Goal: Transaction & Acquisition: Purchase product/service

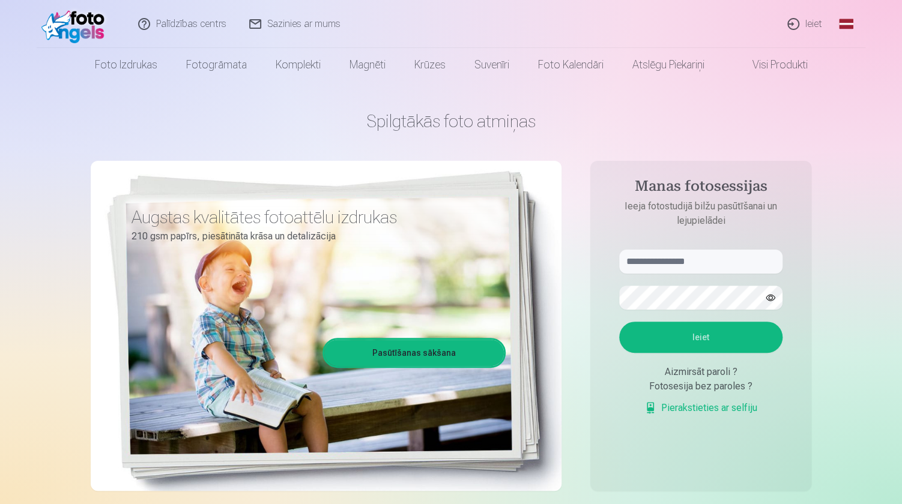
click at [846, 17] on link "Global" at bounding box center [846, 24] width 24 height 48
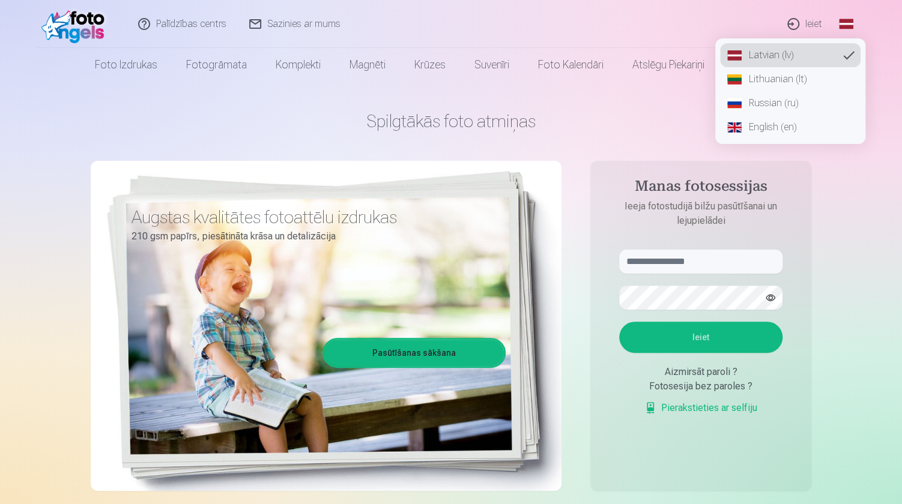
click at [786, 100] on link "Russian (ru)" at bounding box center [790, 103] width 141 height 24
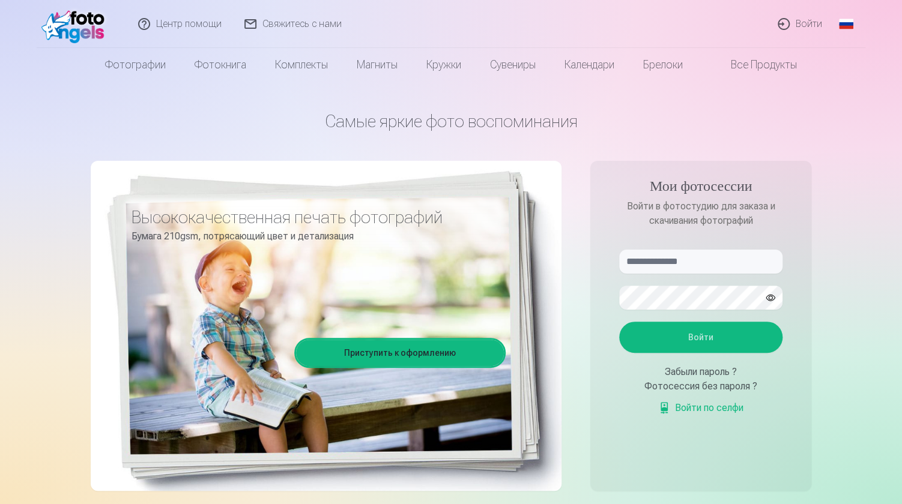
click at [801, 22] on link "Войти" at bounding box center [800, 24] width 67 height 48
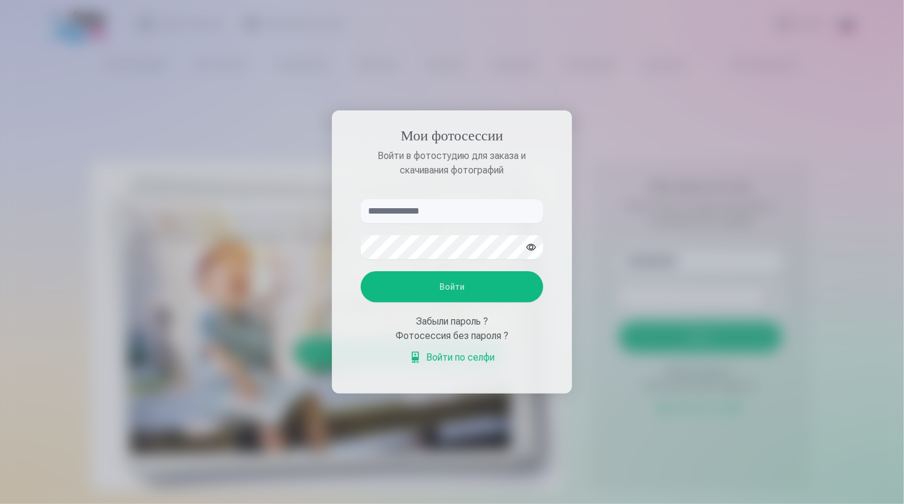
click at [440, 212] on input "text" at bounding box center [452, 211] width 183 height 24
click at [465, 211] on input "text" at bounding box center [452, 211] width 183 height 24
type input "**********"
click at [459, 291] on button "Войти" at bounding box center [452, 286] width 183 height 31
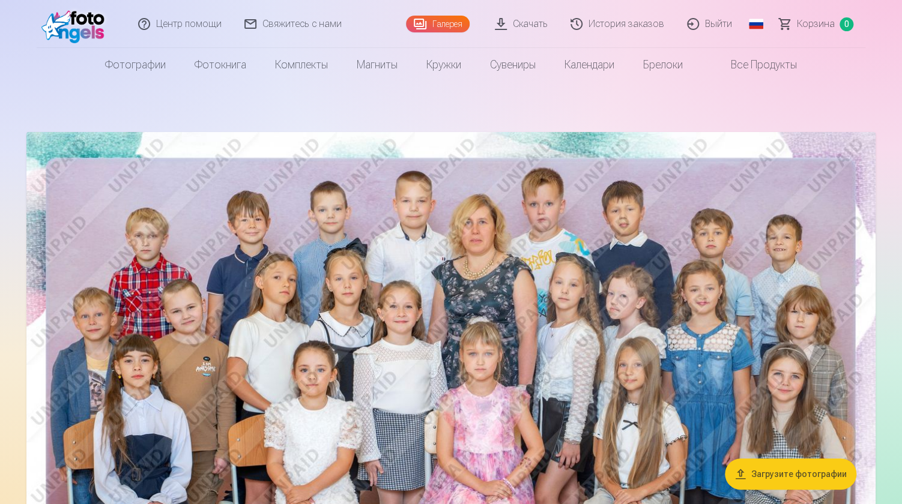
click at [544, 29] on link "Скачать" at bounding box center [522, 24] width 76 height 48
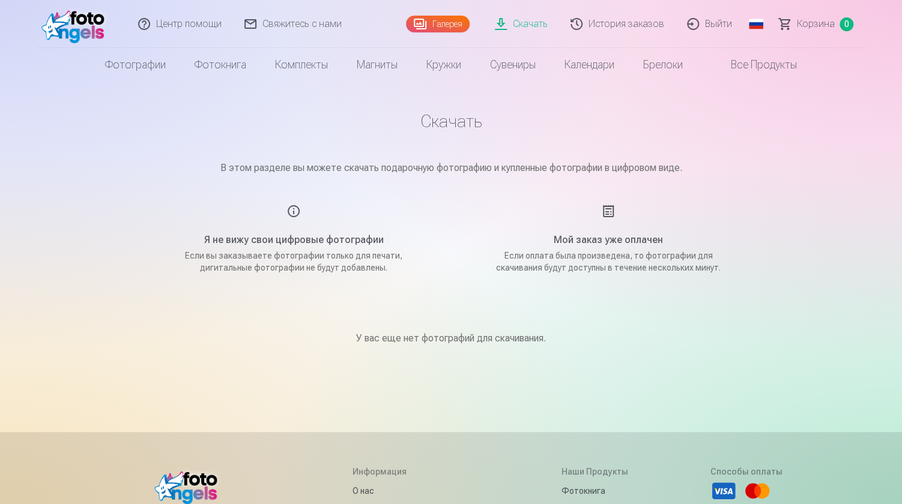
click at [446, 22] on link "Галерея" at bounding box center [438, 24] width 64 height 17
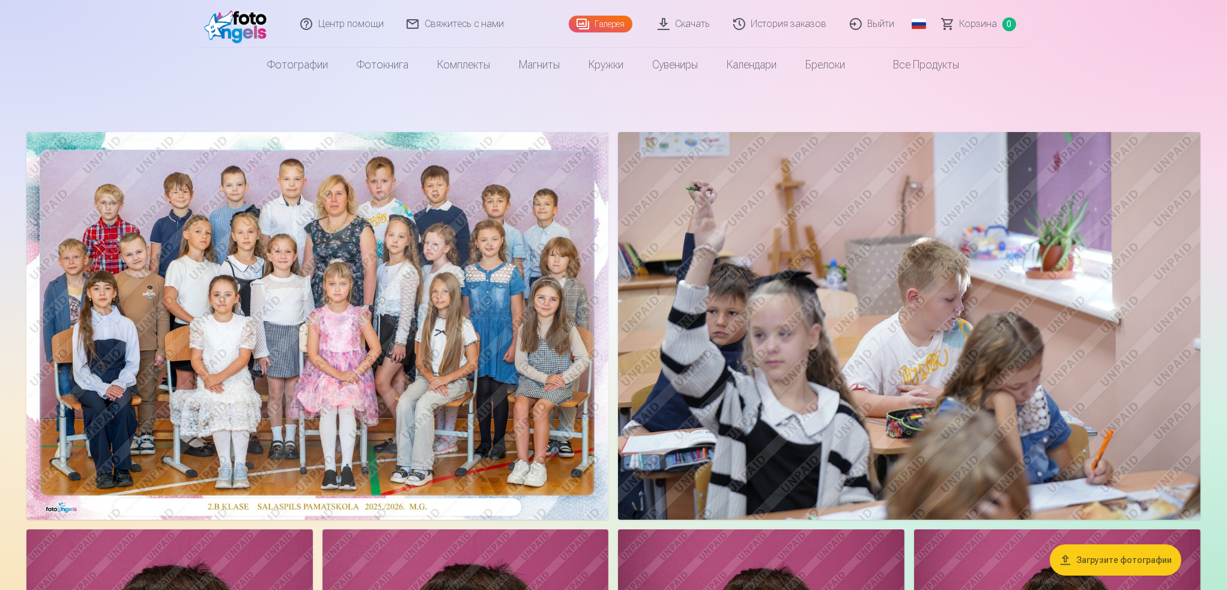
click at [562, 274] on img at bounding box center [317, 326] width 582 height 388
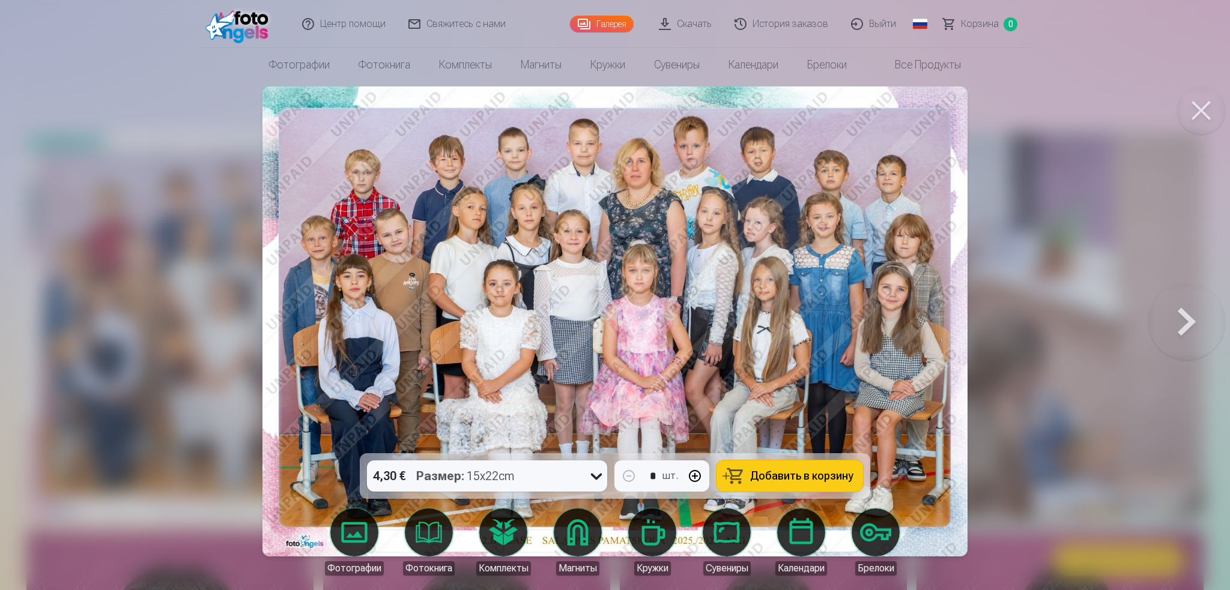
click at [605, 475] on icon at bounding box center [596, 476] width 19 height 19
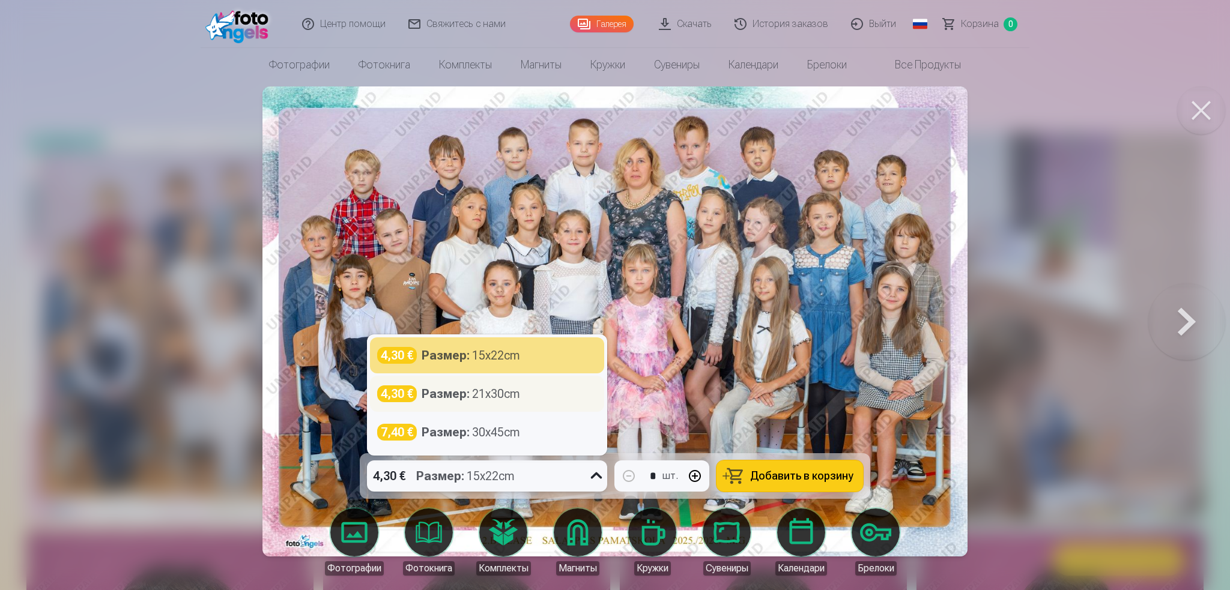
click at [556, 401] on div "4,30 € Размер : 21x30cm" at bounding box center [487, 394] width 220 height 17
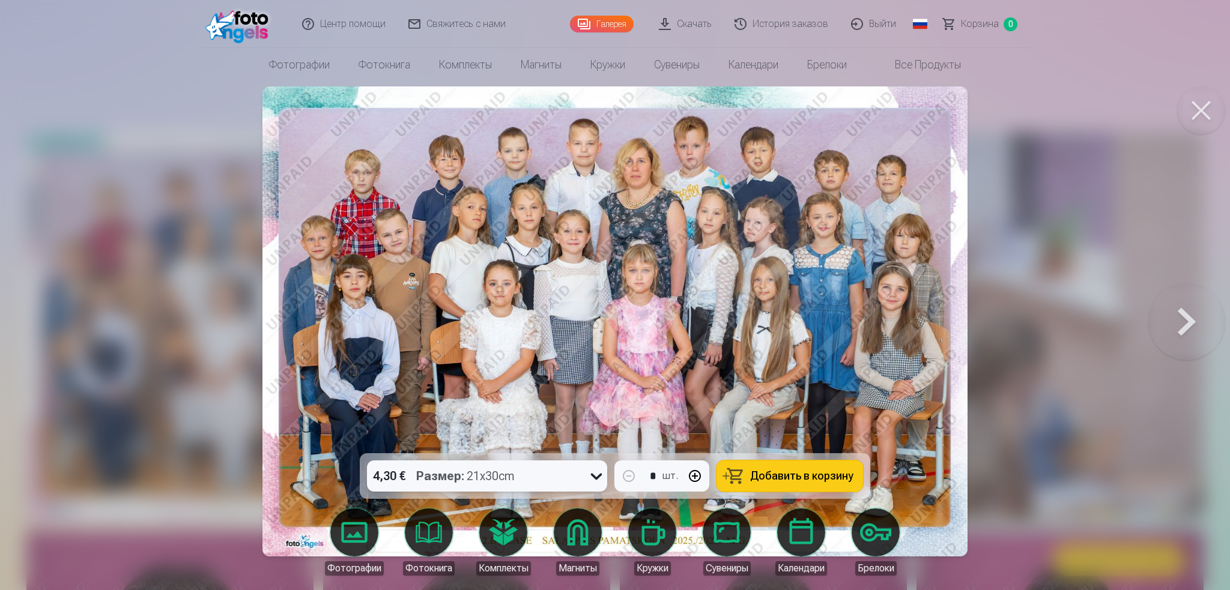
click at [577, 493] on div "option 430|||21x30cm, selected. 4,30 € Размер : 21x30cm * шт. Добавить в корзину" at bounding box center [615, 476] width 510 height 46
click at [585, 487] on div "4,30 € Размер : 21x30cm" at bounding box center [476, 476] width 218 height 31
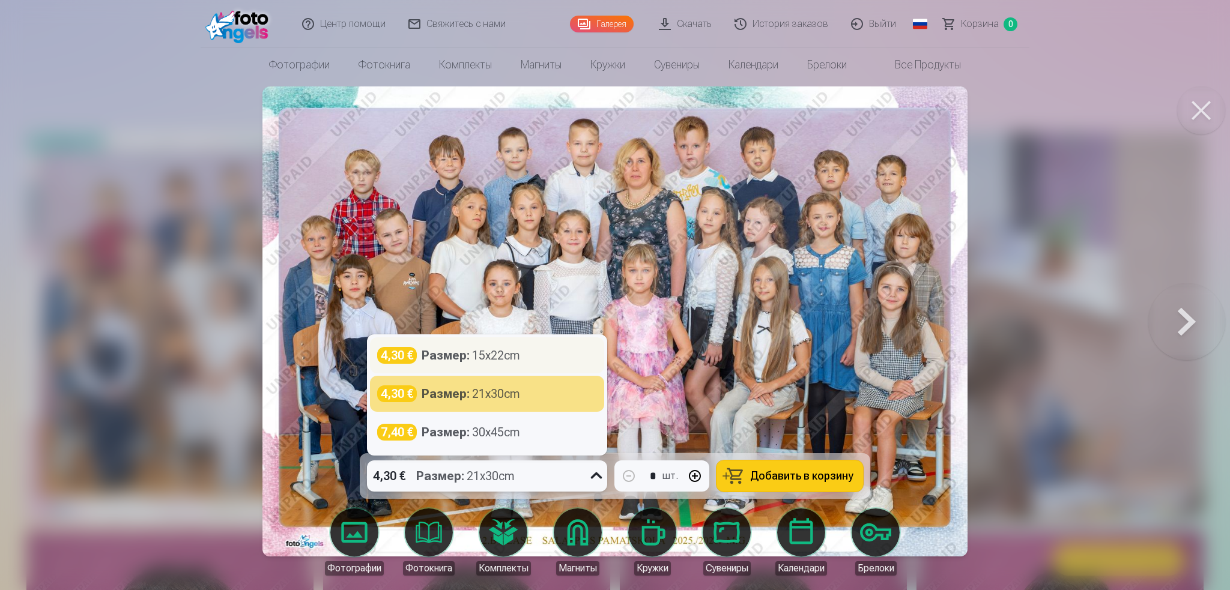
click at [550, 360] on div "4,30 € Размер : 15x22cm" at bounding box center [487, 355] width 220 height 17
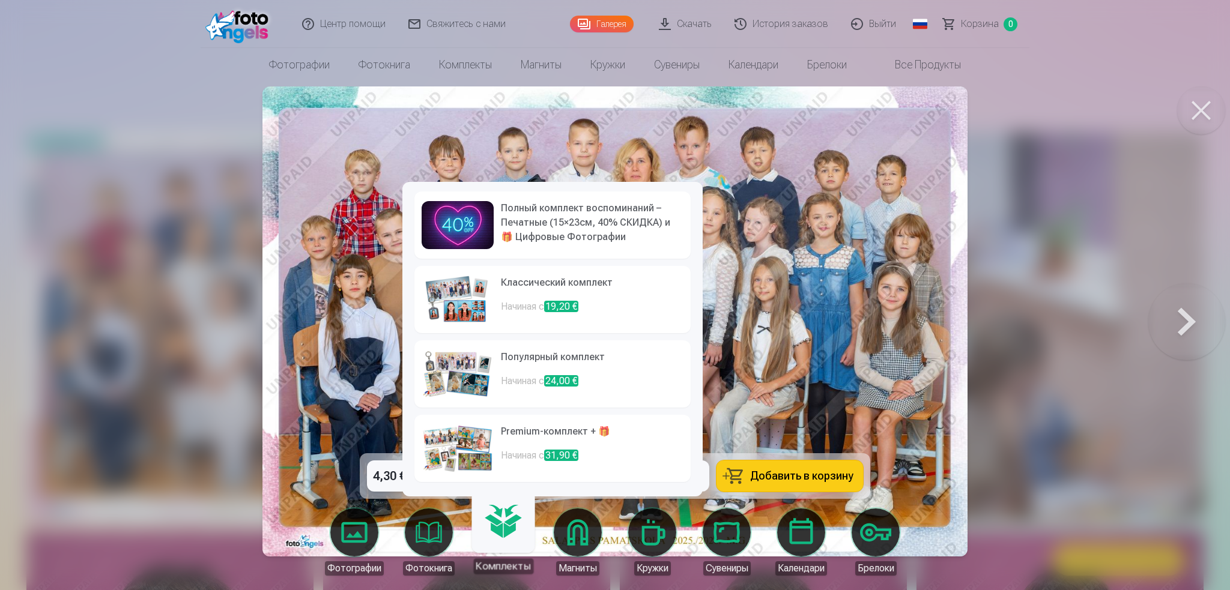
click at [577, 369] on h6 "Популярный комплект" at bounding box center [592, 362] width 183 height 24
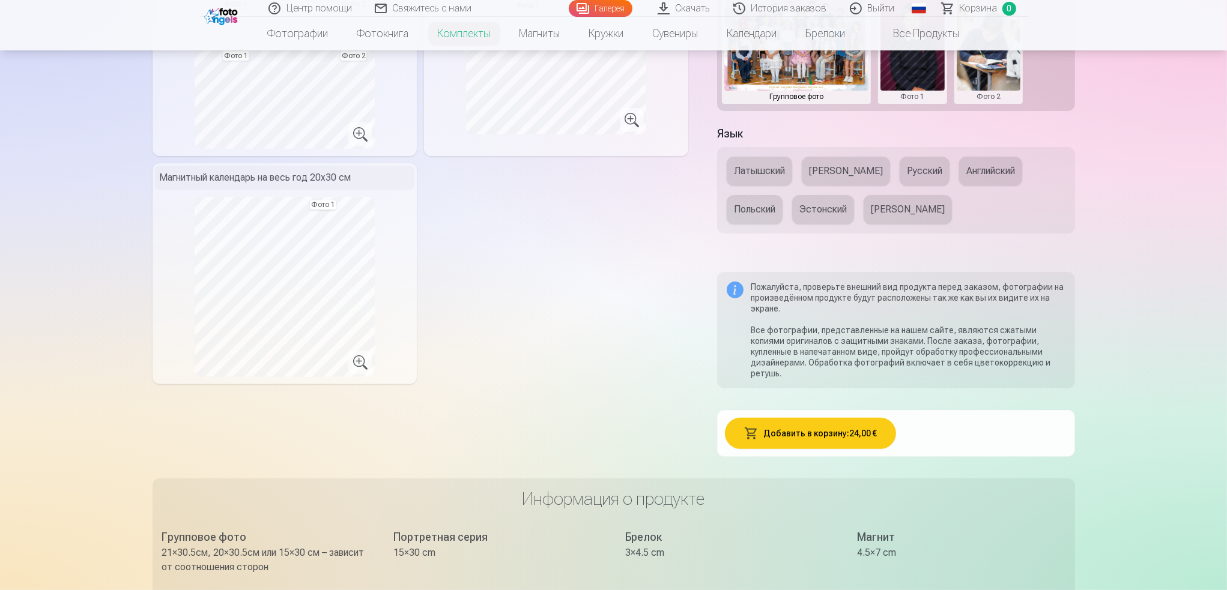
scroll to position [420, 0]
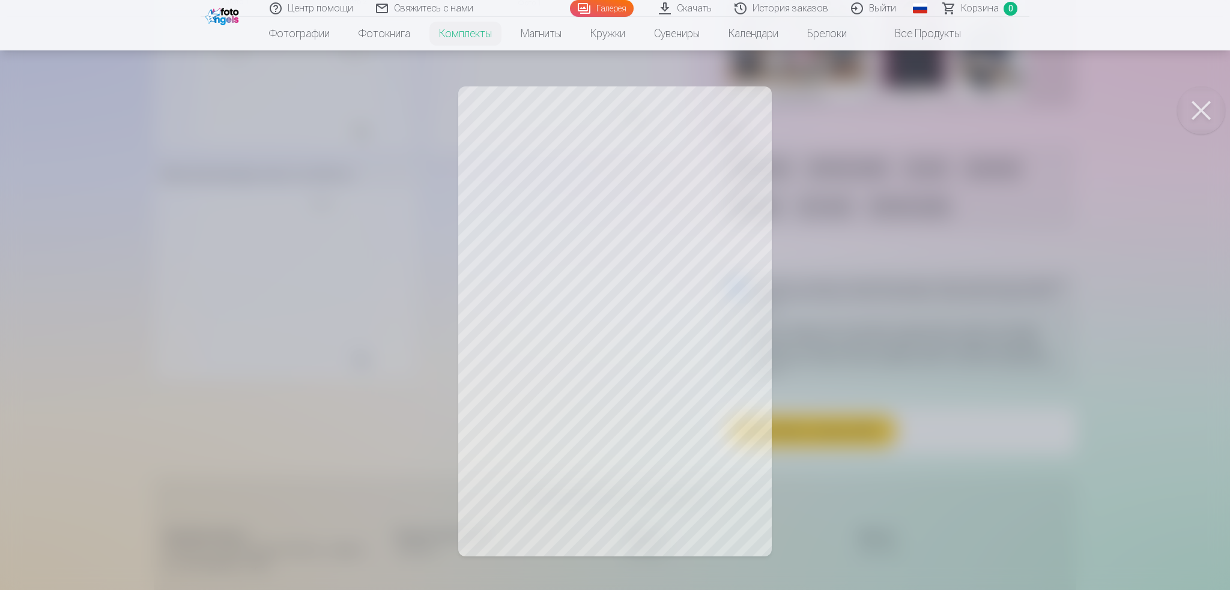
click at [742, 283] on div at bounding box center [615, 295] width 1230 height 590
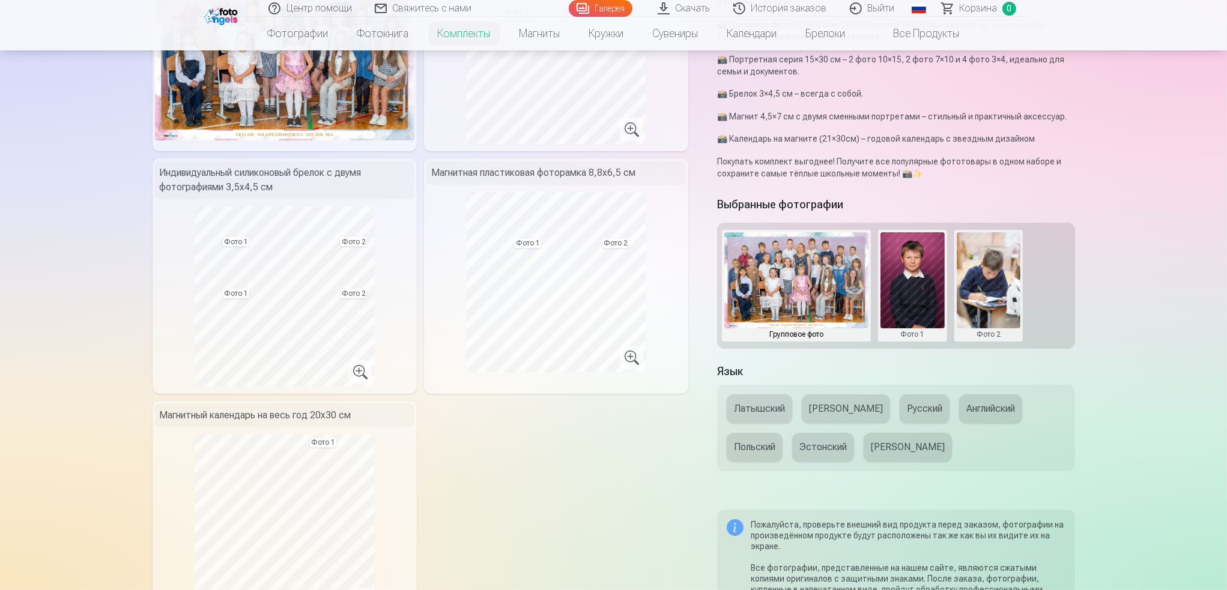
scroll to position [0, 0]
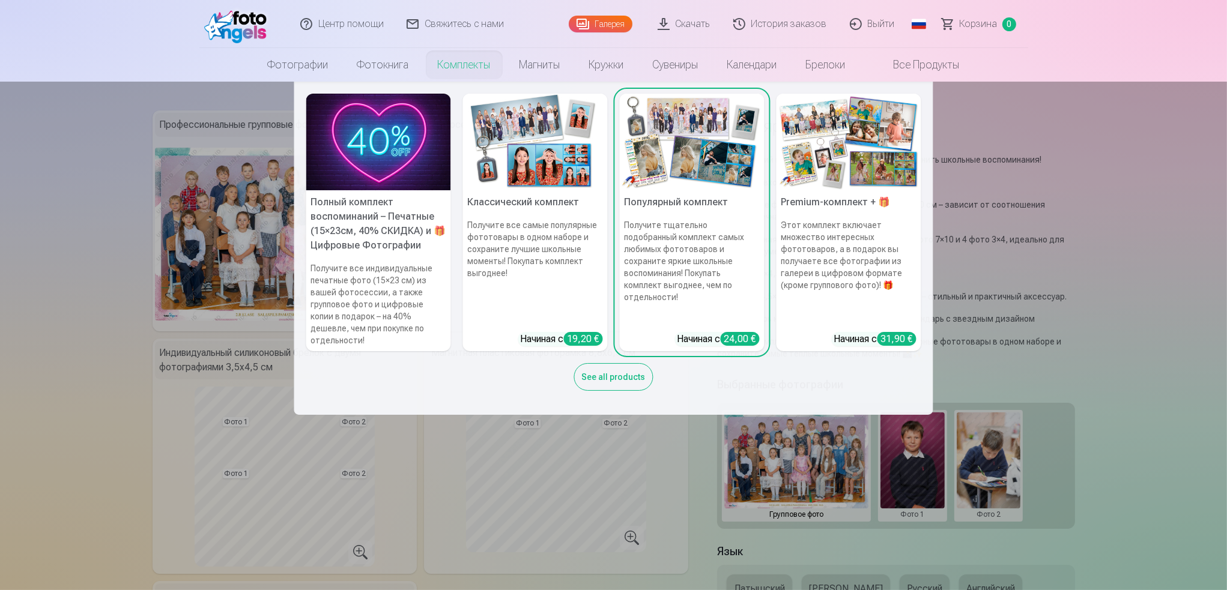
click at [403, 164] on img at bounding box center [378, 142] width 145 height 97
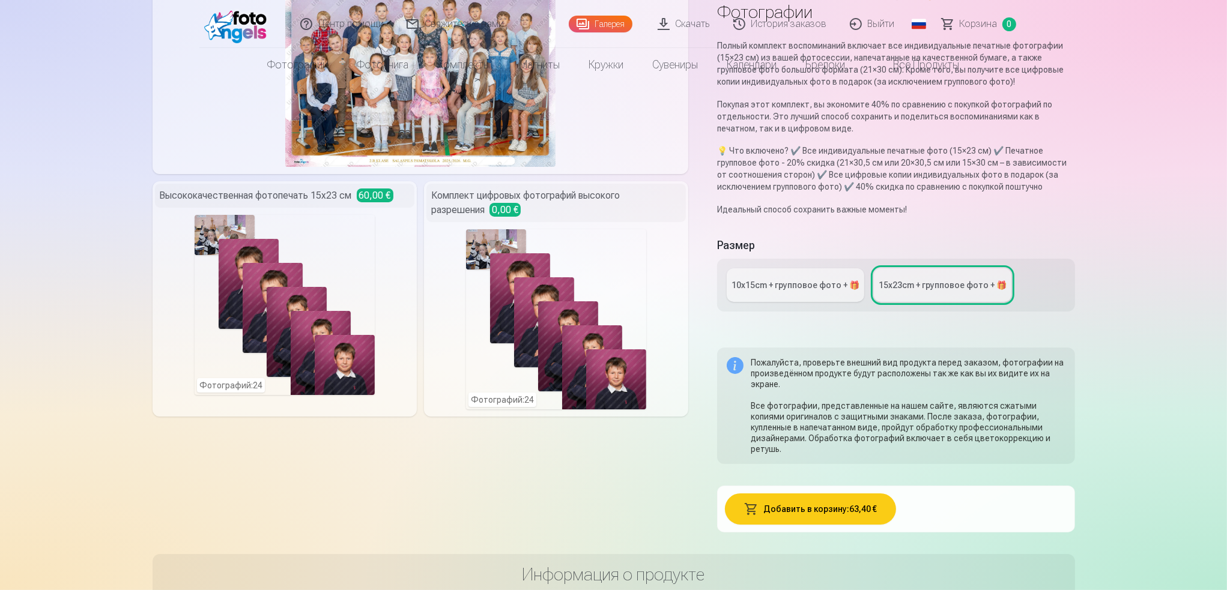
scroll to position [180, 0]
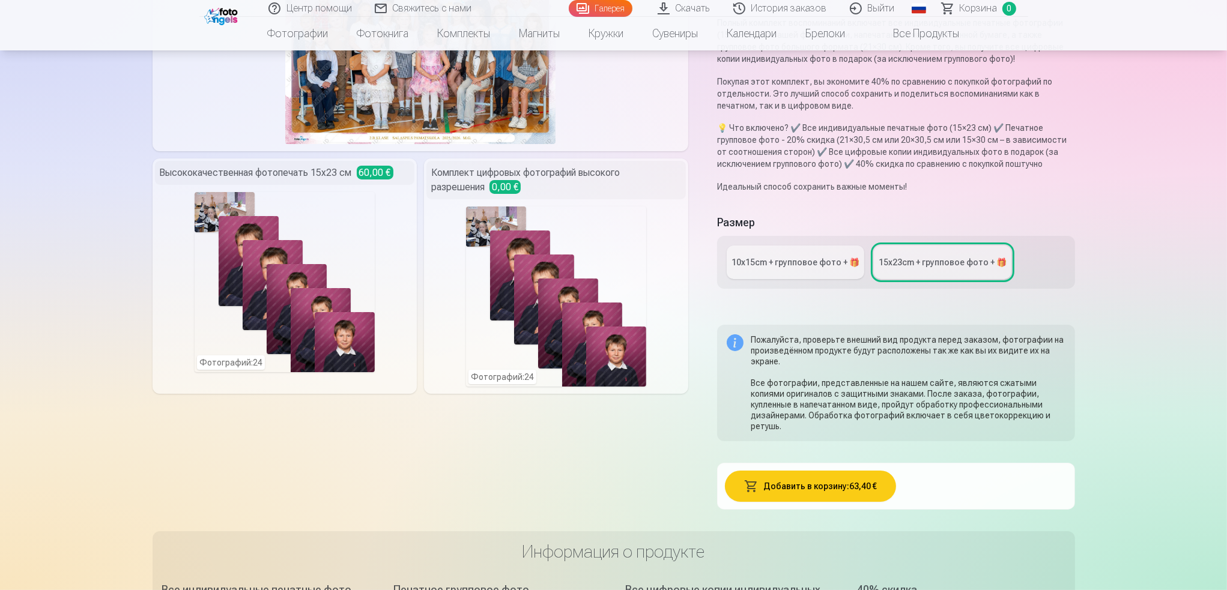
click at [807, 260] on div "10x15сm + групповое фото + 🎁" at bounding box center [796, 262] width 128 height 12
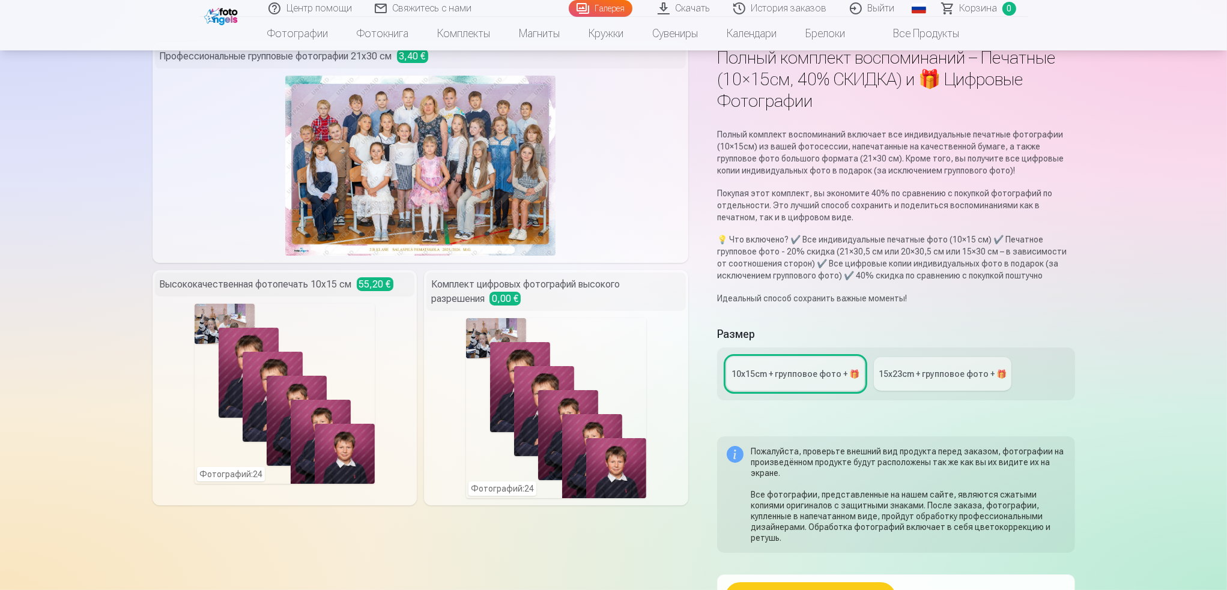
scroll to position [240, 0]
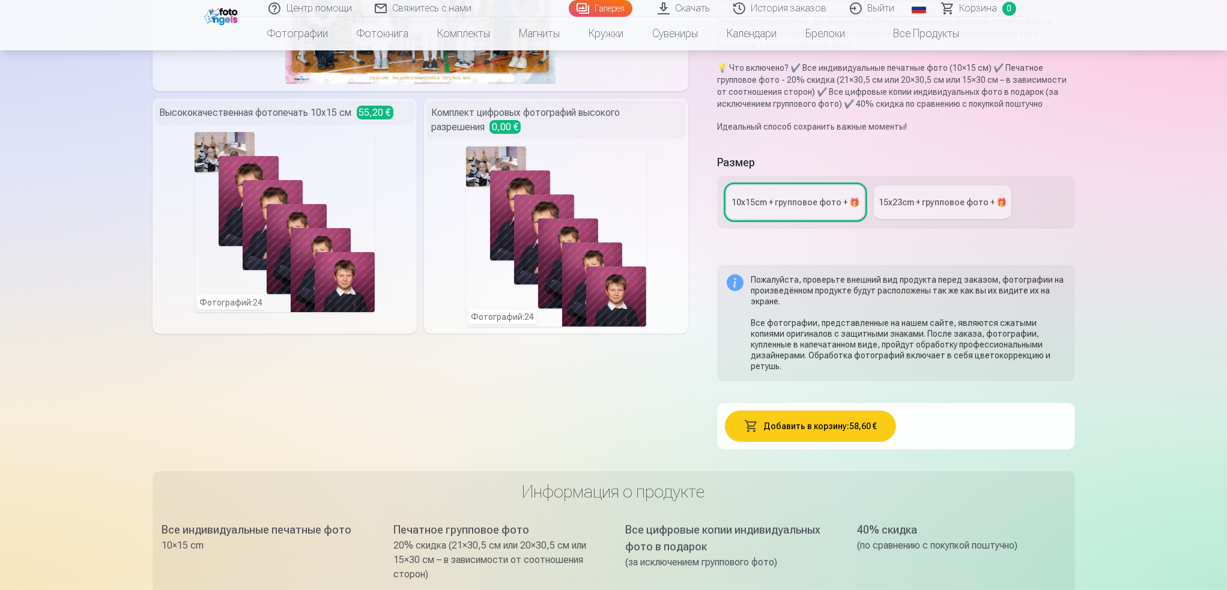
click at [901, 208] on link "15x23сm + групповое фото + 🎁" at bounding box center [943, 203] width 138 height 34
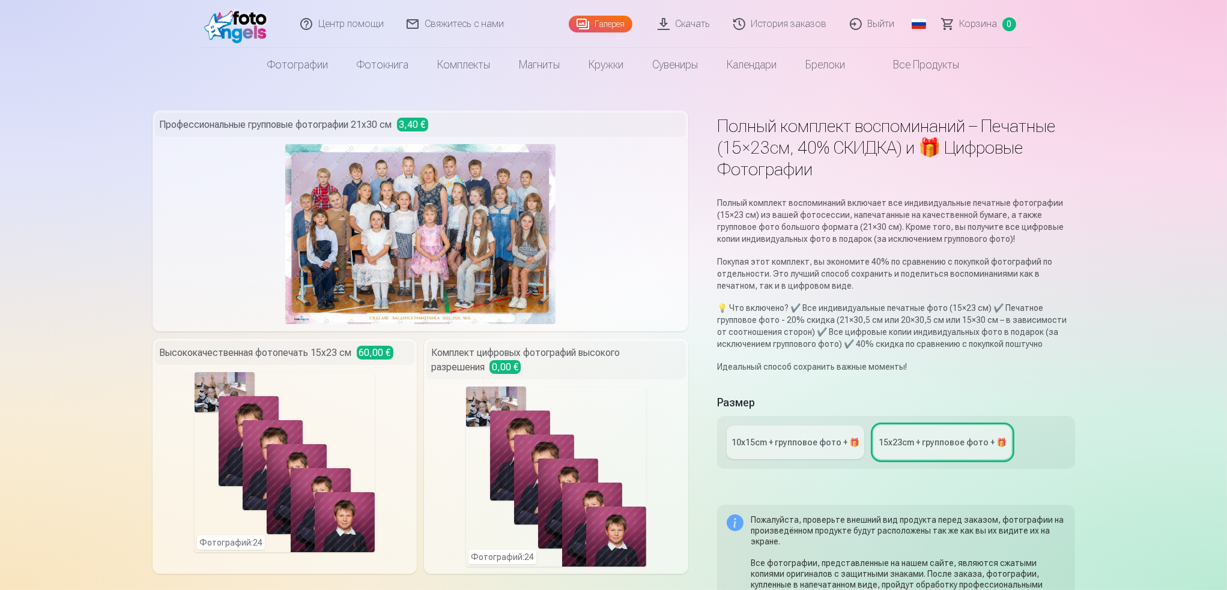
click at [245, 504] on div "Фотографий : 24" at bounding box center [285, 462] width 180 height 180
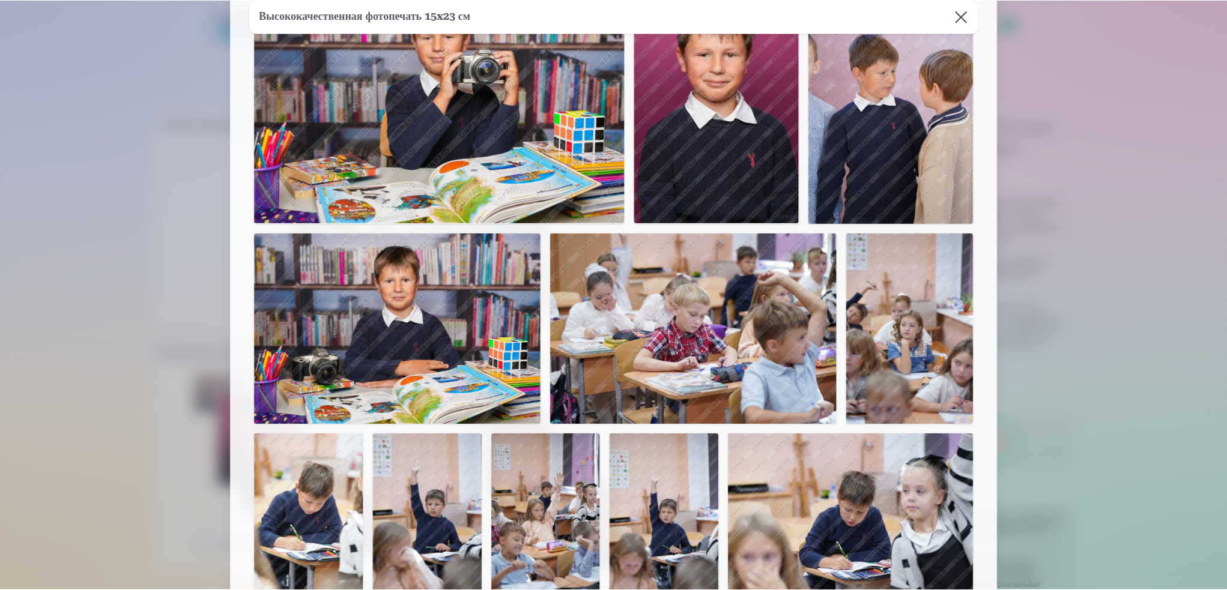
scroll to position [856, 0]
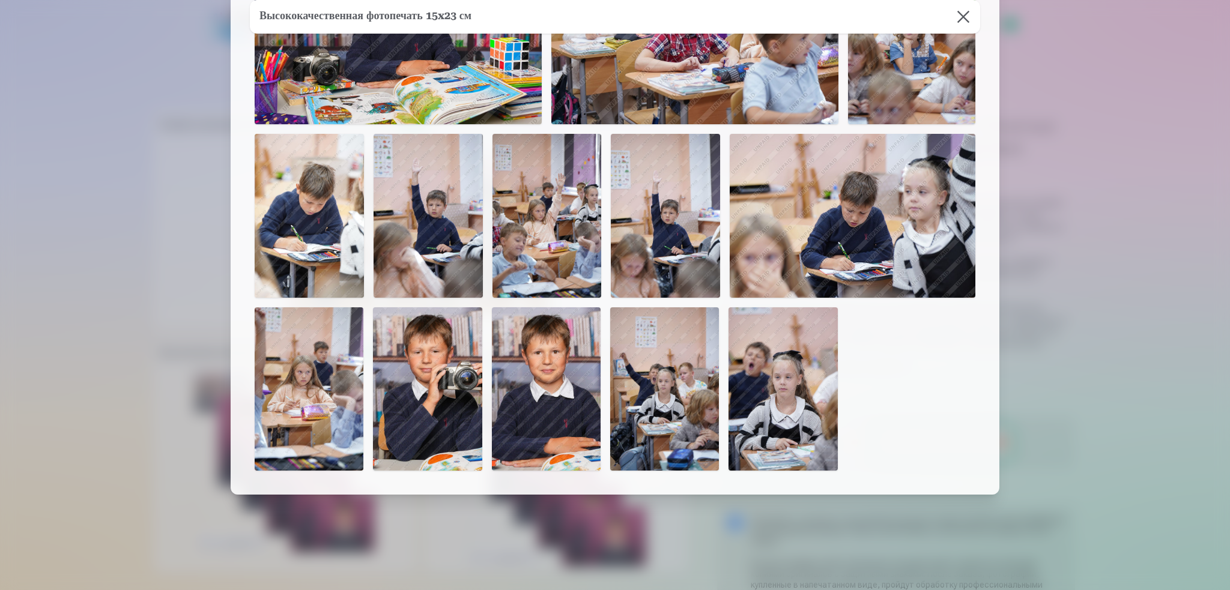
click at [901, 283] on div at bounding box center [615, 295] width 1230 height 590
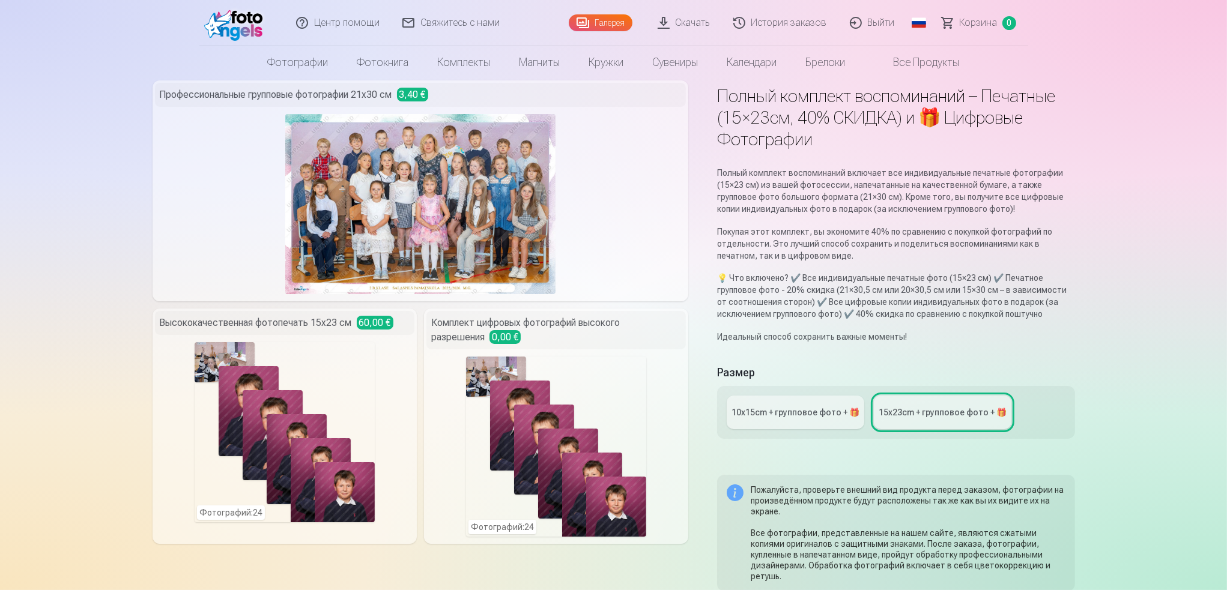
scroll to position [0, 0]
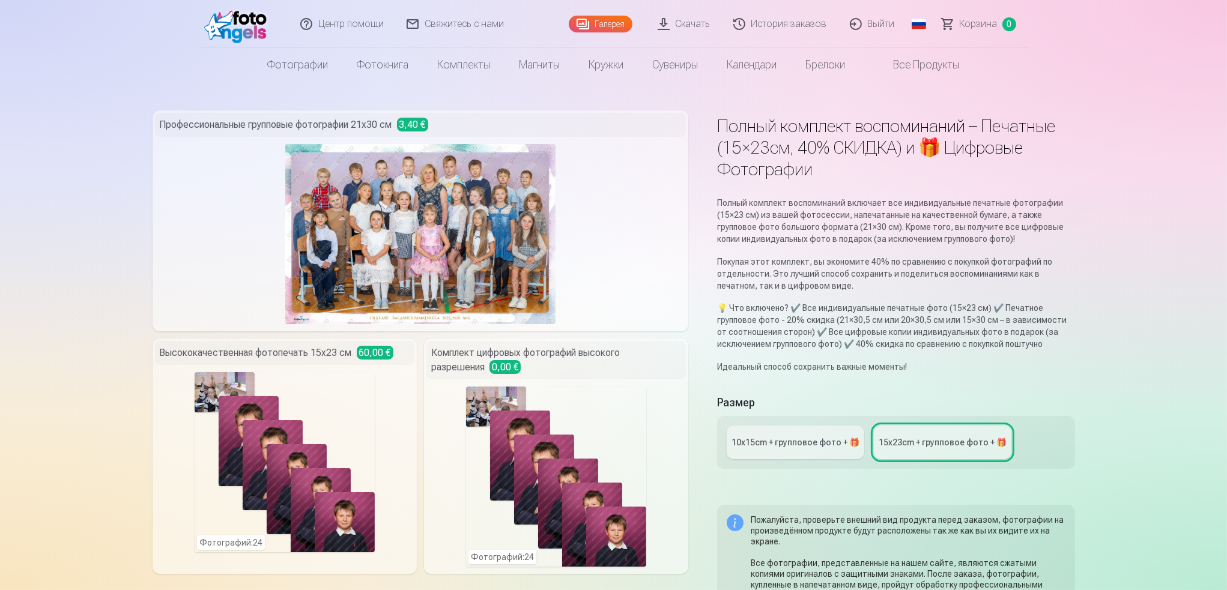
click at [283, 67] on link "Фотографии" at bounding box center [297, 65] width 89 height 34
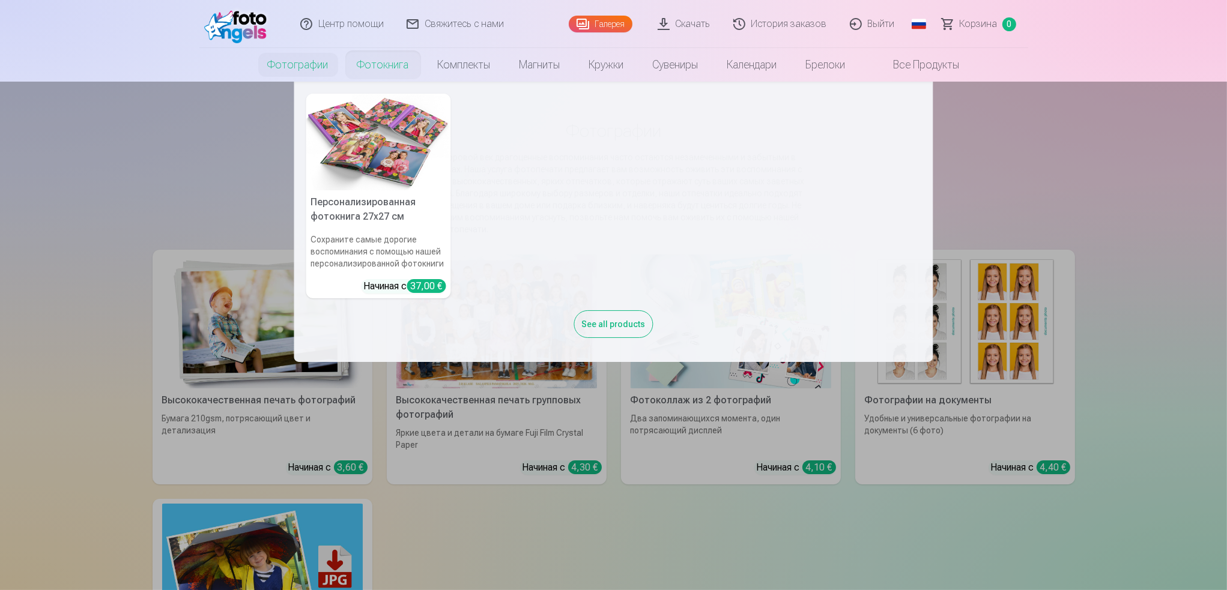
click at [390, 65] on link "Фотокнига" at bounding box center [383, 65] width 80 height 34
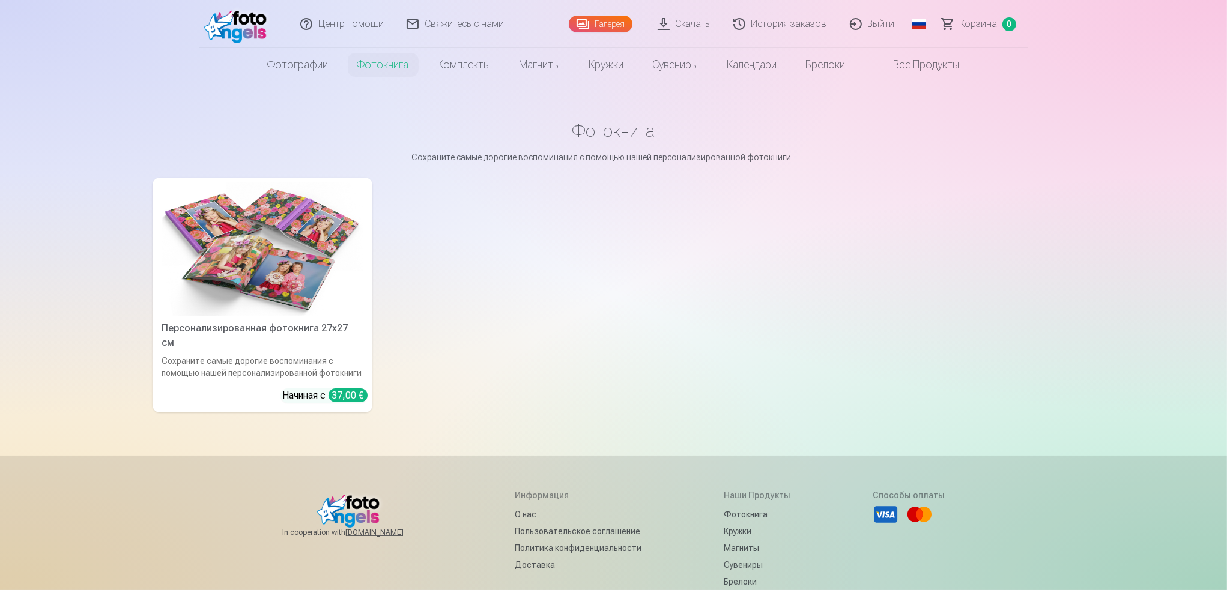
click at [811, 24] on link "История заказов" at bounding box center [780, 24] width 117 height 48
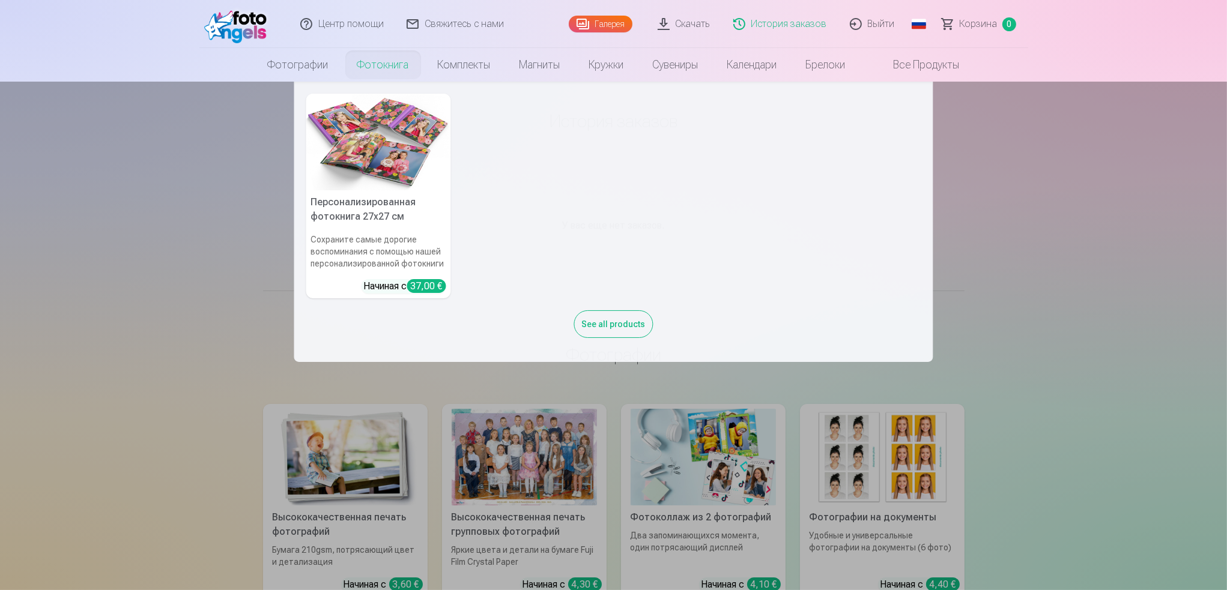
click at [365, 69] on link "Фотокнига" at bounding box center [383, 65] width 80 height 34
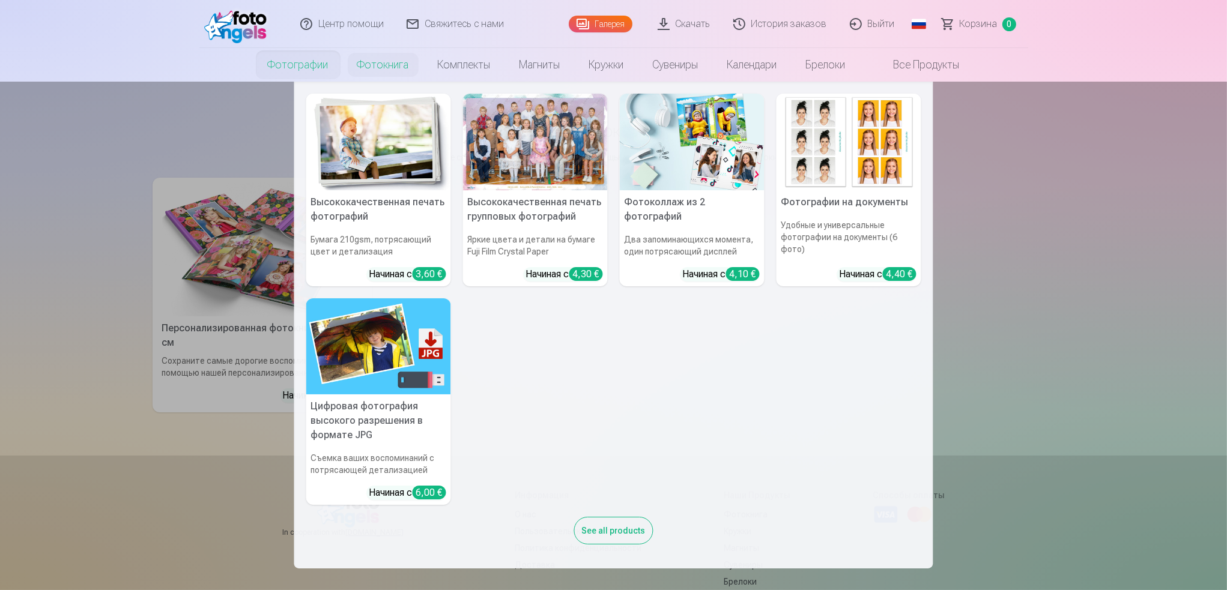
click at [300, 70] on link "Фотографии" at bounding box center [297, 65] width 89 height 34
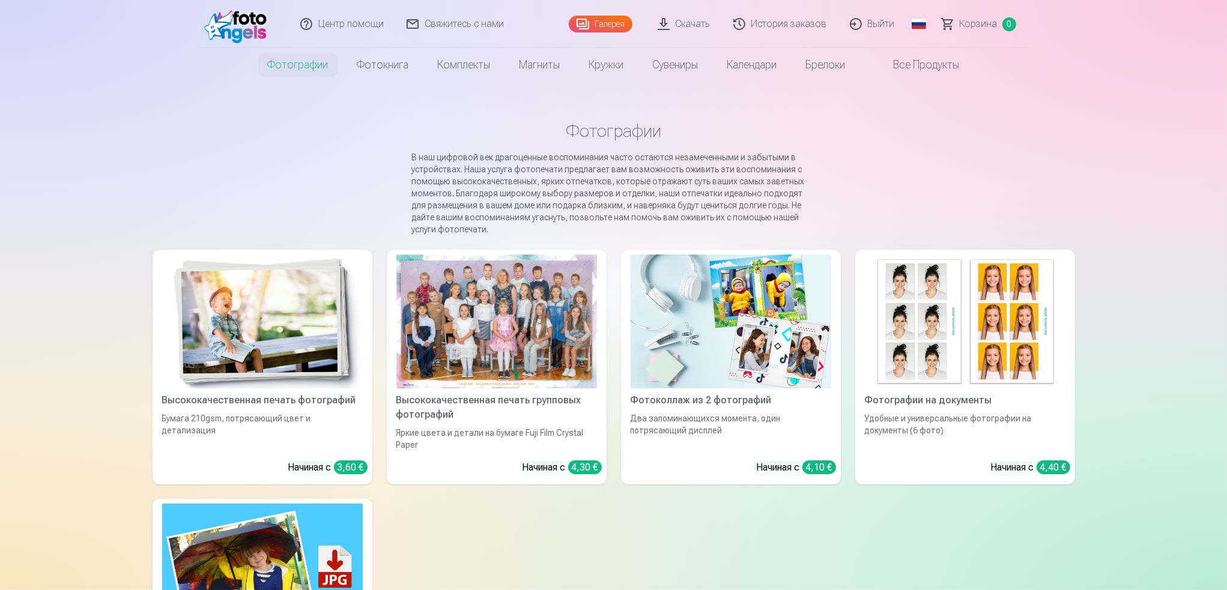
click at [300, 329] on img at bounding box center [262, 322] width 201 height 134
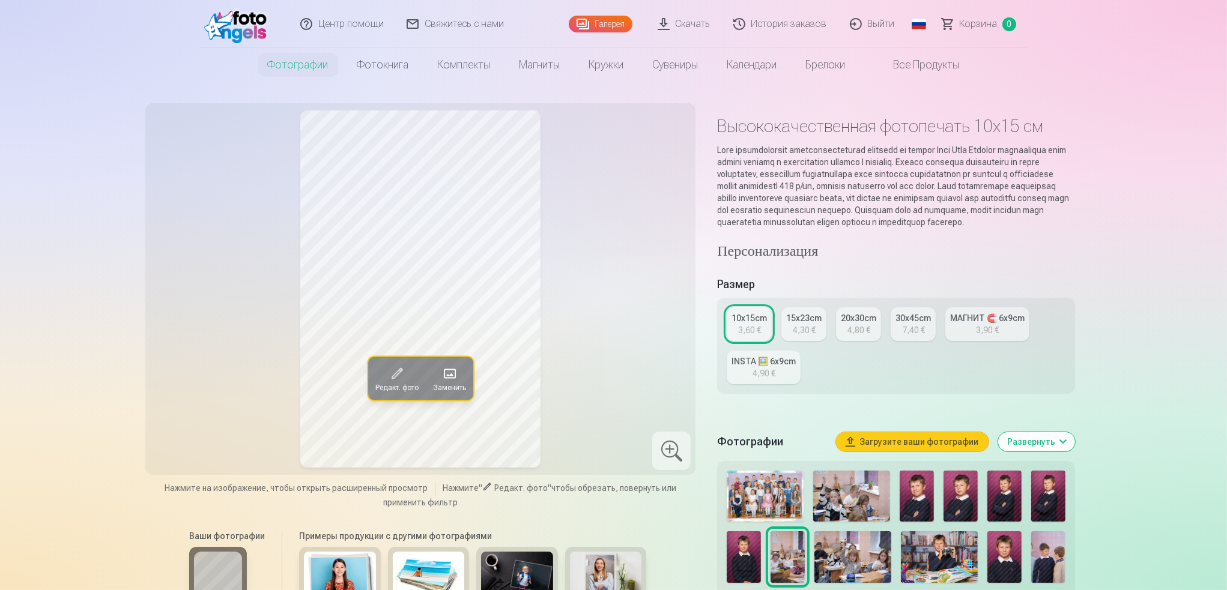
click at [901, 452] on button "Развернуть" at bounding box center [1036, 441] width 77 height 19
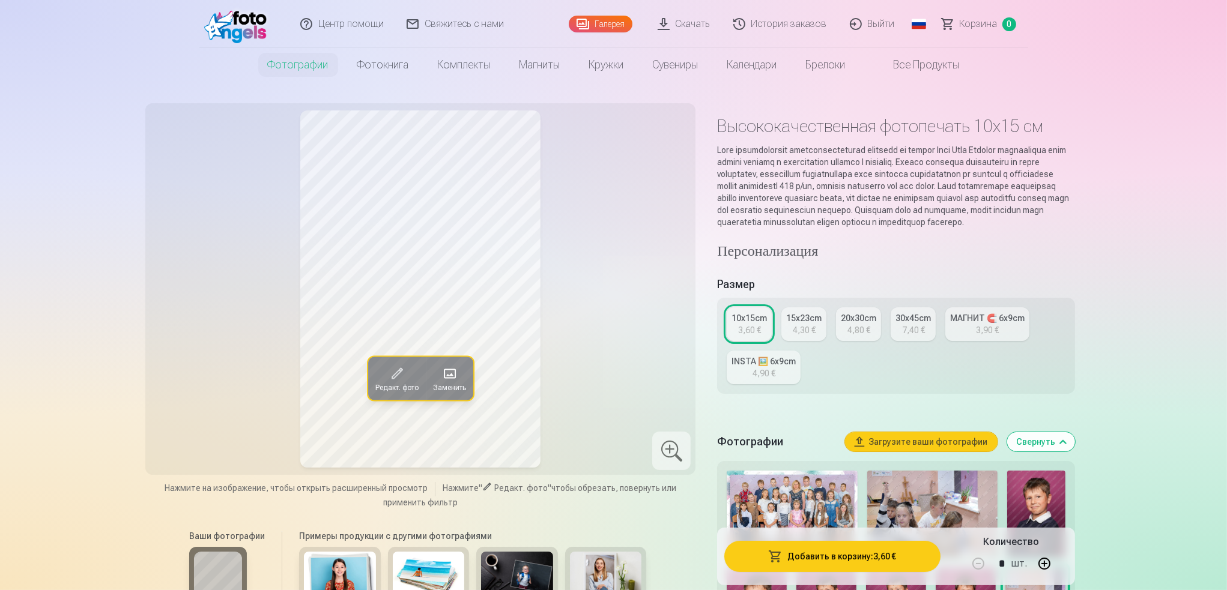
click at [901, 452] on button "Свернуть" at bounding box center [1041, 441] width 68 height 19
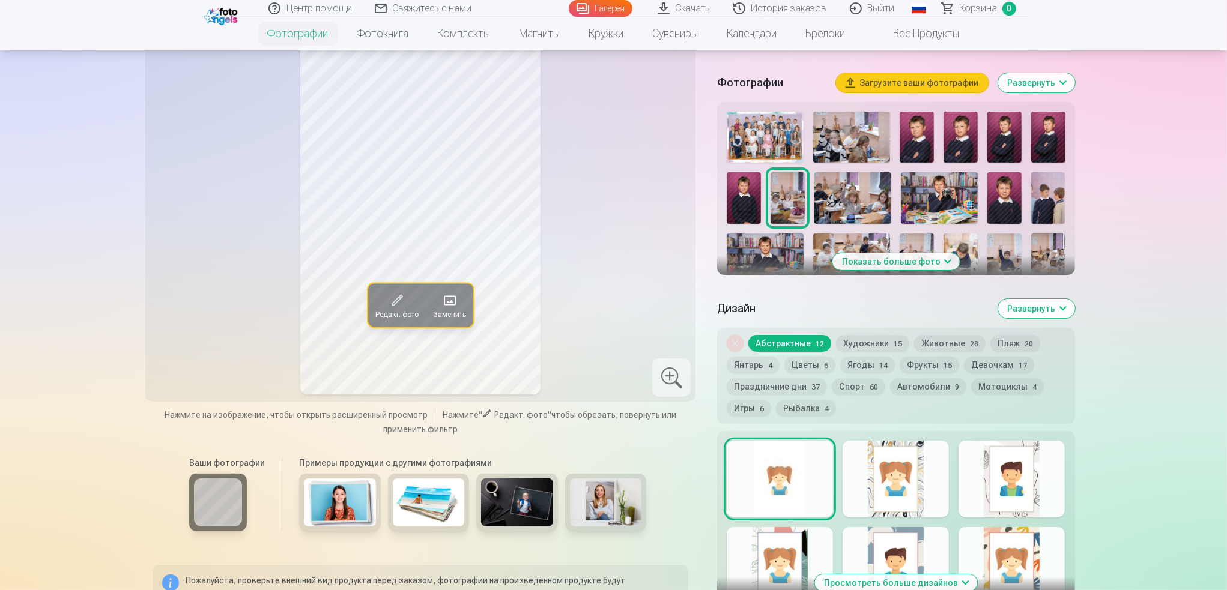
scroll to position [365, 0]
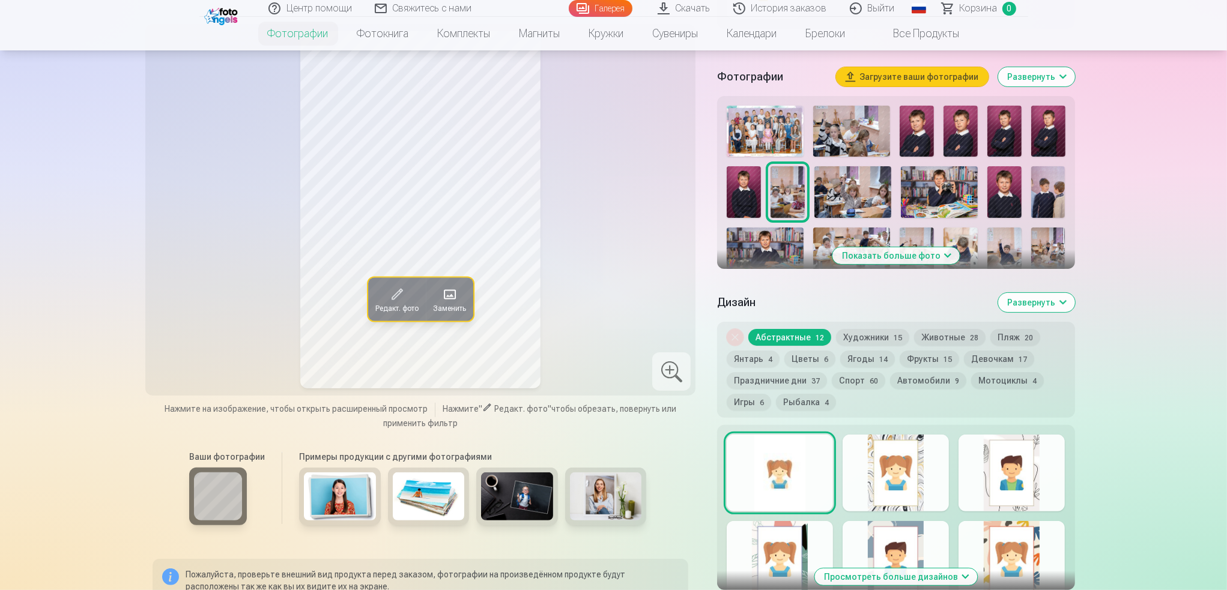
click at [858, 389] on button "Спорт 60" at bounding box center [858, 380] width 53 height 17
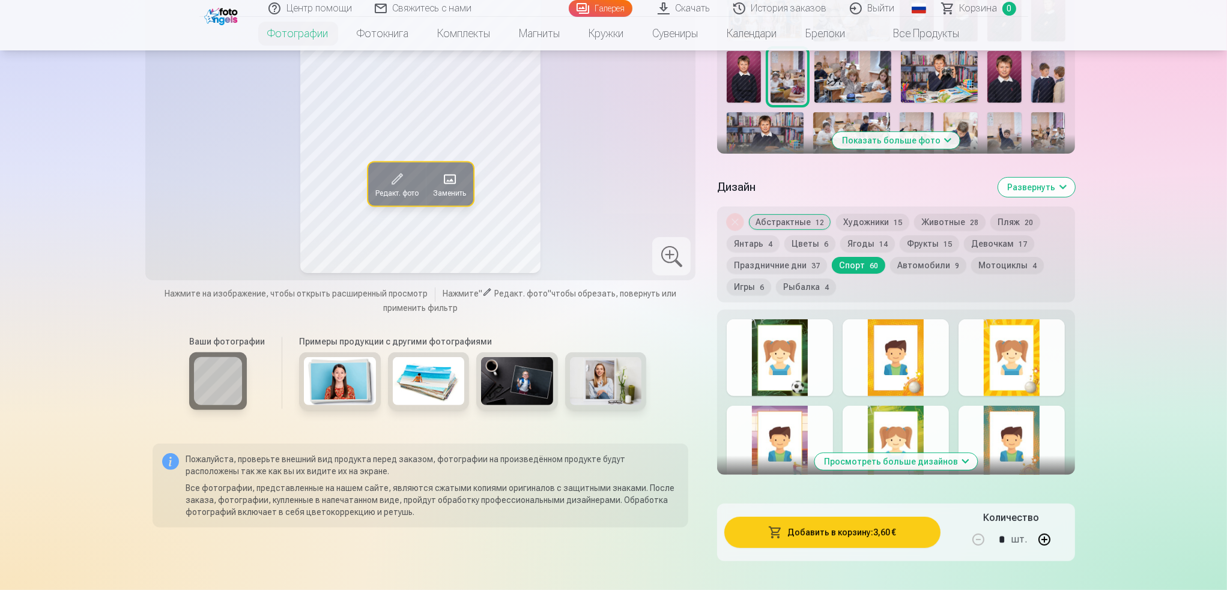
scroll to position [485, 0]
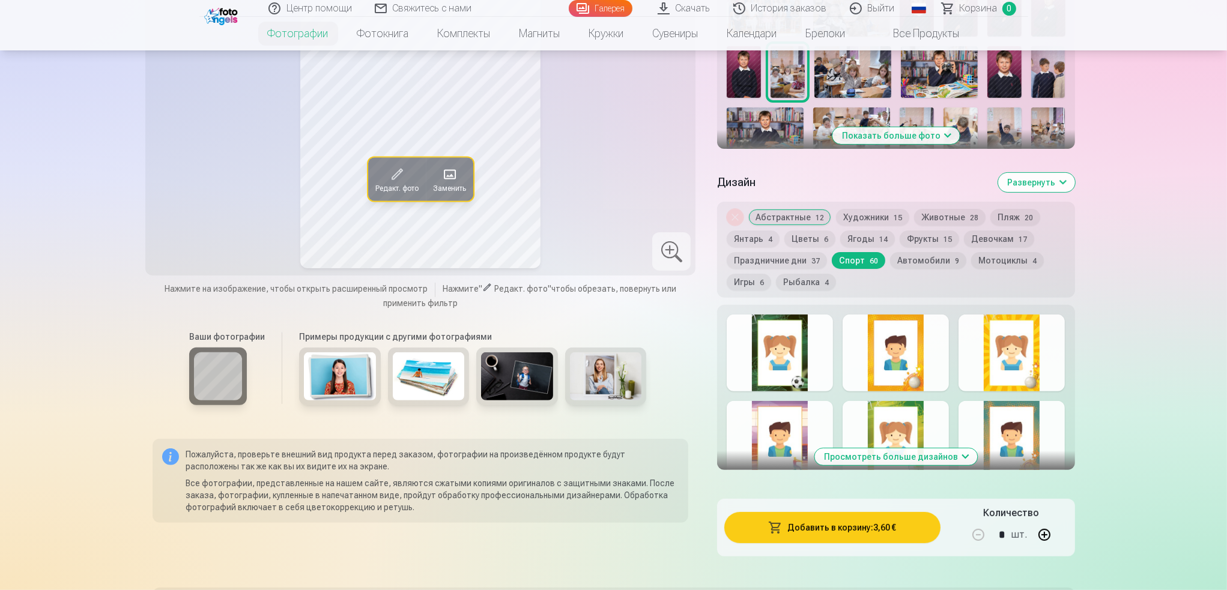
click at [786, 269] on button "Праздничние дни 37" at bounding box center [777, 260] width 100 height 17
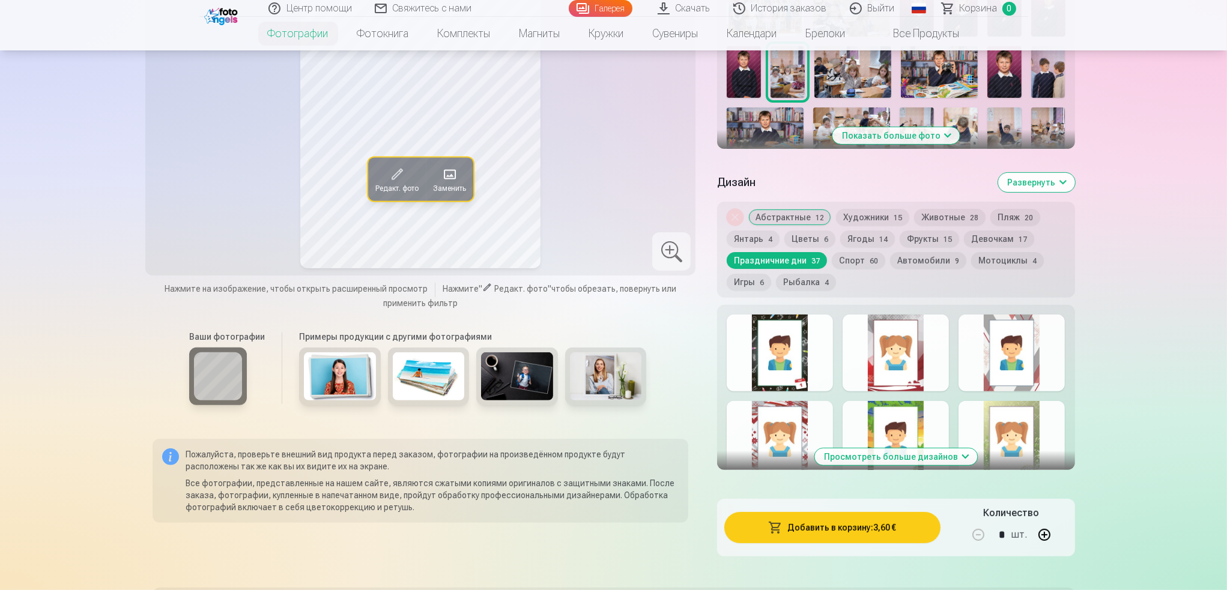
click at [792, 226] on button "Абстрактные 12" at bounding box center [789, 217] width 83 height 17
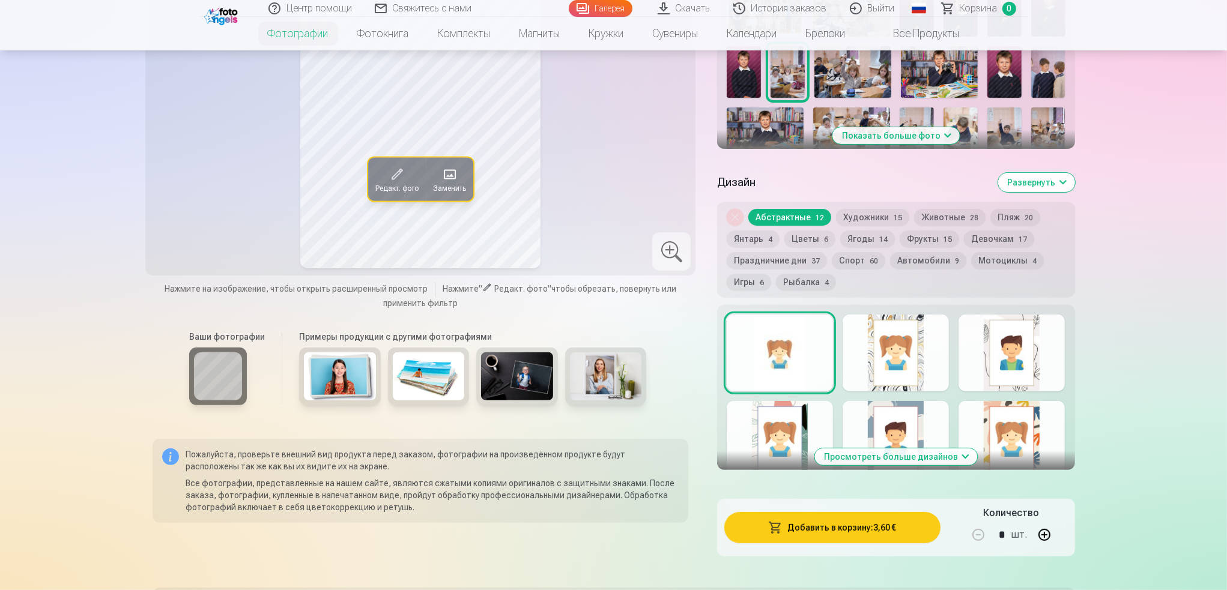
click at [859, 225] on button "Художники 15" at bounding box center [872, 217] width 73 height 17
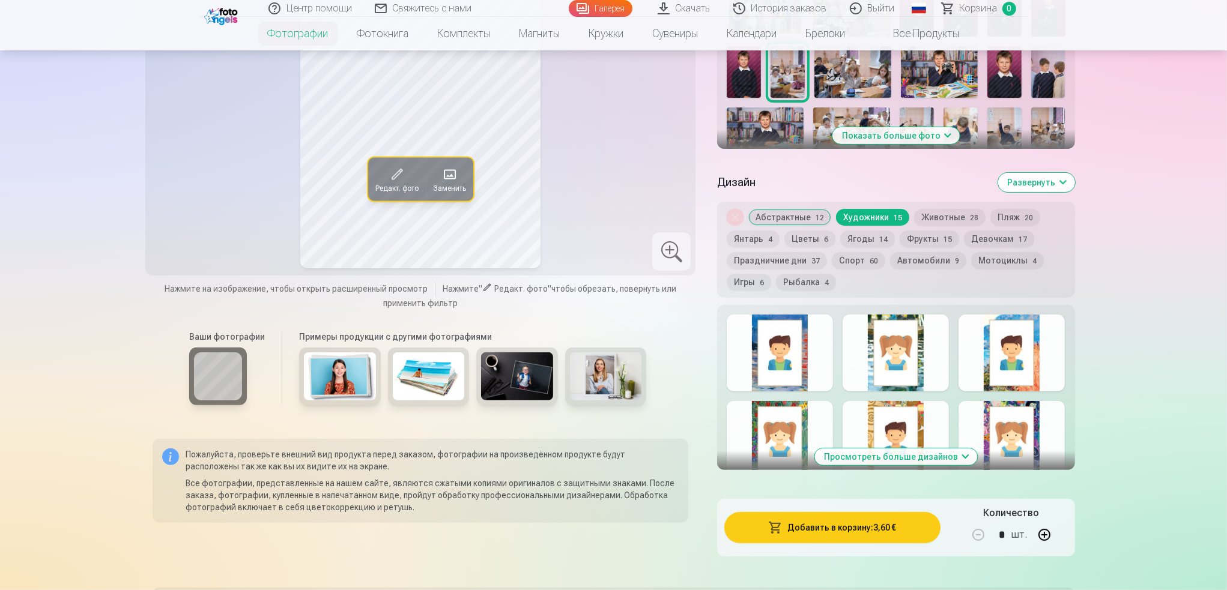
click at [901, 226] on button "Животные 28" at bounding box center [949, 217] width 71 height 17
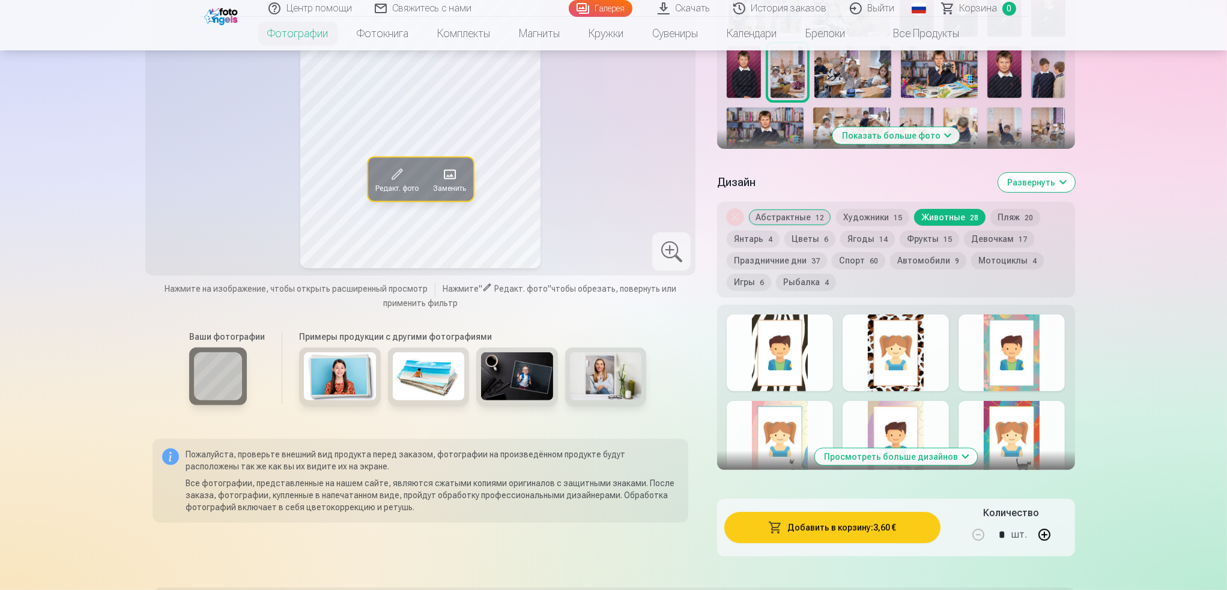
click at [901, 225] on button "Пляж 20" at bounding box center [1015, 217] width 50 height 17
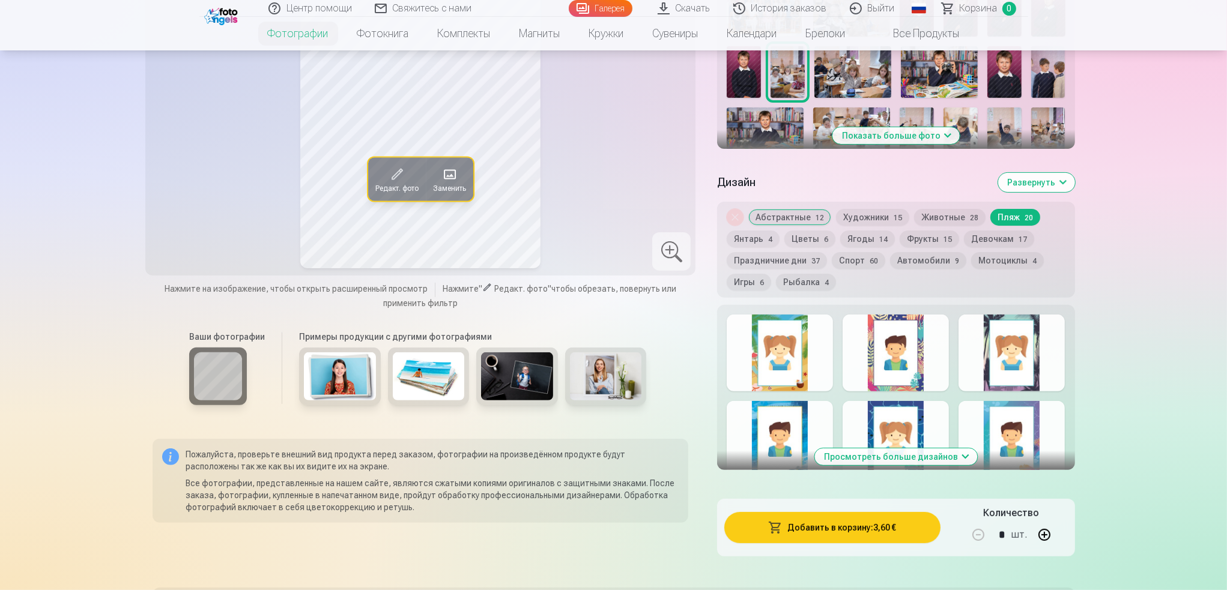
click at [862, 247] on button "Ягоды 14" at bounding box center [867, 239] width 55 height 17
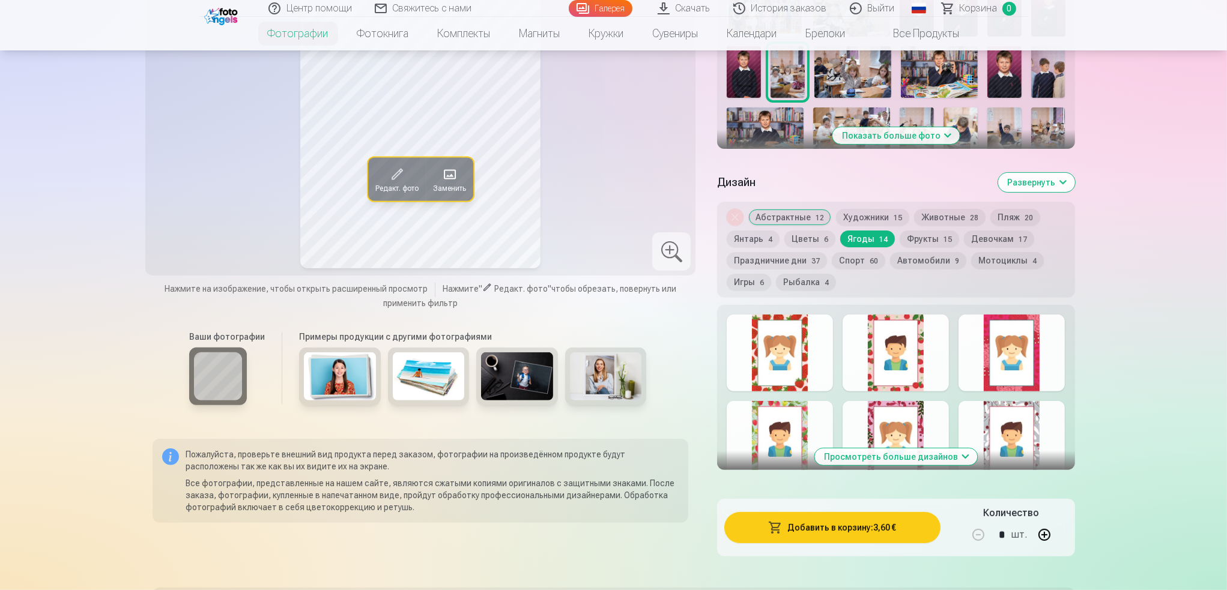
click at [901, 247] on button "Фрукты 15" at bounding box center [929, 239] width 59 height 17
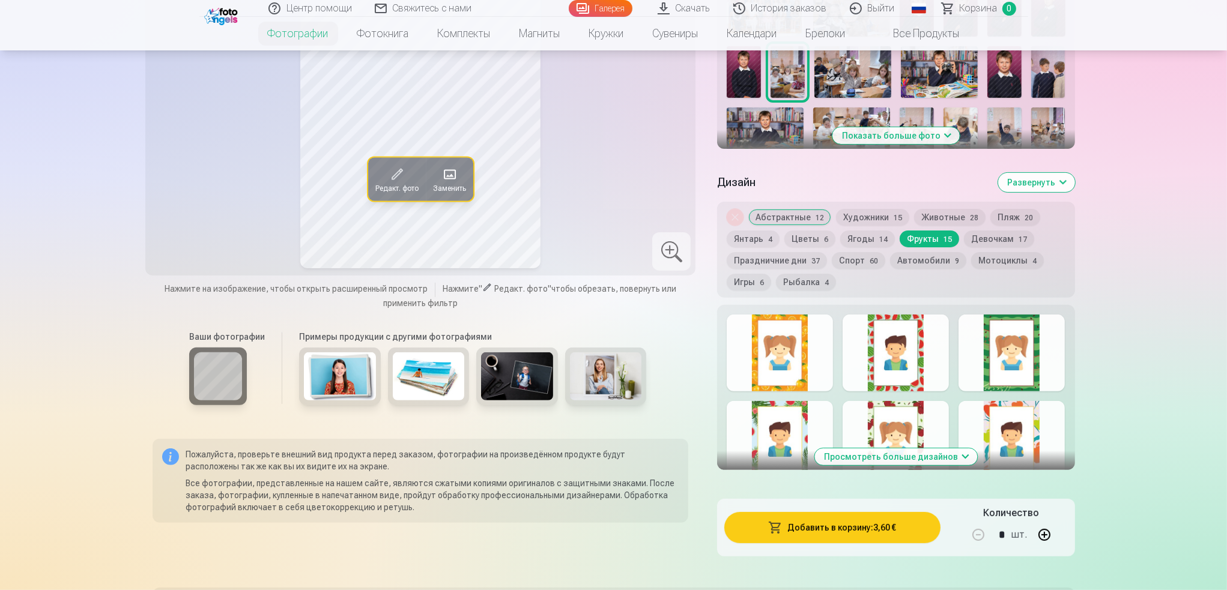
click at [859, 268] on button "Спорт 60" at bounding box center [858, 260] width 53 height 17
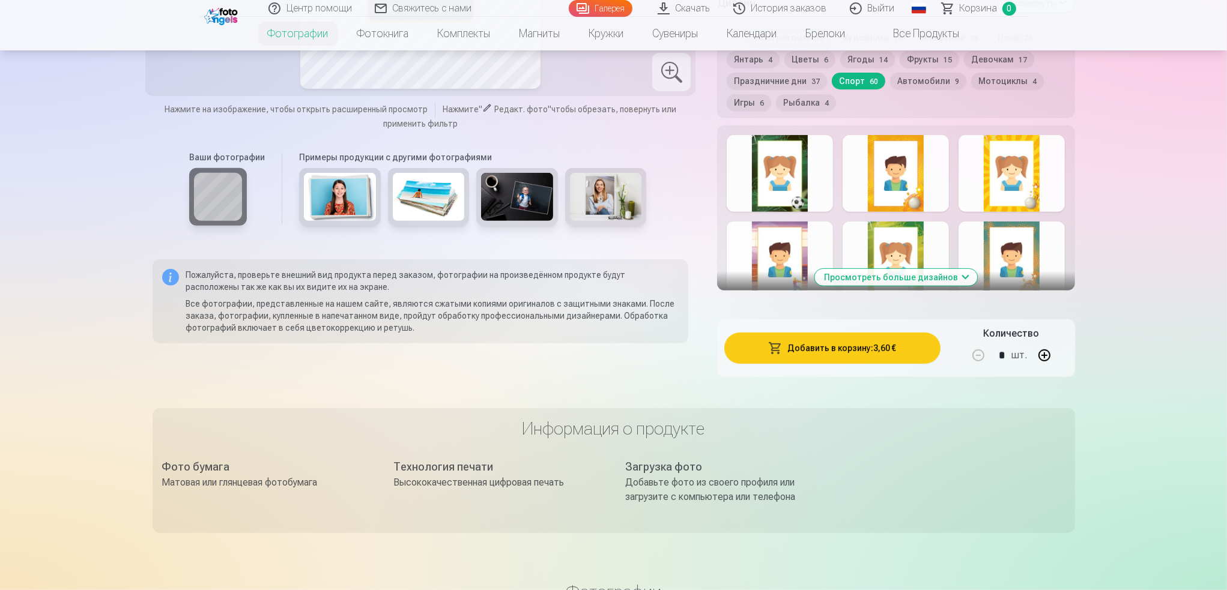
scroll to position [665, 0]
click at [901, 285] on button "Просмотреть больше дизайнов" at bounding box center [895, 276] width 163 height 17
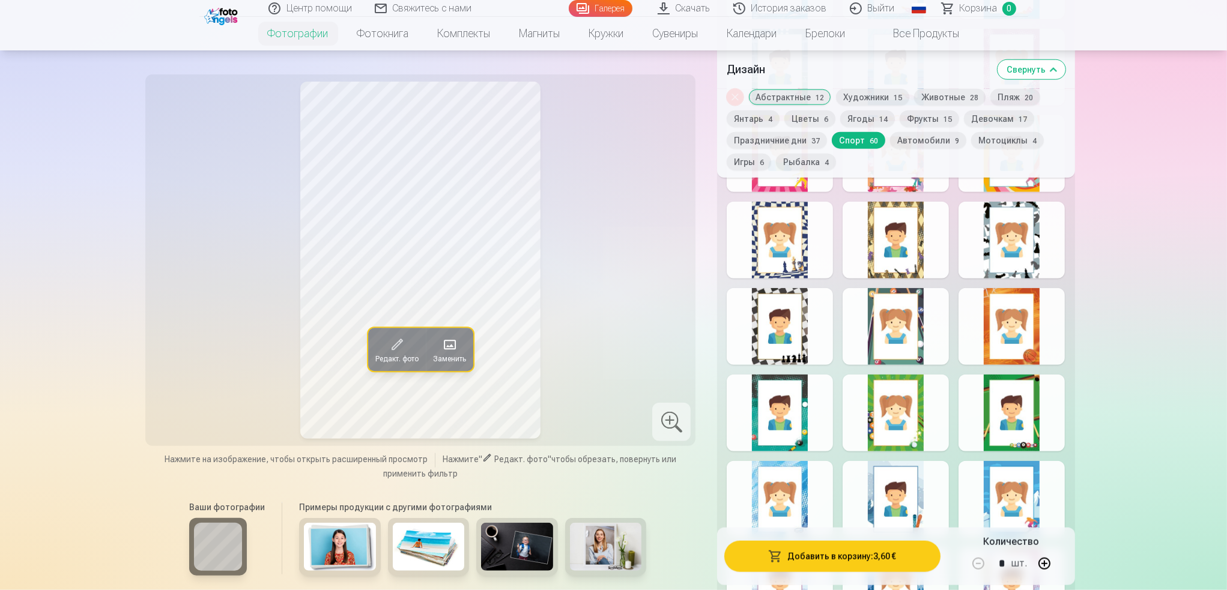
scroll to position [1746, 0]
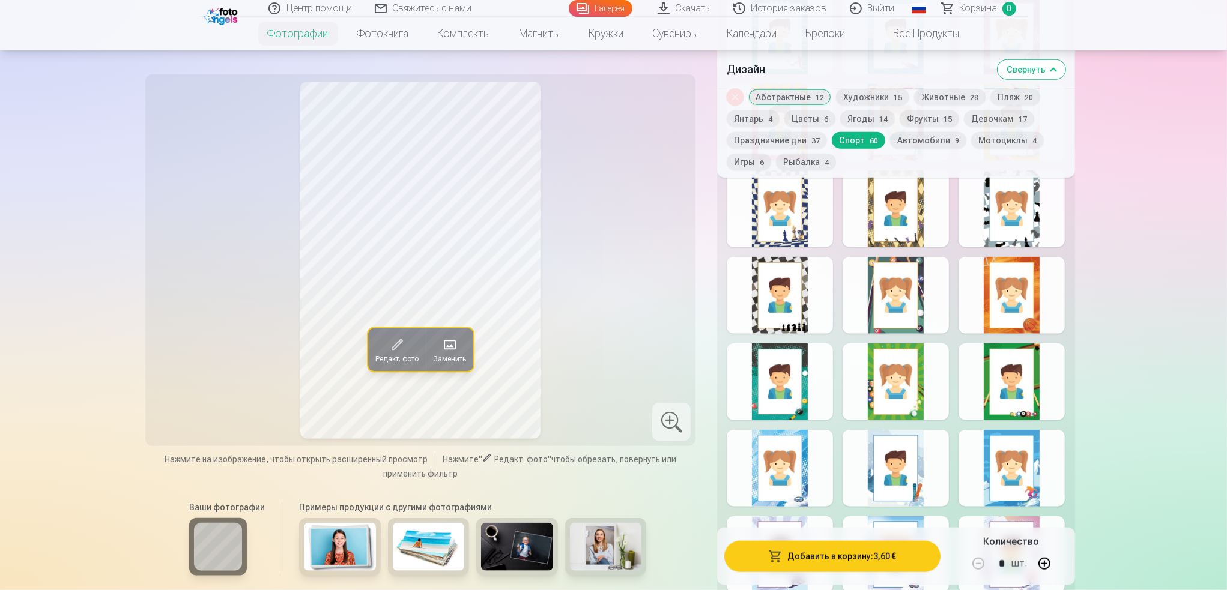
click at [901, 331] on div at bounding box center [1012, 295] width 106 height 77
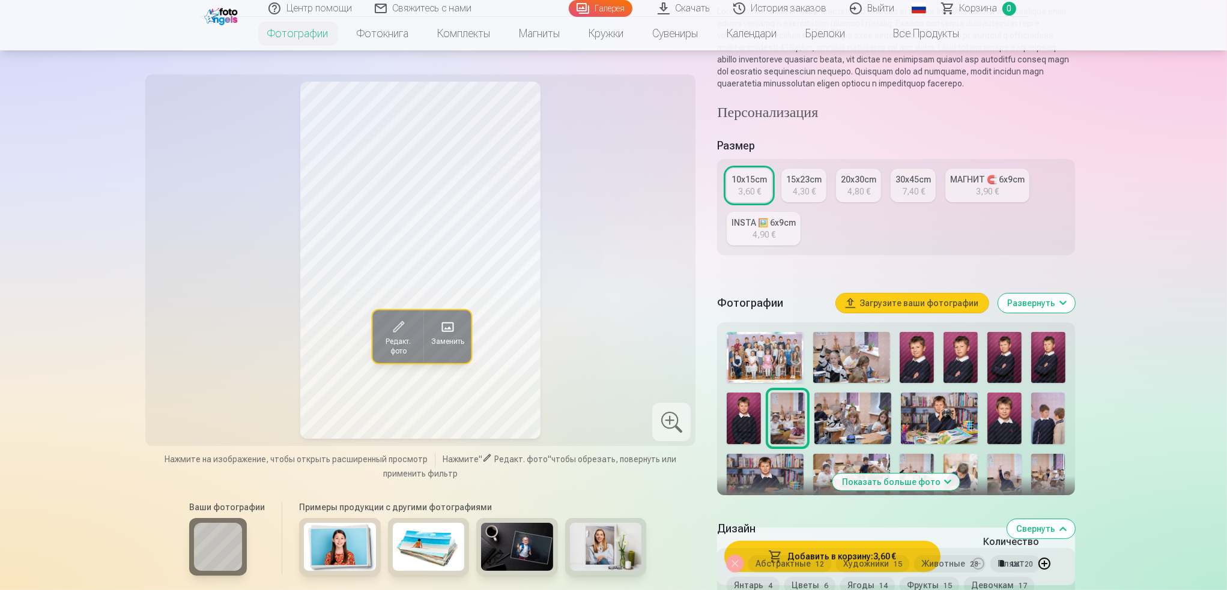
scroll to position [0, 0]
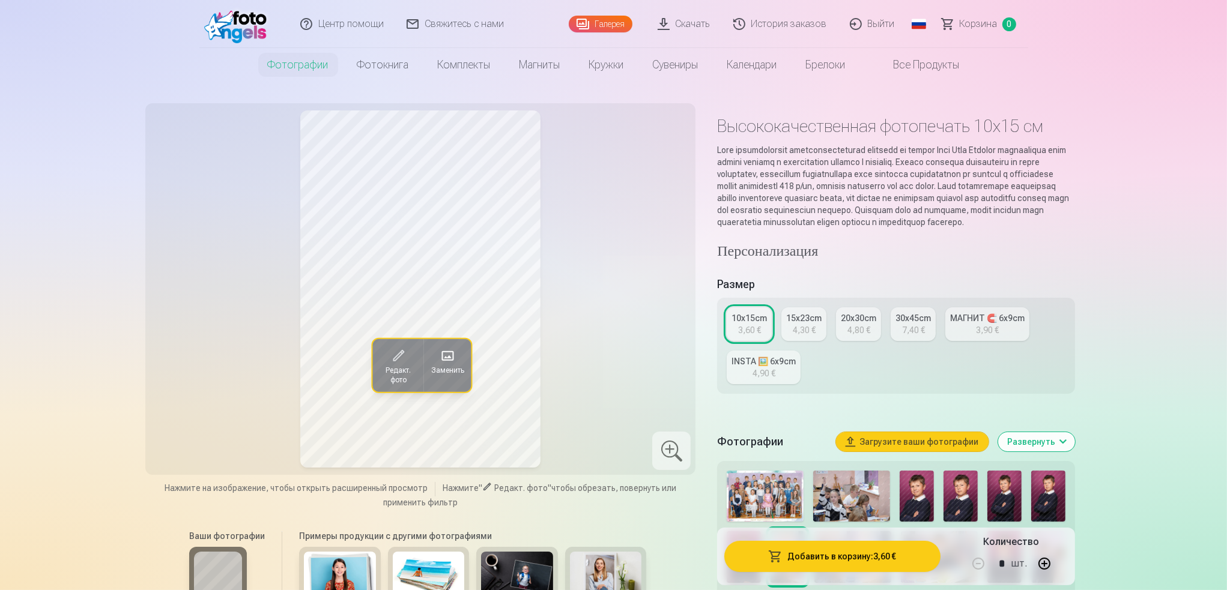
click at [826, 494] on img at bounding box center [851, 496] width 77 height 51
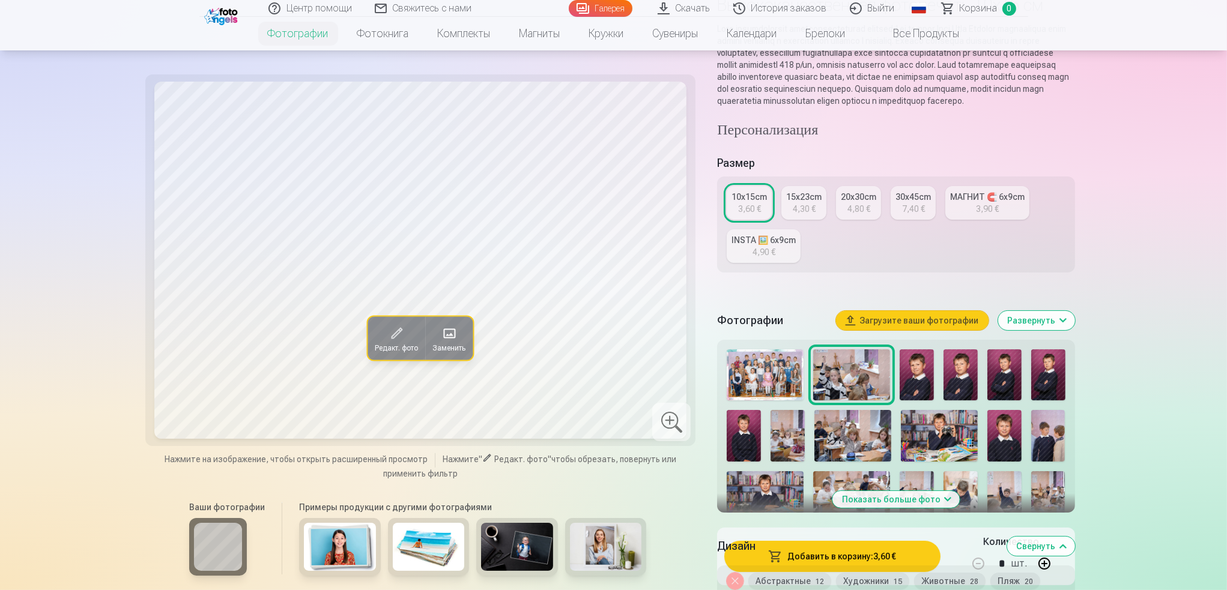
scroll to position [180, 0]
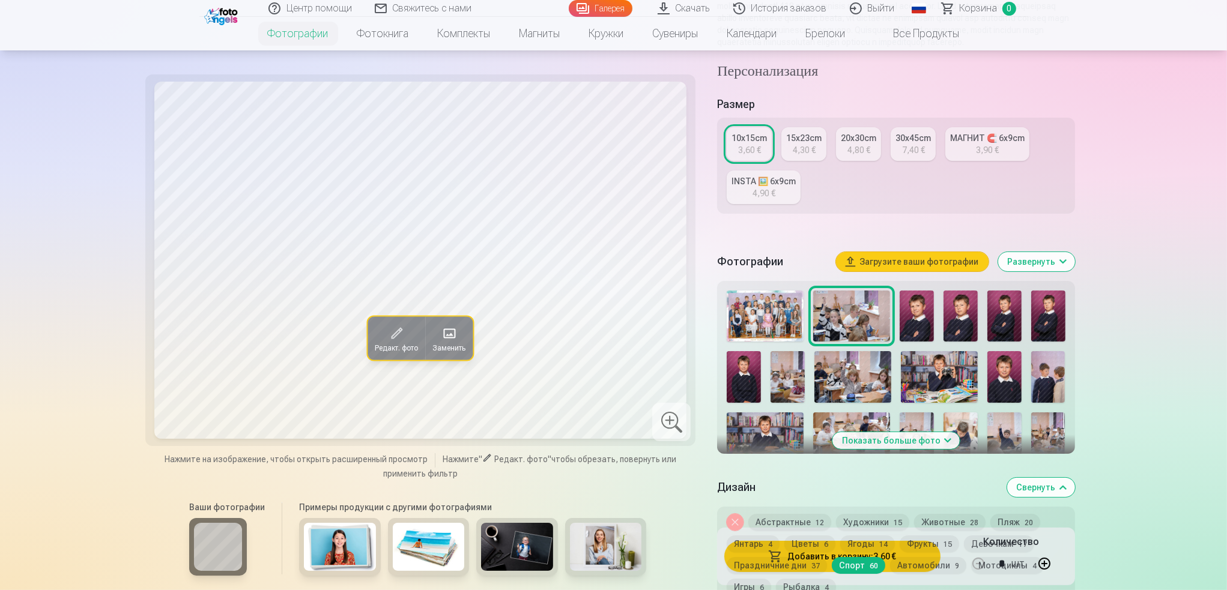
click at [901, 449] on button "Показать больше фото" at bounding box center [895, 440] width 127 height 17
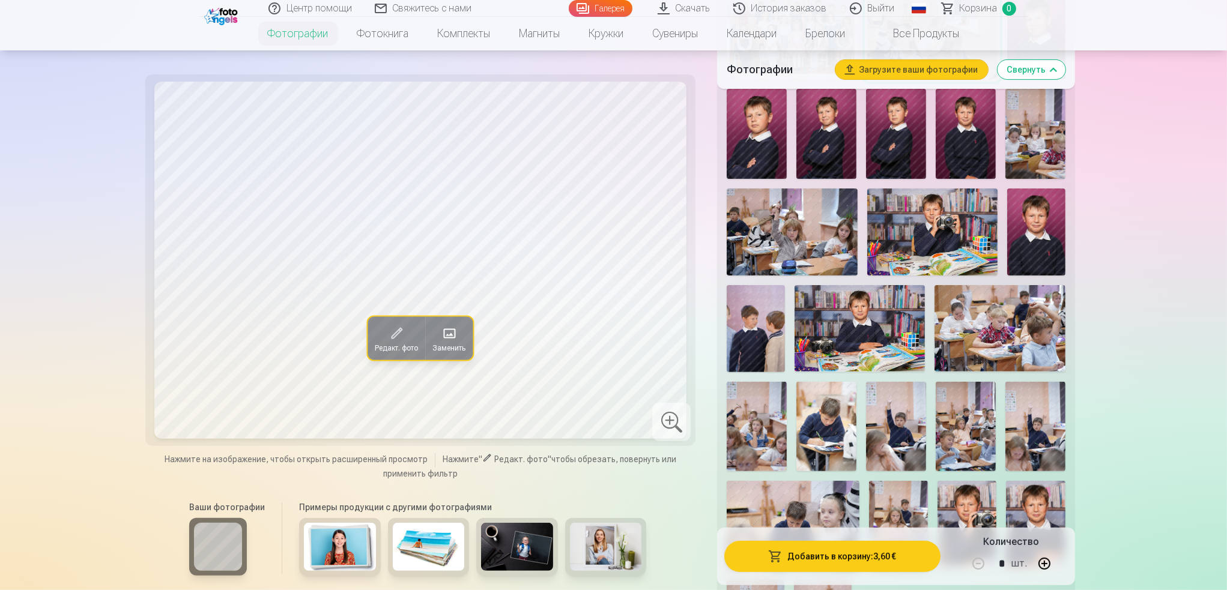
scroll to position [661, 0]
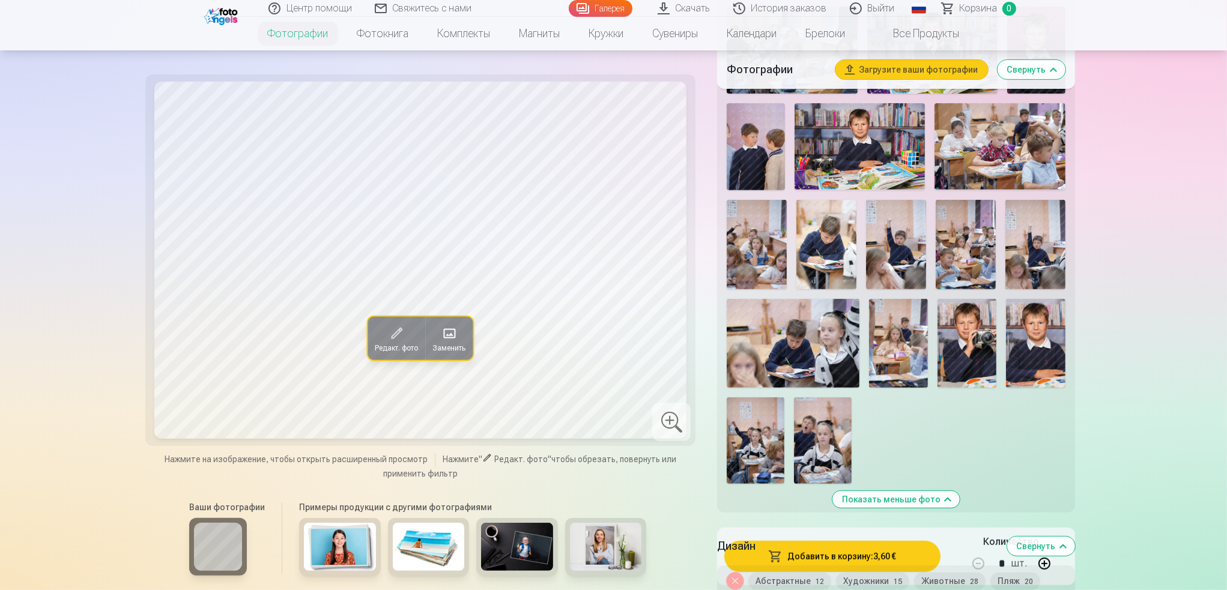
click at [901, 371] on img at bounding box center [967, 343] width 59 height 88
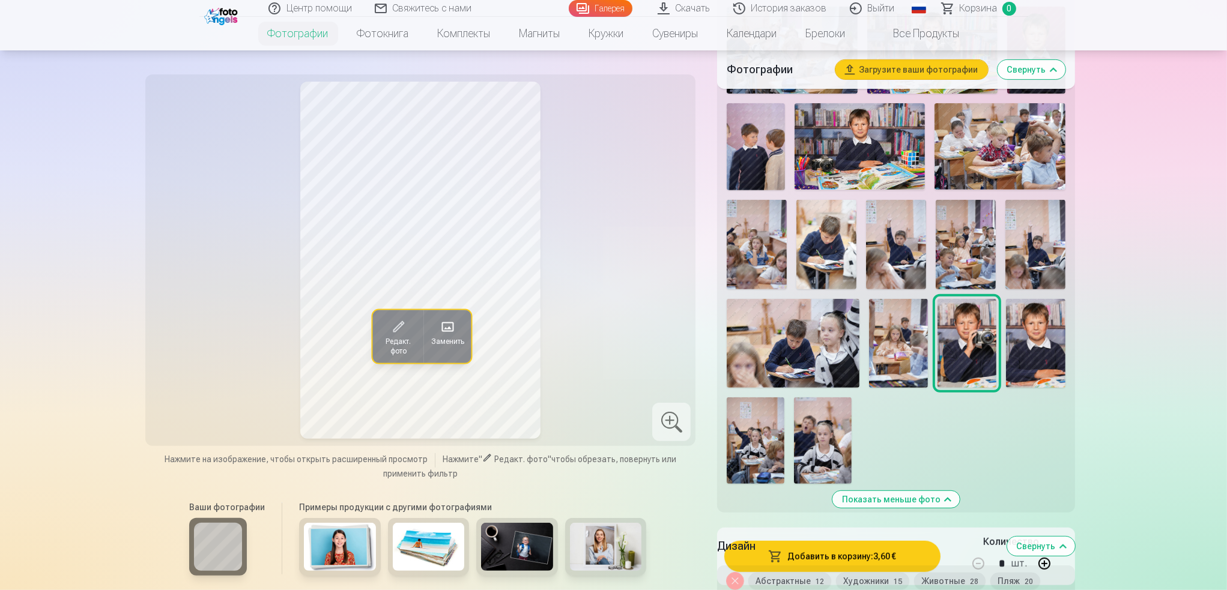
click at [825, 425] on img at bounding box center [823, 441] width 58 height 86
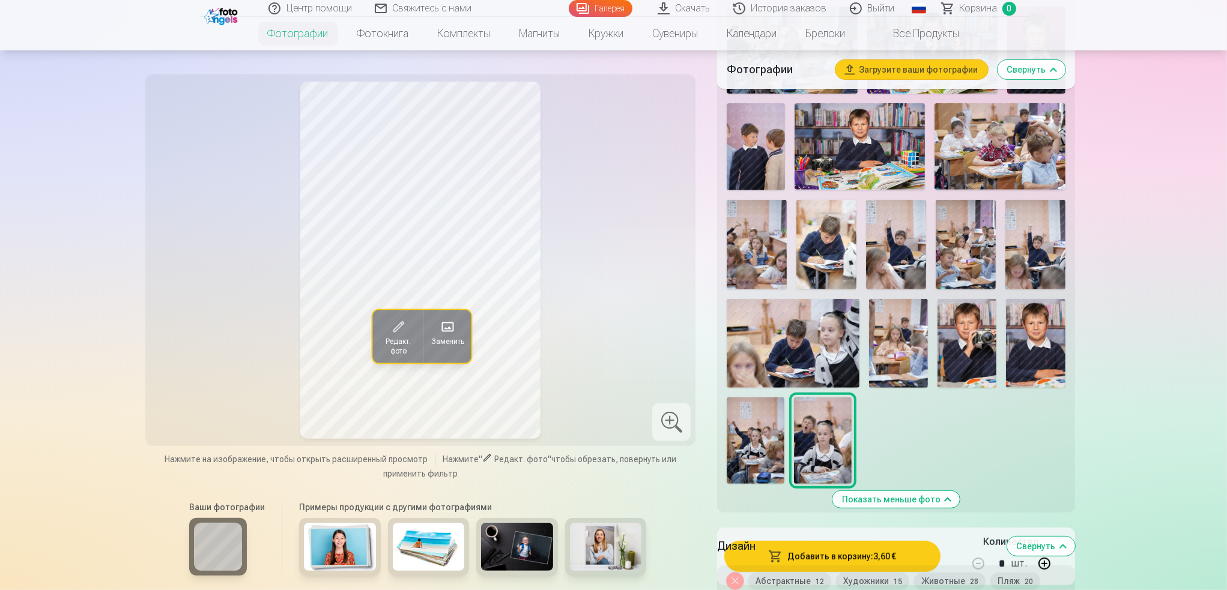
click at [901, 267] on img at bounding box center [1035, 245] width 60 height 90
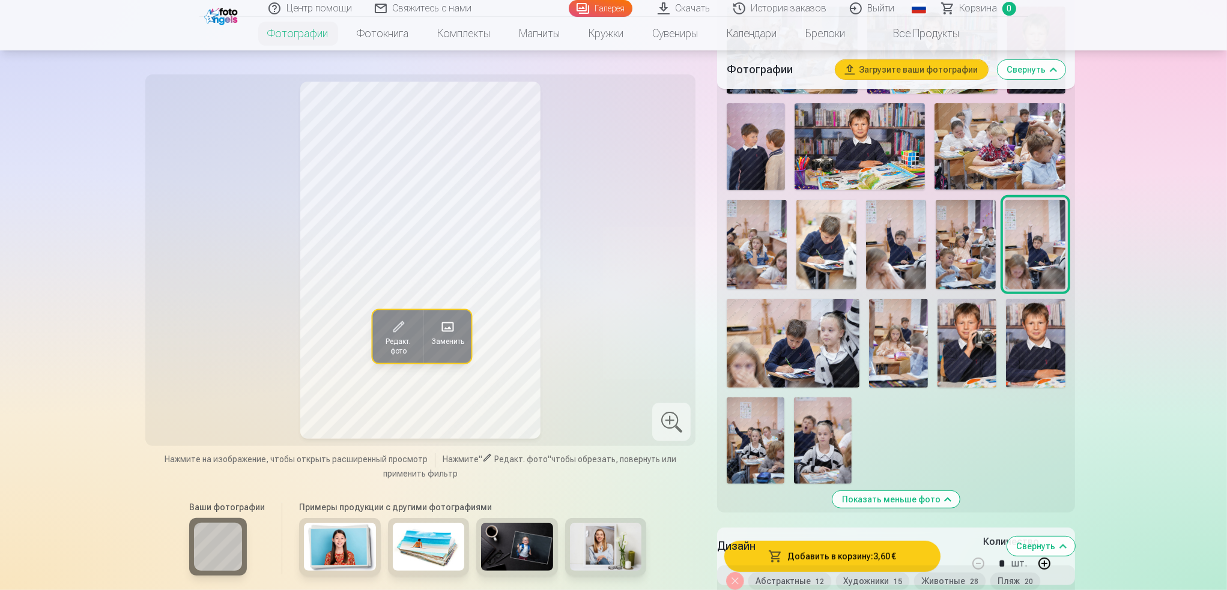
click at [901, 268] on img at bounding box center [966, 245] width 60 height 90
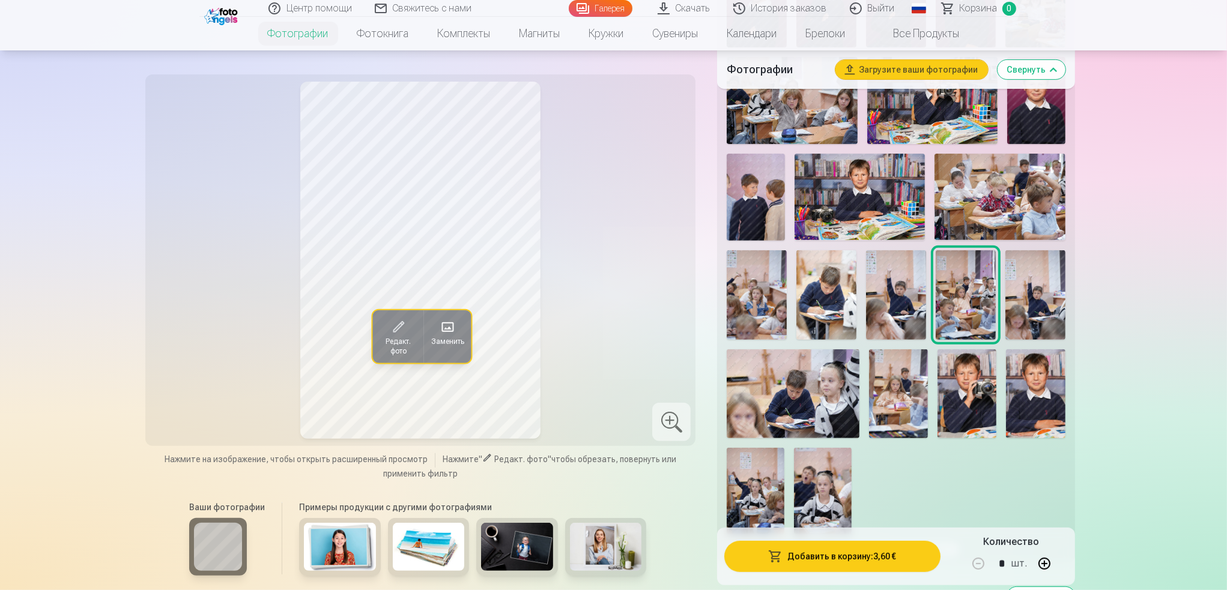
scroll to position [601, 0]
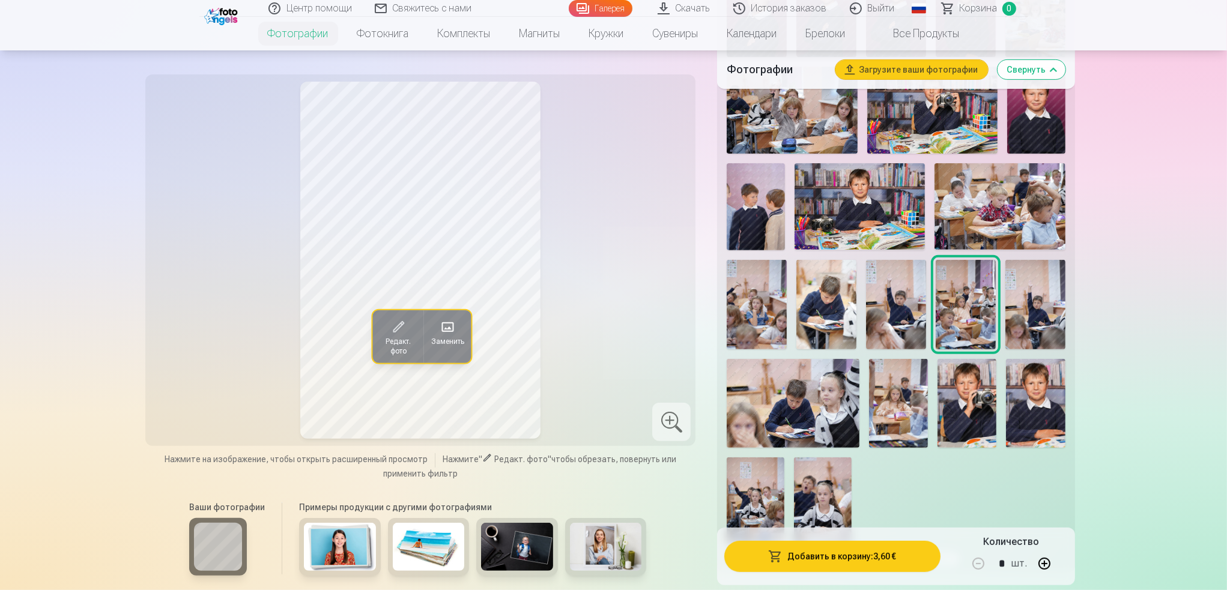
click at [901, 316] on img at bounding box center [896, 305] width 60 height 90
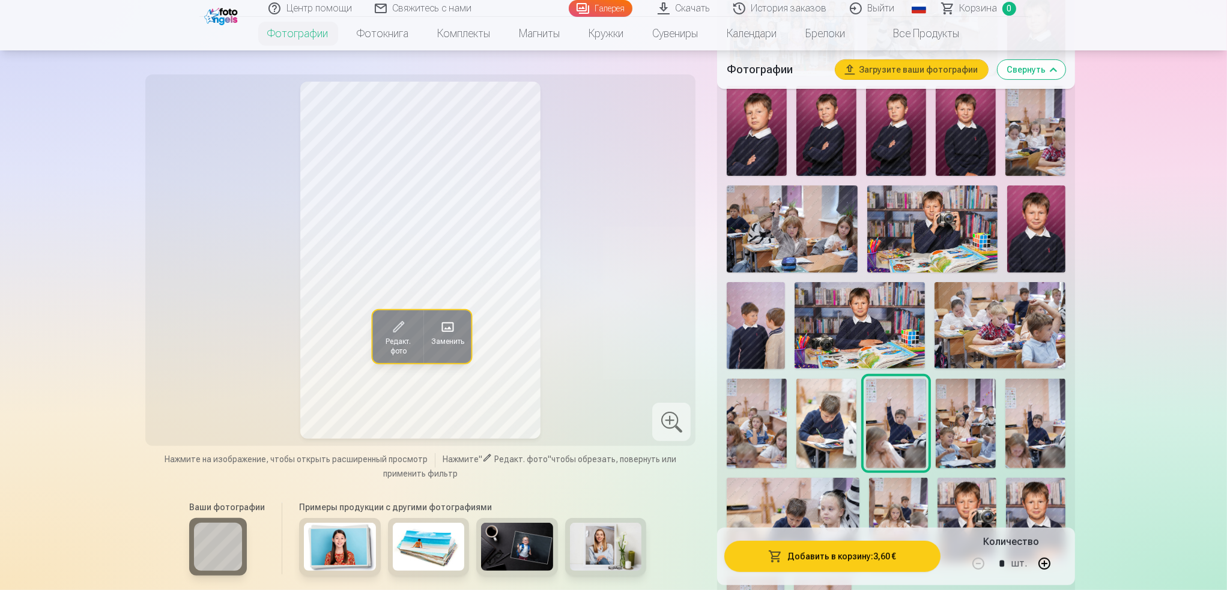
scroll to position [480, 0]
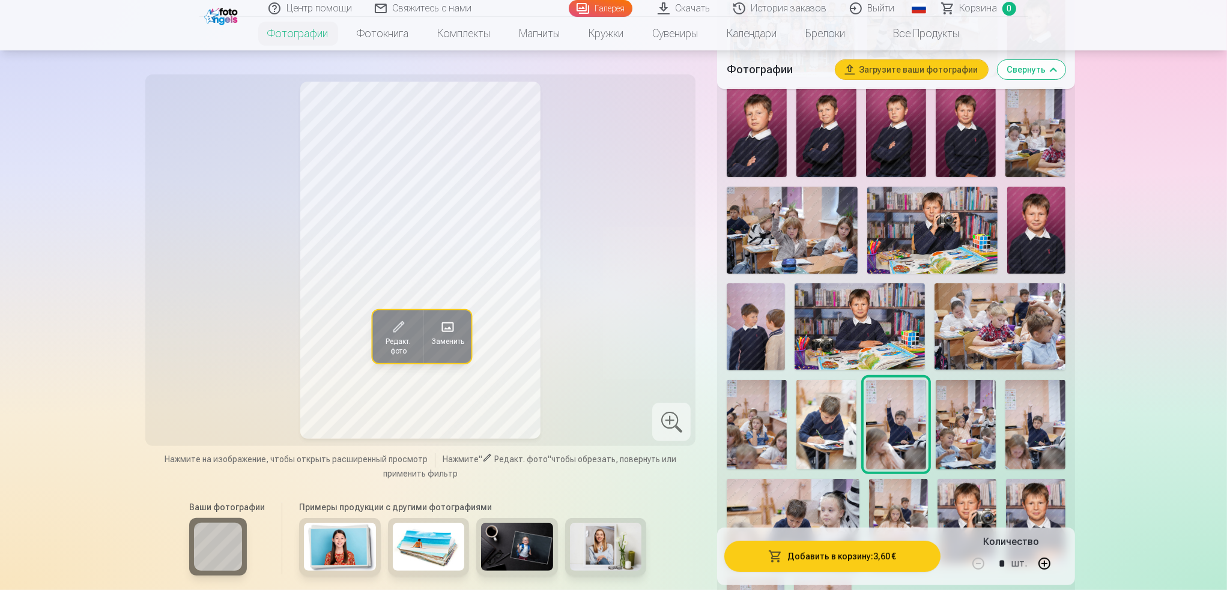
click at [901, 255] on div at bounding box center [896, 327] width 348 height 683
click at [901, 250] on img at bounding box center [1036, 230] width 58 height 87
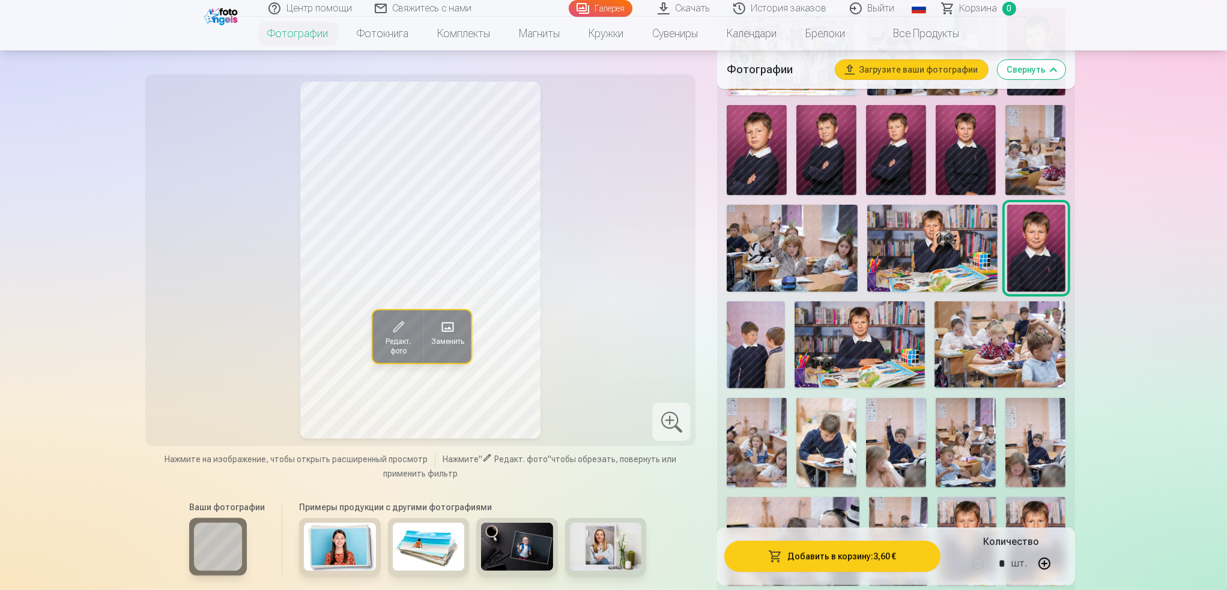
scroll to position [420, 0]
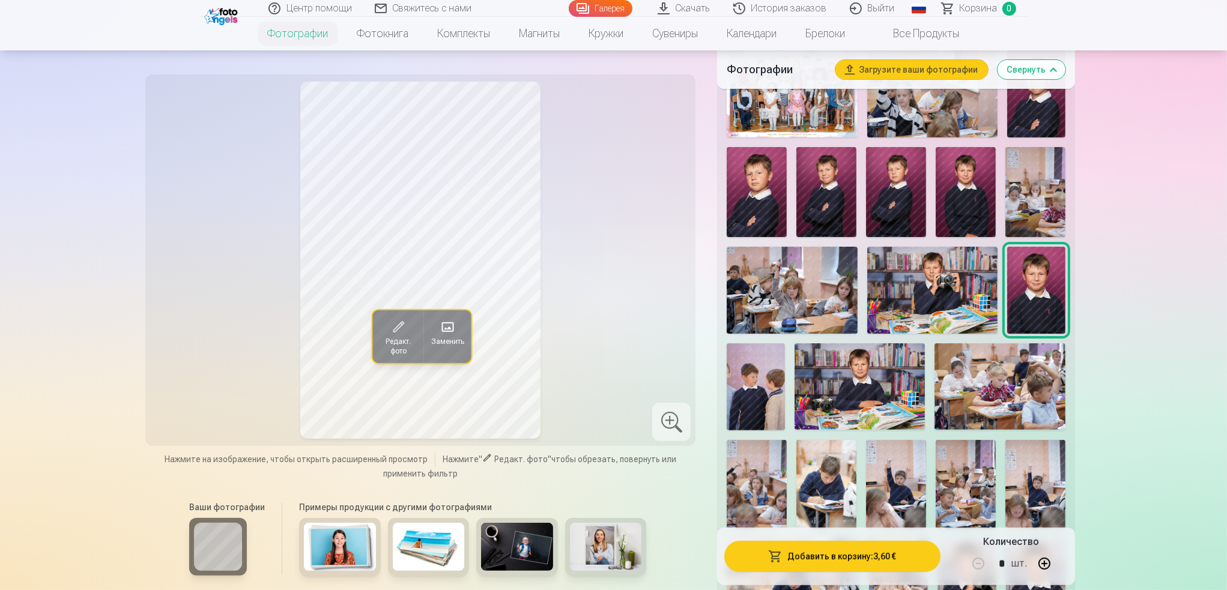
click at [901, 218] on img at bounding box center [966, 192] width 60 height 90
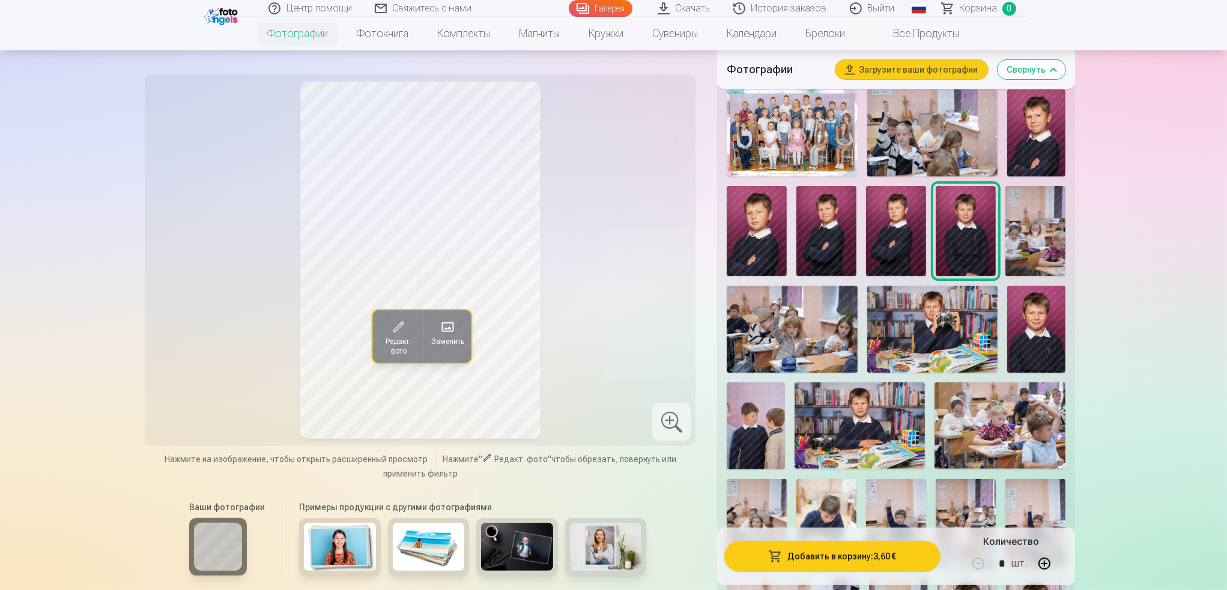
scroll to position [300, 0]
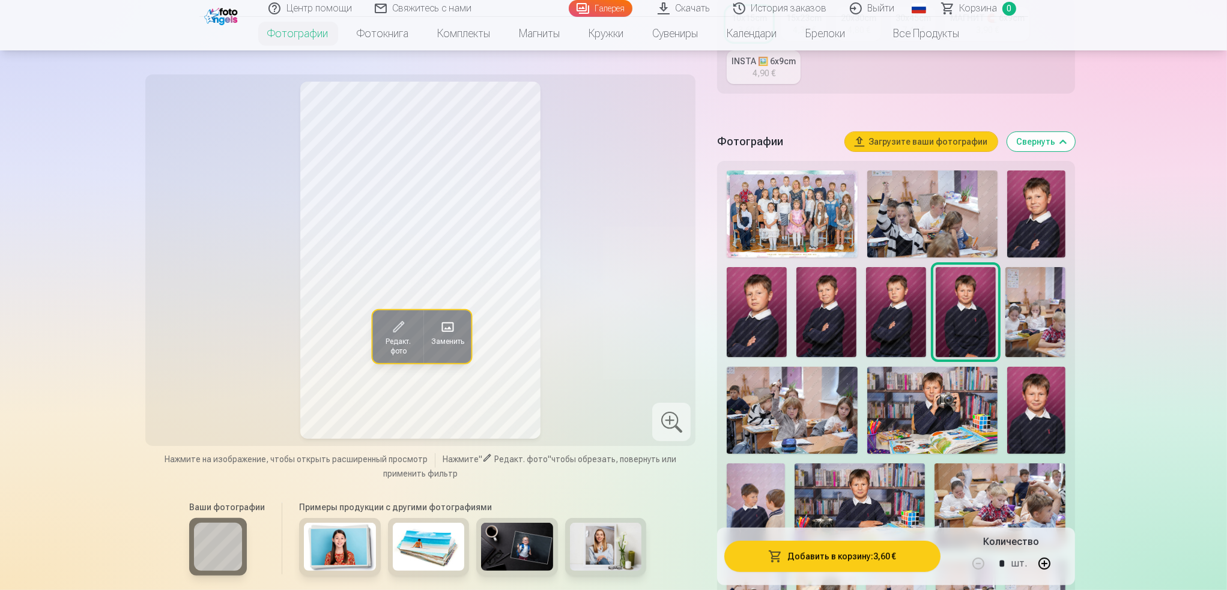
click at [901, 225] on img at bounding box center [1036, 214] width 58 height 87
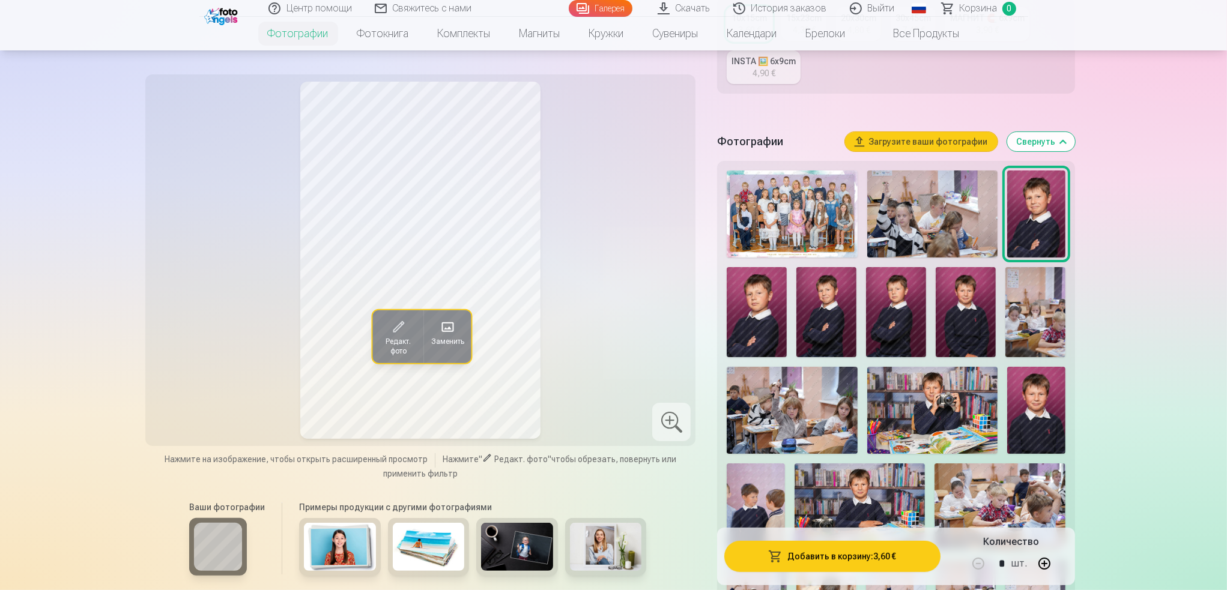
click at [901, 504] on button "button" at bounding box center [1044, 564] width 29 height 29
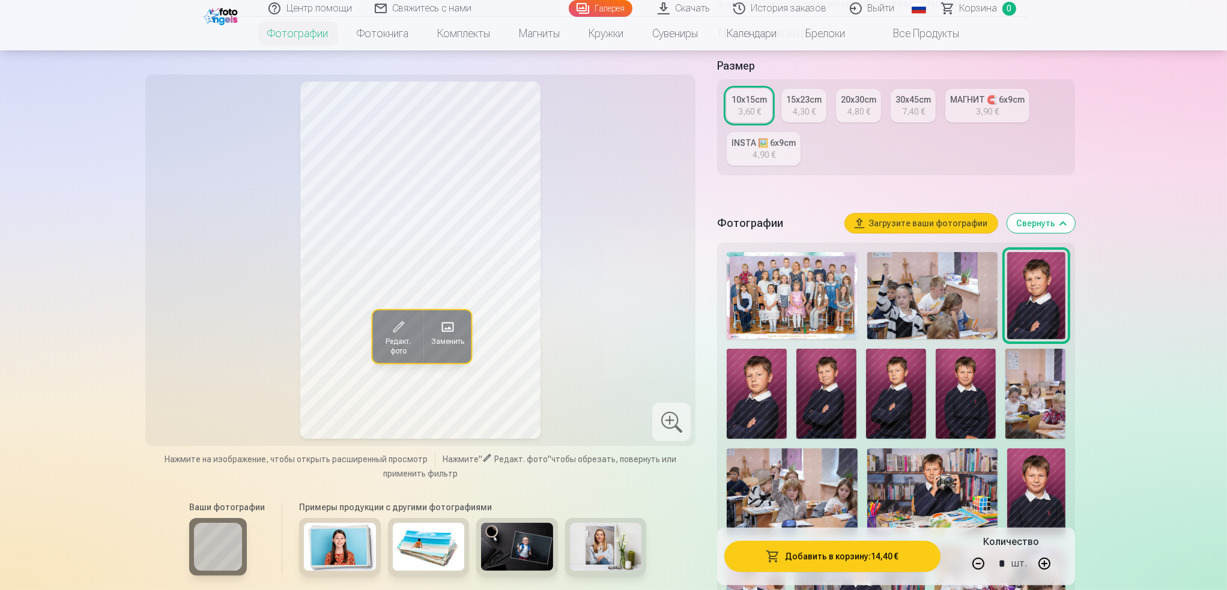
scroll to position [120, 0]
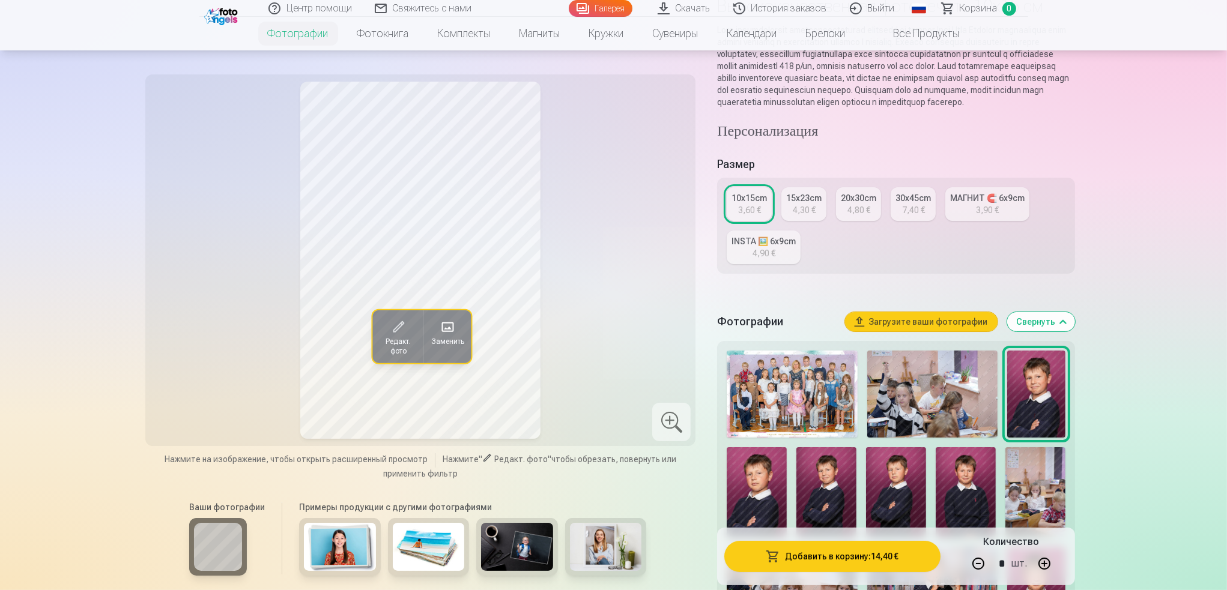
click at [763, 204] on div "10x15cm" at bounding box center [749, 198] width 35 height 12
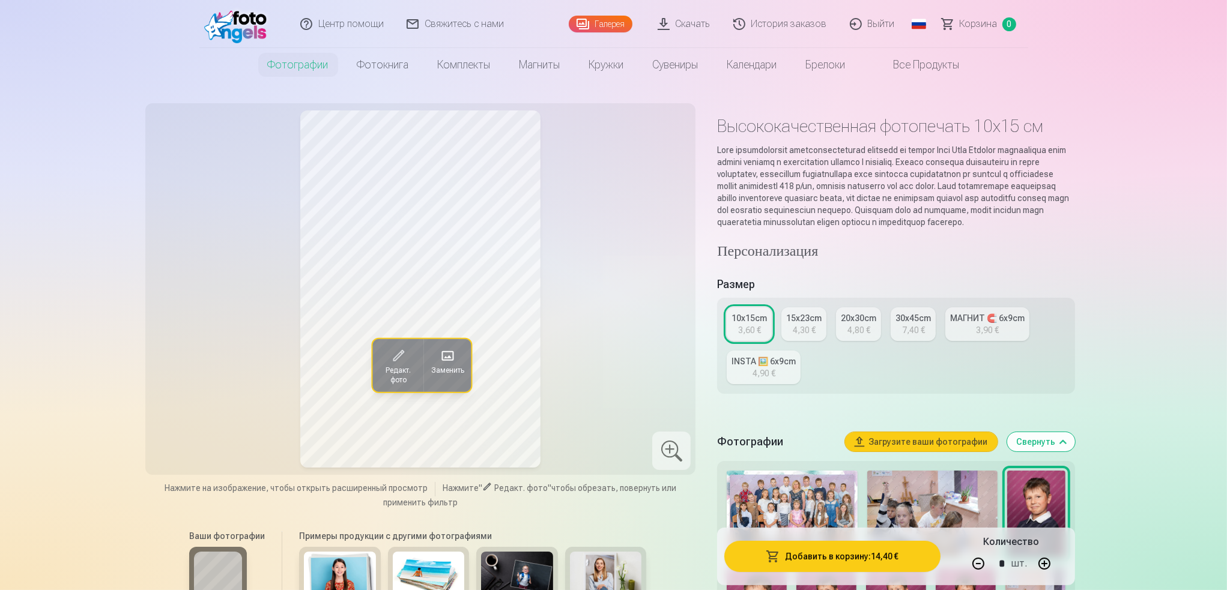
click at [901, 324] on div "МАГНИТ 🧲 6x9cm" at bounding box center [987, 318] width 74 height 12
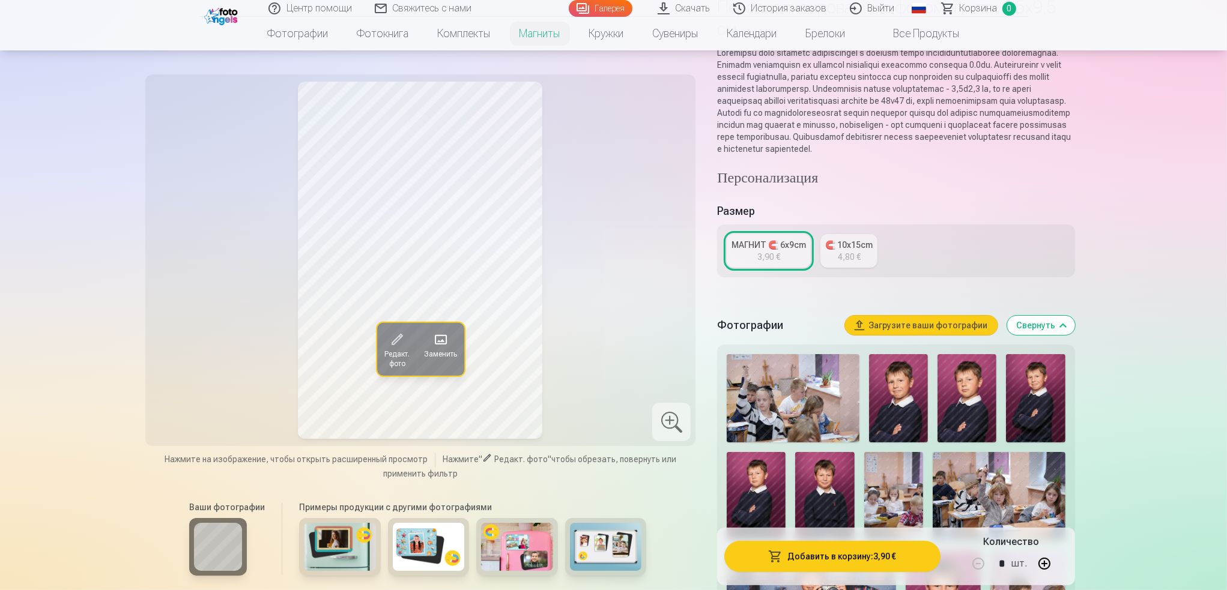
scroll to position [120, 0]
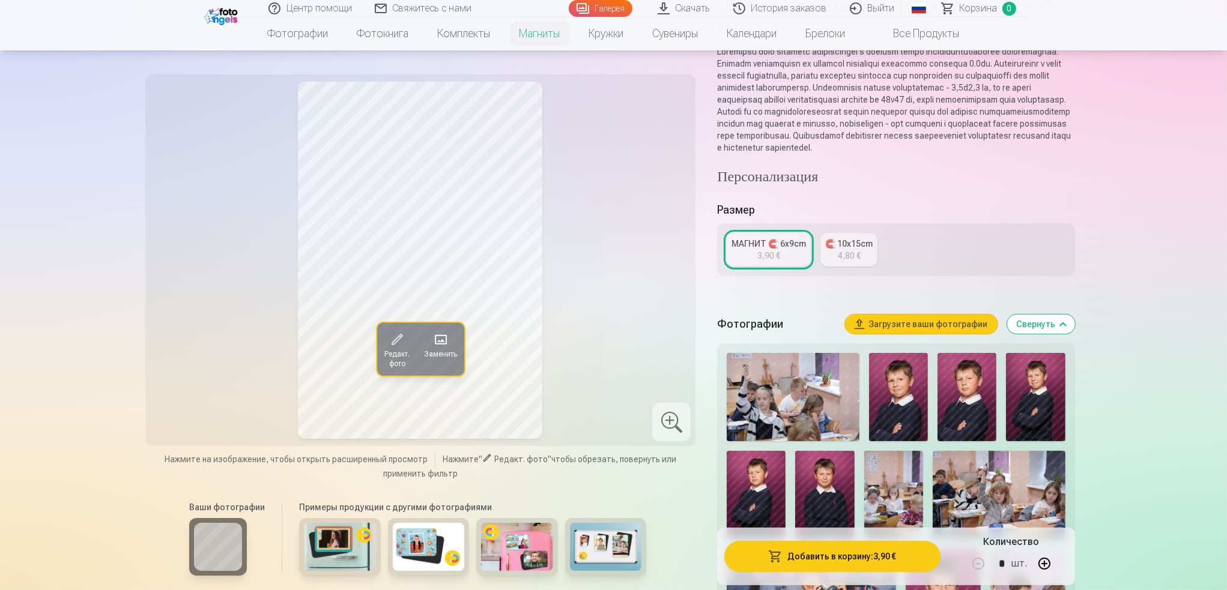
click at [870, 250] on div "🧲 10x15cm" at bounding box center [848, 244] width 47 height 12
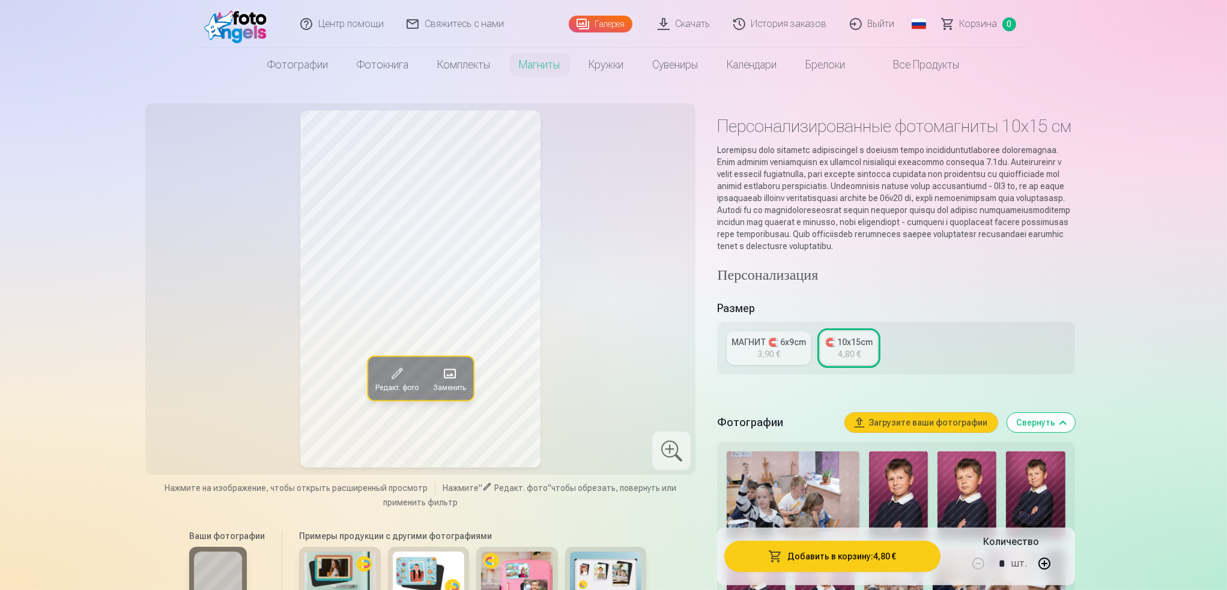
click at [781, 342] on div "МАГНИТ 🧲 6x9cm 3,90 € 🧲 10x15cm 4,80 €" at bounding box center [895, 348] width 357 height 53
click at [784, 347] on link "МАГНИТ 🧲 6x9cm 3,90 €" at bounding box center [769, 349] width 84 height 34
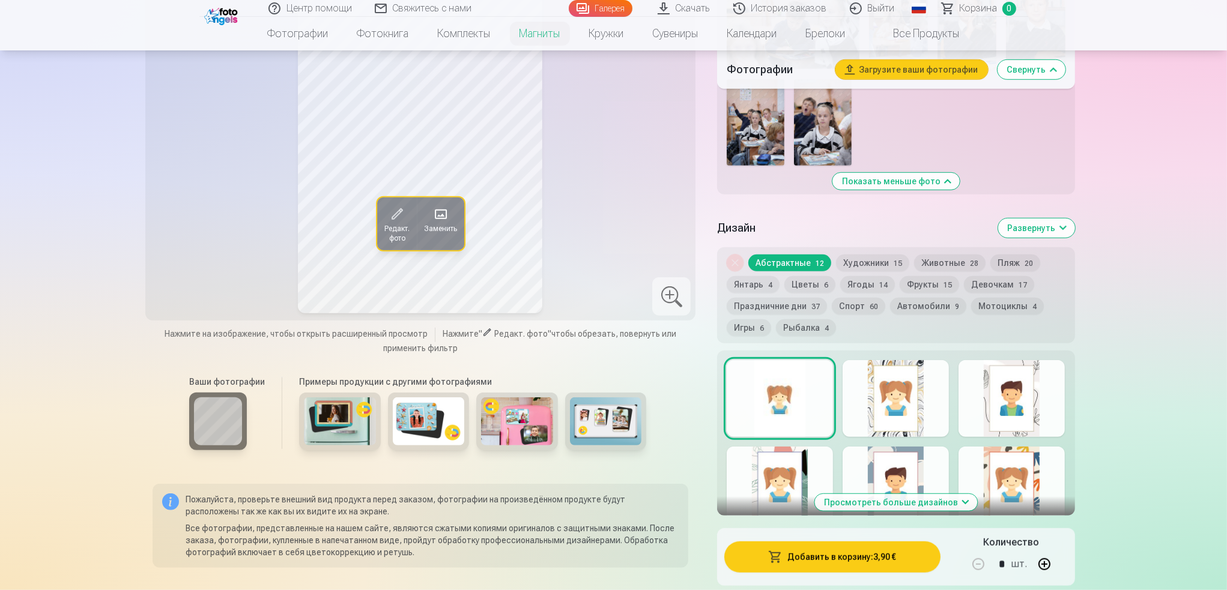
scroll to position [1021, 0]
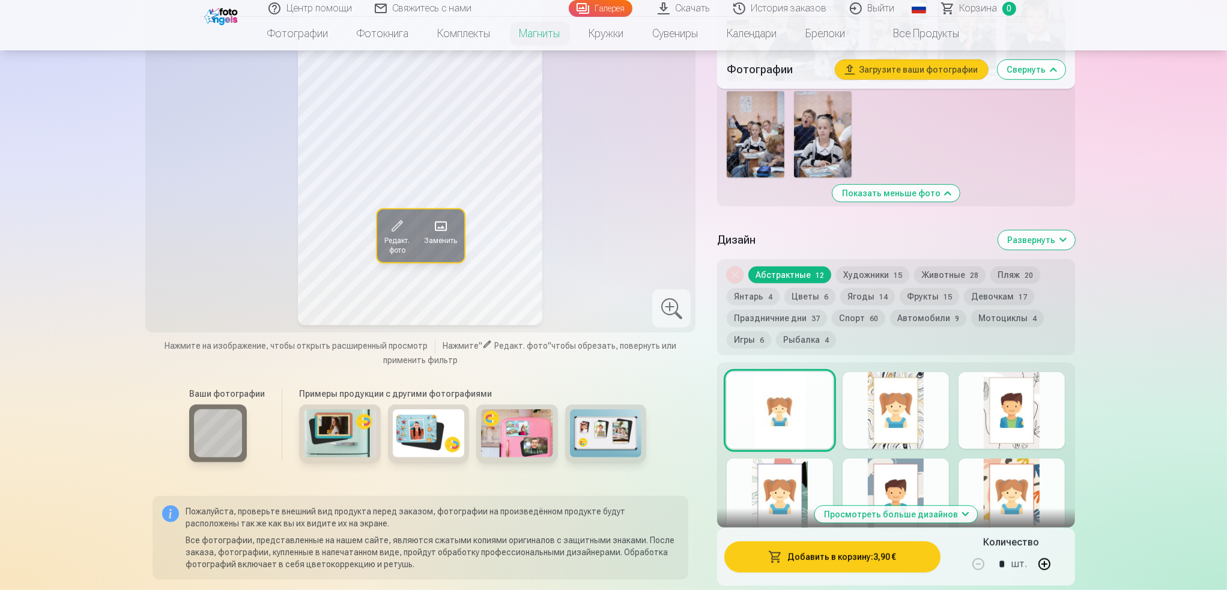
click at [901, 426] on div at bounding box center [896, 410] width 106 height 77
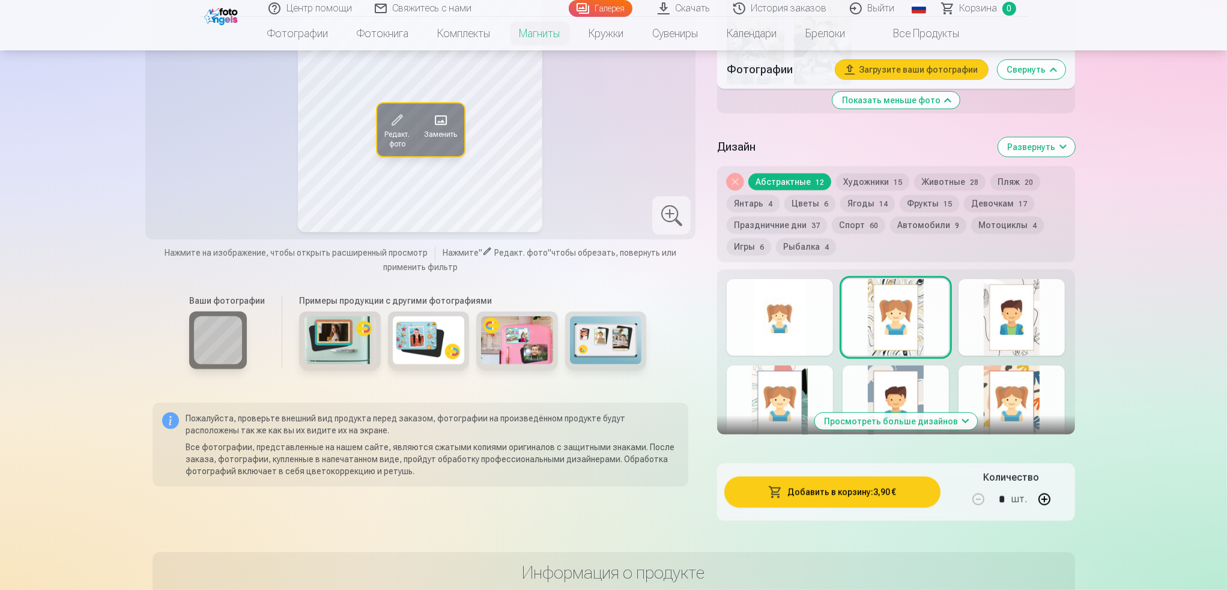
scroll to position [1261, 0]
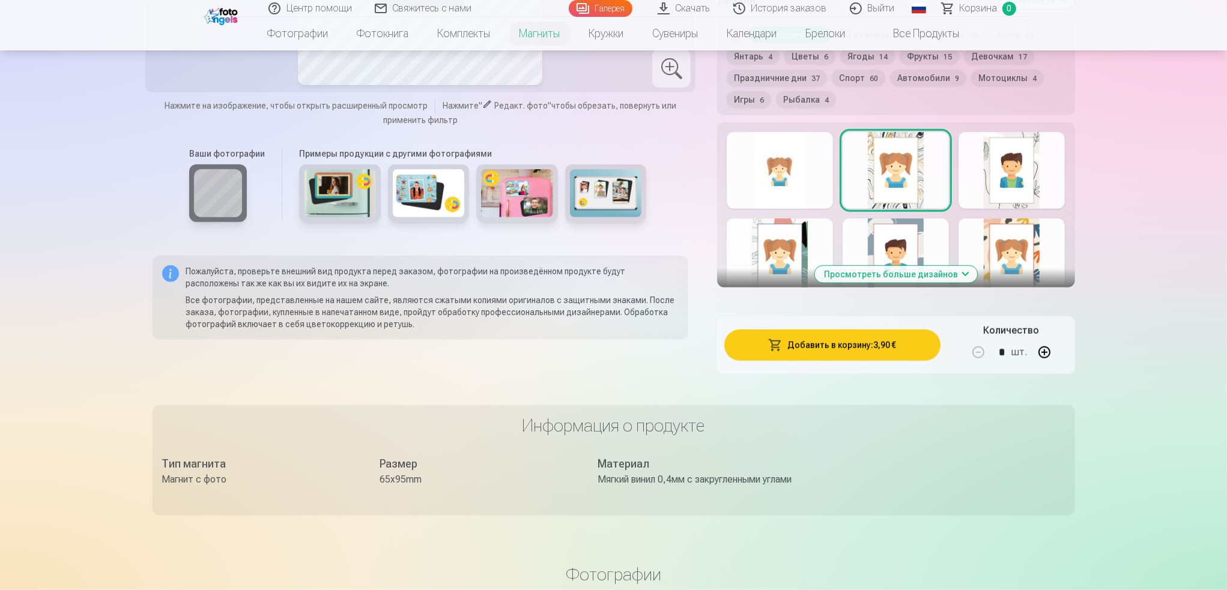
drag, startPoint x: 941, startPoint y: 290, endPoint x: 948, endPoint y: 295, distance: 8.2
click at [901, 283] on button "Просмотреть больше дизайнов" at bounding box center [895, 274] width 163 height 17
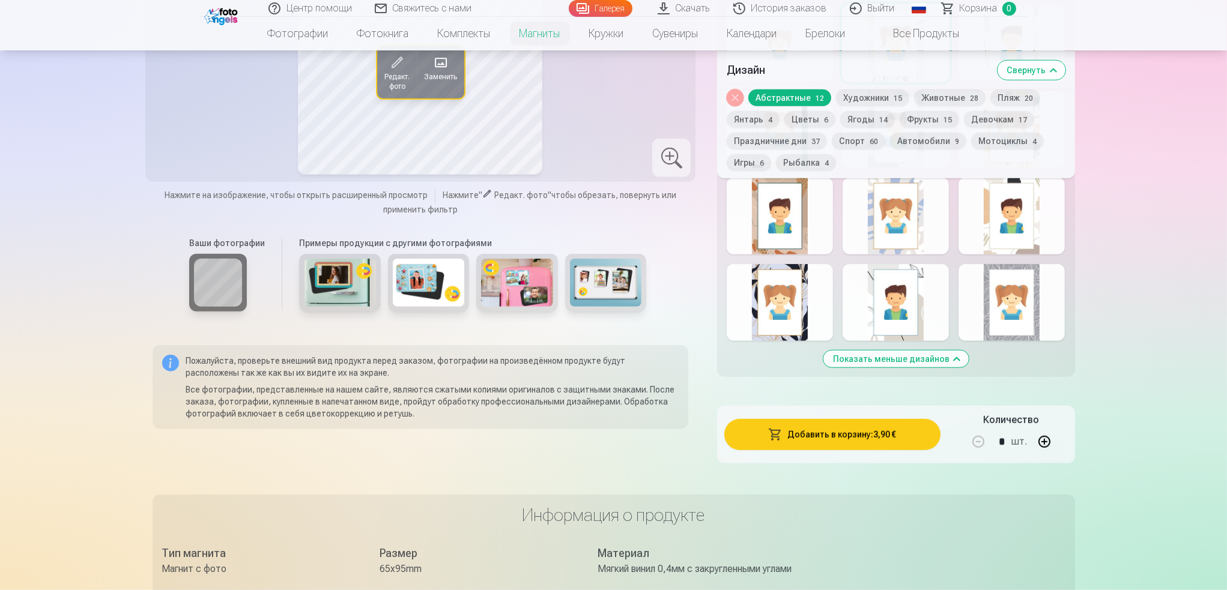
scroll to position [1201, 0]
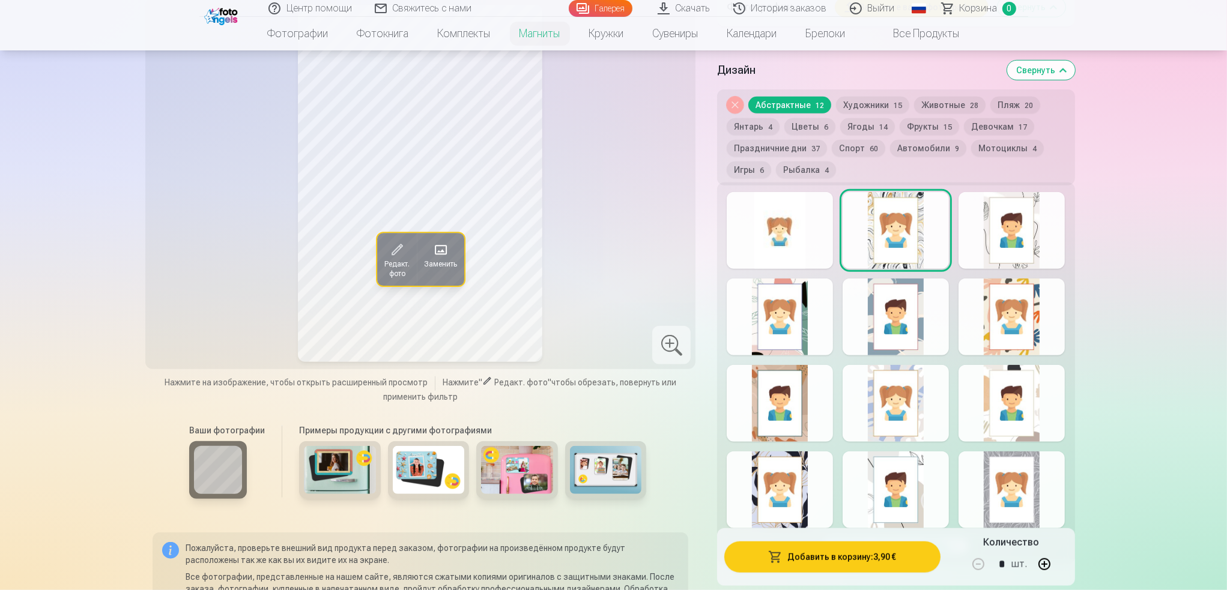
click at [859, 151] on button "Спорт 60" at bounding box center [858, 147] width 53 height 17
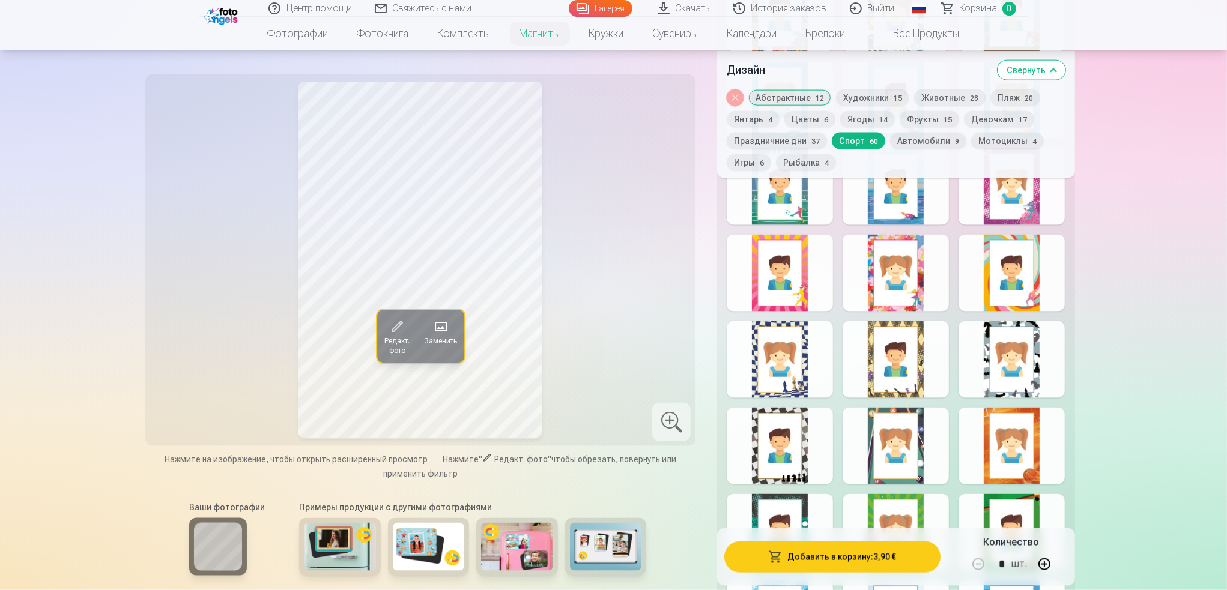
scroll to position [2342, 0]
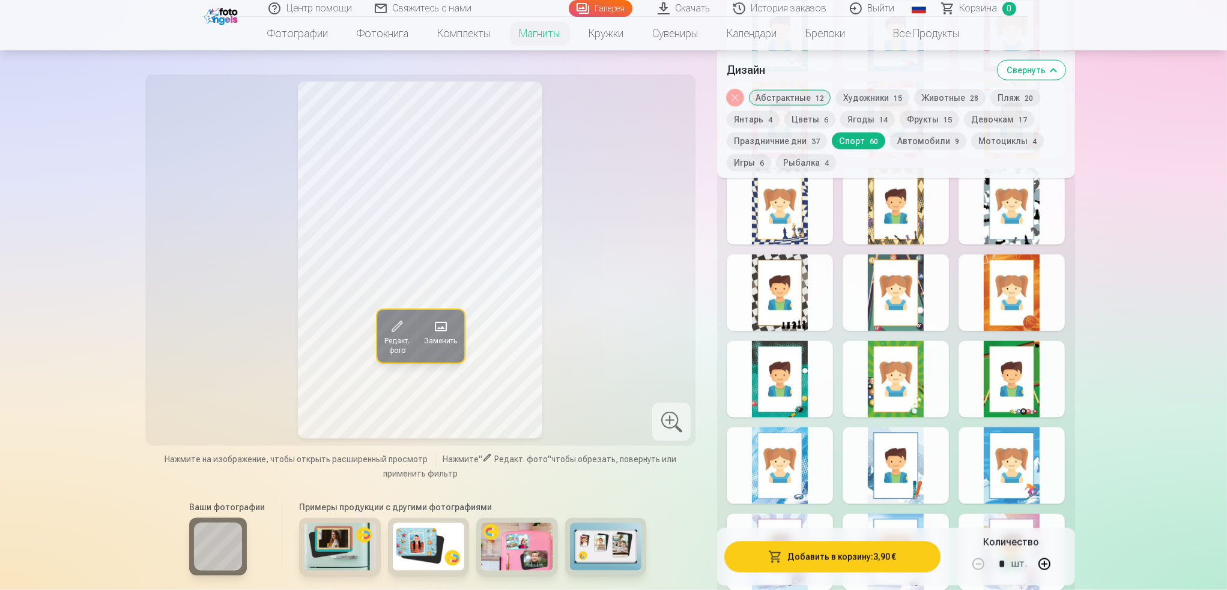
click at [901, 332] on div at bounding box center [1012, 293] width 106 height 77
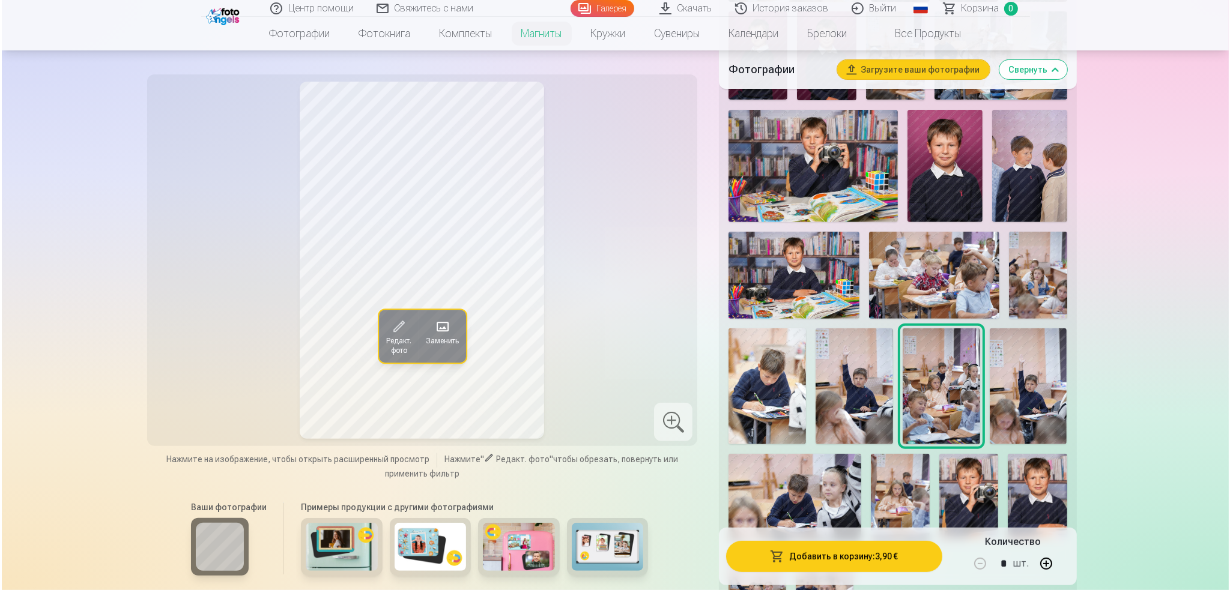
scroll to position [300, 0]
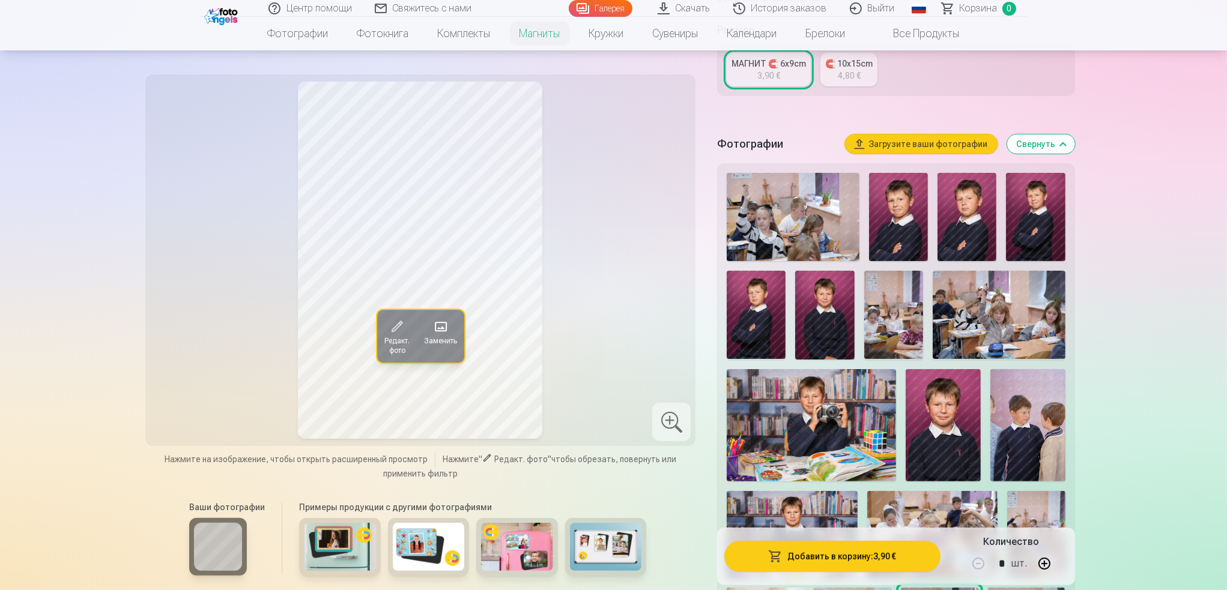
click at [901, 249] on img at bounding box center [898, 217] width 59 height 88
click at [901, 246] on img at bounding box center [967, 217] width 59 height 88
click at [901, 242] on img at bounding box center [898, 217] width 59 height 88
click at [757, 332] on img at bounding box center [756, 315] width 59 height 88
click at [896, 245] on img at bounding box center [898, 217] width 59 height 88
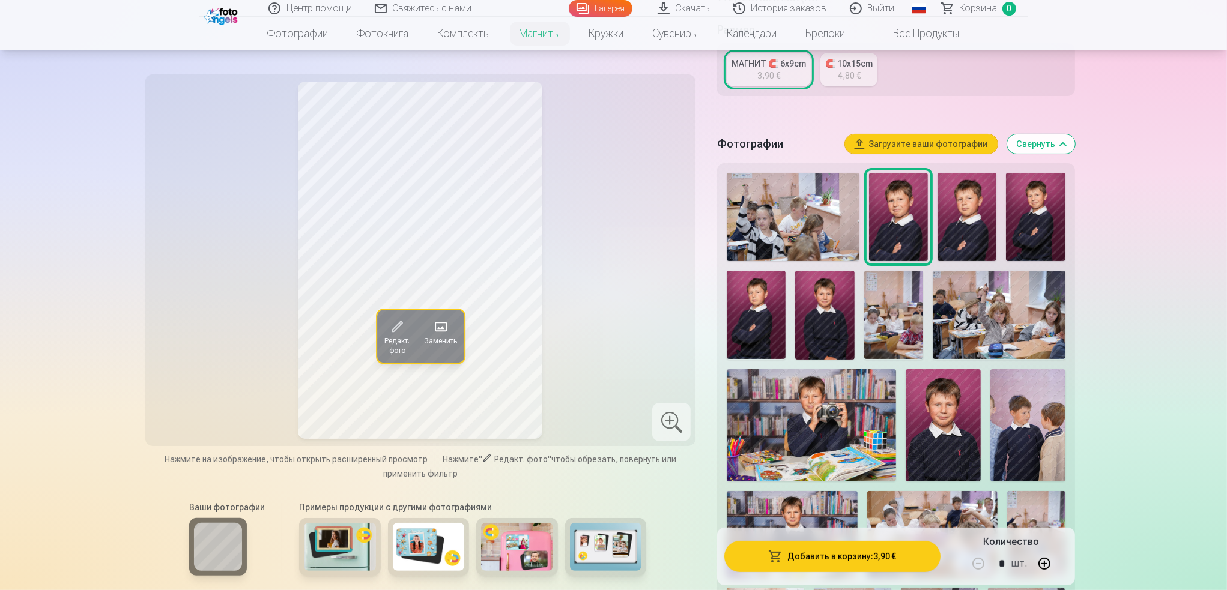
click at [901, 504] on button "button" at bounding box center [1044, 564] width 29 height 29
type input "*"
click at [878, 504] on button "Добавить в корзину : 15,60 €" at bounding box center [832, 556] width 216 height 31
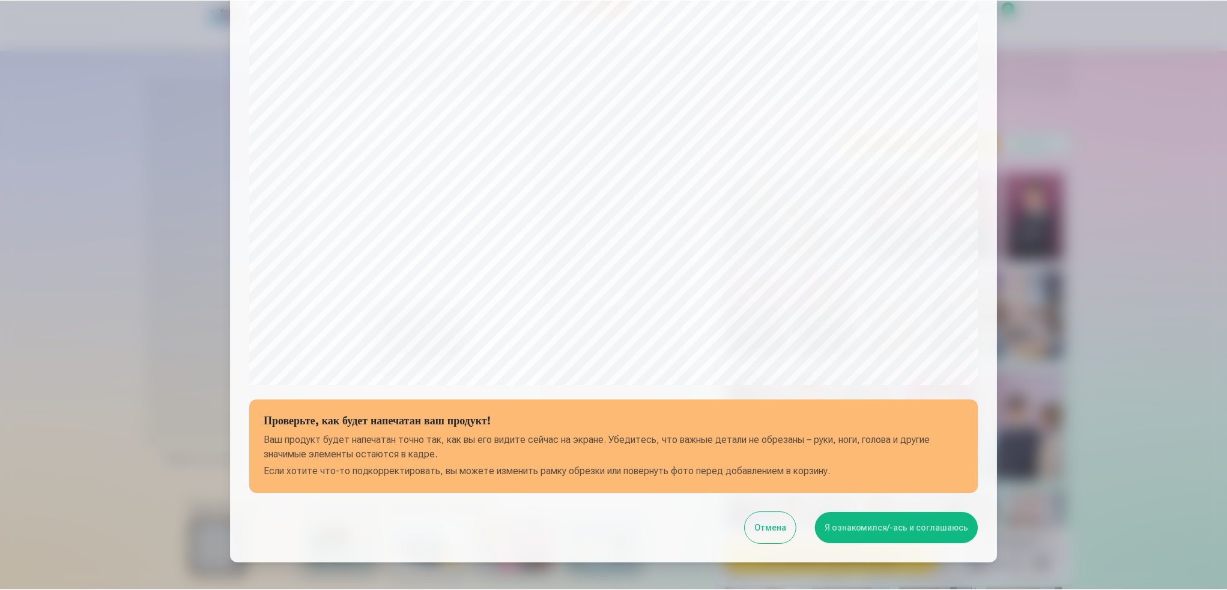
scroll to position [214, 0]
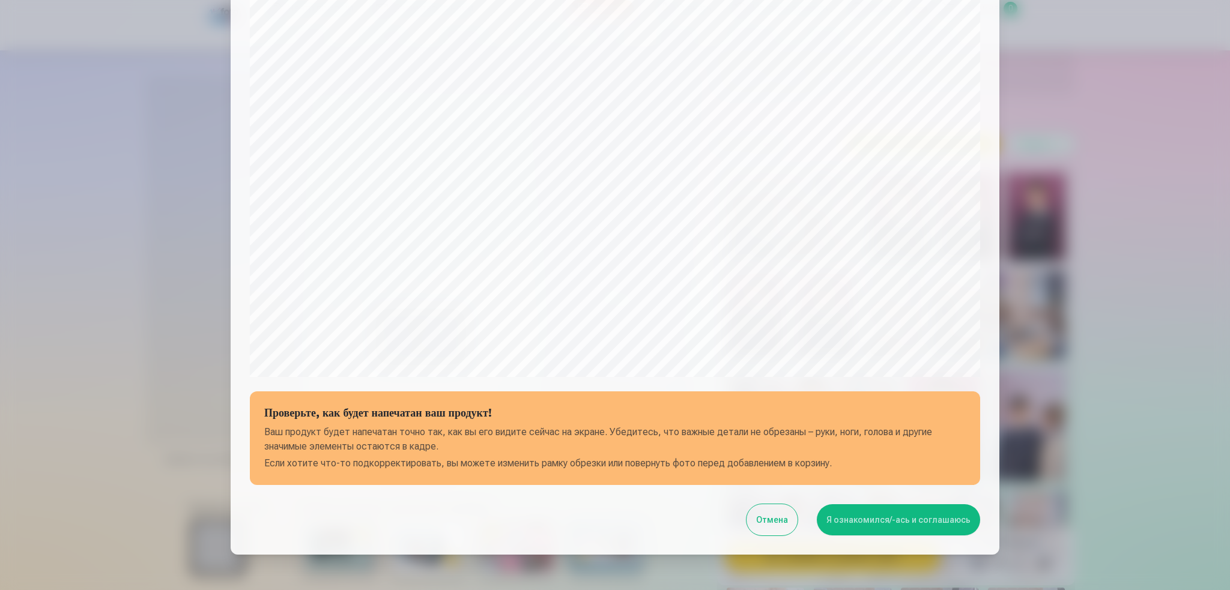
click at [901, 504] on button "Я ознакомился/-ась и соглашаюсь" at bounding box center [898, 519] width 163 height 31
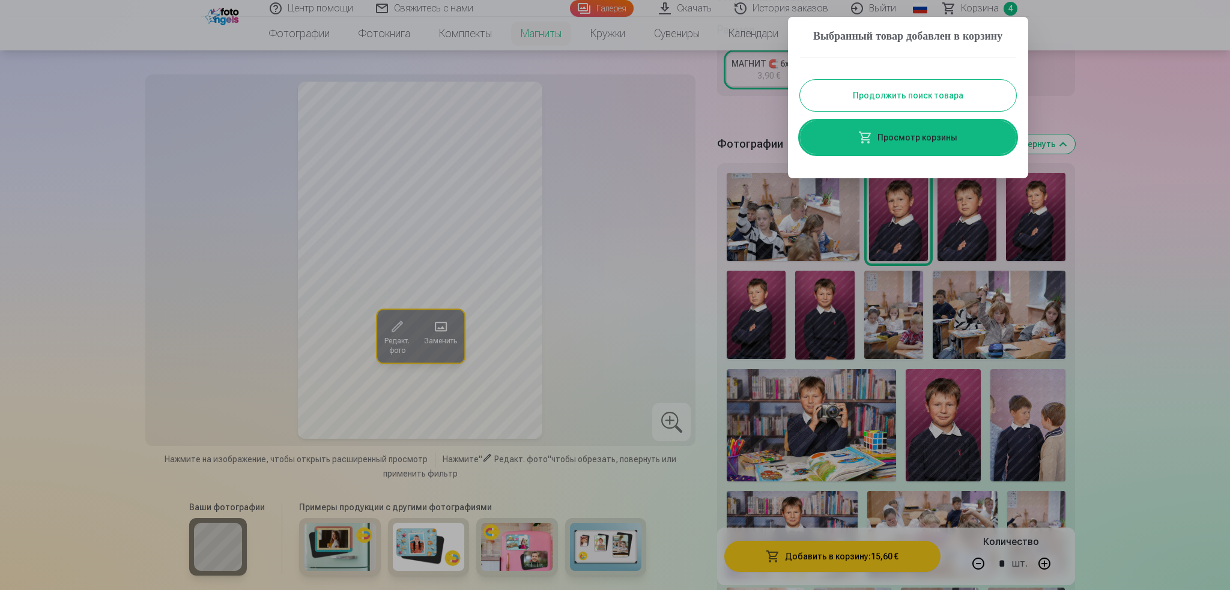
click at [901, 111] on button "Продолжить поиск товара" at bounding box center [908, 95] width 216 height 31
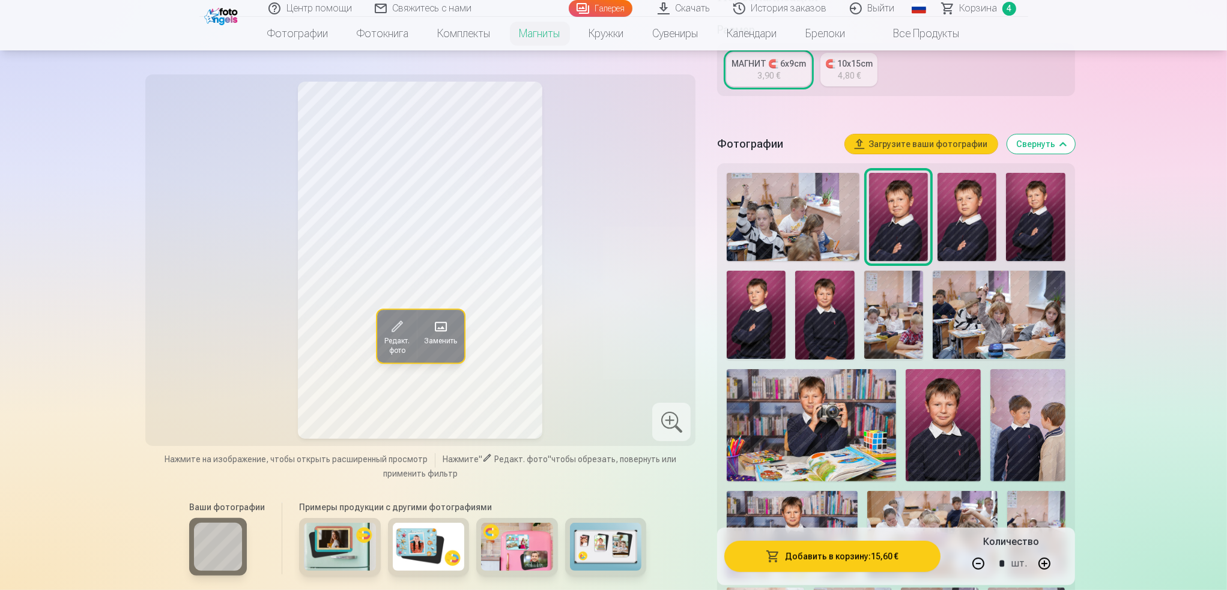
click at [901, 7] on link "Корзина 4" at bounding box center [979, 8] width 97 height 17
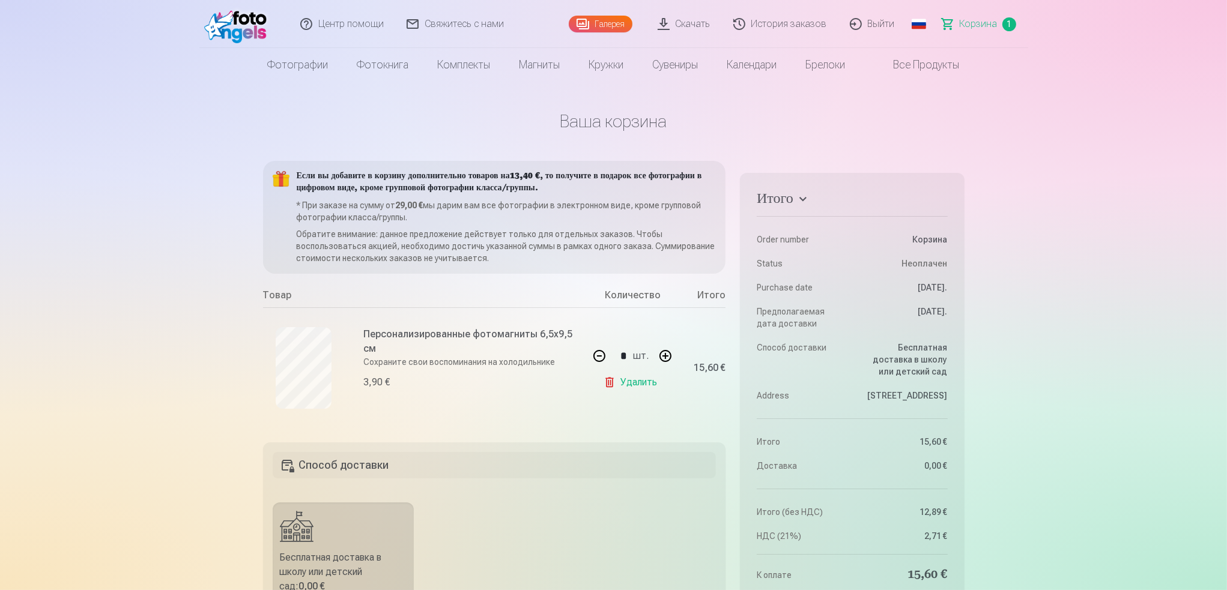
click at [639, 385] on link "Удалить" at bounding box center [633, 383] width 58 height 24
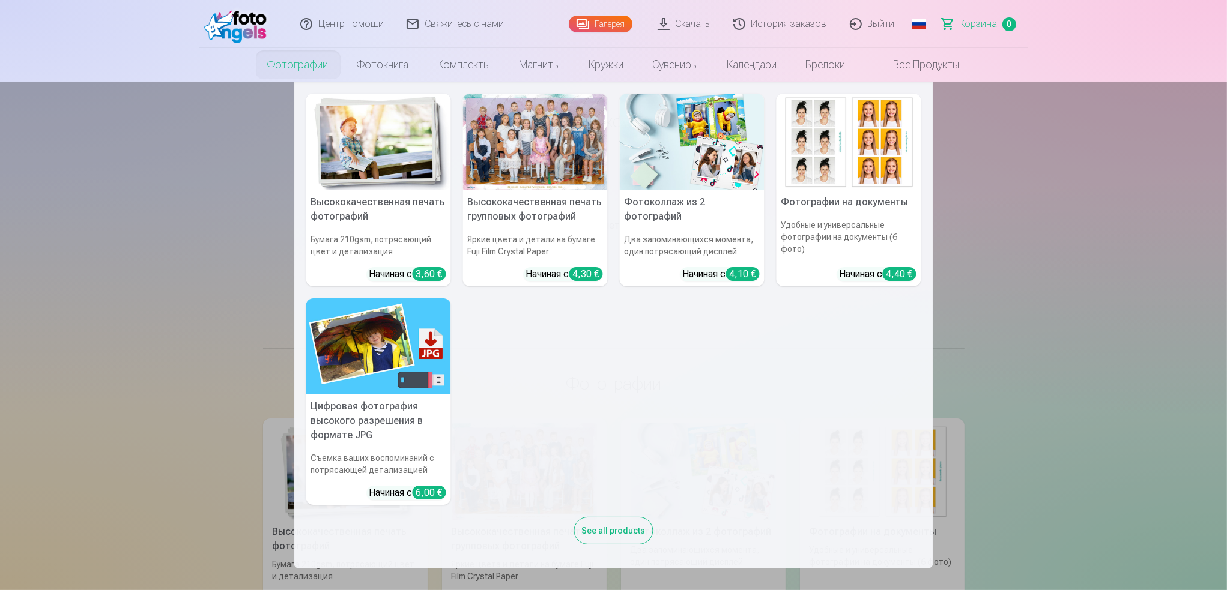
click at [307, 62] on link "Фотографии" at bounding box center [297, 65] width 89 height 34
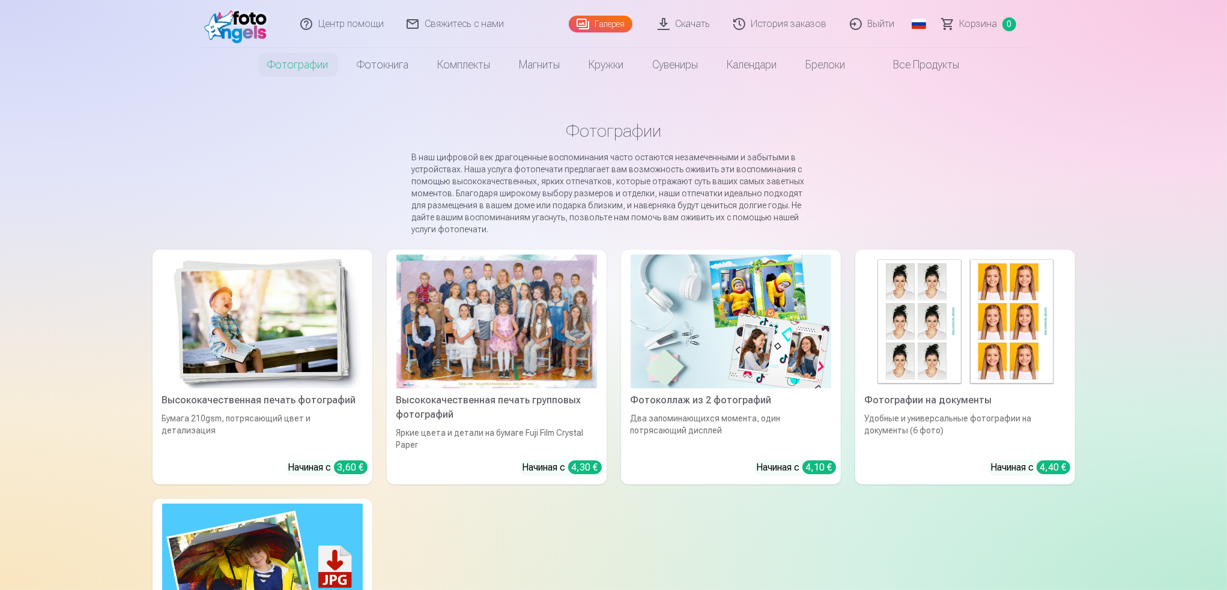
click at [306, 319] on img at bounding box center [262, 322] width 201 height 134
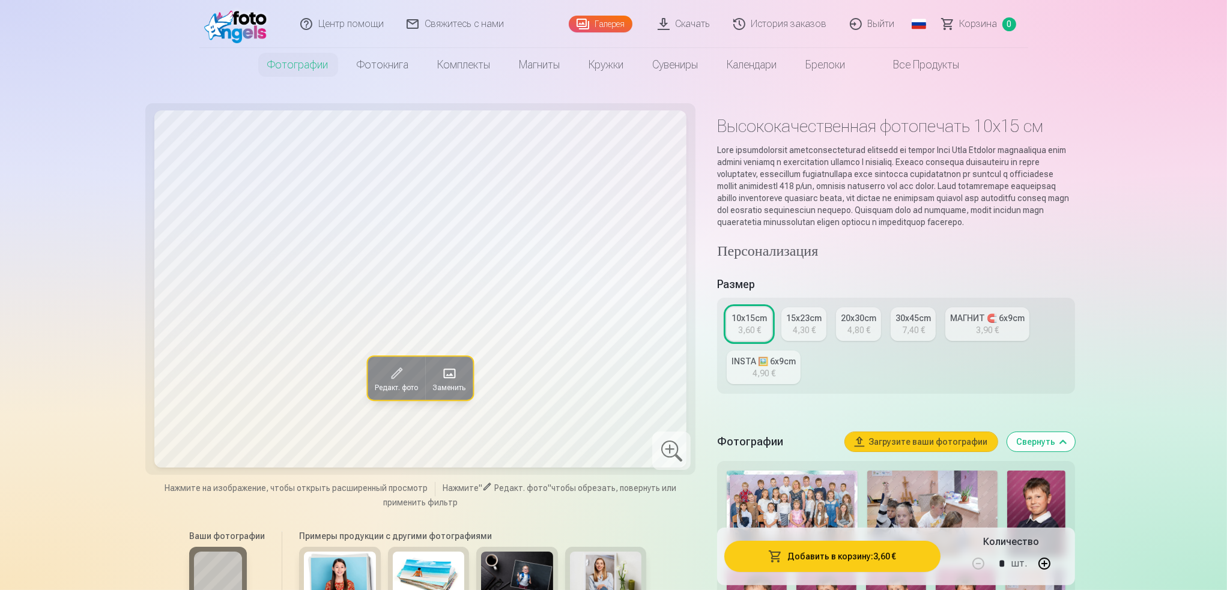
click at [901, 336] on div "3,90 €" at bounding box center [987, 330] width 23 height 12
type input "*"
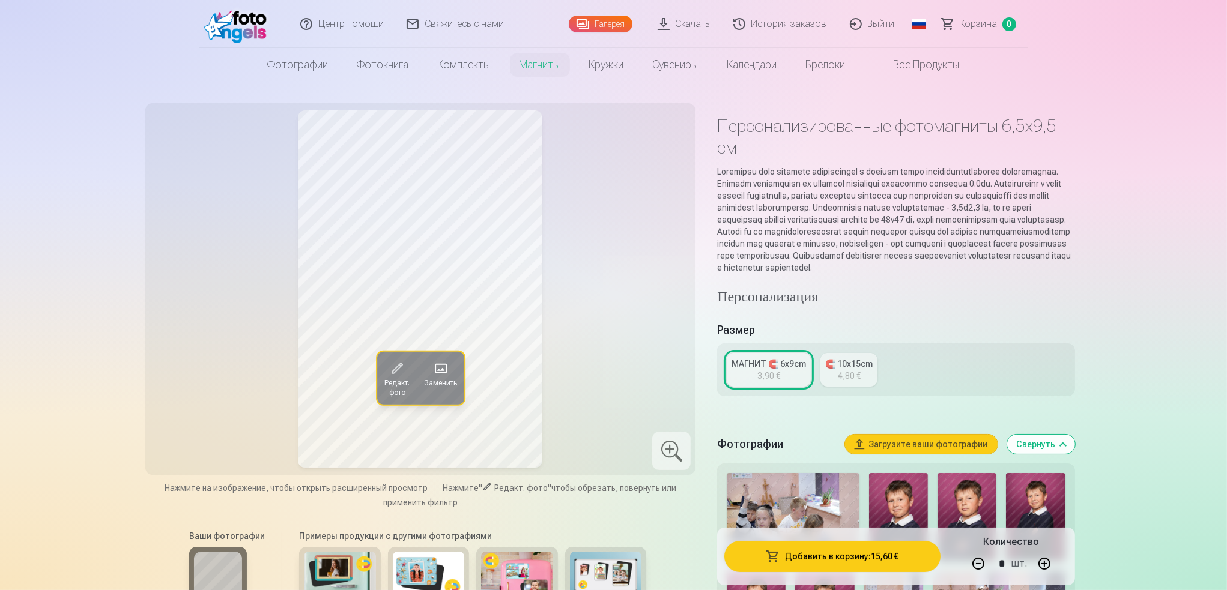
click at [901, 504] on img at bounding box center [1035, 517] width 59 height 88
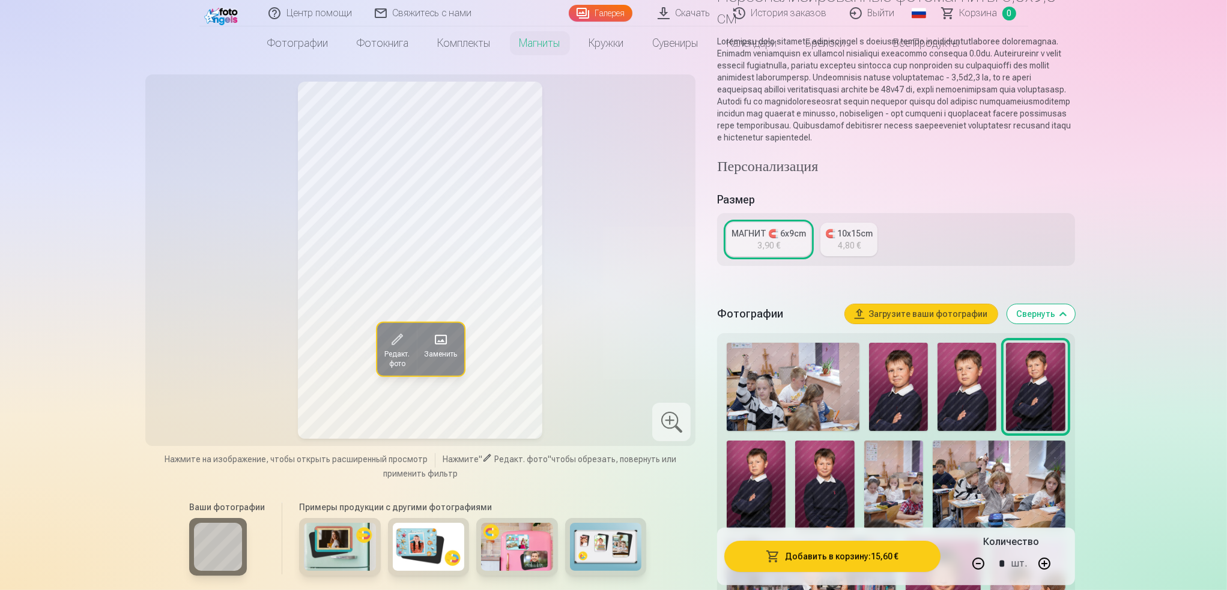
scroll to position [180, 0]
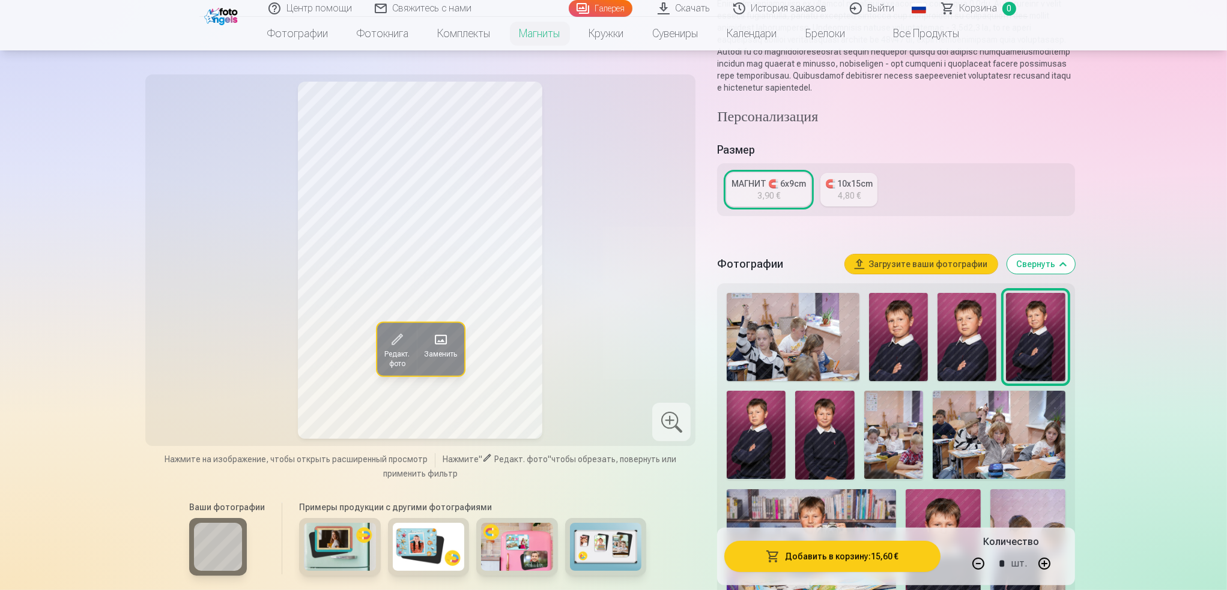
click at [899, 354] on img at bounding box center [898, 337] width 59 height 88
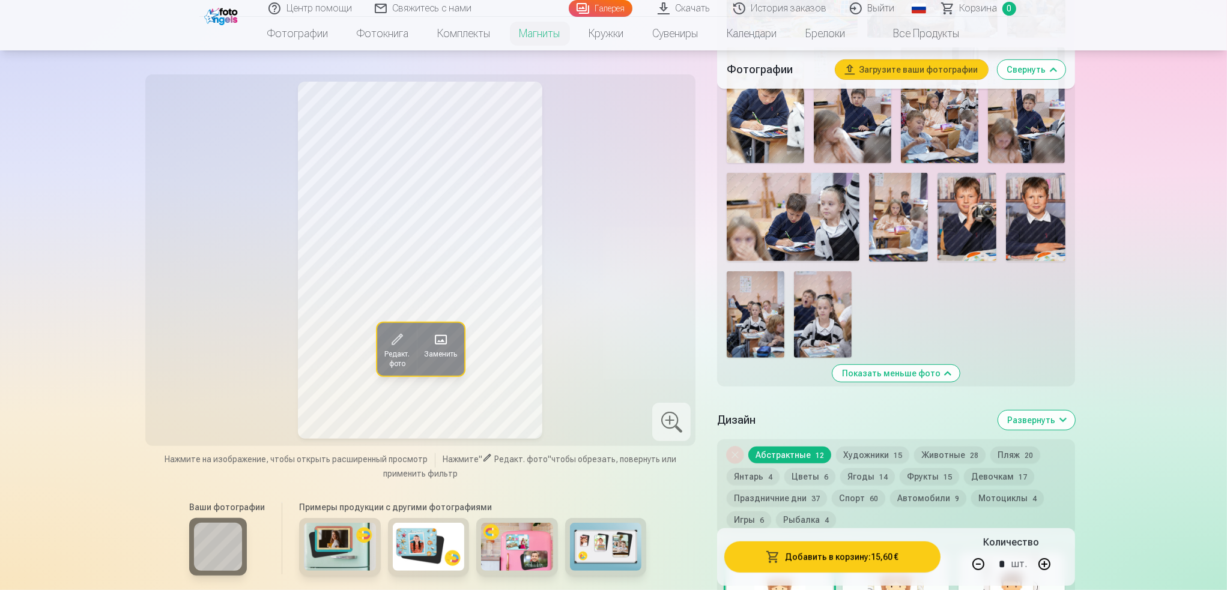
scroll to position [1021, 0]
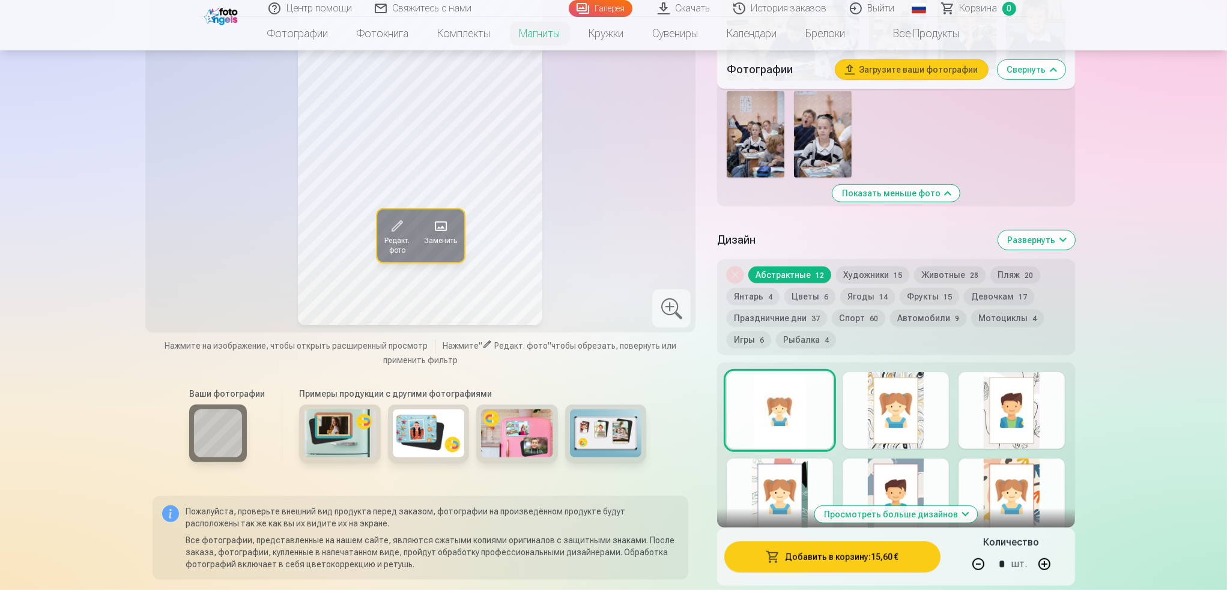
click at [855, 327] on button "Спорт 60" at bounding box center [858, 318] width 53 height 17
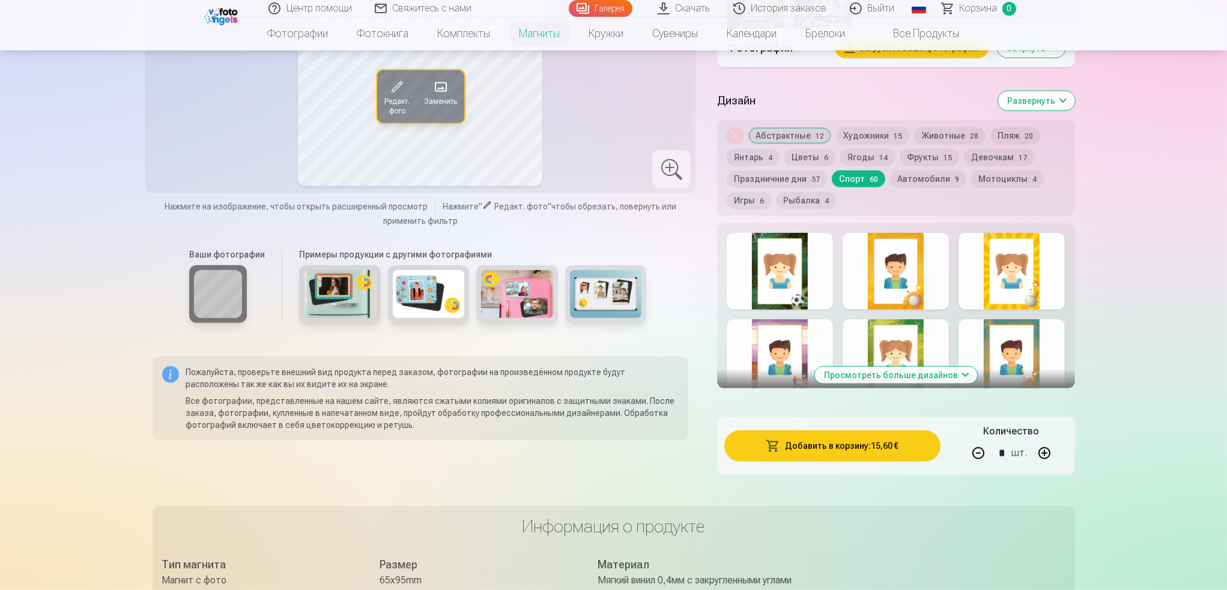
scroll to position [1201, 0]
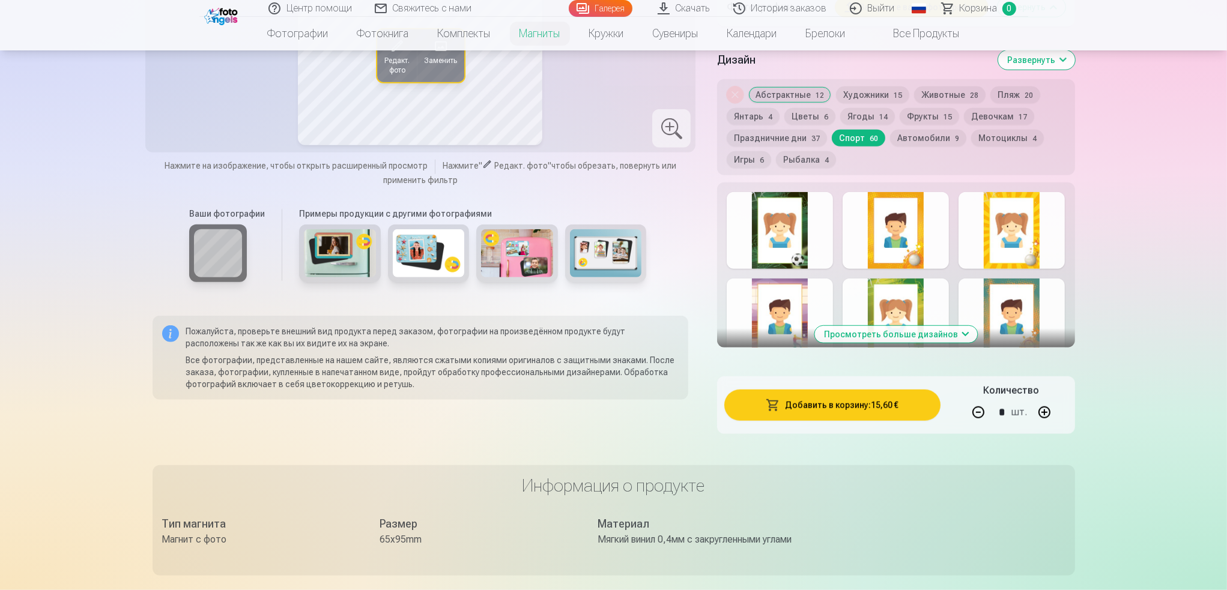
drag, startPoint x: 930, startPoint y: 345, endPoint x: 932, endPoint y: 351, distance: 7.0
click at [901, 343] on button "Просмотреть больше дизайнов" at bounding box center [895, 334] width 163 height 17
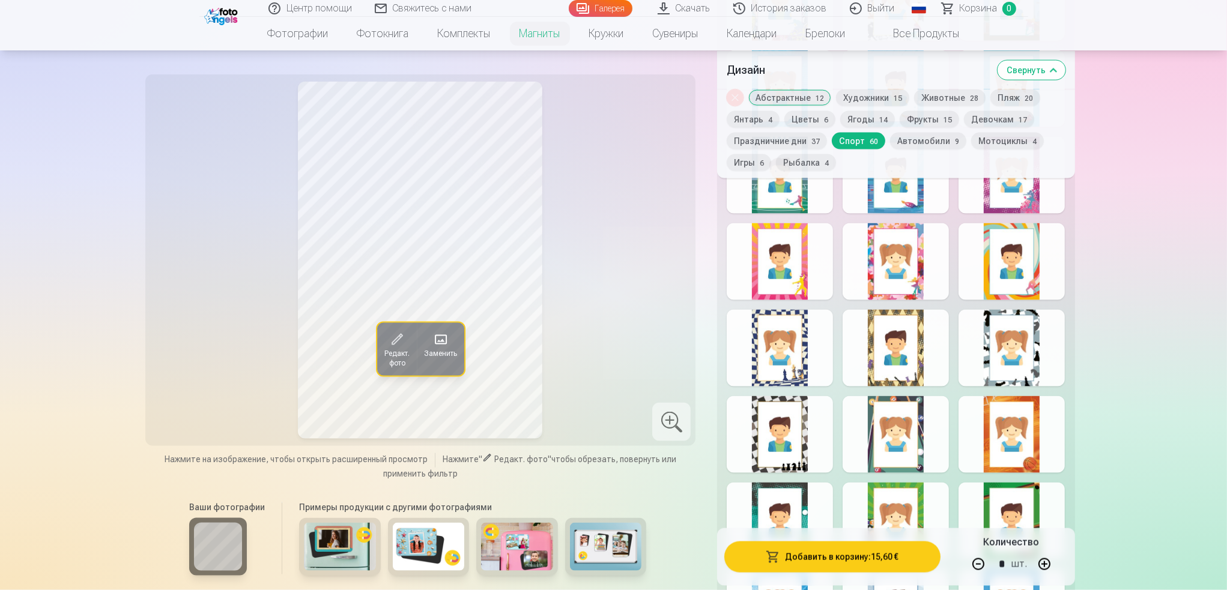
scroll to position [2222, 0]
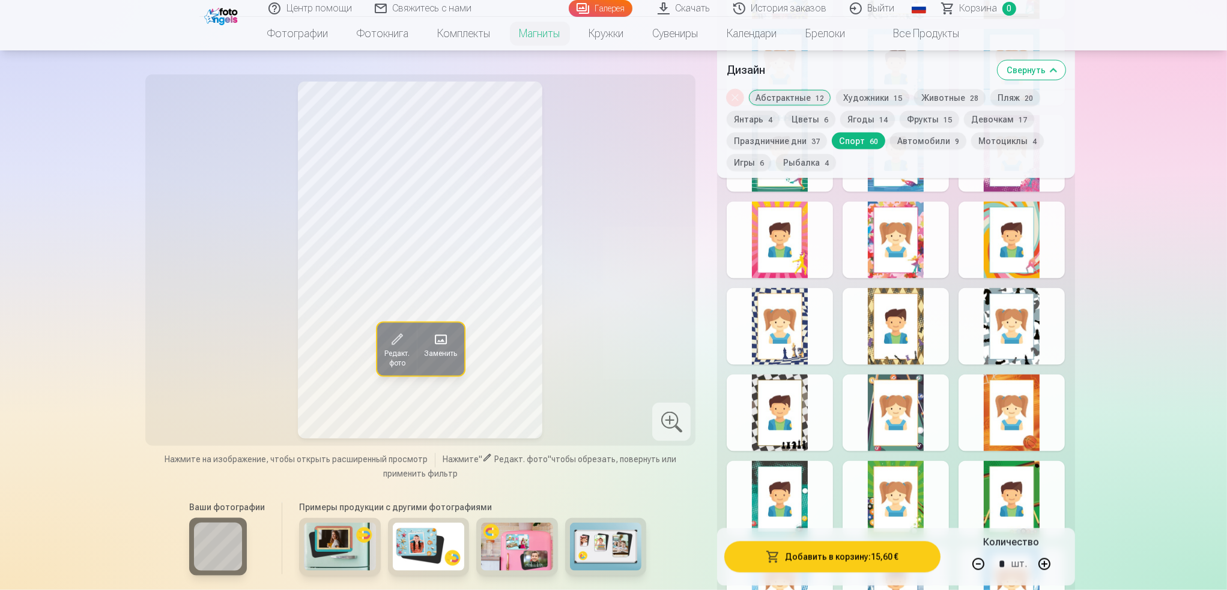
click at [901, 428] on div at bounding box center [1012, 413] width 106 height 77
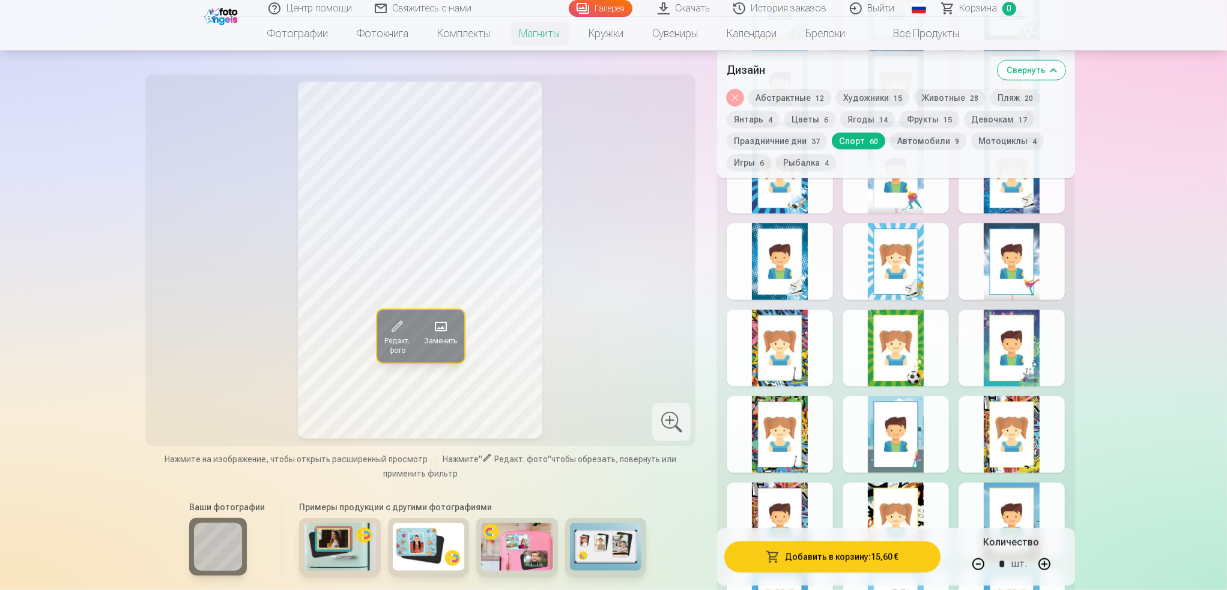
click at [901, 67] on button "Свернуть" at bounding box center [1032, 69] width 68 height 19
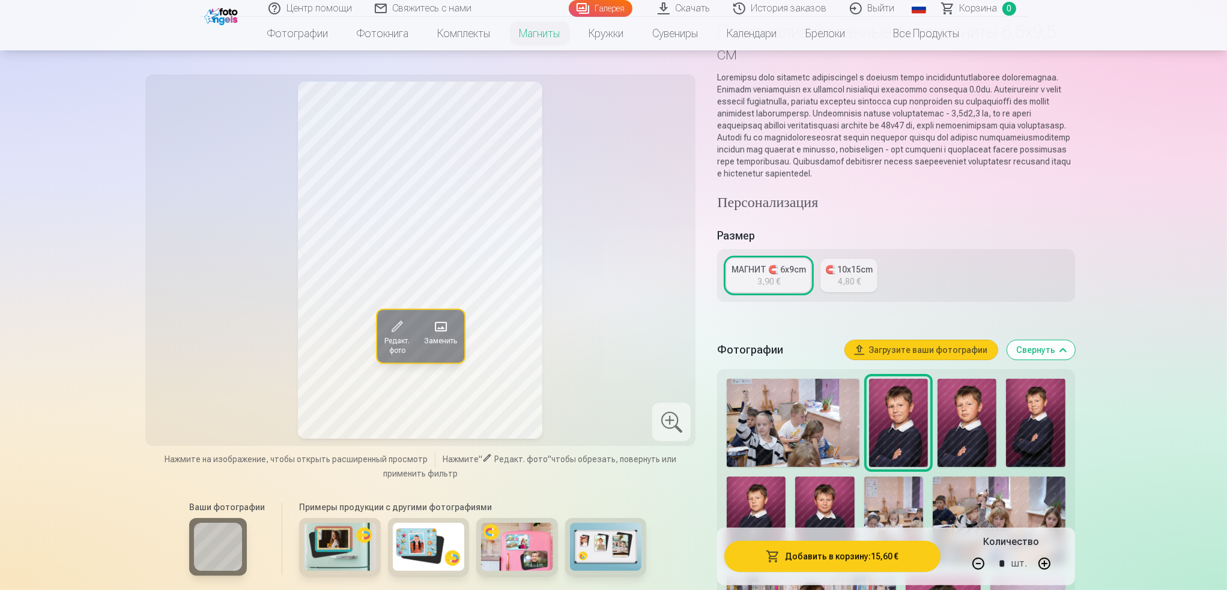
scroll to position [0, 0]
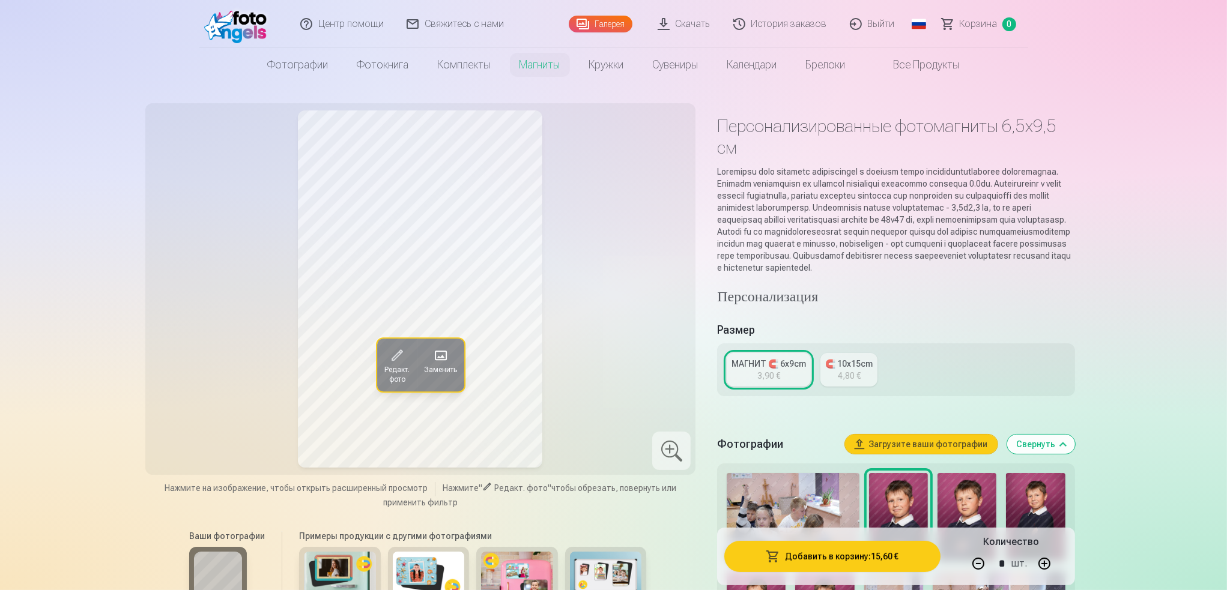
click at [782, 370] on div "МАГНИТ 🧲 6x9cm" at bounding box center [769, 364] width 74 height 12
click at [785, 370] on div "МАГНИТ 🧲 6x9cm" at bounding box center [769, 364] width 74 height 12
drag, startPoint x: 826, startPoint y: 375, endPoint x: 858, endPoint y: 378, distance: 32.0
click at [828, 370] on div "🧲 10x15cm" at bounding box center [848, 364] width 47 height 12
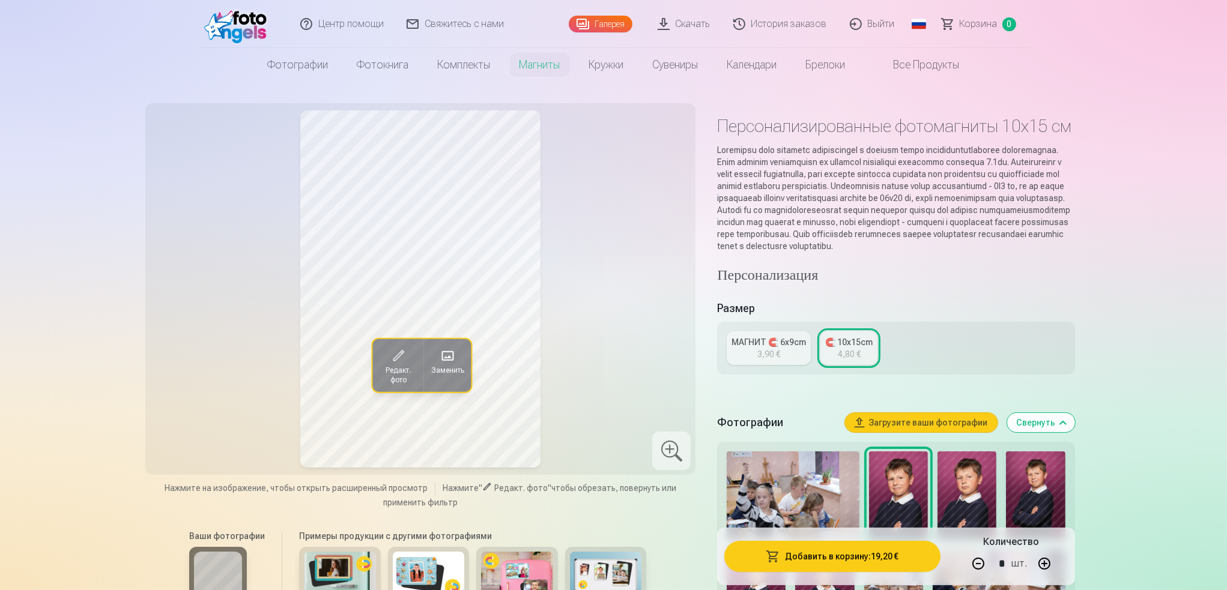
click at [776, 360] on div "3,90 €" at bounding box center [768, 354] width 23 height 12
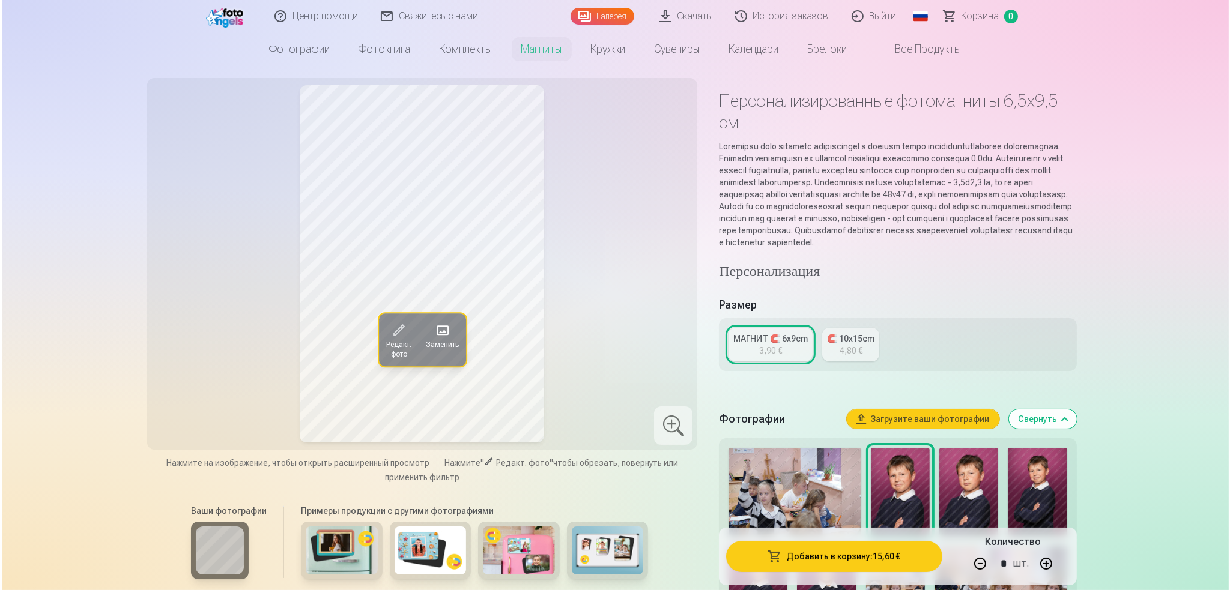
scroll to position [180, 0]
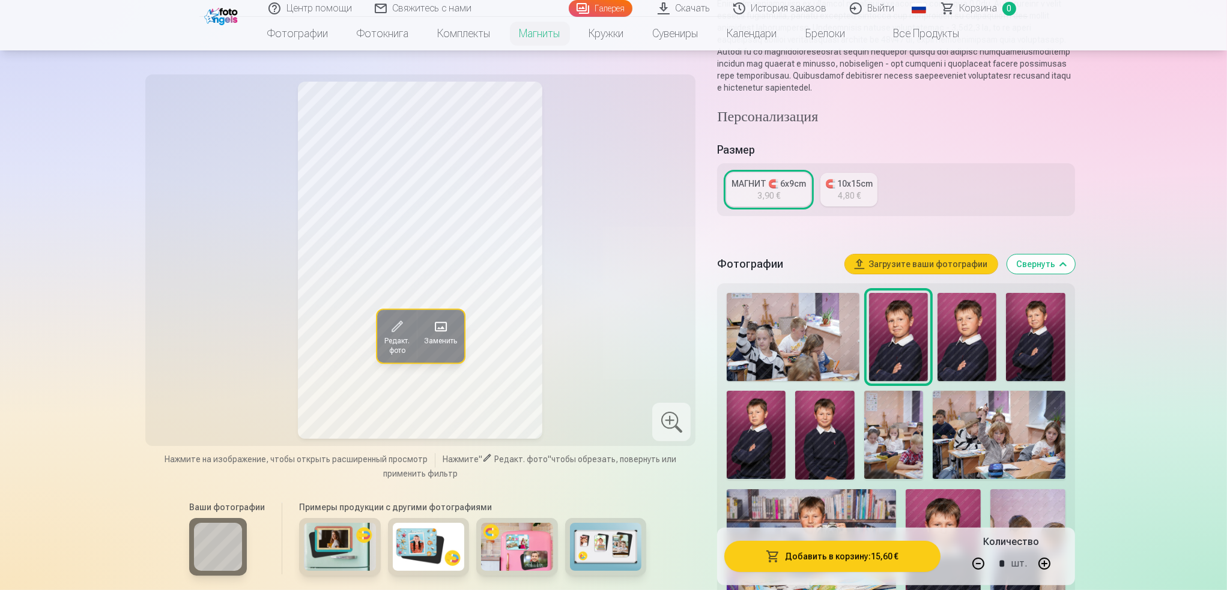
click at [802, 347] on img at bounding box center [793, 337] width 133 height 88
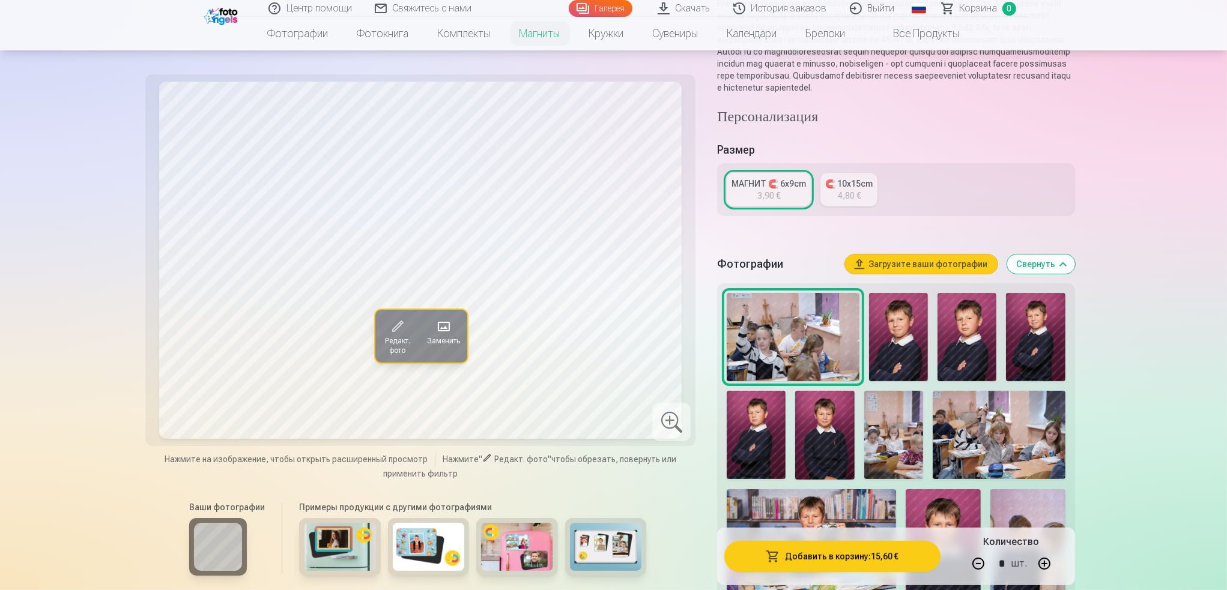
click at [901, 353] on img at bounding box center [898, 337] width 59 height 88
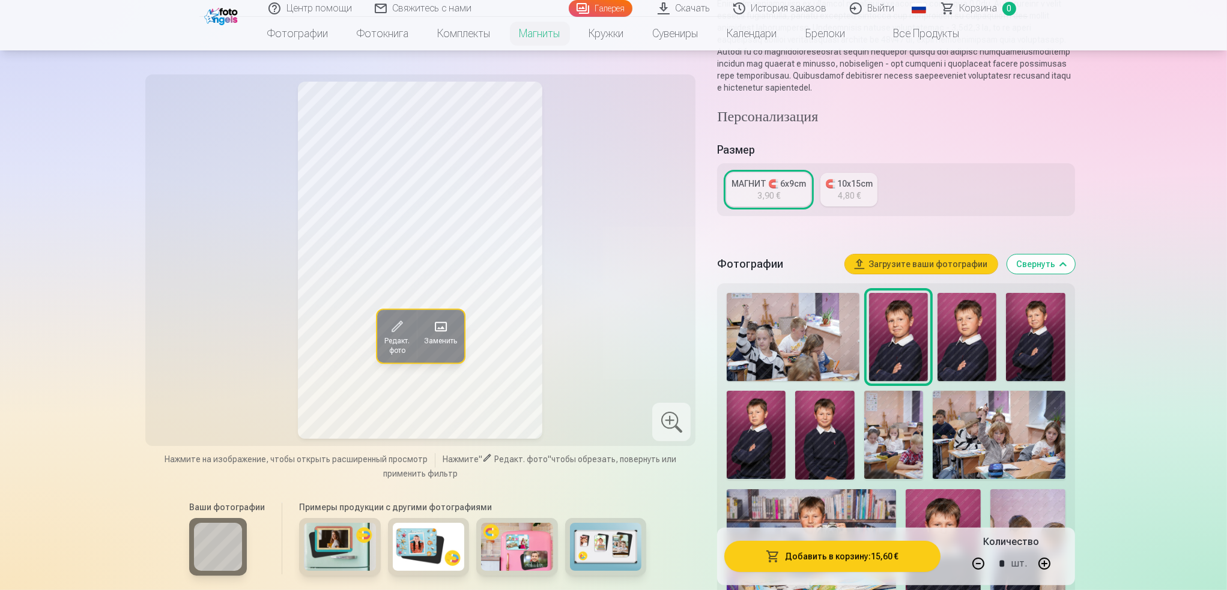
click at [879, 504] on button "Добавить в корзину : 15,60 €" at bounding box center [832, 556] width 216 height 31
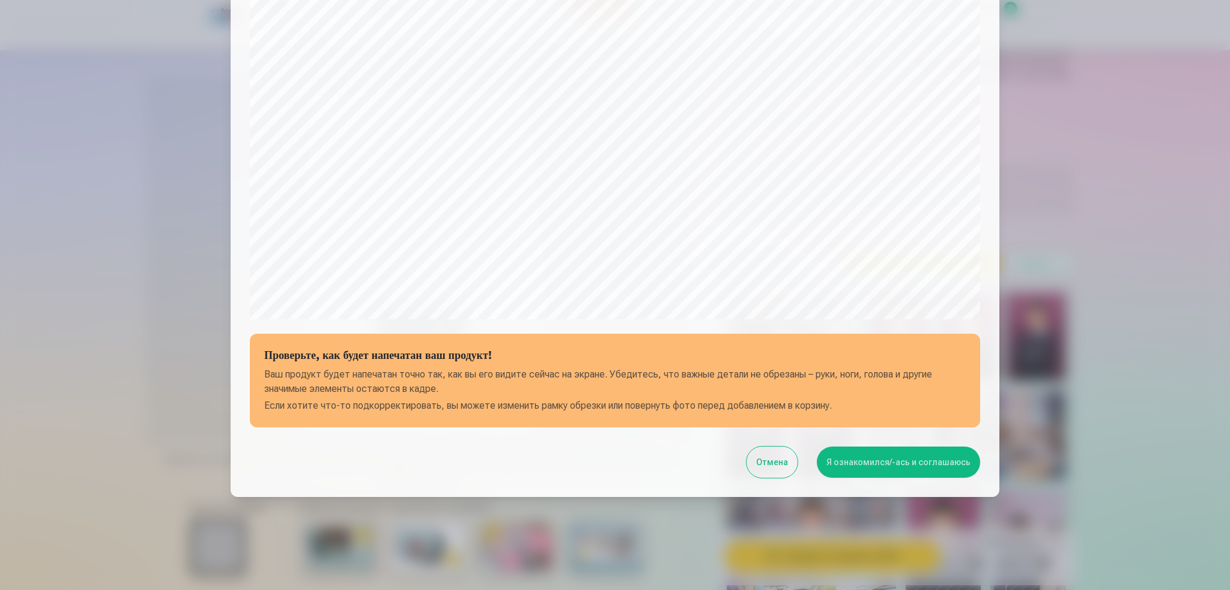
scroll to position [274, 0]
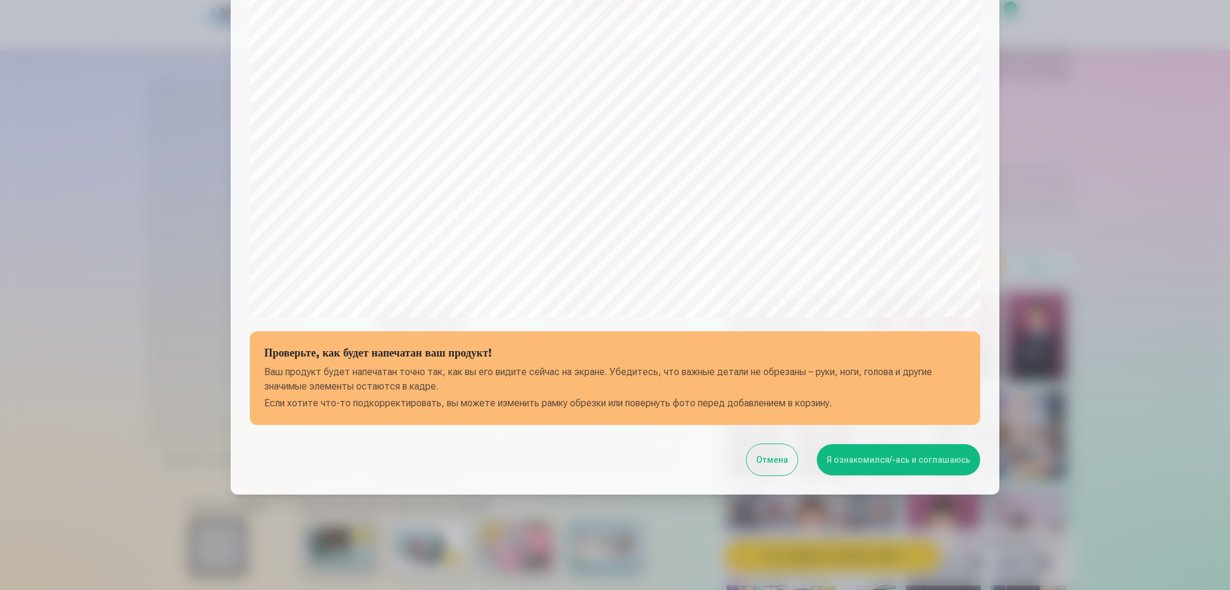
click at [853, 464] on button "Я ознакомился/-ась и соглашаюсь" at bounding box center [898, 459] width 163 height 31
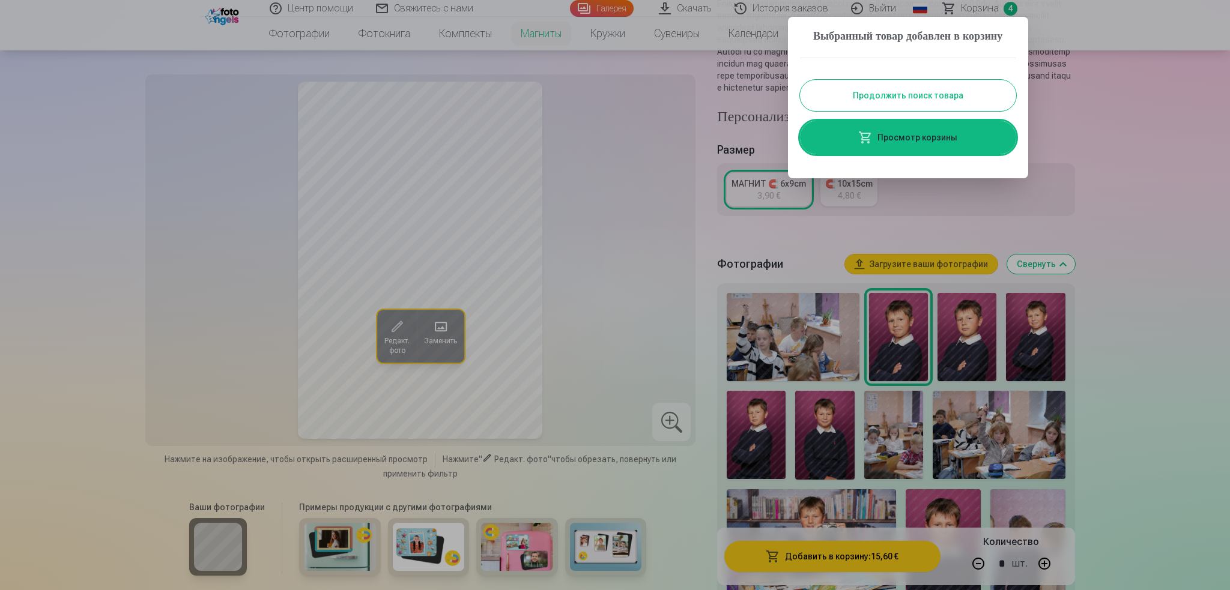
click at [870, 154] on link "Просмотр корзины" at bounding box center [908, 138] width 216 height 34
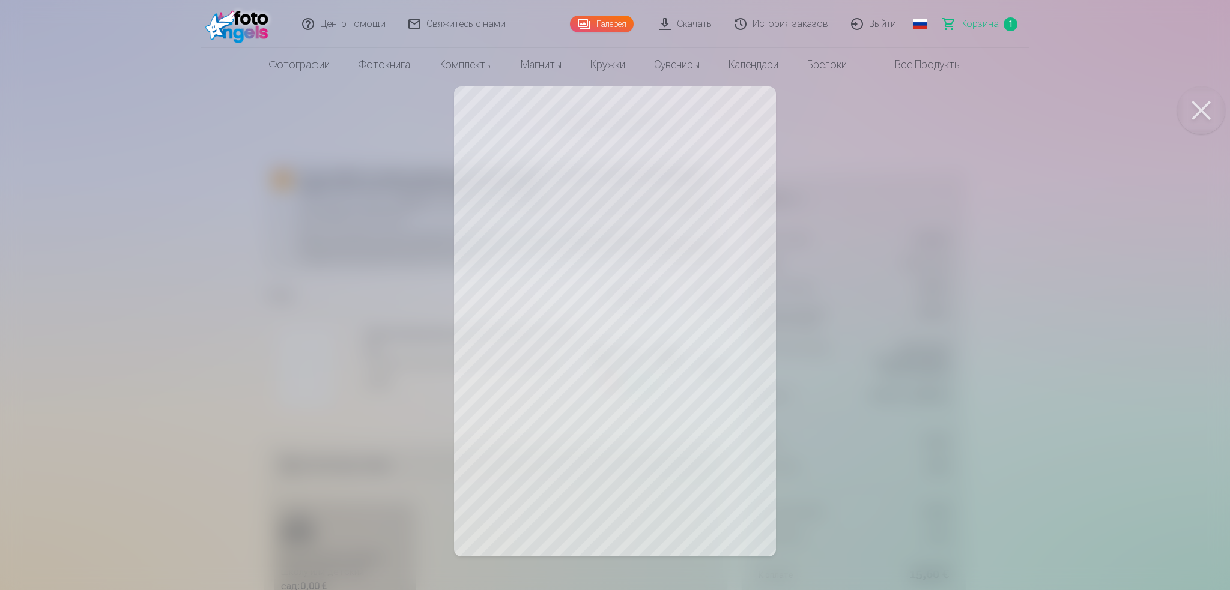
click at [901, 112] on button at bounding box center [1201, 110] width 48 height 48
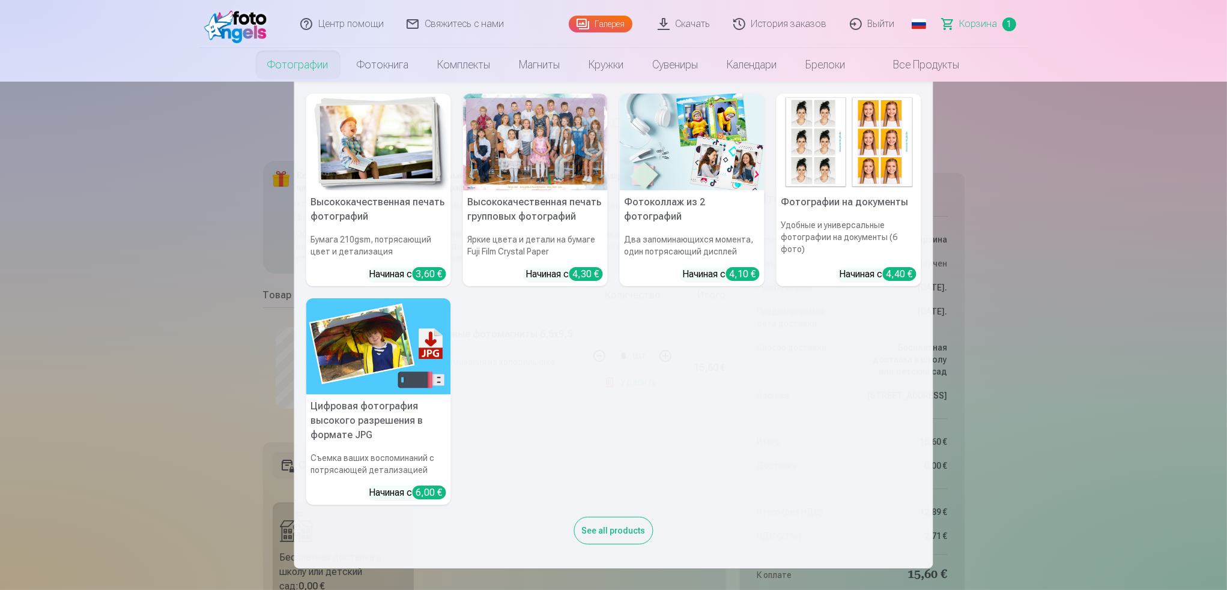
click at [404, 140] on img at bounding box center [378, 142] width 145 height 97
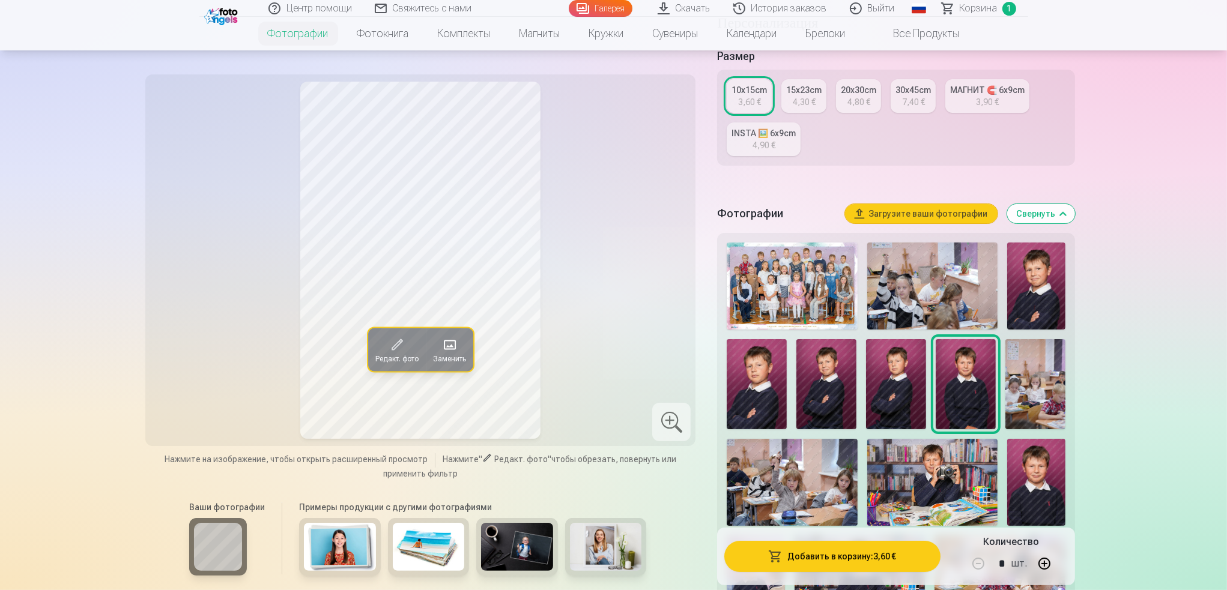
scroll to position [240, 0]
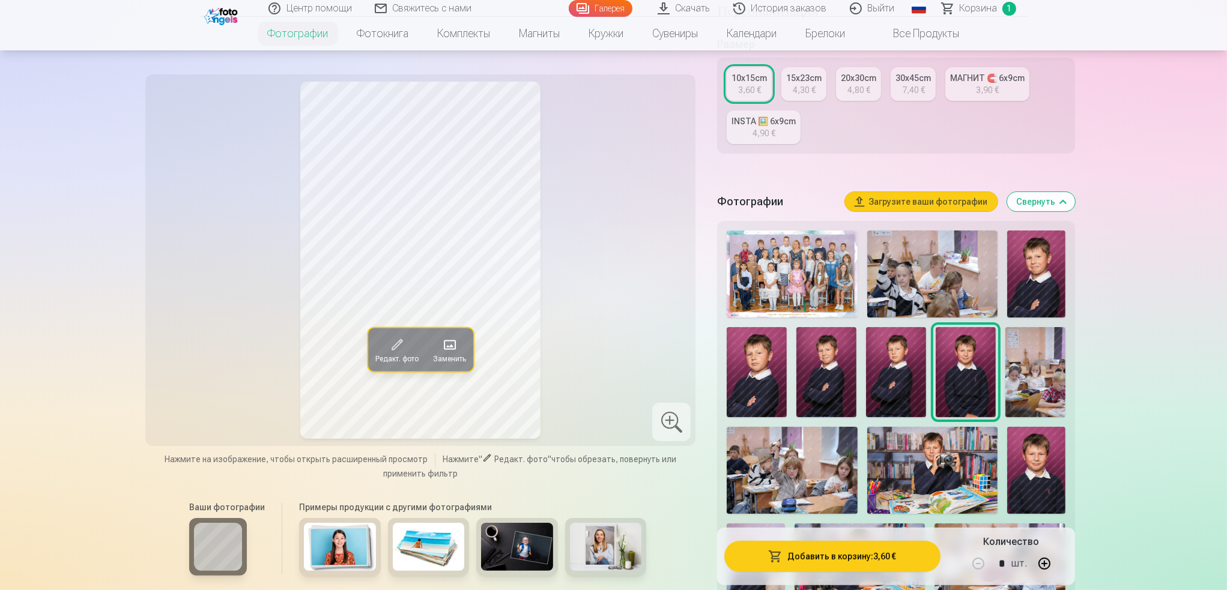
click at [813, 96] on div "4,30 €" at bounding box center [804, 90] width 23 height 12
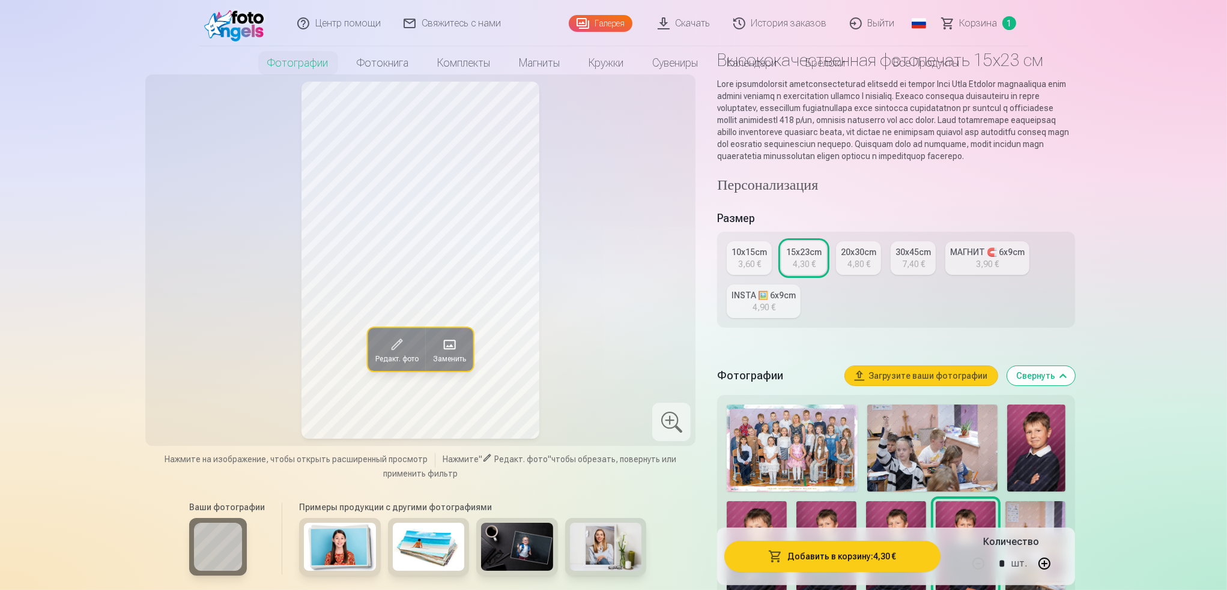
scroll to position [180, 0]
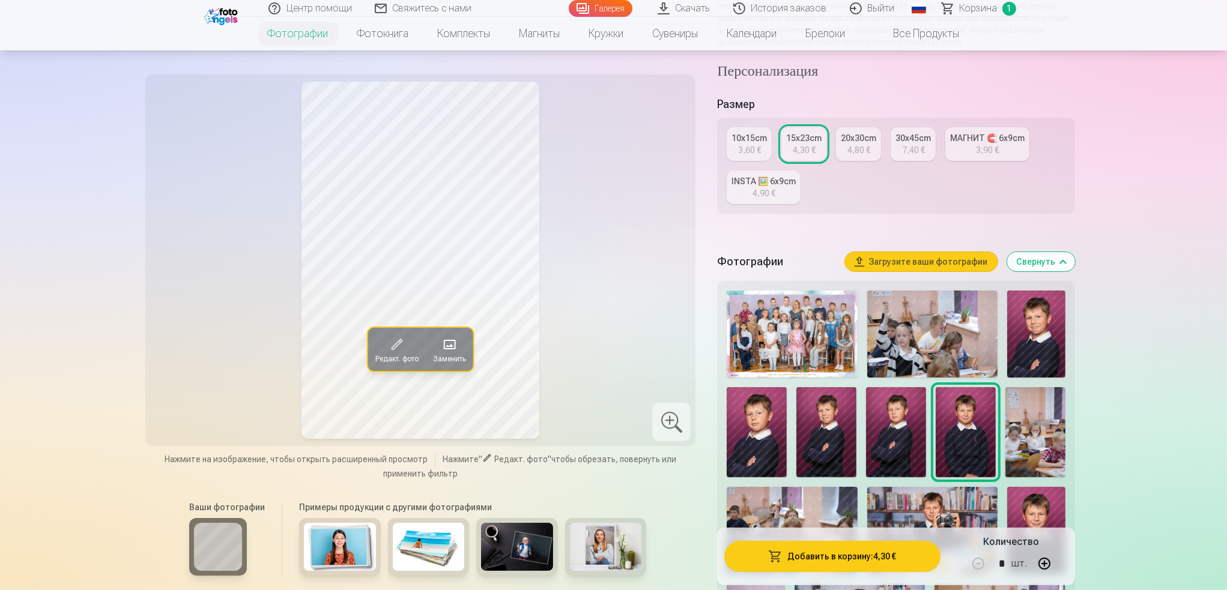
click at [787, 350] on img at bounding box center [792, 334] width 130 height 87
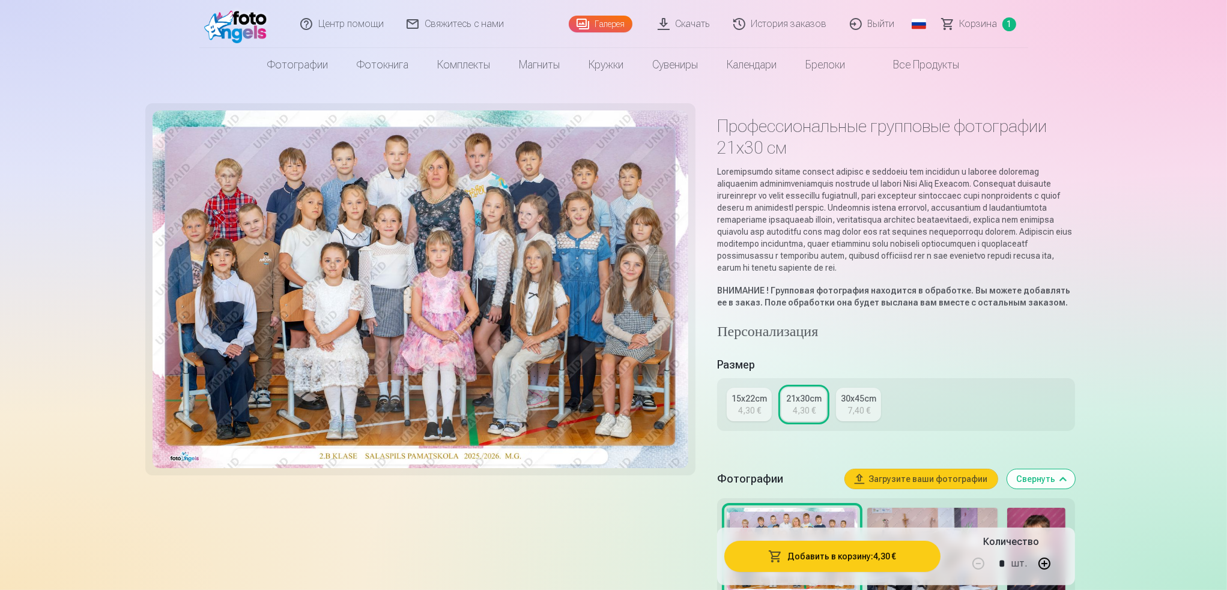
click at [872, 504] on button "Добавить в корзину : 4,30 €" at bounding box center [832, 556] width 216 height 31
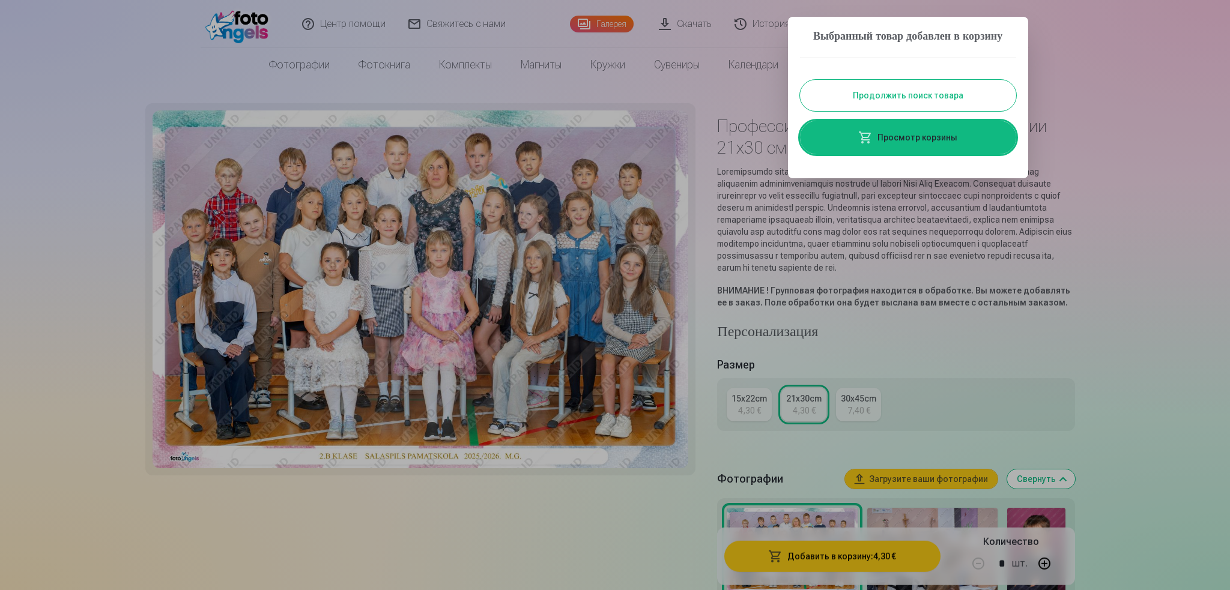
click at [901, 108] on button "Продолжить поиск товара" at bounding box center [908, 95] width 216 height 31
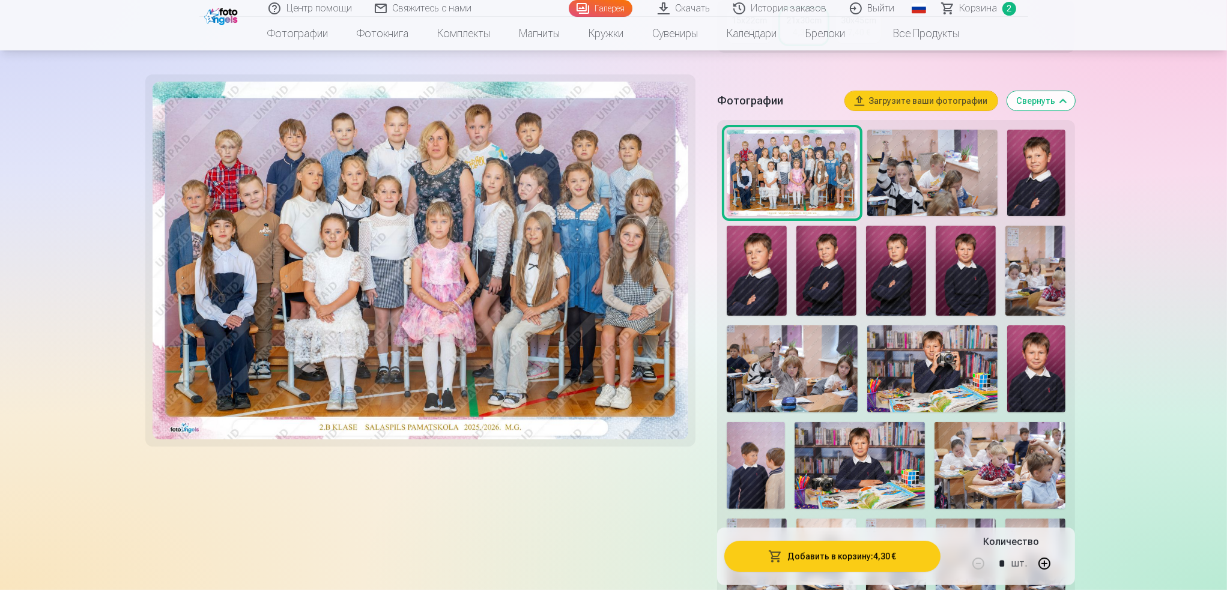
scroll to position [420, 0]
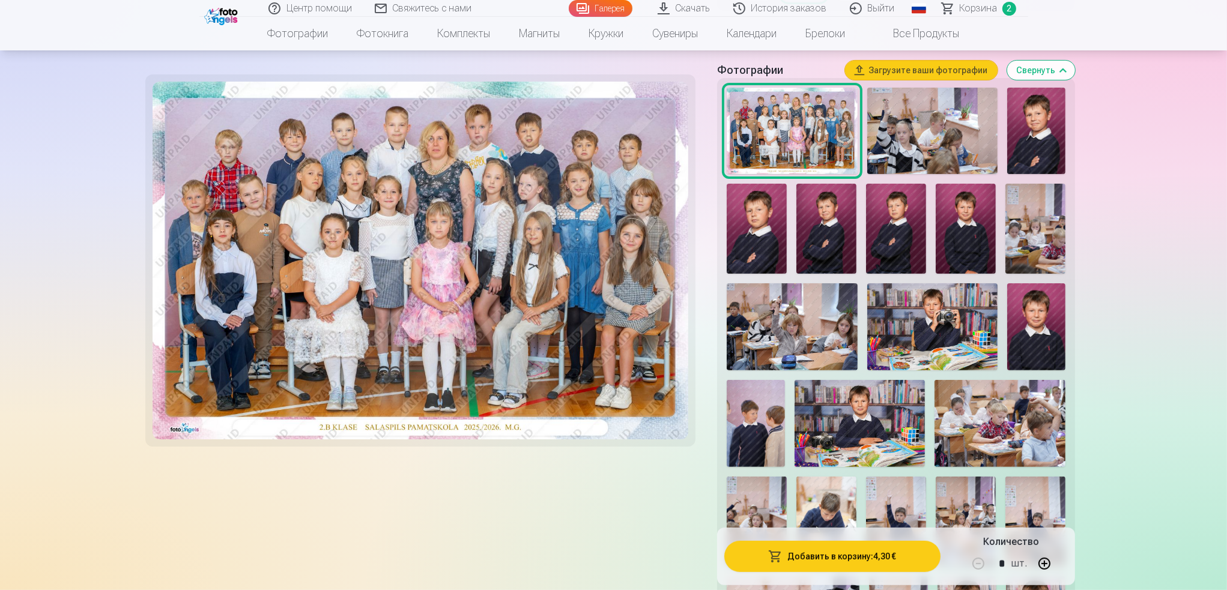
click at [901, 341] on img at bounding box center [932, 326] width 130 height 87
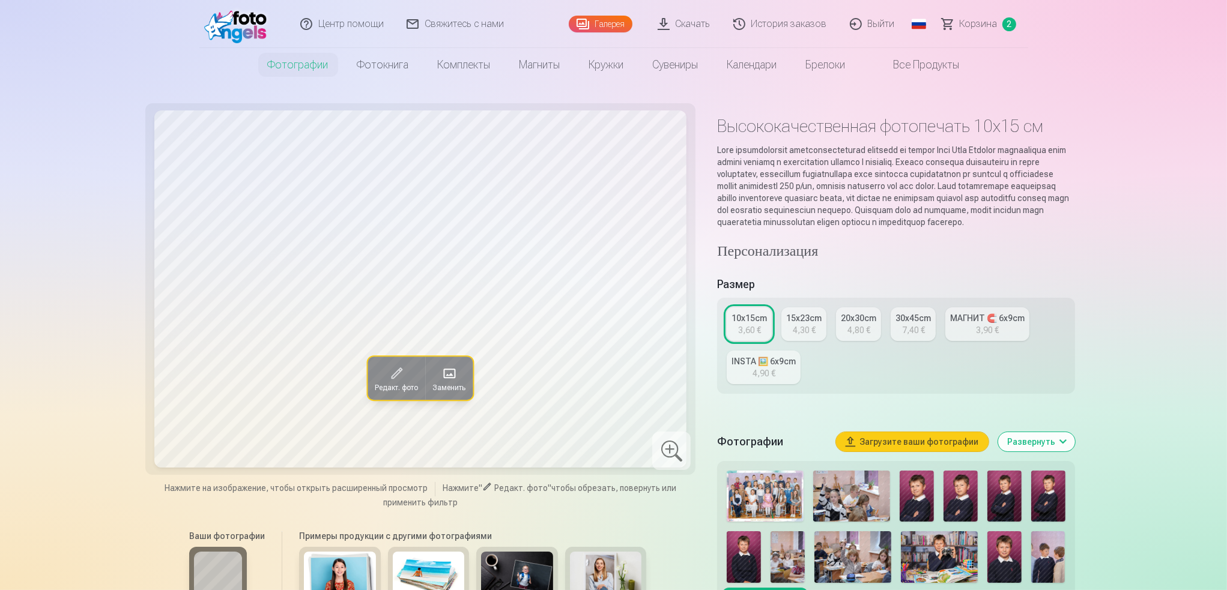
click at [816, 324] on div "15x23cm" at bounding box center [803, 318] width 35 height 12
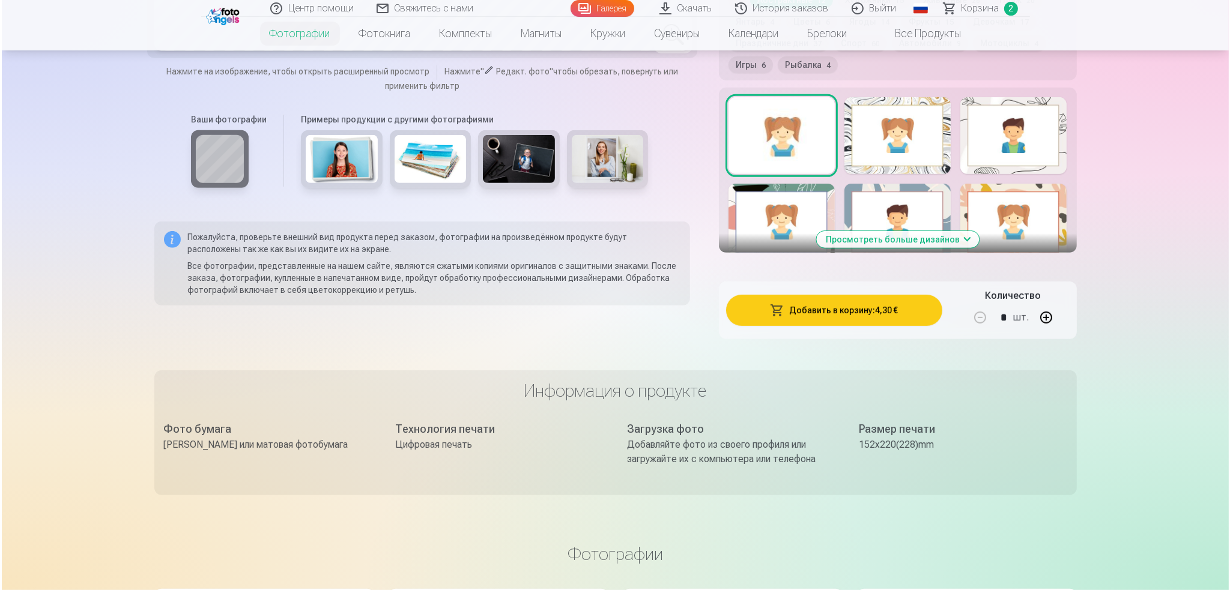
scroll to position [661, 0]
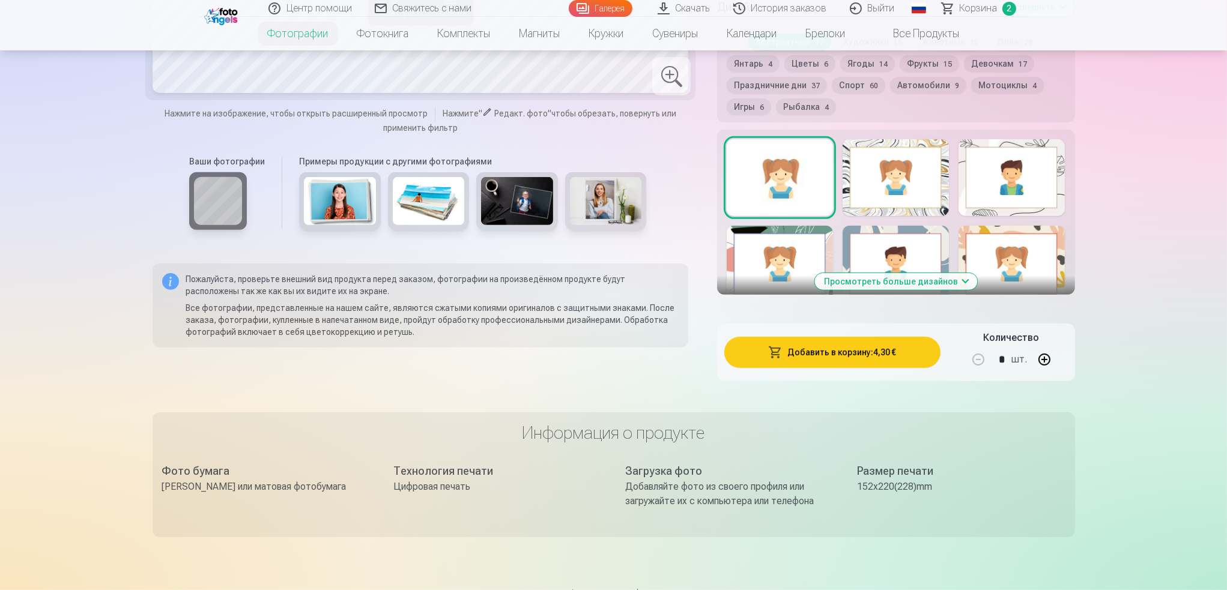
click at [921, 368] on button "Добавить в корзину : 4,30 €" at bounding box center [832, 352] width 216 height 31
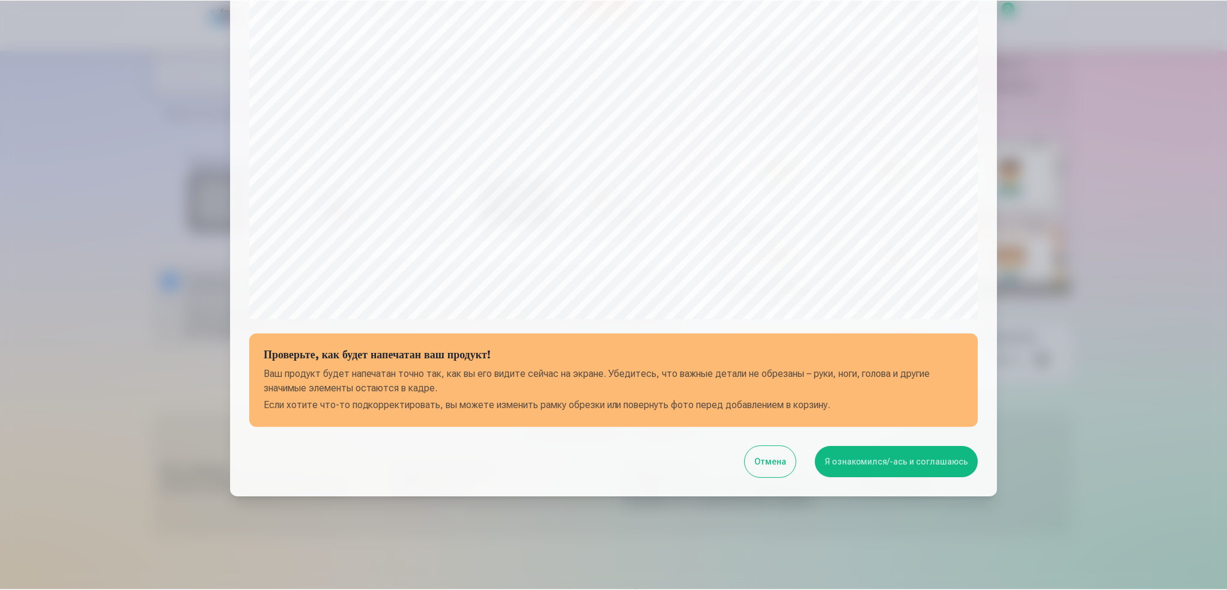
scroll to position [274, 0]
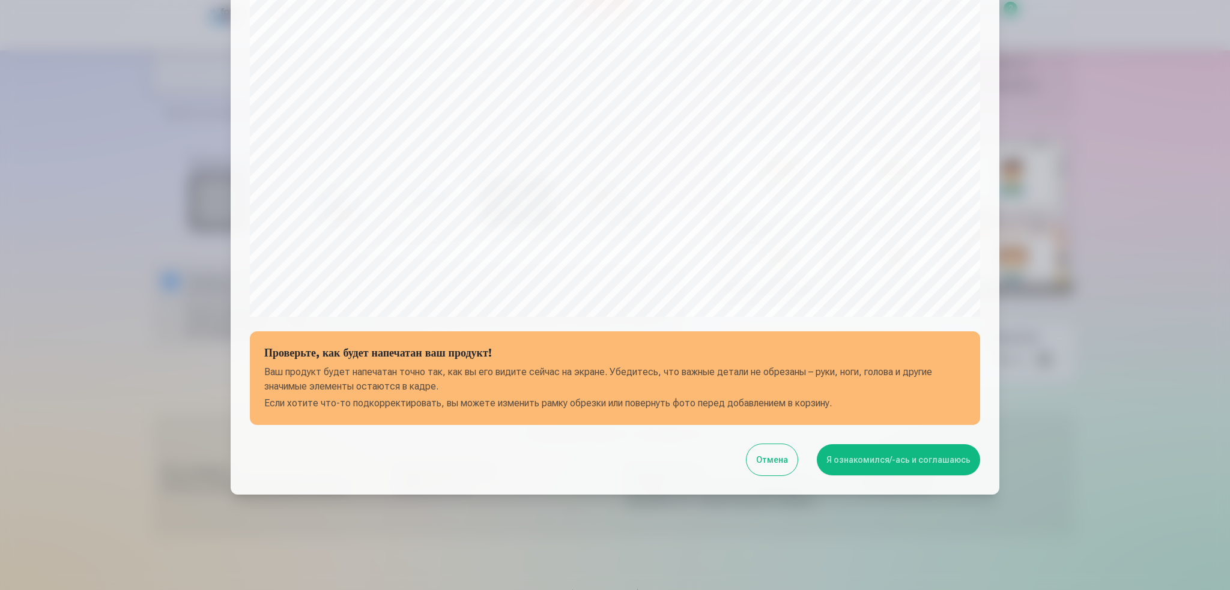
click at [951, 456] on button "Я ознакомился/-ась и соглашаюсь" at bounding box center [898, 459] width 163 height 31
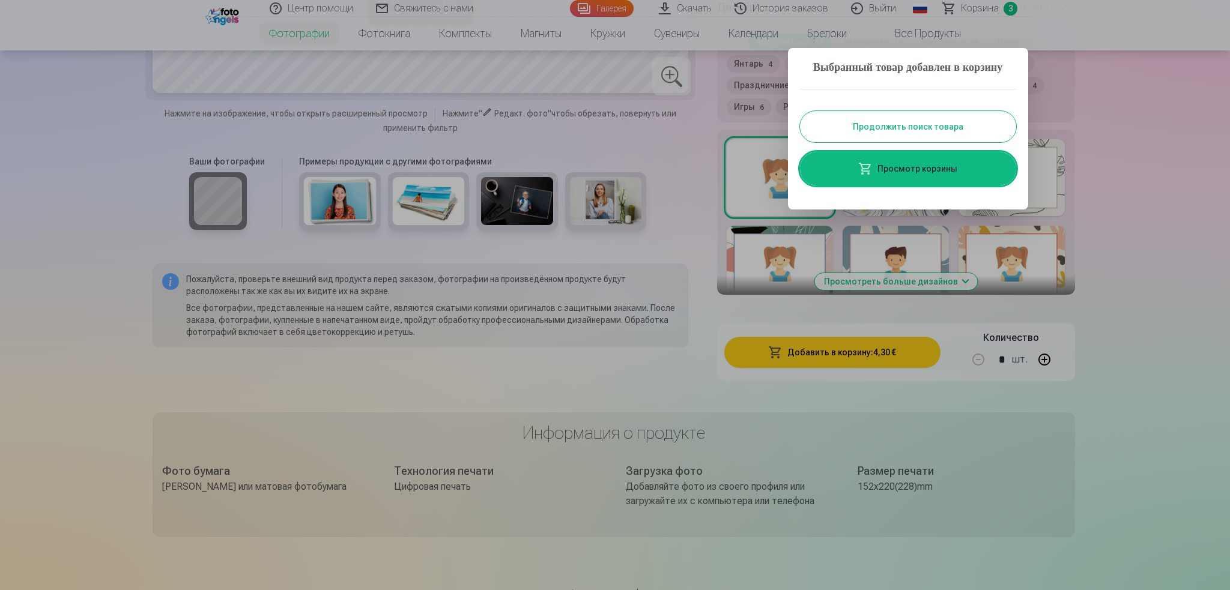
click at [942, 142] on button "Продолжить поиск товара" at bounding box center [908, 126] width 216 height 31
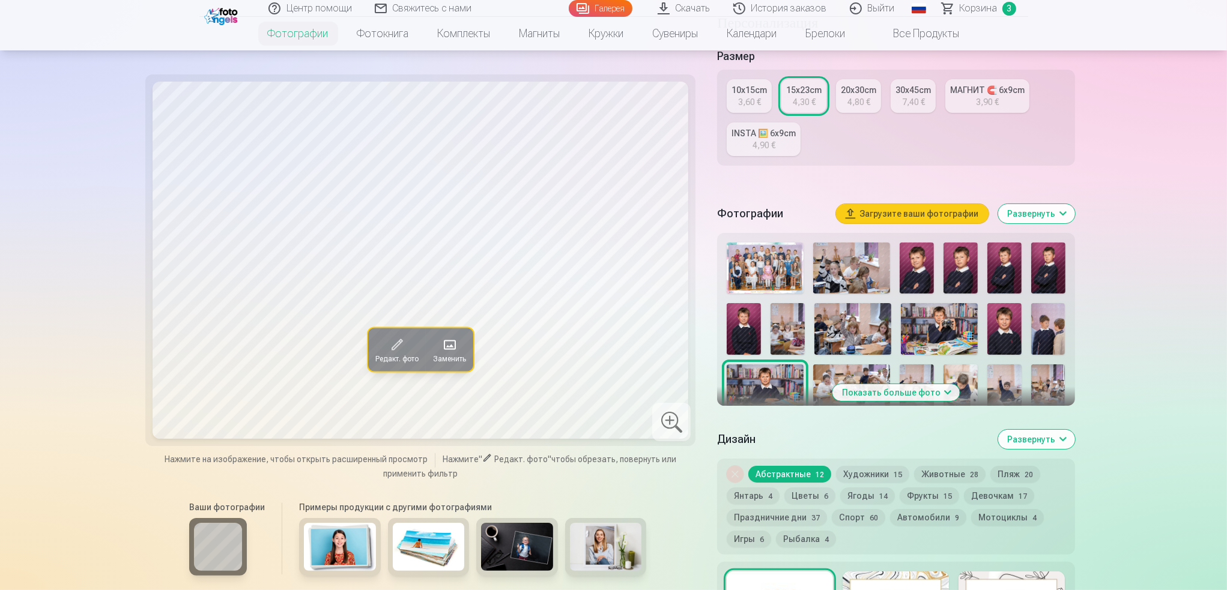
scroll to position [240, 0]
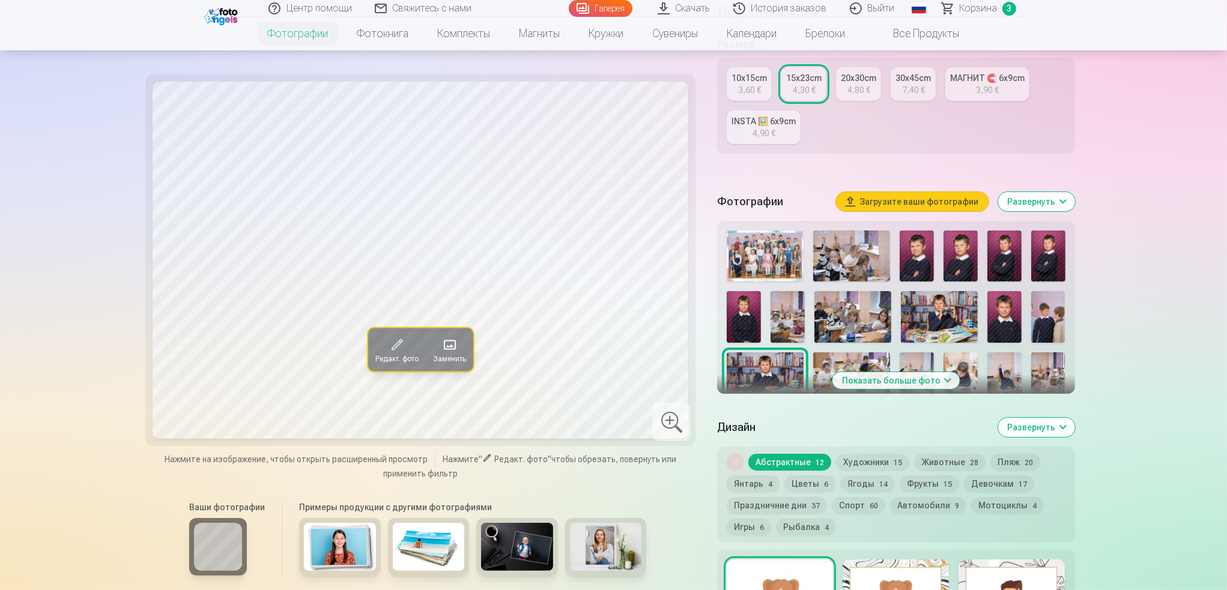
click at [953, 328] on img at bounding box center [939, 316] width 77 height 51
click at [775, 382] on img at bounding box center [765, 378] width 77 height 51
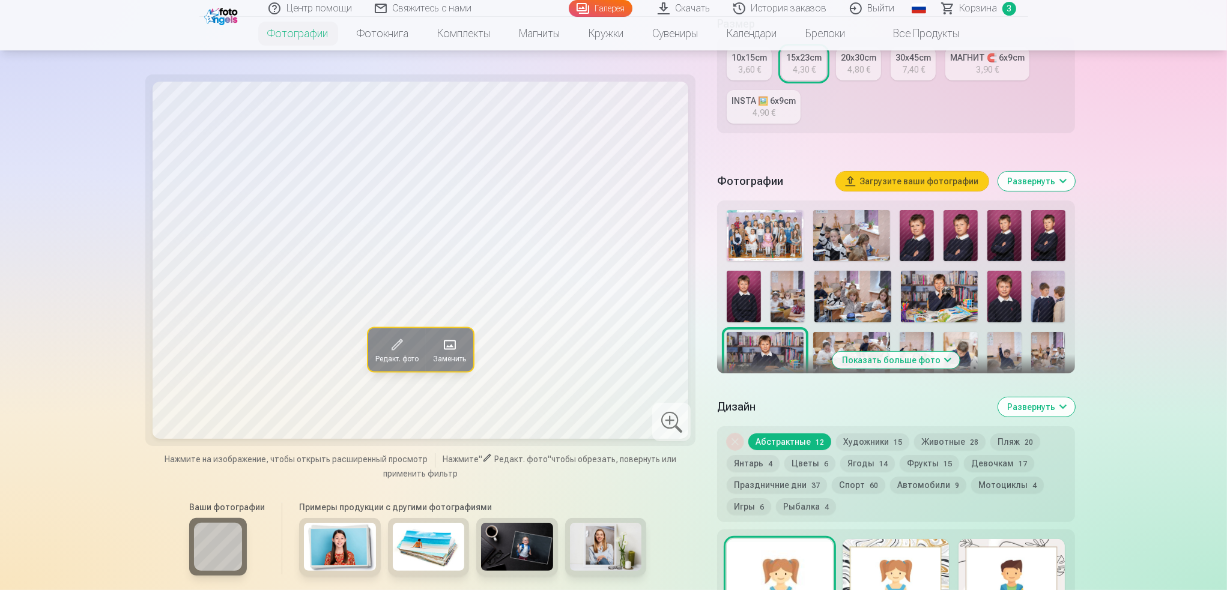
scroll to position [360, 0]
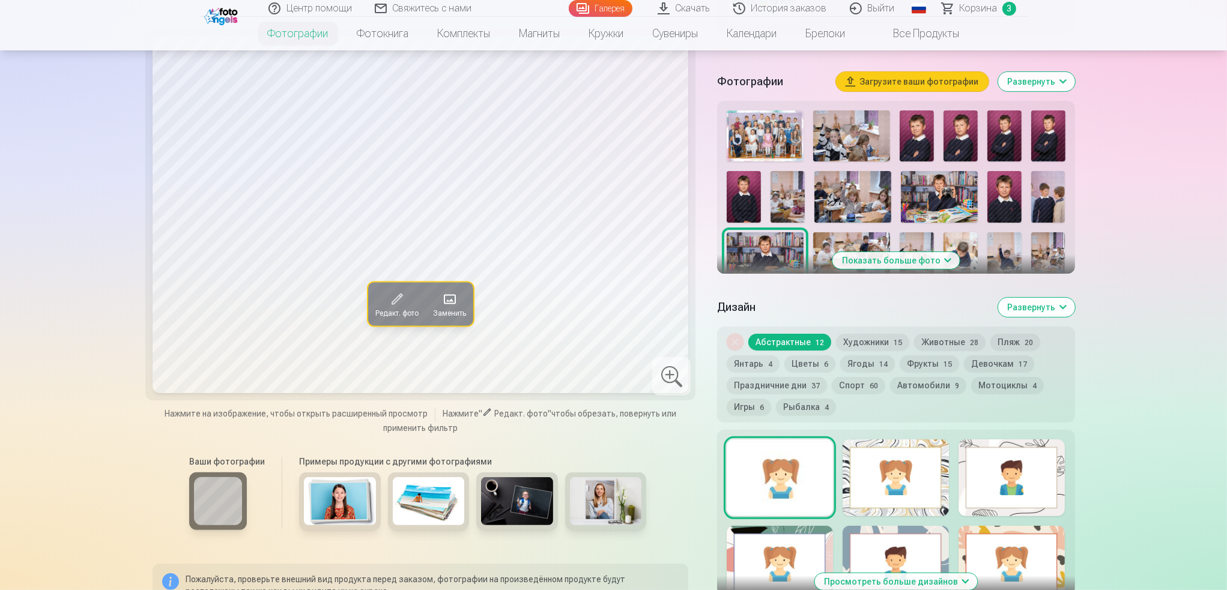
click at [932, 269] on button "Показать больше фото" at bounding box center [895, 260] width 127 height 17
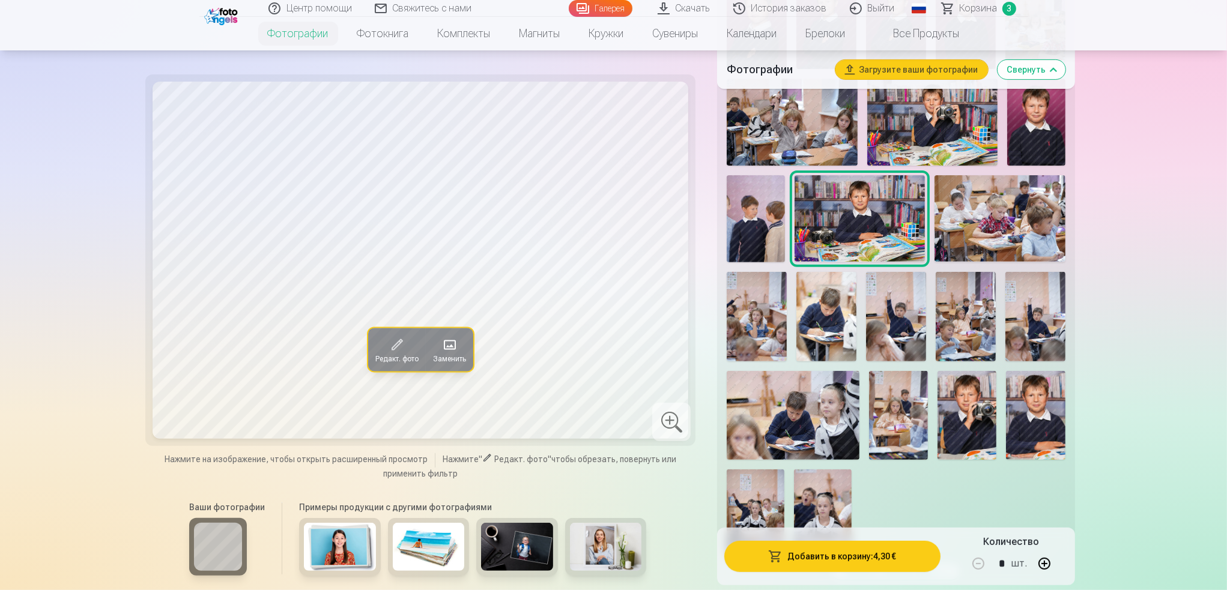
scroll to position [601, 0]
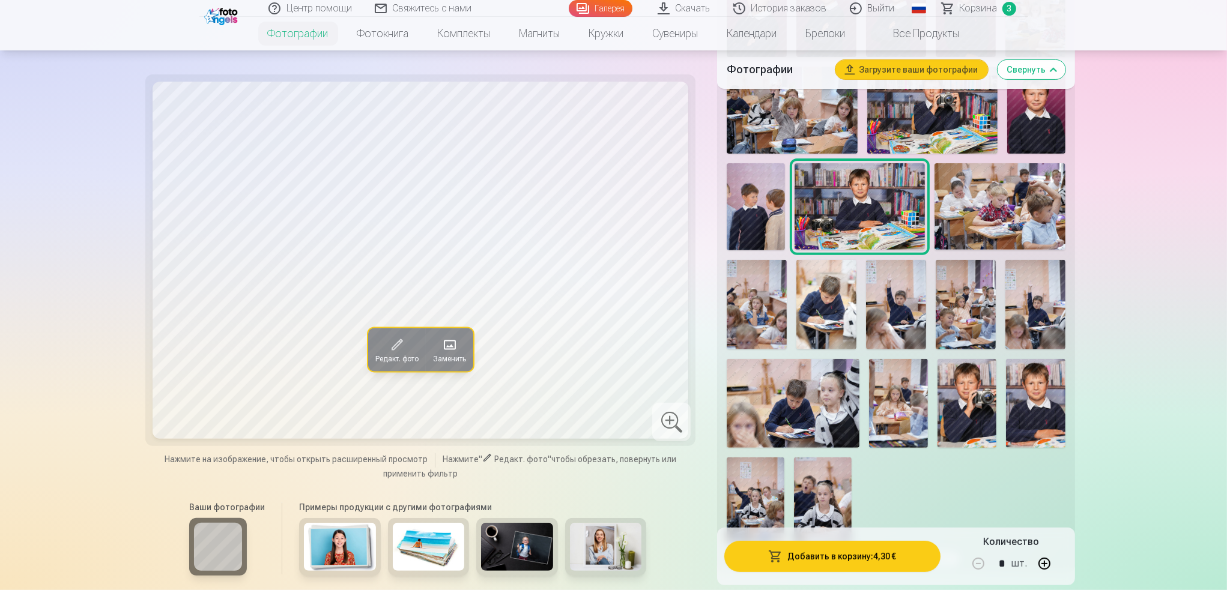
click at [843, 327] on img at bounding box center [826, 305] width 60 height 90
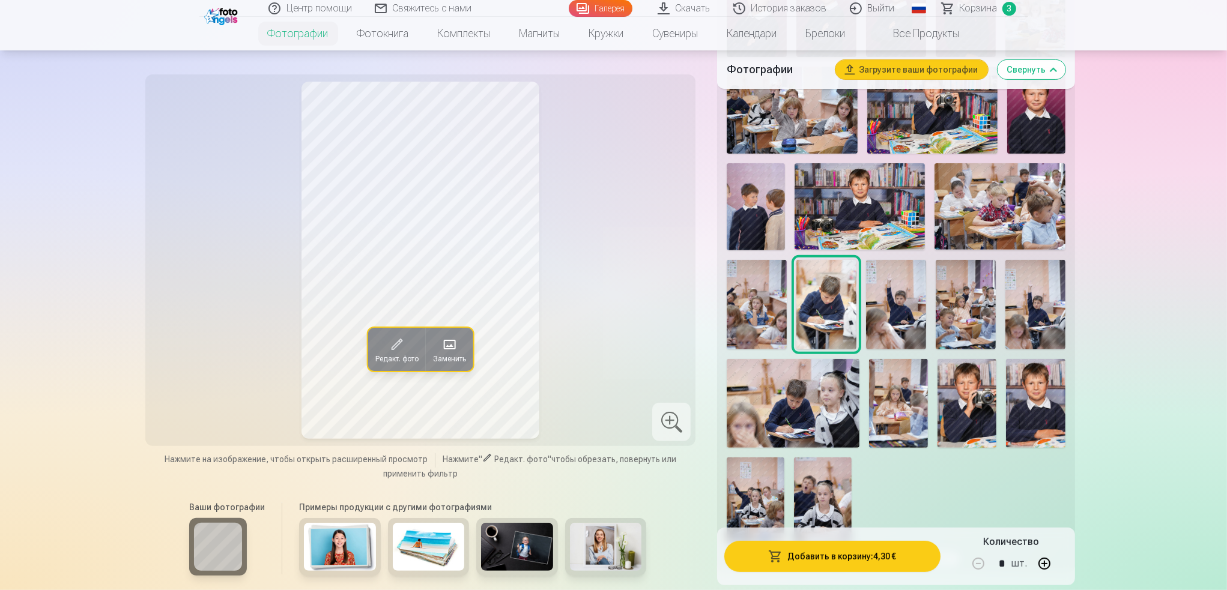
click at [918, 325] on img at bounding box center [896, 305] width 60 height 90
click at [1046, 327] on img at bounding box center [1035, 305] width 60 height 90
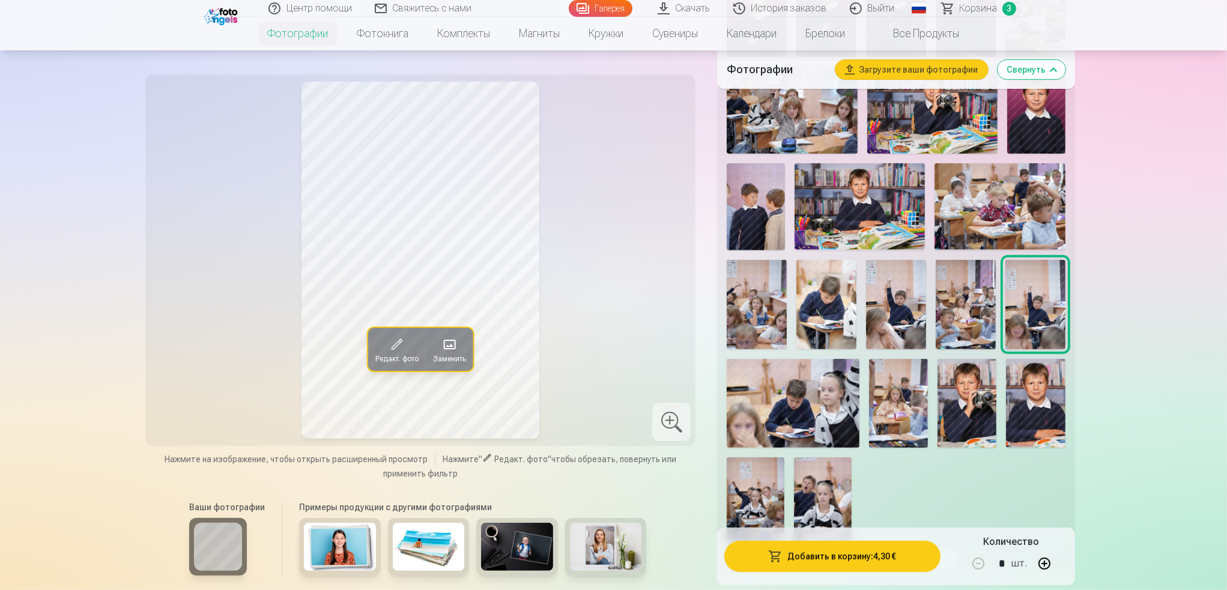
click at [842, 329] on img at bounding box center [826, 305] width 60 height 90
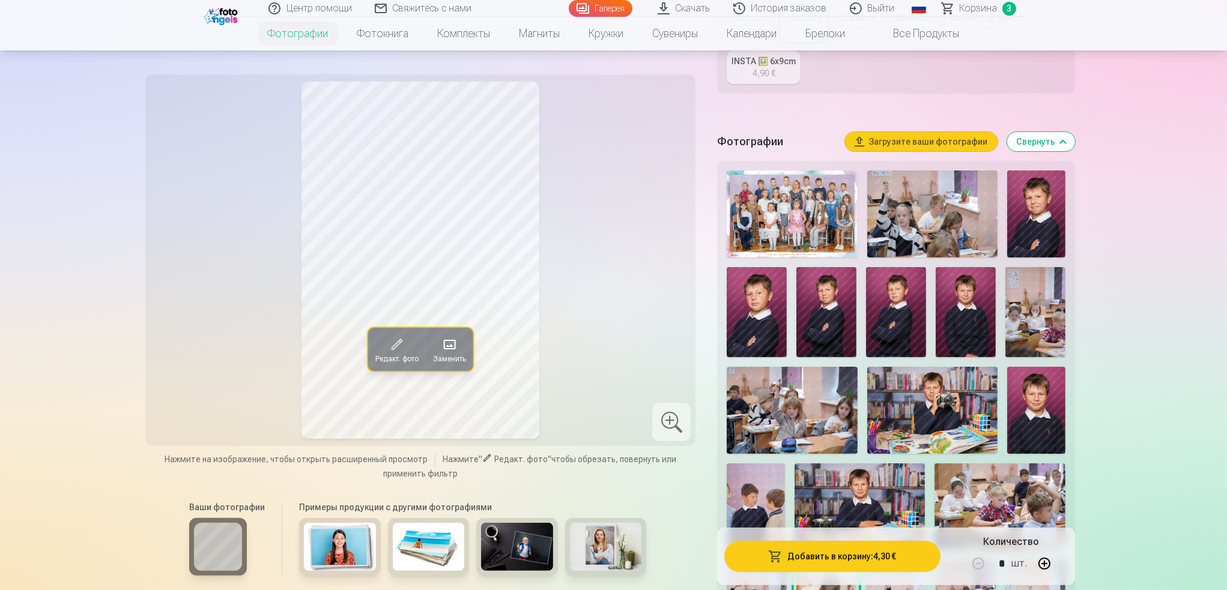
scroll to position [120, 0]
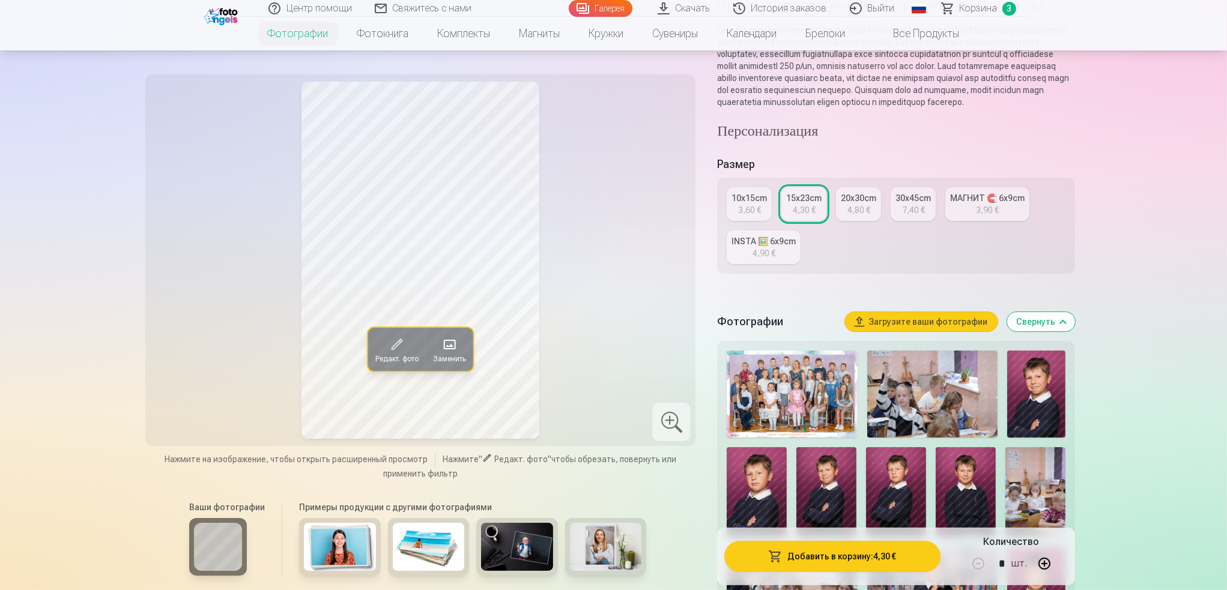
click at [764, 221] on link "10x15cm 3,60 €" at bounding box center [749, 204] width 45 height 34
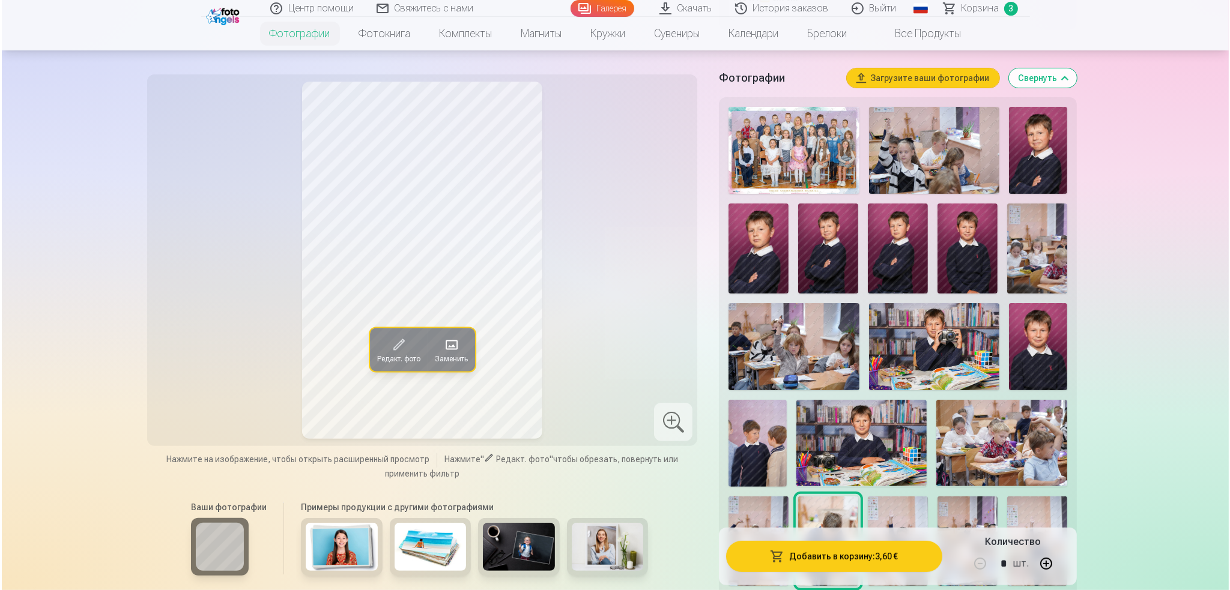
scroll to position [601, 0]
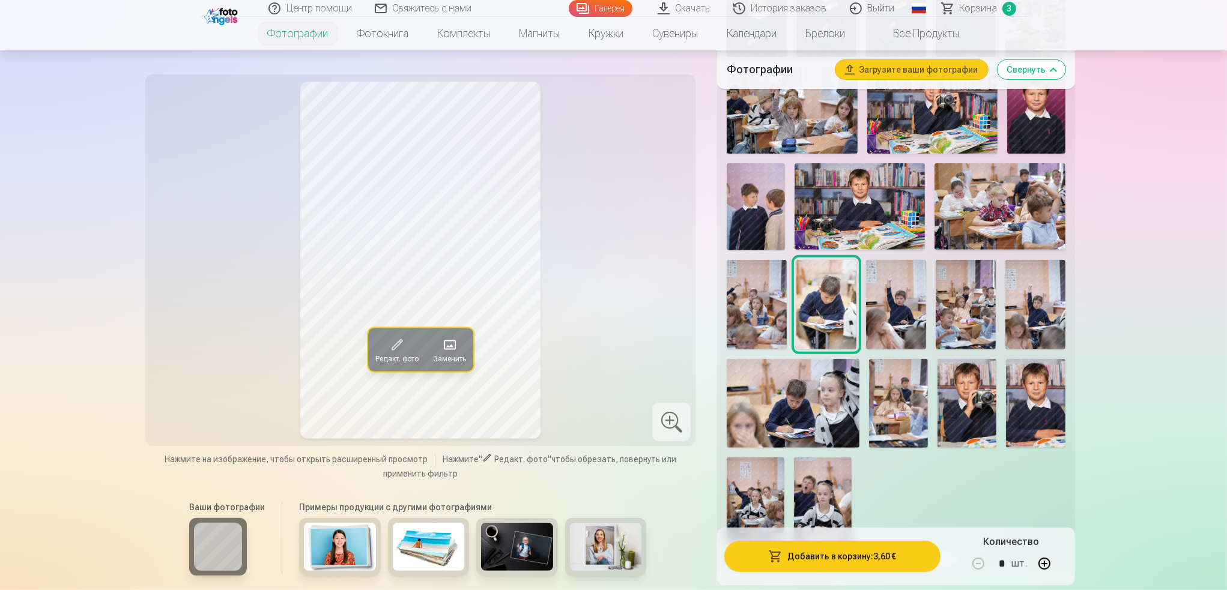
click at [889, 549] on button "Добавить в корзину : 3,60 €" at bounding box center [832, 556] width 216 height 31
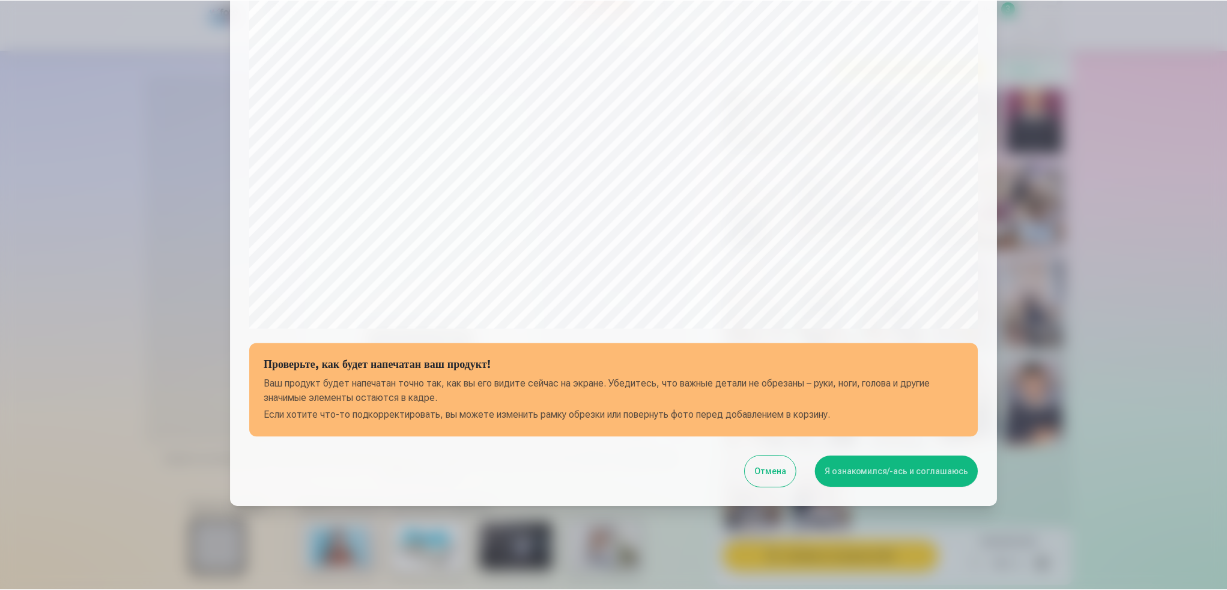
scroll to position [274, 0]
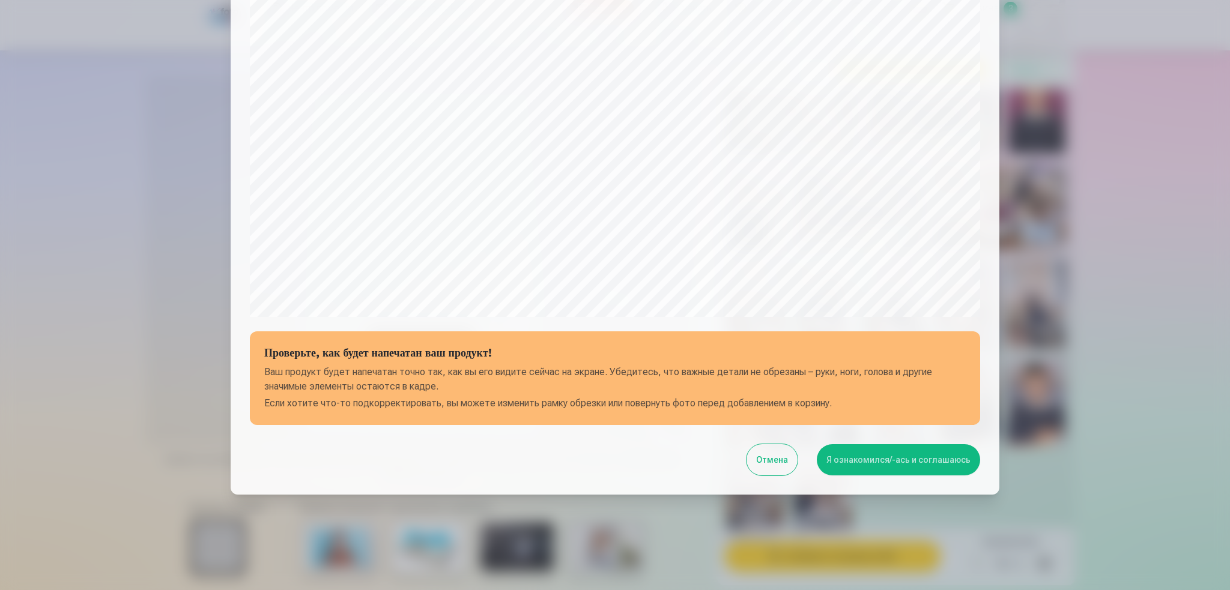
drag, startPoint x: 915, startPoint y: 458, endPoint x: 922, endPoint y: 455, distance: 7.8
click at [916, 458] on button "Я ознакомился/-ась и соглашаюсь" at bounding box center [898, 459] width 163 height 31
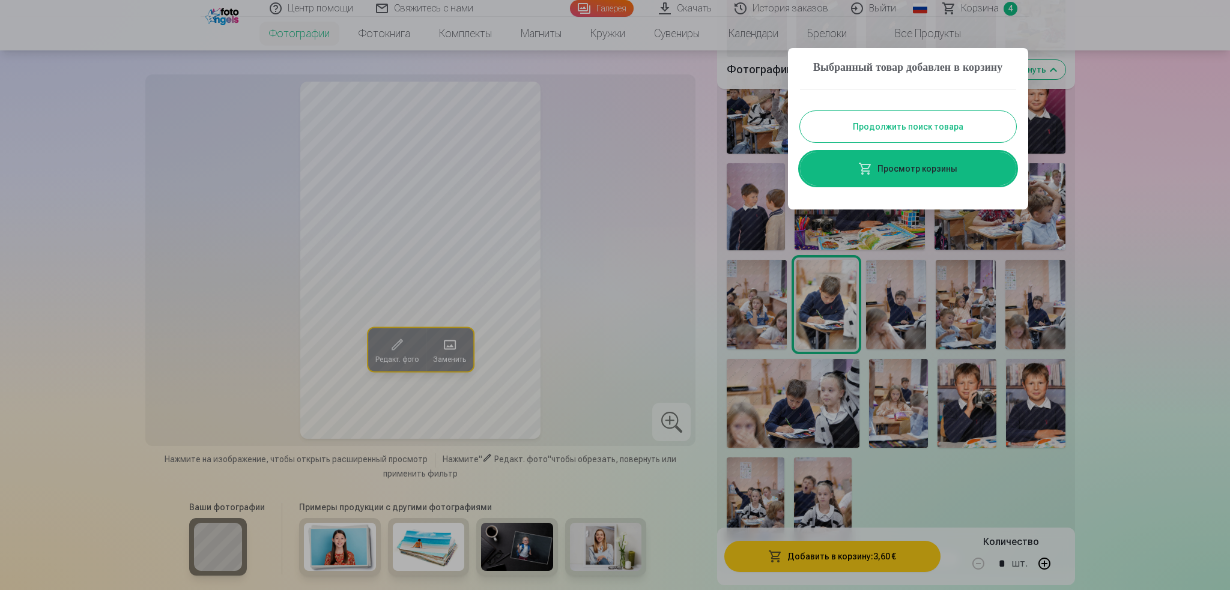
click at [910, 142] on button "Продолжить поиск товара" at bounding box center [908, 126] width 216 height 31
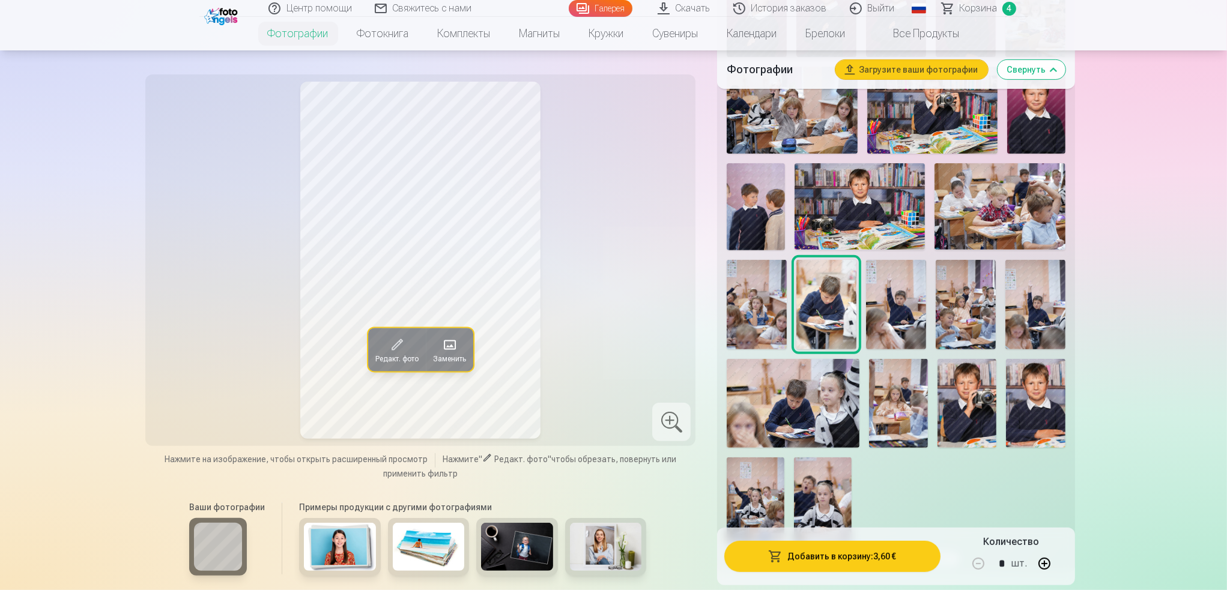
click at [900, 327] on img at bounding box center [896, 305] width 60 height 90
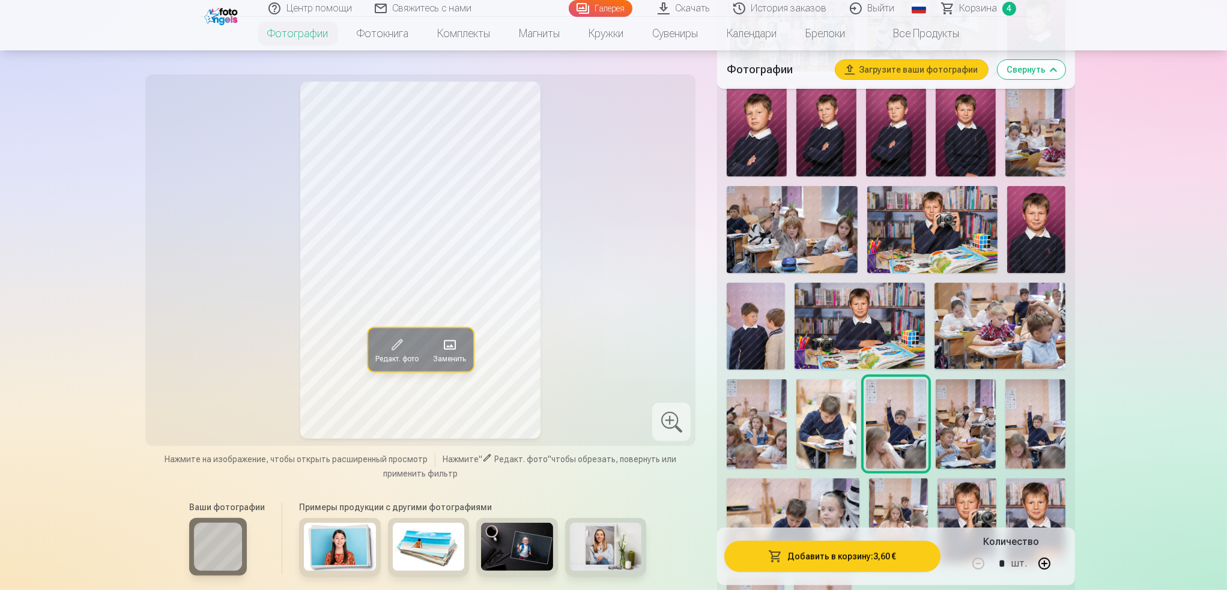
scroll to position [480, 0]
click at [1035, 422] on img at bounding box center [1035, 425] width 60 height 90
click at [896, 423] on img at bounding box center [896, 425] width 60 height 90
click at [1045, 423] on img at bounding box center [1035, 425] width 60 height 90
click at [913, 426] on img at bounding box center [896, 425] width 60 height 90
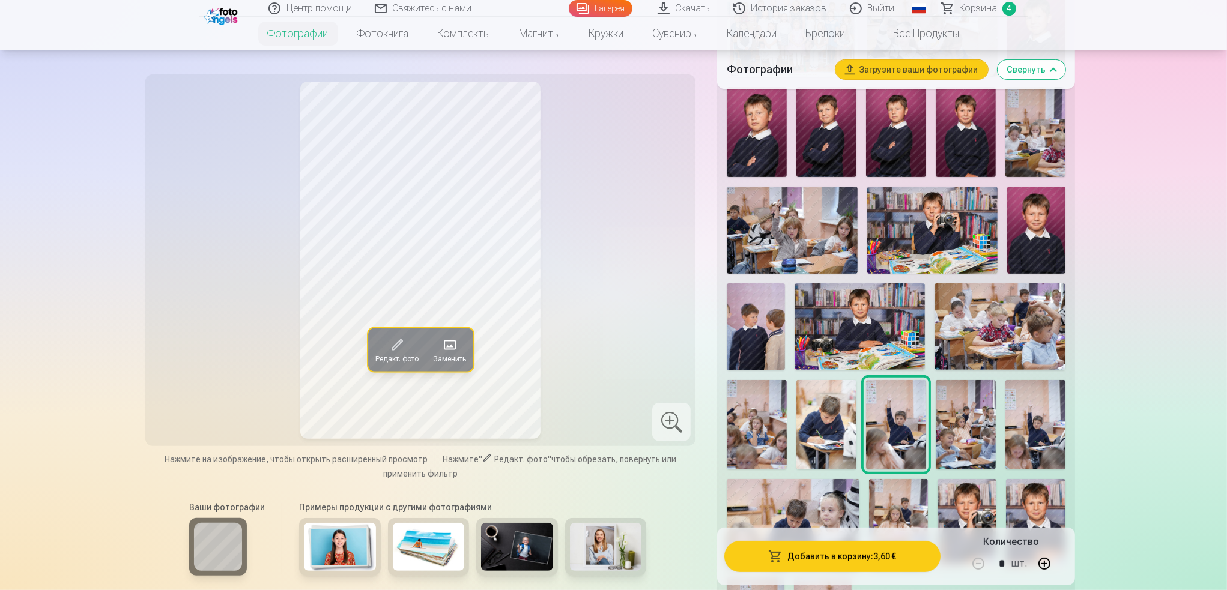
click at [1052, 425] on img at bounding box center [1035, 425] width 60 height 90
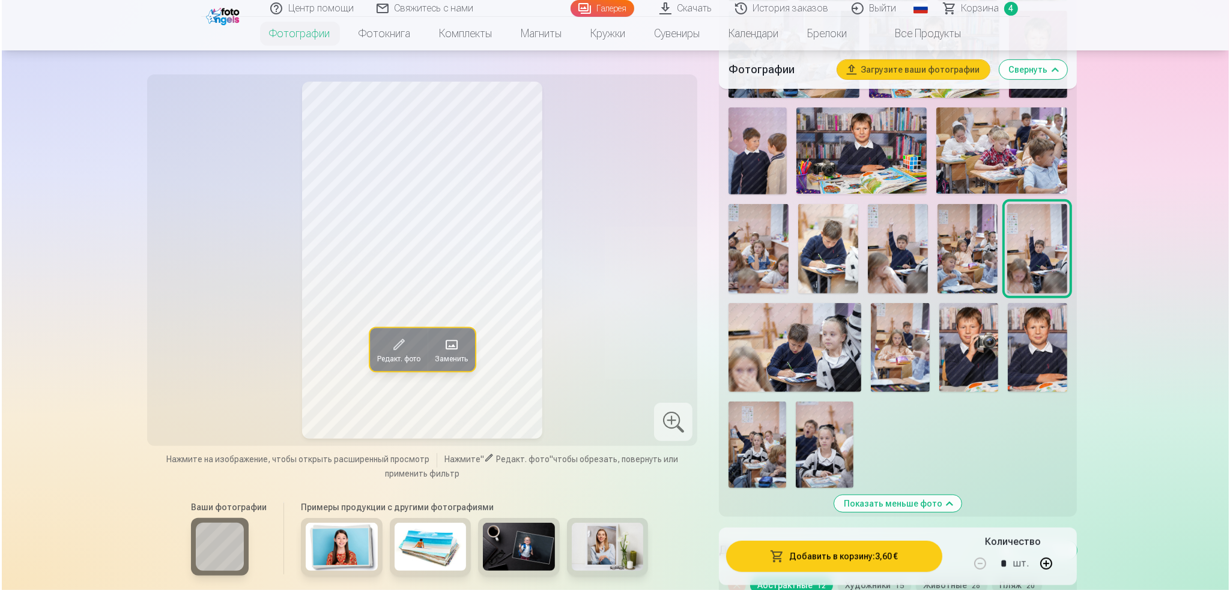
scroll to position [661, 0]
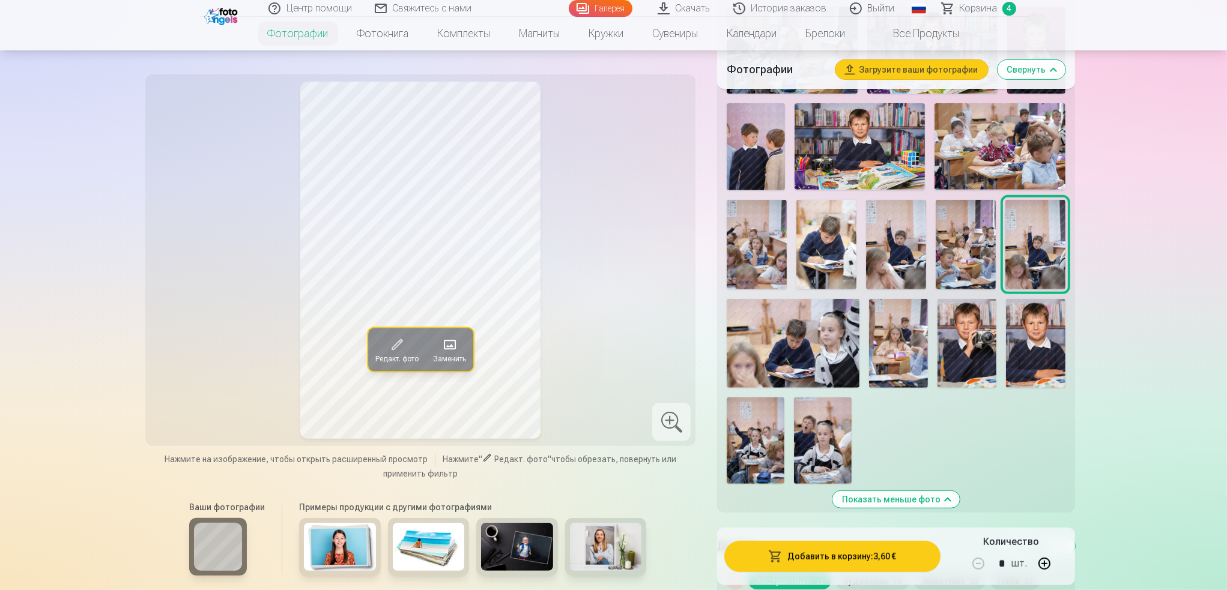
click at [912, 379] on img at bounding box center [898, 343] width 59 height 88
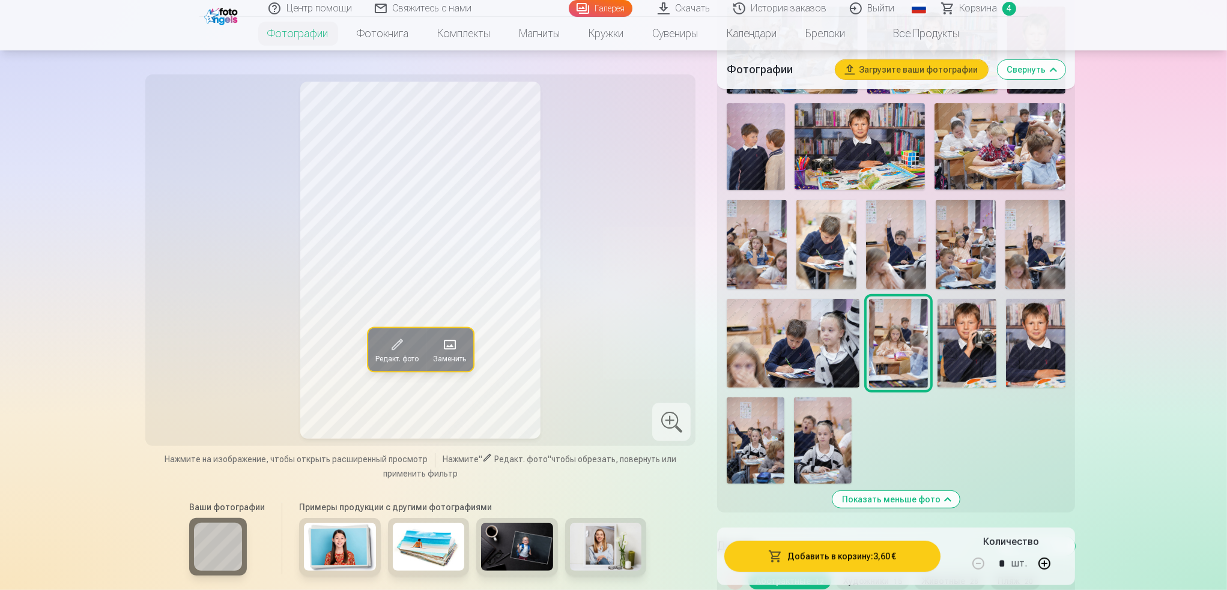
click at [1044, 285] on img at bounding box center [1035, 245] width 60 height 90
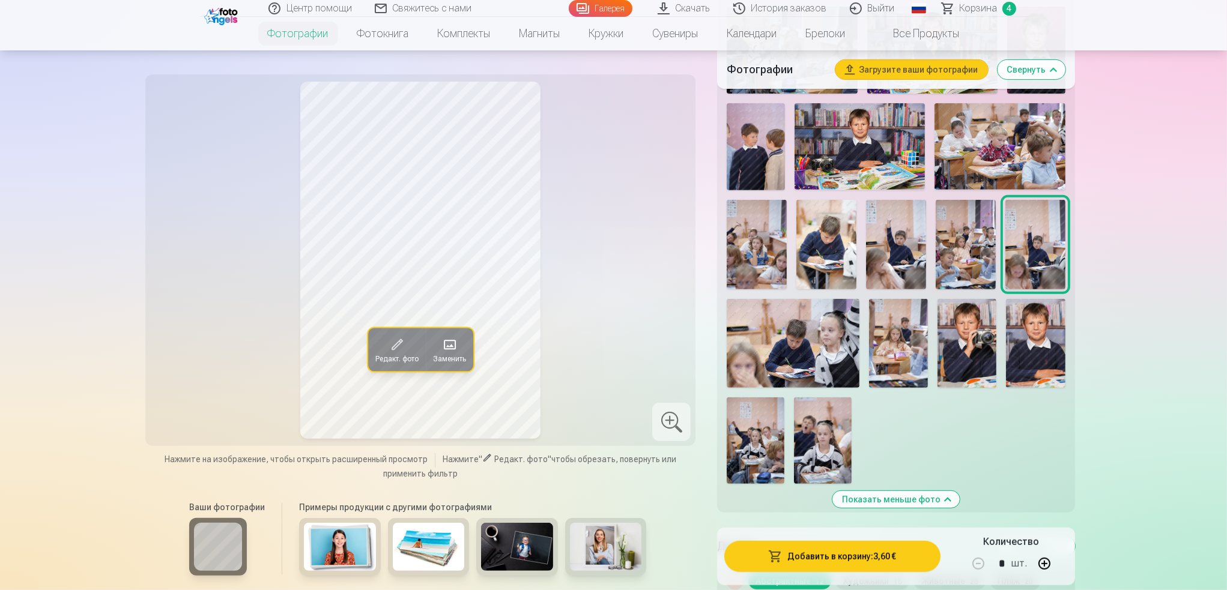
click at [974, 283] on img at bounding box center [966, 245] width 60 height 90
click at [917, 276] on img at bounding box center [896, 245] width 60 height 90
click at [904, 553] on button "Добавить в корзину : 3,60 €" at bounding box center [832, 556] width 216 height 31
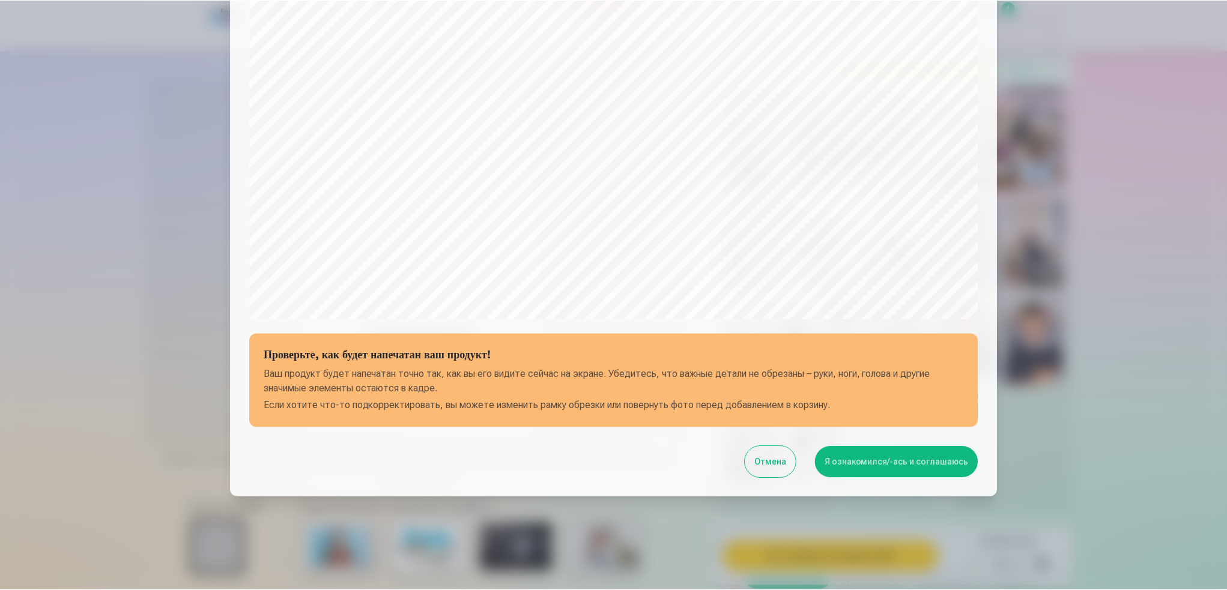
scroll to position [274, 0]
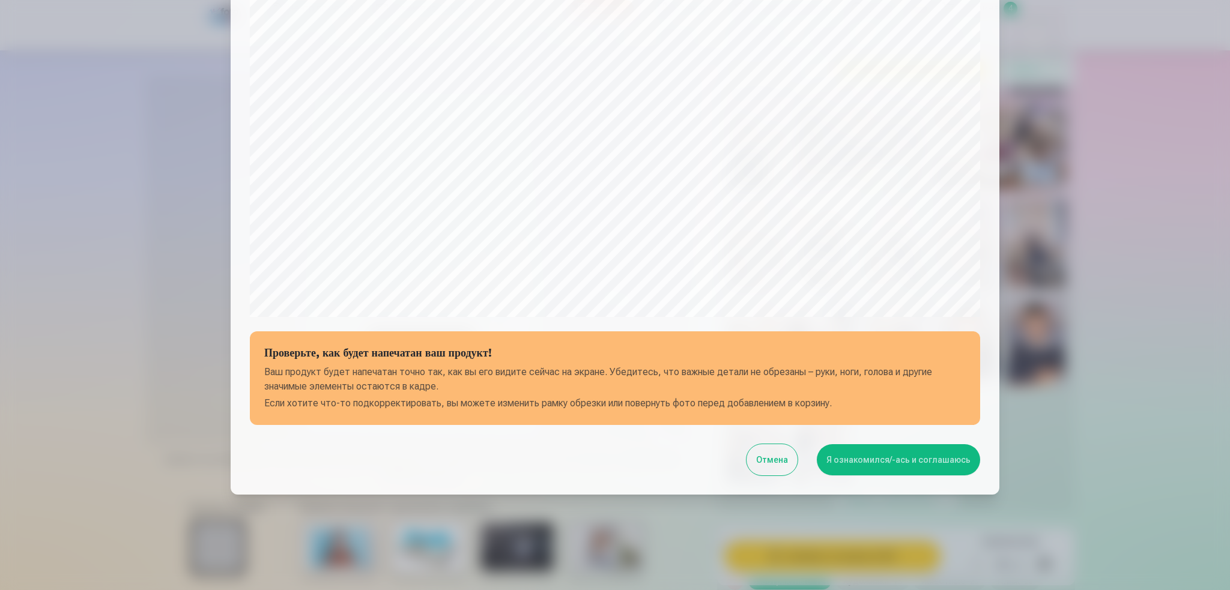
drag, startPoint x: 907, startPoint y: 462, endPoint x: 915, endPoint y: 462, distance: 8.4
click at [908, 462] on button "Я ознакомился/-ась и соглашаюсь" at bounding box center [898, 459] width 163 height 31
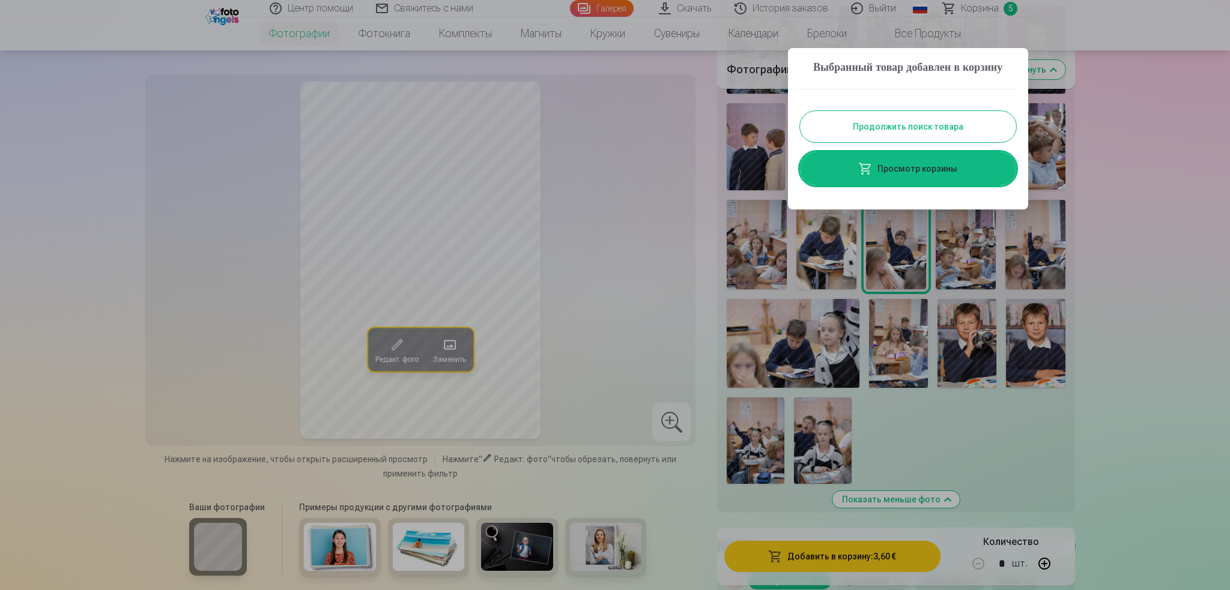
click at [961, 141] on button "Продолжить поиск товара" at bounding box center [908, 126] width 216 height 31
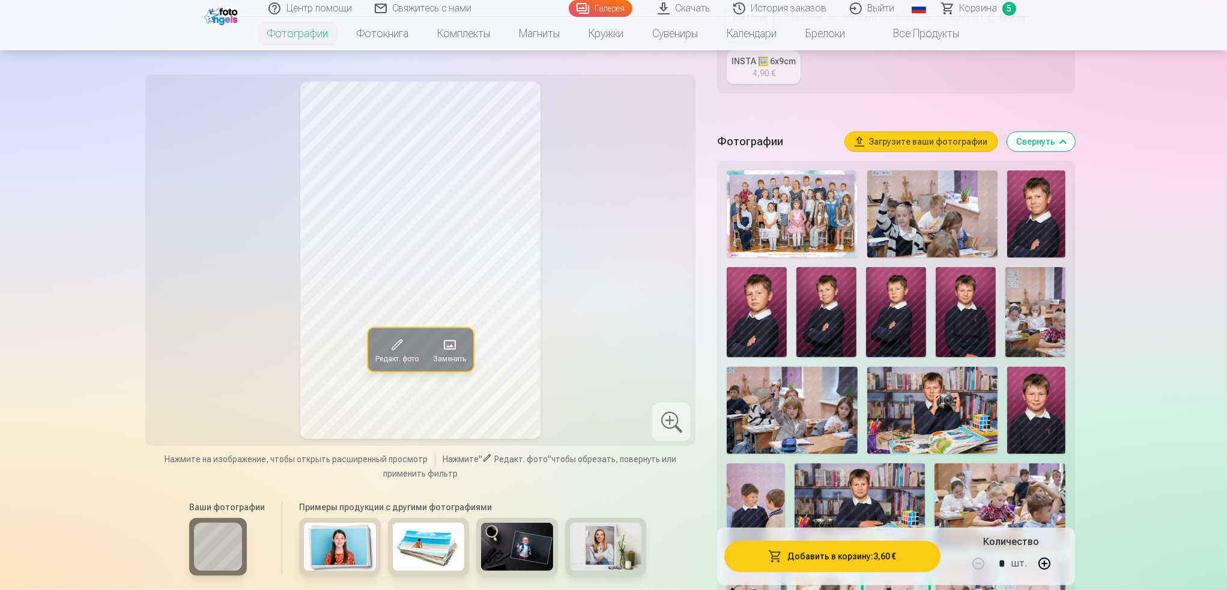
scroll to position [480, 0]
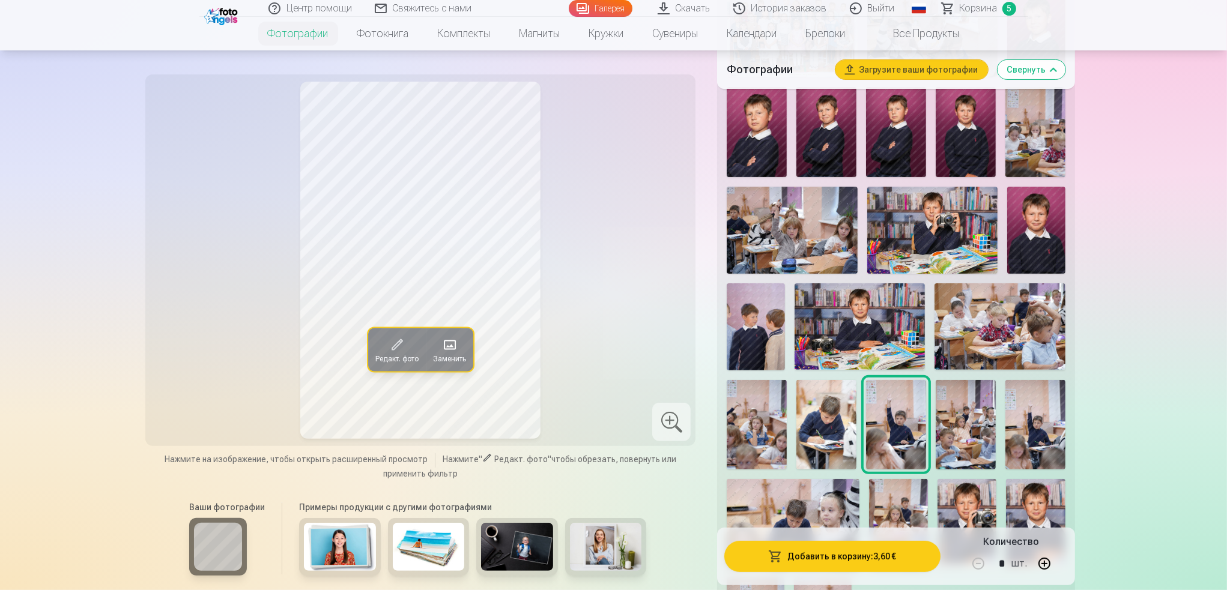
click at [784, 365] on div at bounding box center [896, 327] width 348 height 683
click at [769, 357] on img at bounding box center [756, 326] width 58 height 87
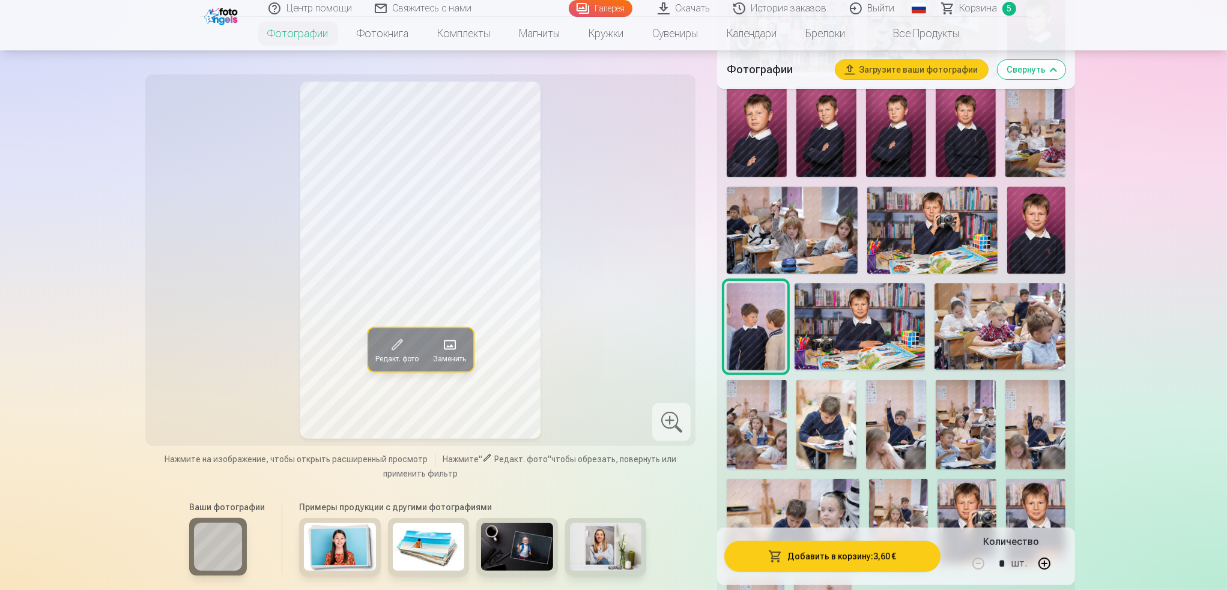
click at [1045, 249] on img at bounding box center [1036, 230] width 58 height 87
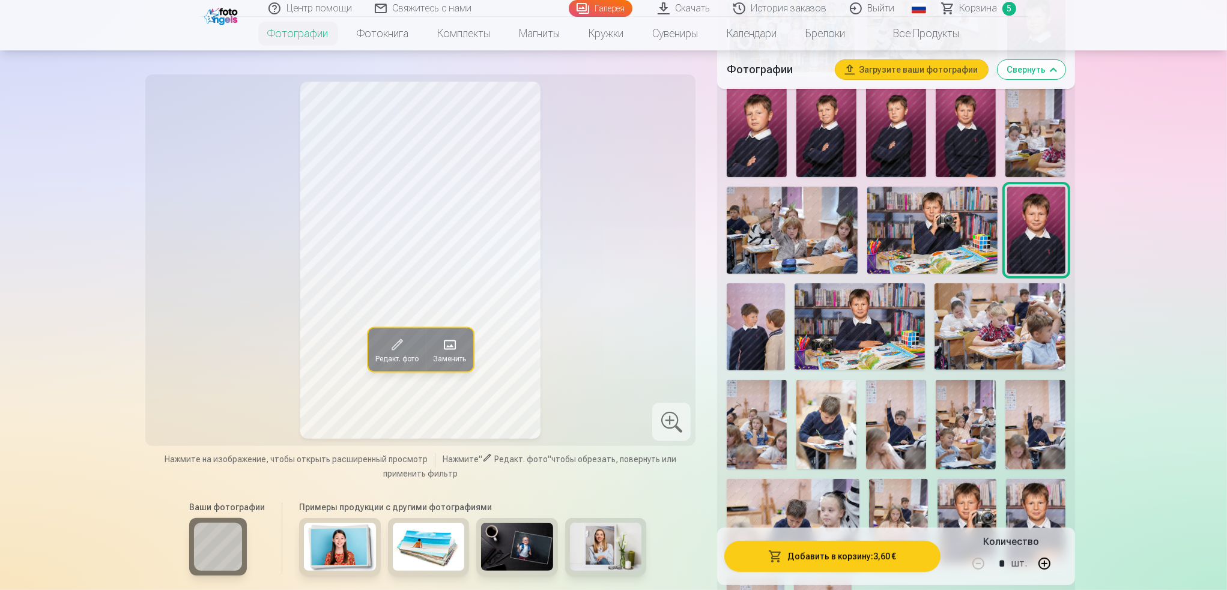
click at [769, 157] on img at bounding box center [757, 132] width 60 height 90
click at [1053, 249] on img at bounding box center [1036, 230] width 58 height 87
click at [840, 562] on button "Добавить в корзину : 3,60 €" at bounding box center [832, 556] width 216 height 31
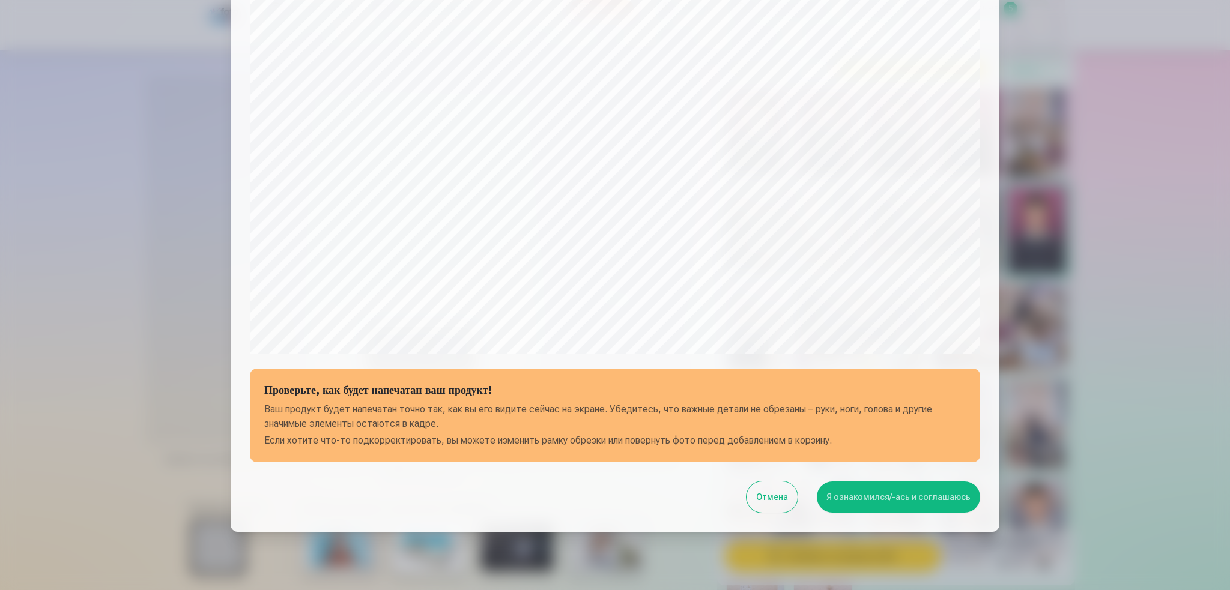
scroll to position [274, 0]
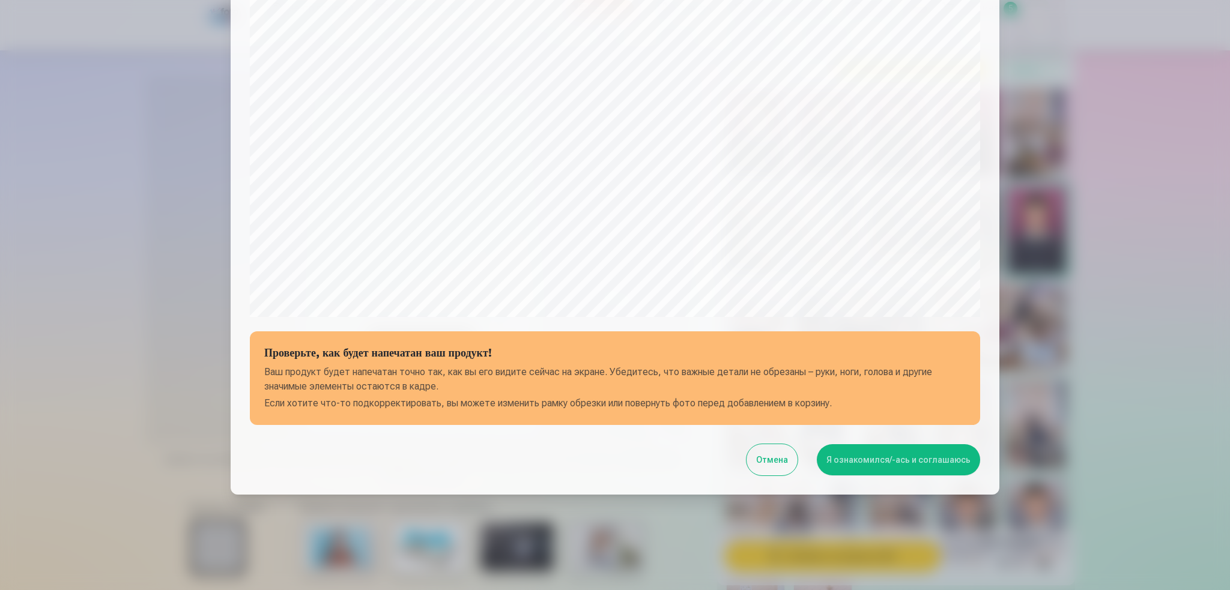
click at [890, 456] on button "Я ознакомился/-ась и соглашаюсь" at bounding box center [898, 459] width 163 height 31
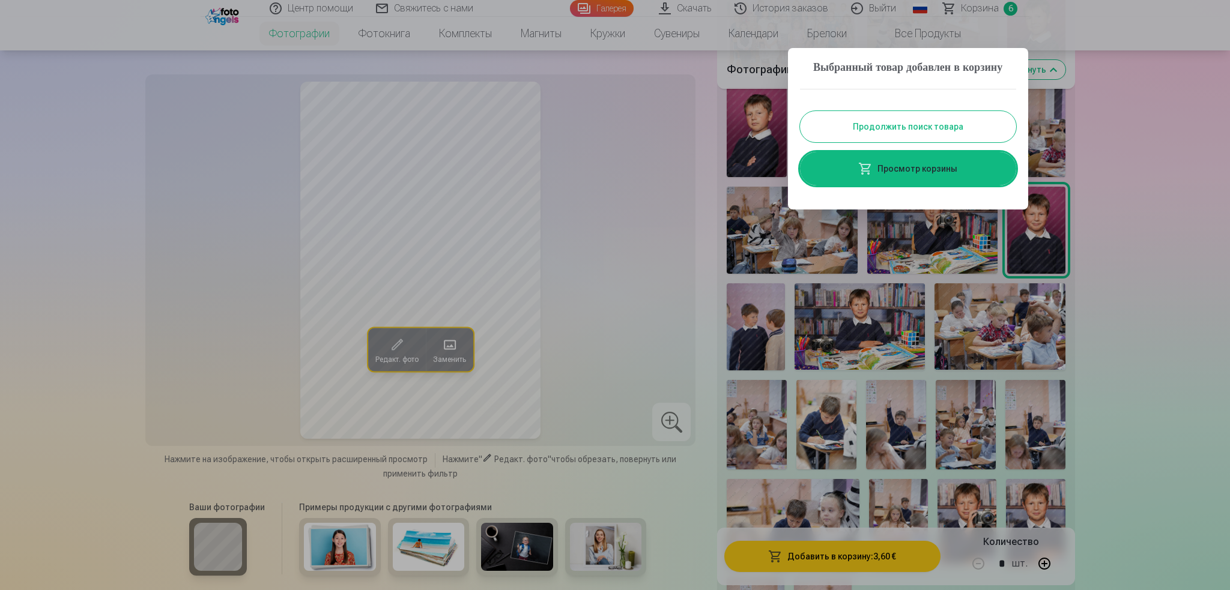
click at [951, 139] on button "Продолжить поиск товара" at bounding box center [908, 126] width 216 height 31
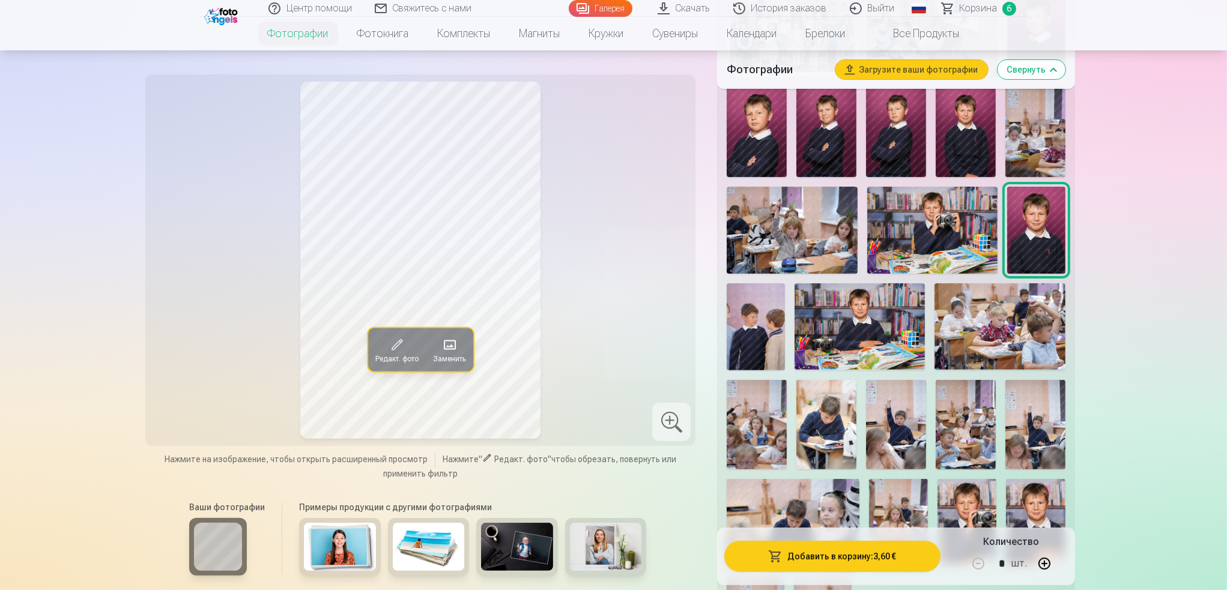
click at [764, 148] on img at bounding box center [757, 132] width 60 height 90
click at [849, 553] on button "Добавить в корзину : 3,60 €" at bounding box center [832, 556] width 216 height 31
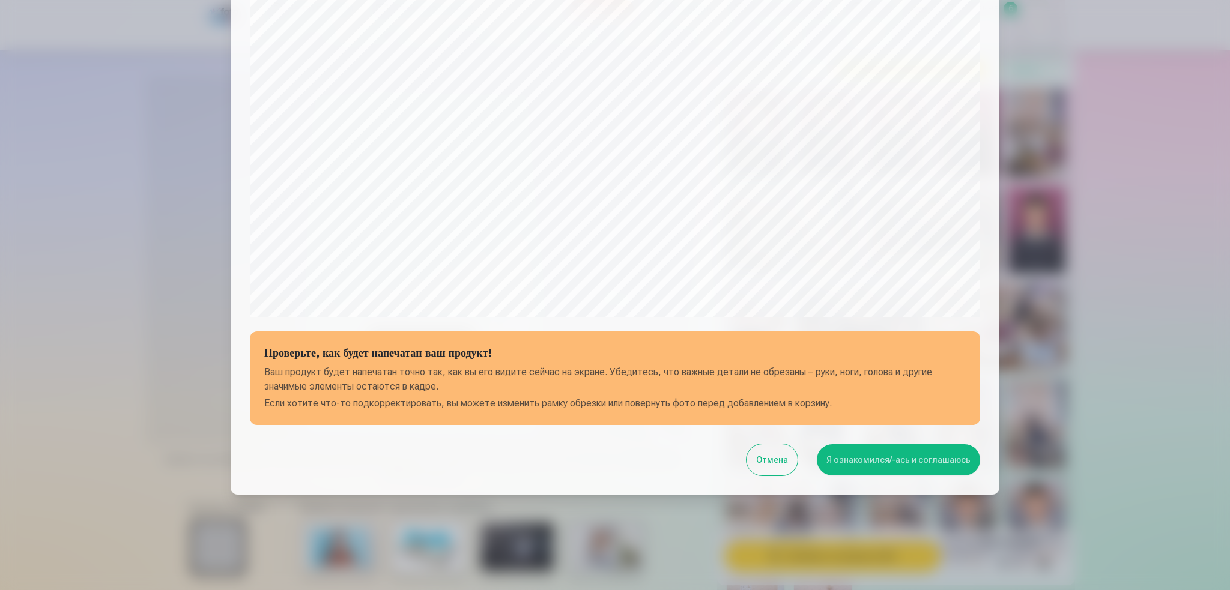
click at [860, 459] on button "Я ознакомился/-ась и соглашаюсь" at bounding box center [898, 459] width 163 height 31
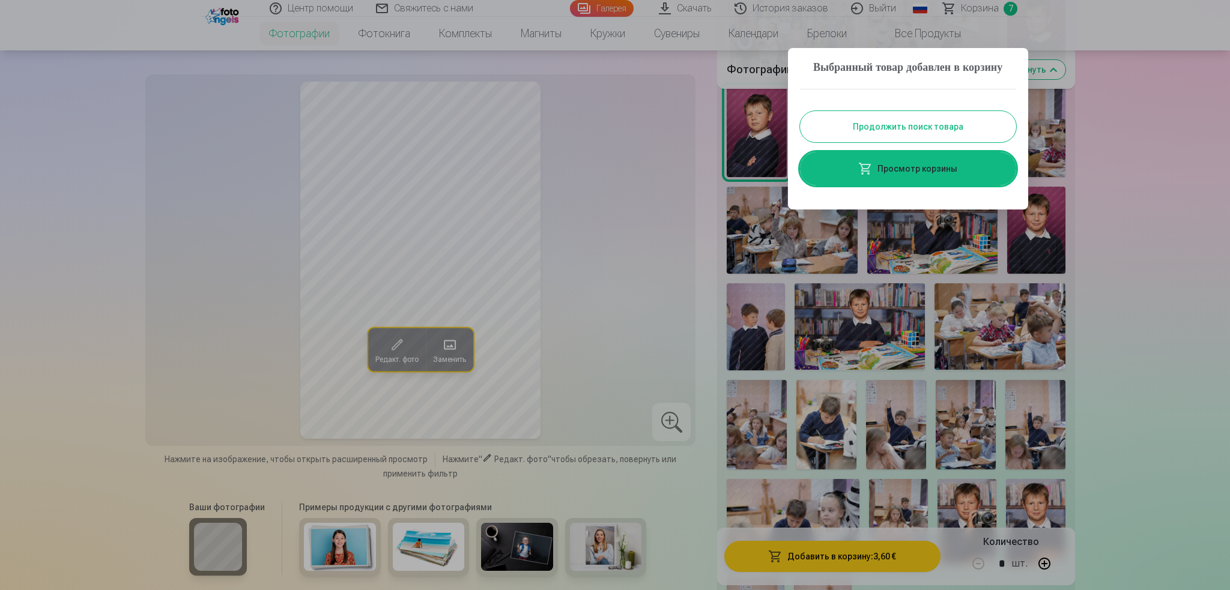
click at [874, 142] on button "Продолжить поиск товара" at bounding box center [908, 126] width 216 height 31
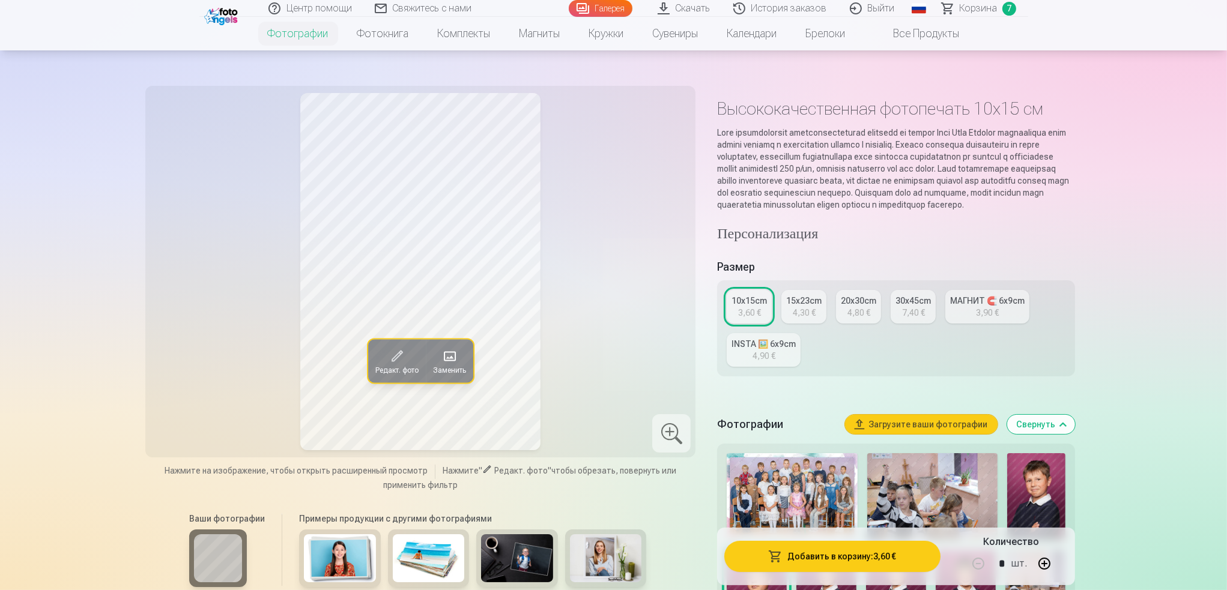
scroll to position [0, 0]
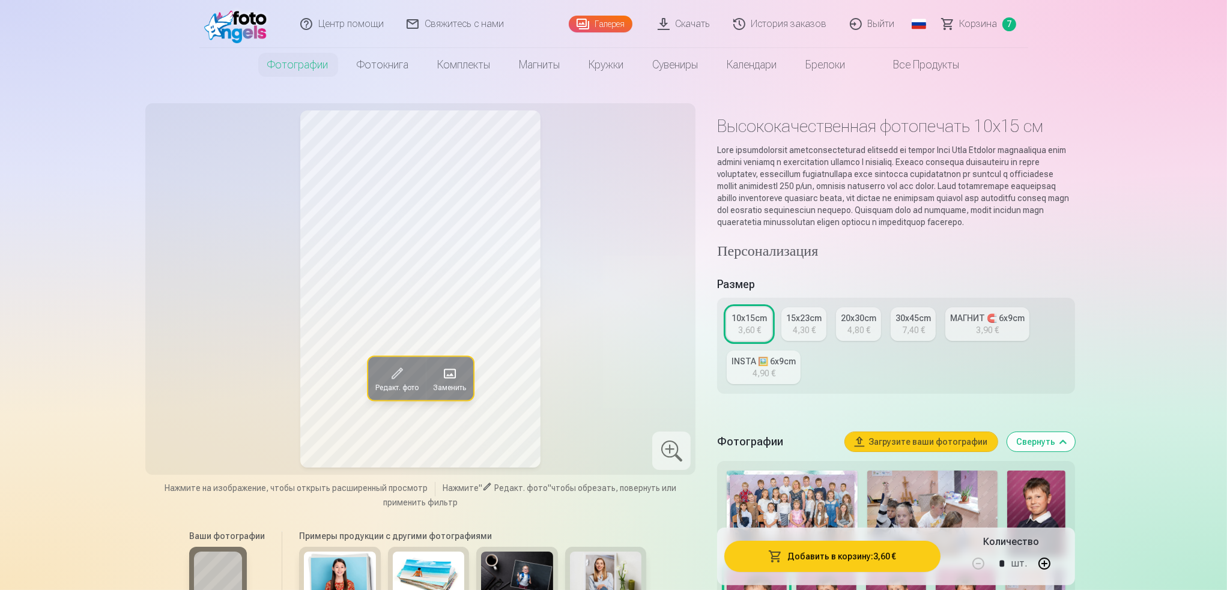
click at [975, 23] on span "Корзина" at bounding box center [979, 24] width 38 height 14
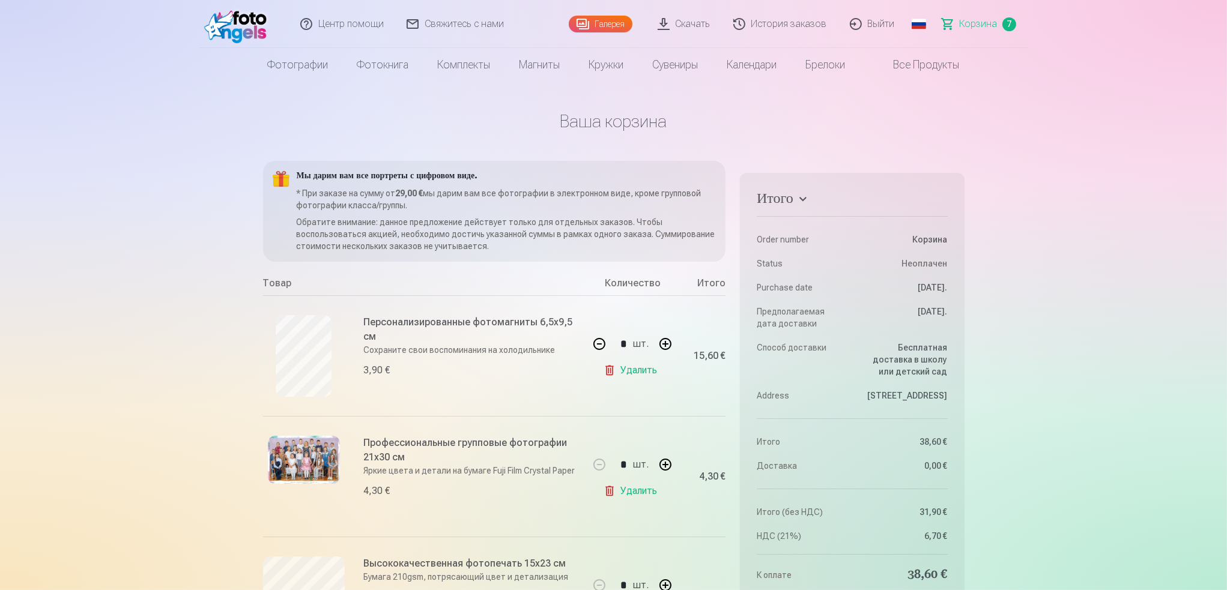
click at [693, 23] on link "Скачать" at bounding box center [685, 24] width 76 height 48
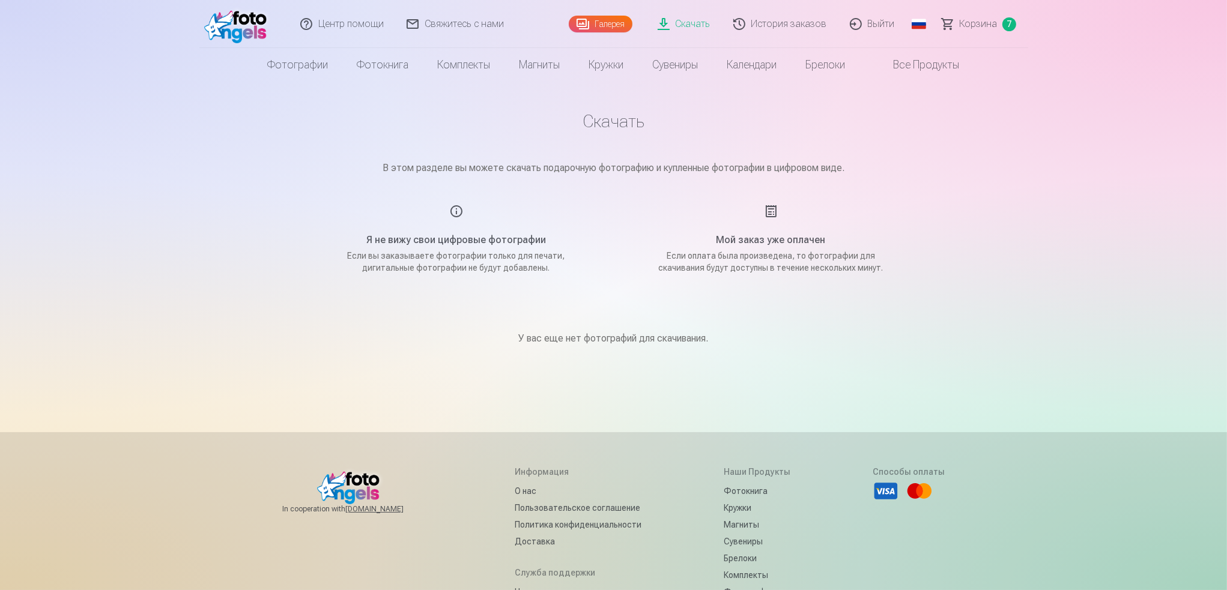
click at [980, 27] on span "Корзина" at bounding box center [979, 24] width 38 height 14
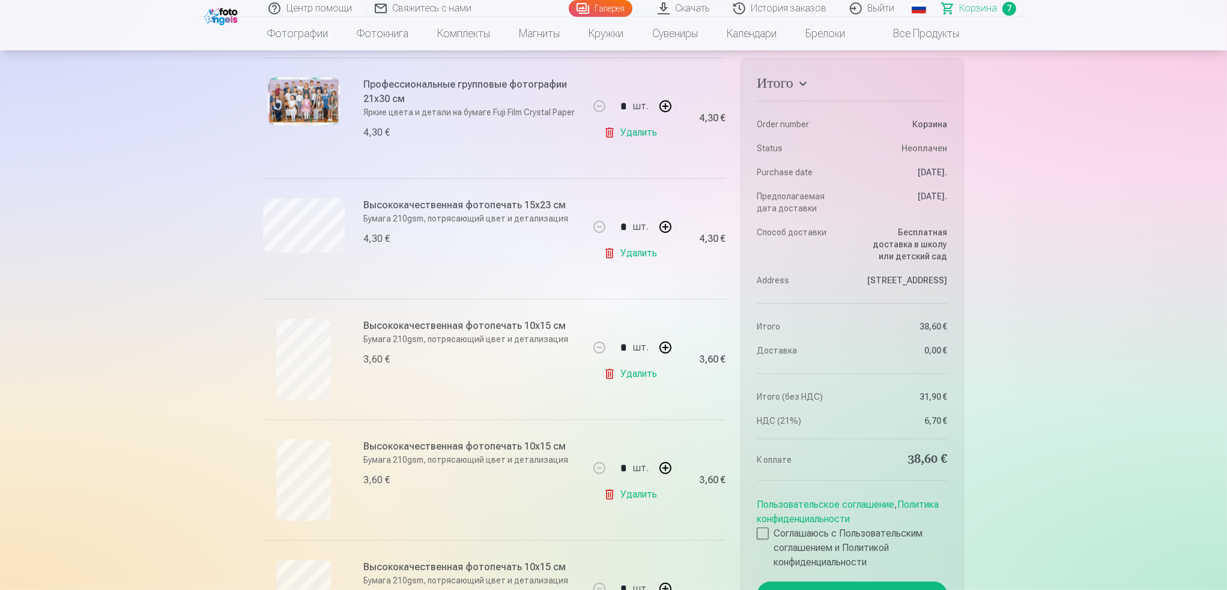
scroll to position [420, 0]
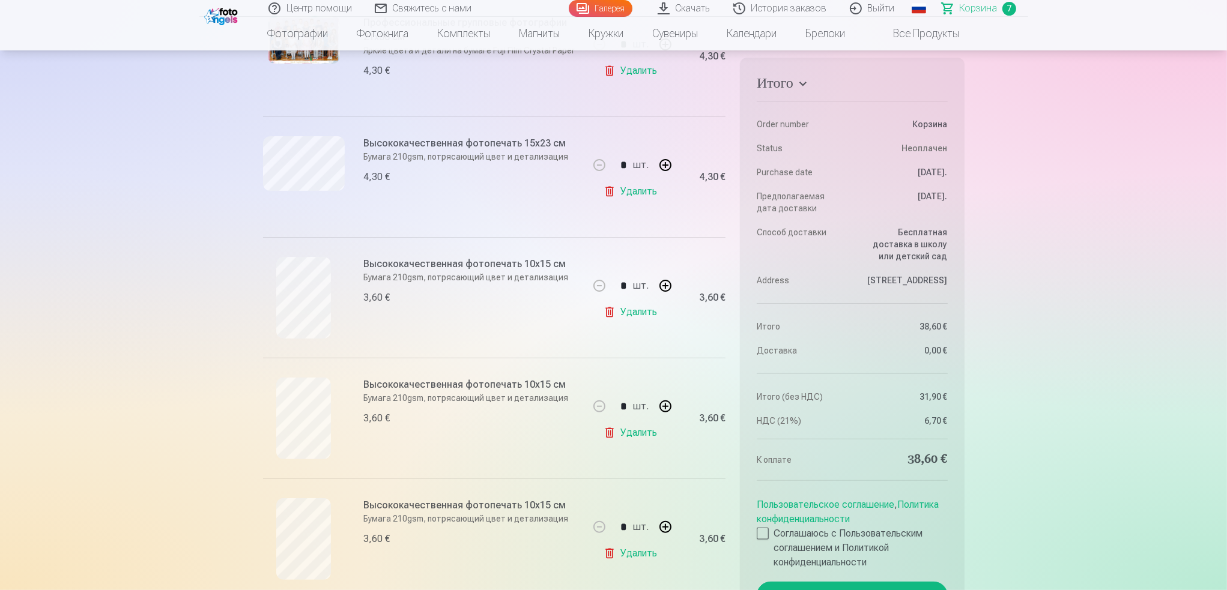
click at [641, 314] on link "Удалить" at bounding box center [633, 312] width 58 height 24
click at [649, 314] on link "Удалить" at bounding box center [633, 312] width 58 height 24
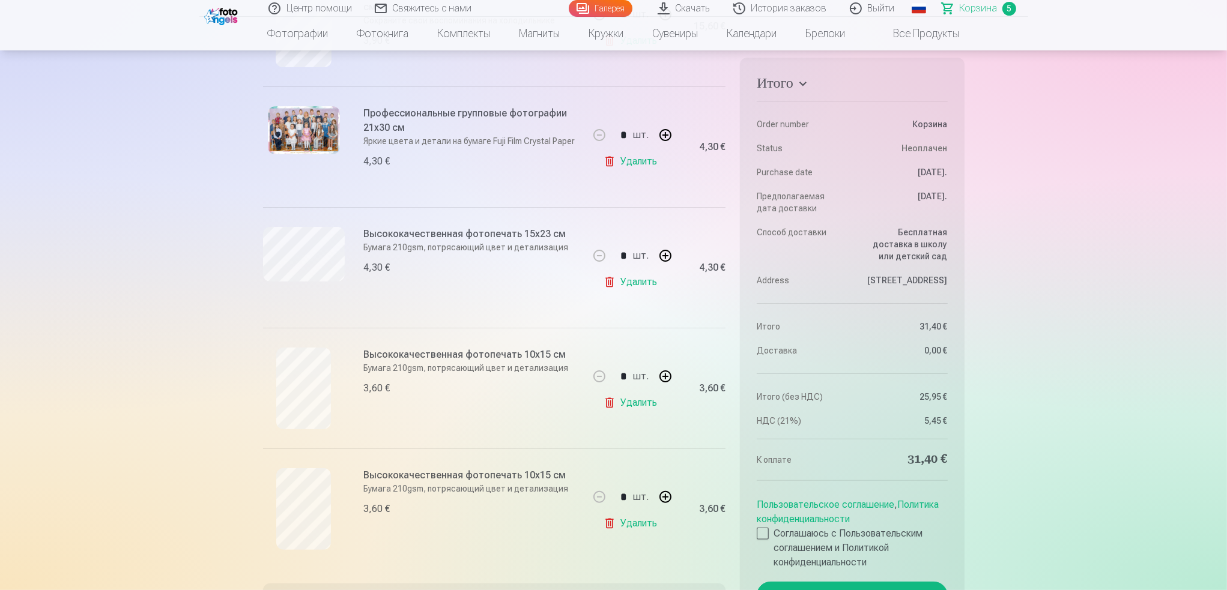
scroll to position [360, 0]
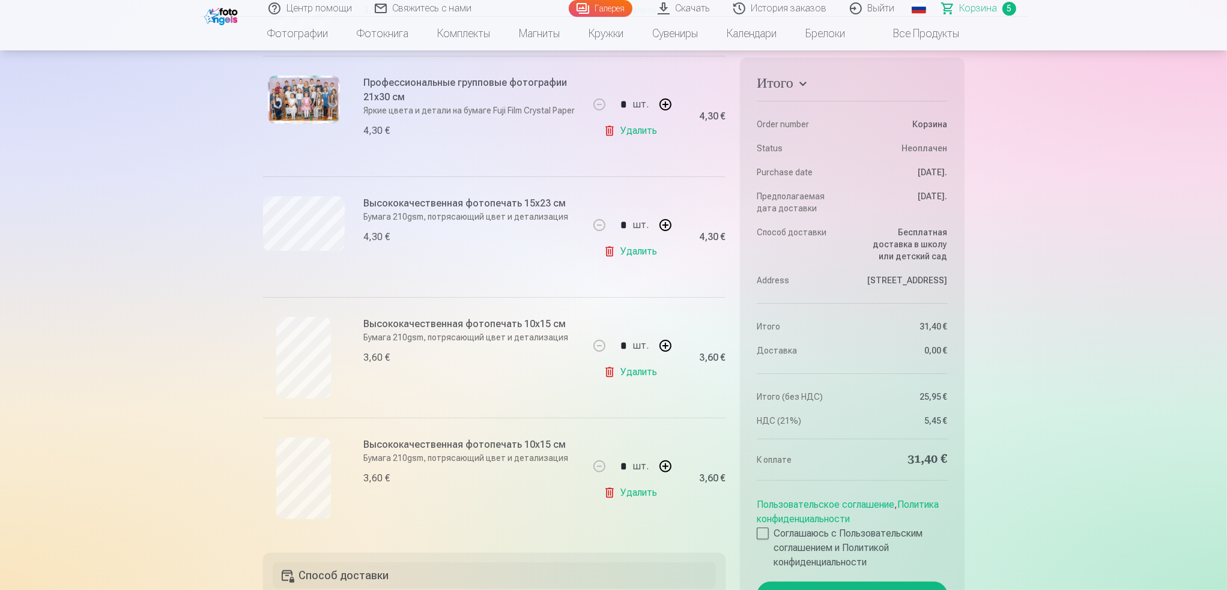
click at [641, 490] on link "Удалить" at bounding box center [633, 493] width 58 height 24
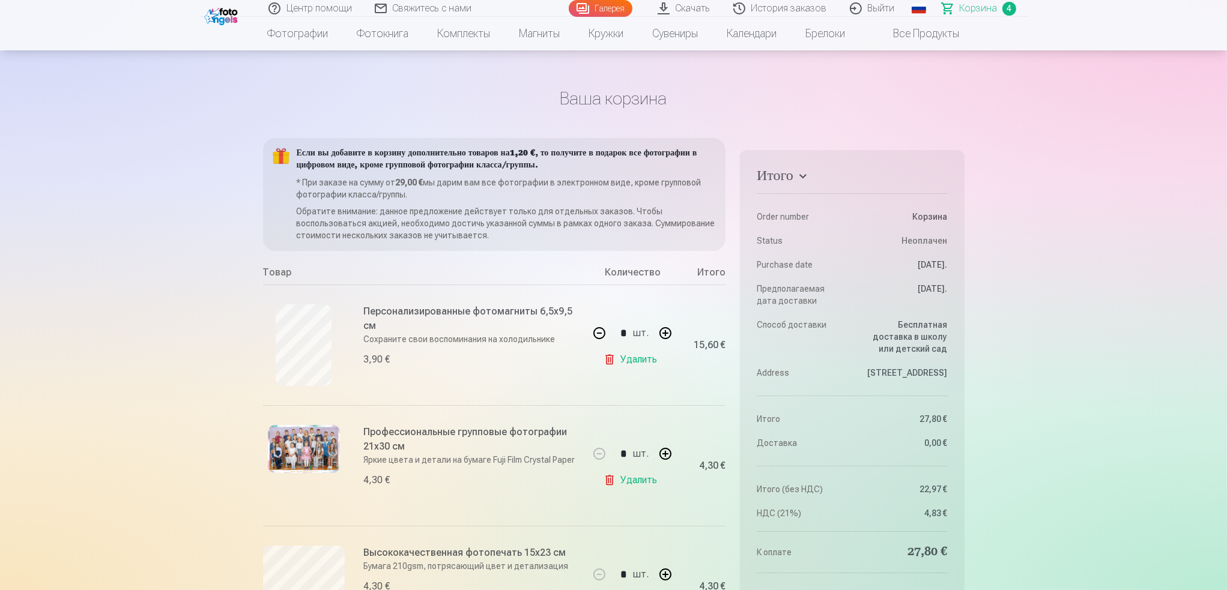
scroll to position [0, 0]
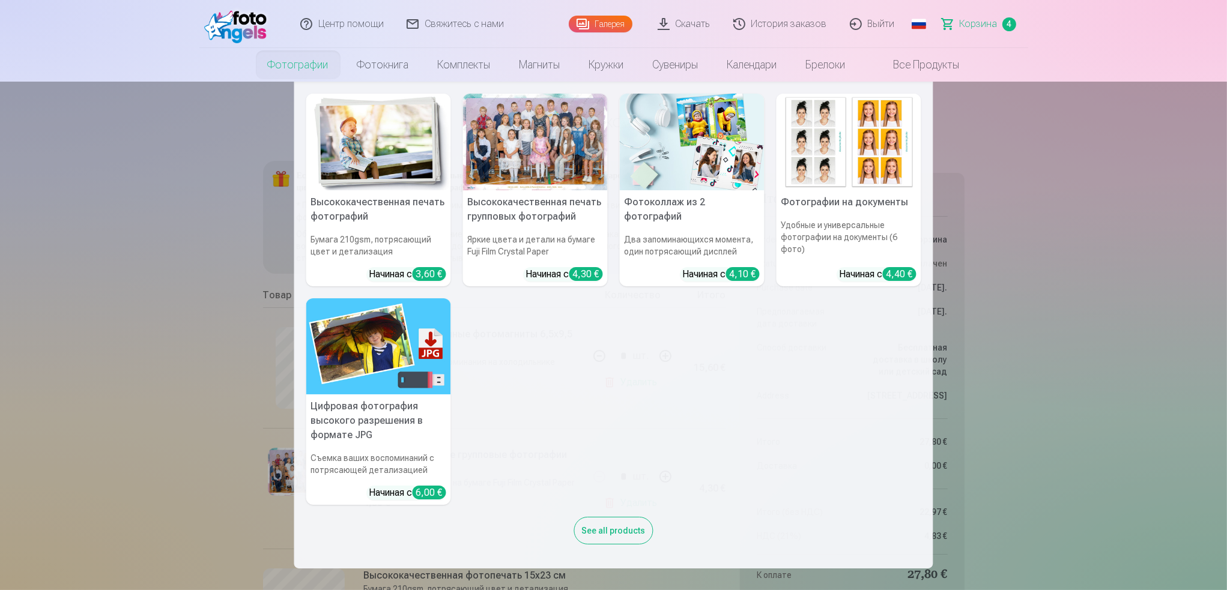
click at [405, 151] on img at bounding box center [378, 142] width 145 height 97
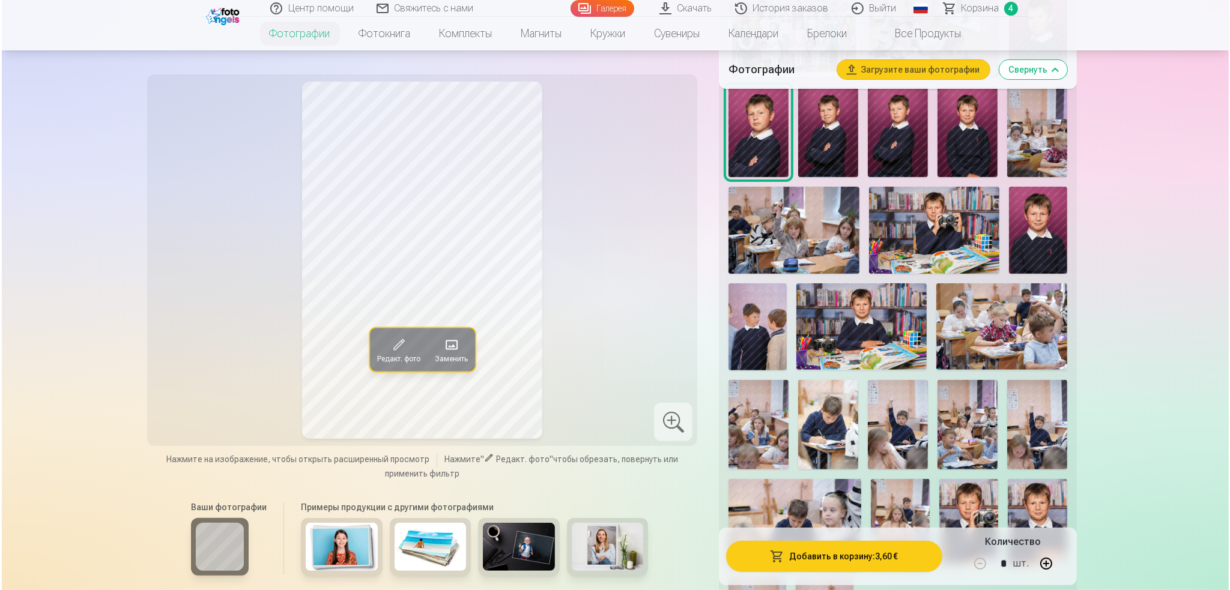
scroll to position [721, 0]
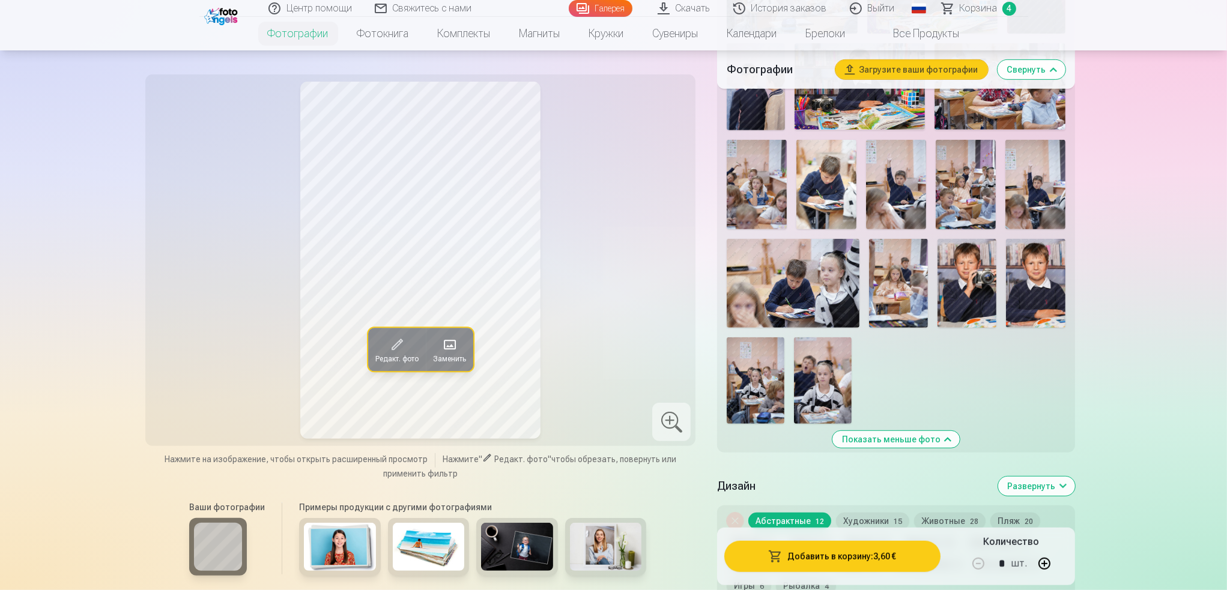
click at [895, 201] on img at bounding box center [896, 185] width 60 height 90
click at [831, 194] on img at bounding box center [826, 185] width 60 height 90
click at [906, 199] on img at bounding box center [896, 185] width 60 height 90
click at [838, 198] on img at bounding box center [826, 185] width 60 height 90
click at [903, 210] on img at bounding box center [896, 185] width 60 height 90
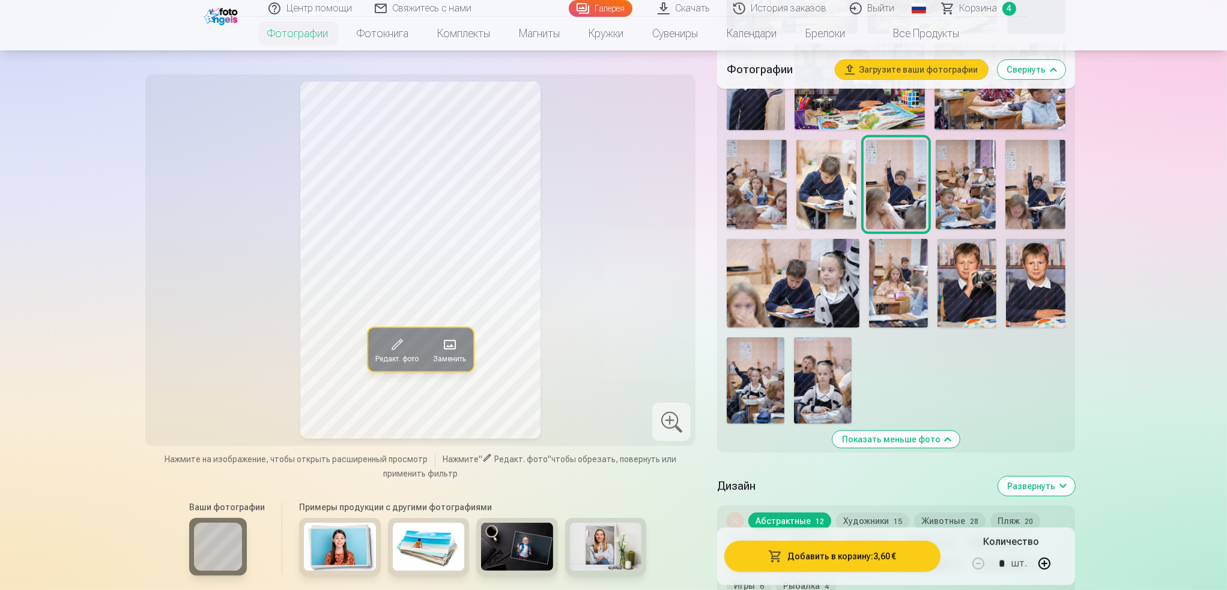
click at [812, 202] on img at bounding box center [826, 185] width 60 height 90
click at [894, 206] on img at bounding box center [896, 185] width 60 height 90
click at [864, 562] on button "Добавить в корзину : 3,60 €" at bounding box center [832, 556] width 216 height 31
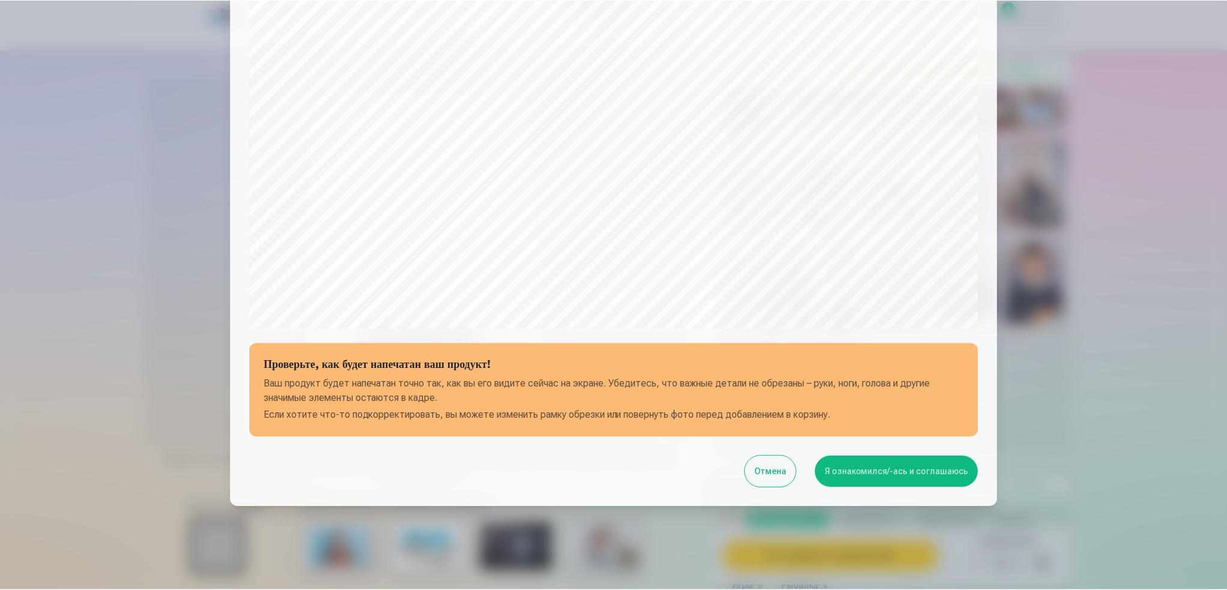
scroll to position [274, 0]
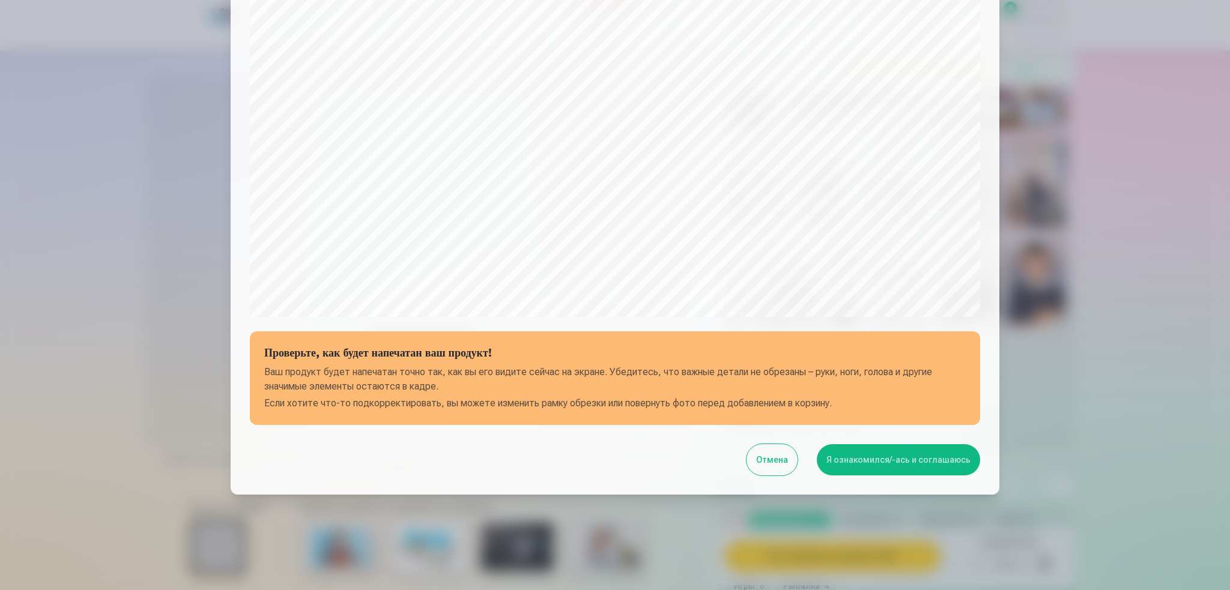
click at [918, 467] on button "Я ознакомился/-ась и соглашаюсь" at bounding box center [898, 459] width 163 height 31
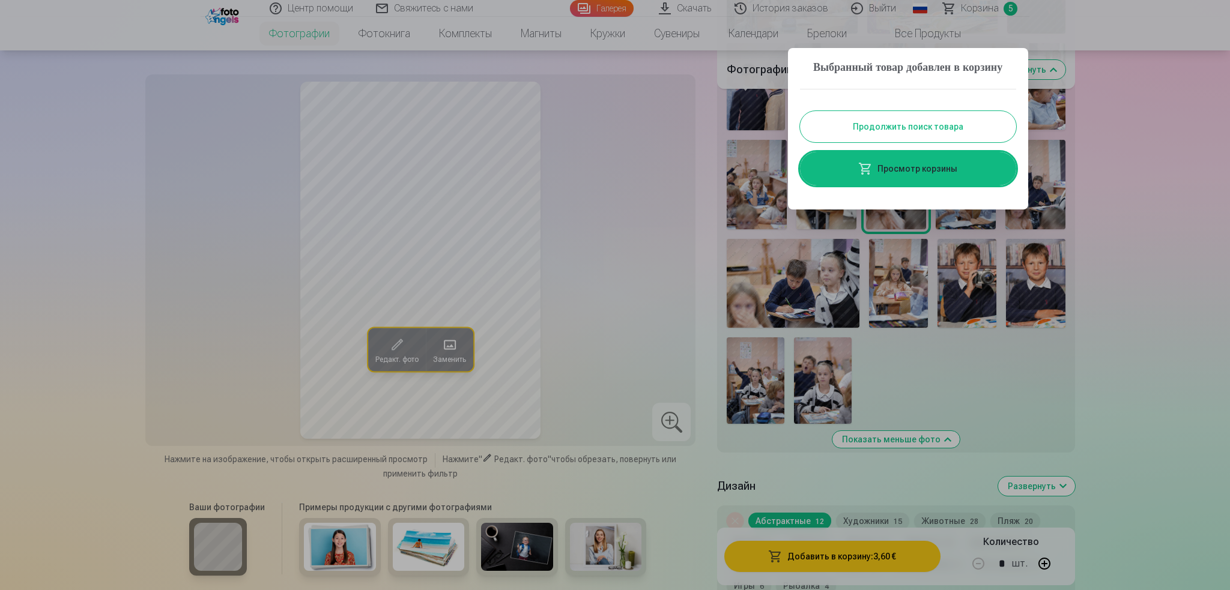
click at [908, 134] on button "Продолжить поиск товара" at bounding box center [908, 126] width 216 height 31
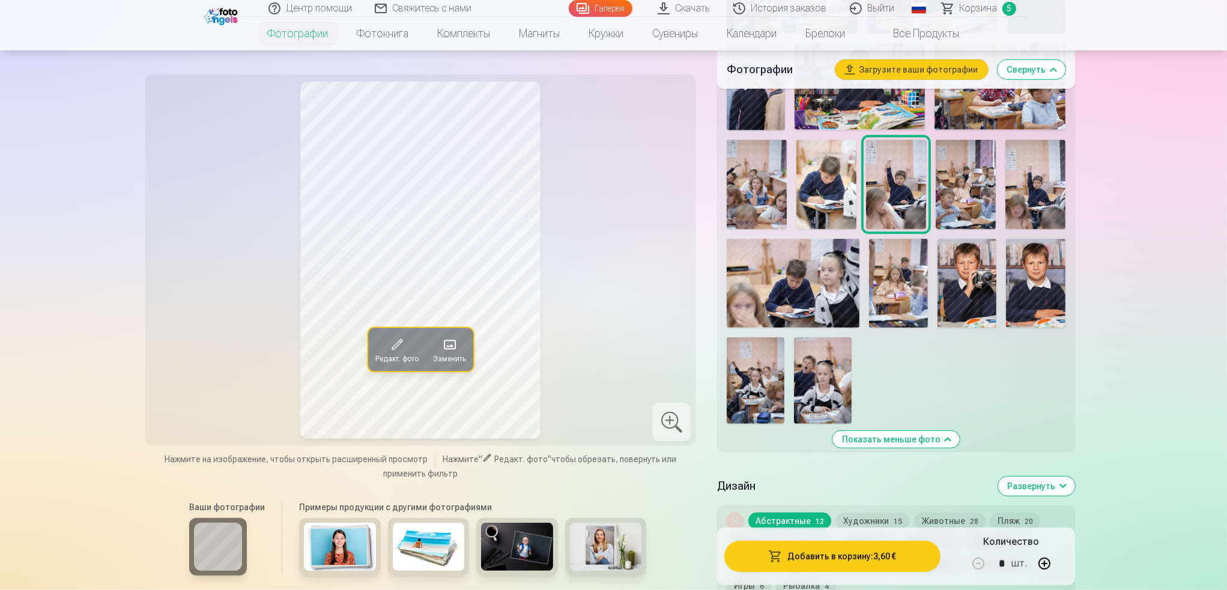
click at [1015, 3] on link "Корзина 5" at bounding box center [979, 8] width 97 height 17
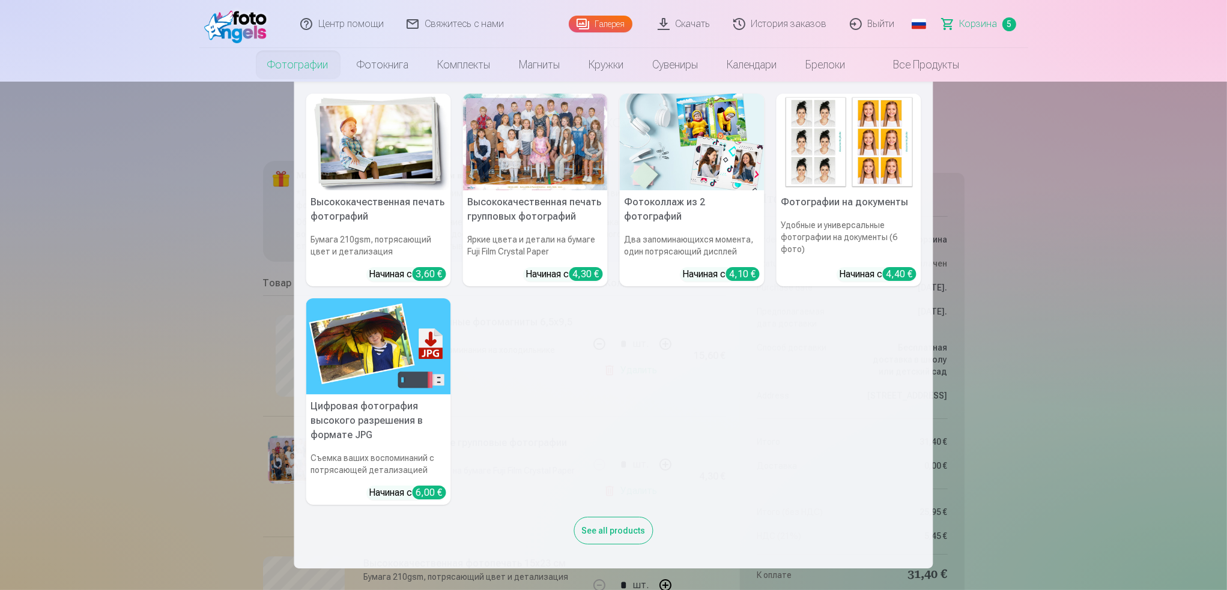
click at [286, 60] on link "Фотографии" at bounding box center [297, 65] width 89 height 34
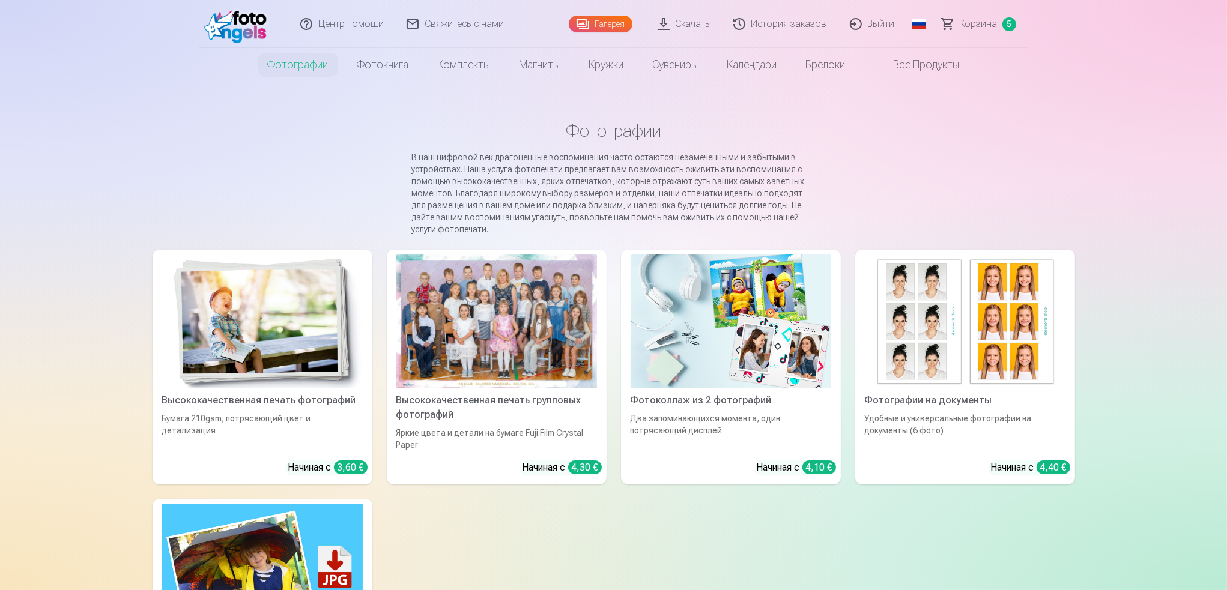
click at [326, 338] on img at bounding box center [262, 322] width 201 height 134
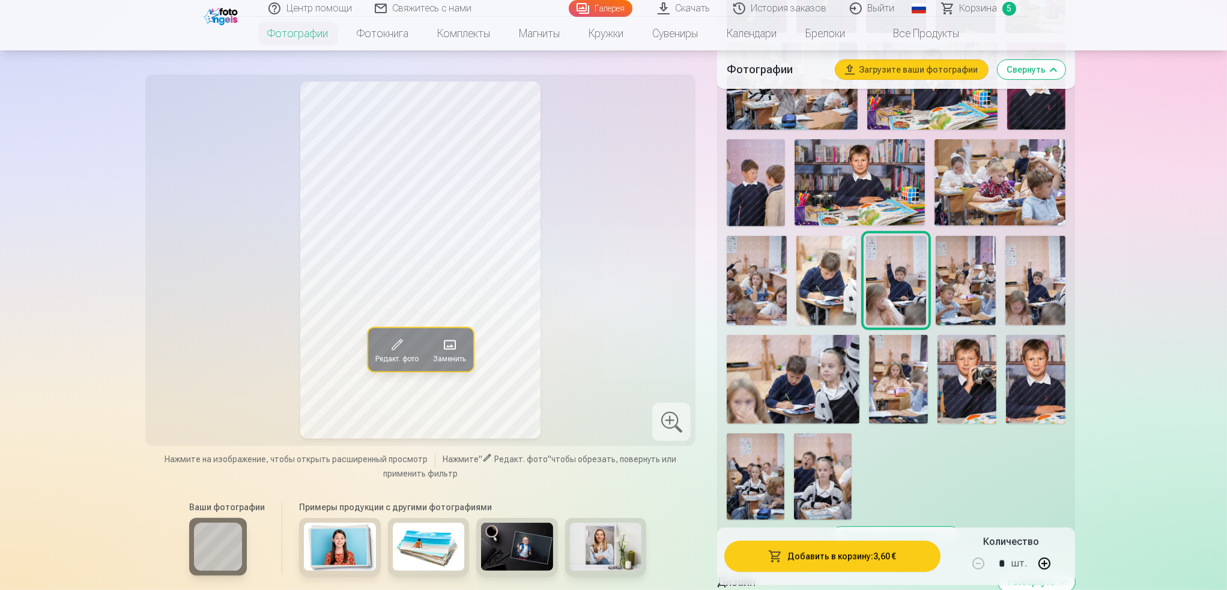
scroll to position [781, 0]
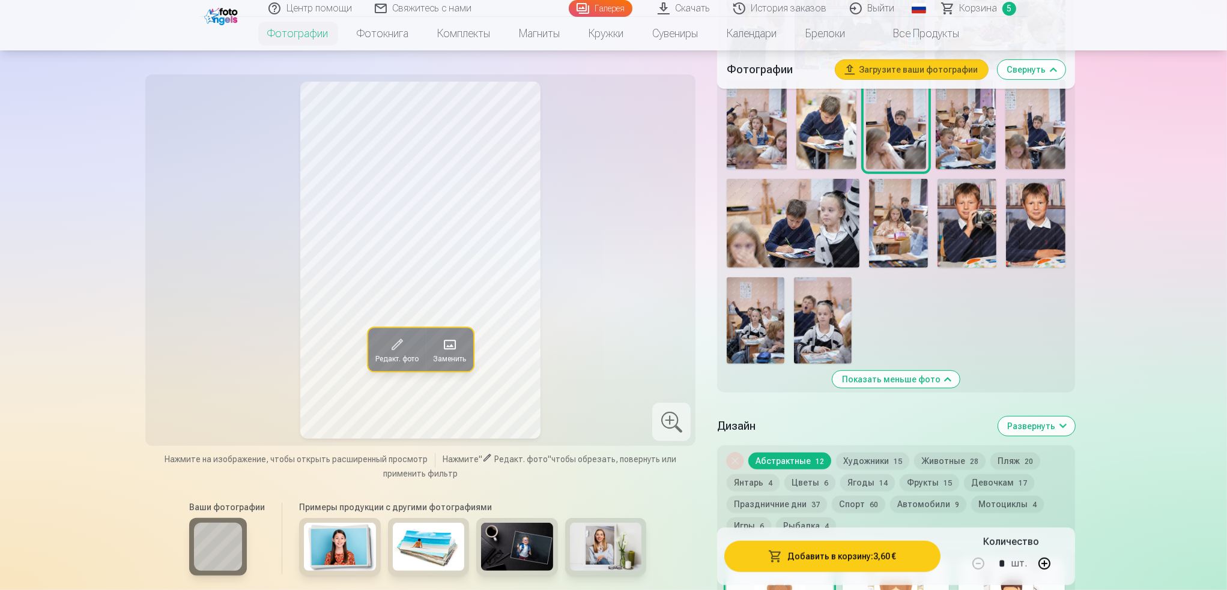
click at [830, 328] on img at bounding box center [823, 320] width 58 height 86
click at [757, 329] on img at bounding box center [756, 320] width 58 height 86
click at [896, 261] on img at bounding box center [898, 223] width 59 height 88
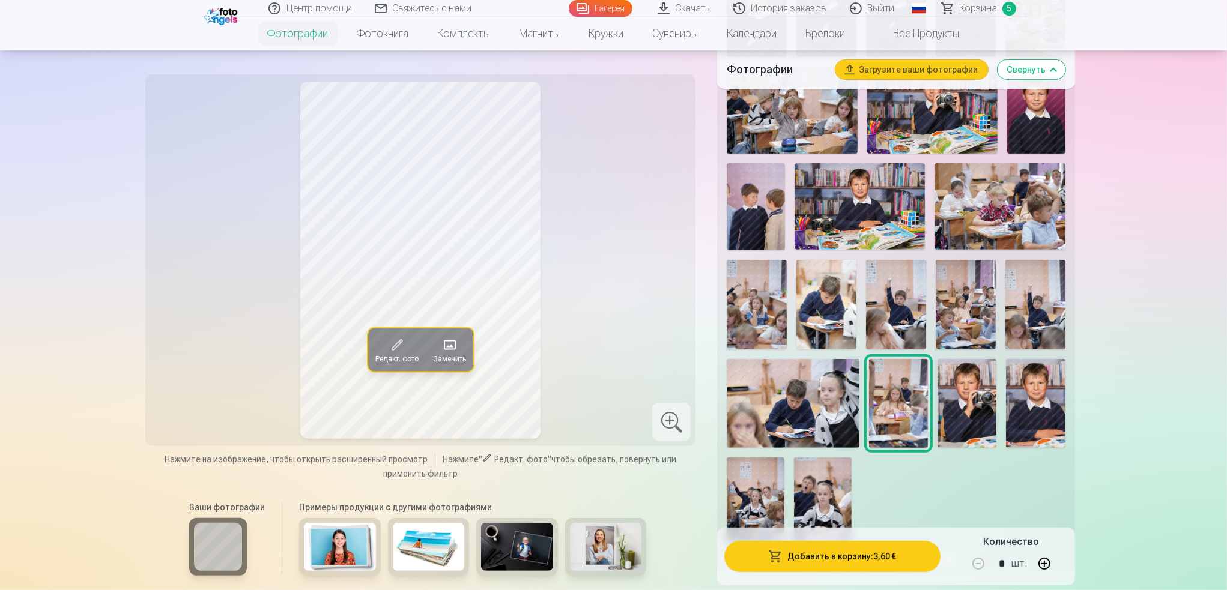
click at [823, 327] on img at bounding box center [826, 305] width 60 height 90
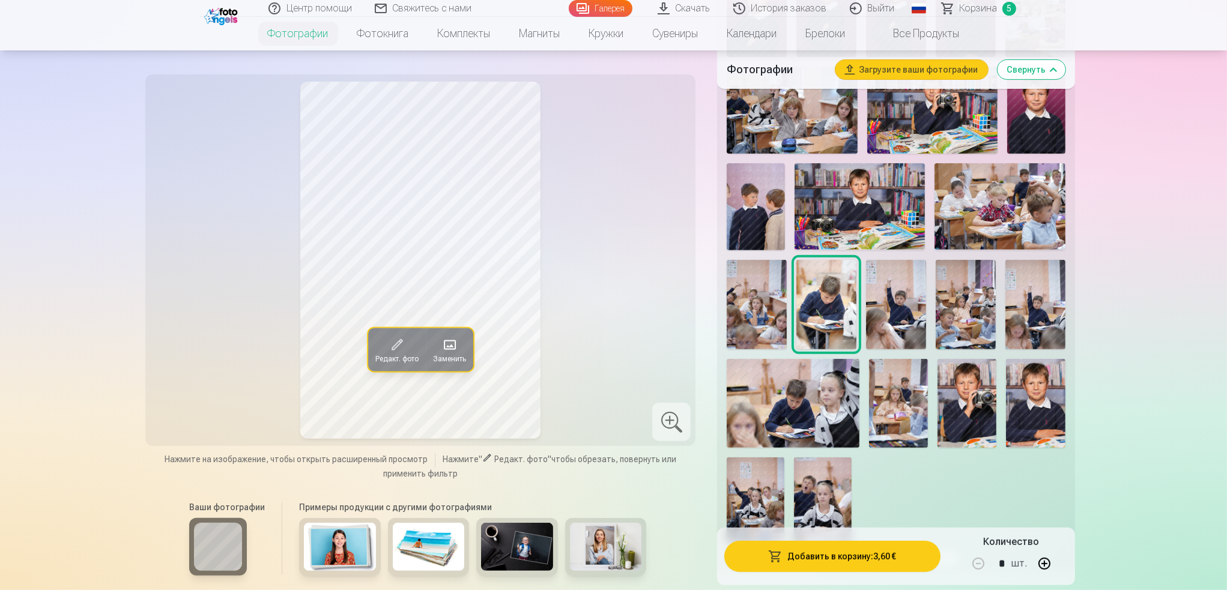
click at [893, 309] on img at bounding box center [896, 305] width 60 height 90
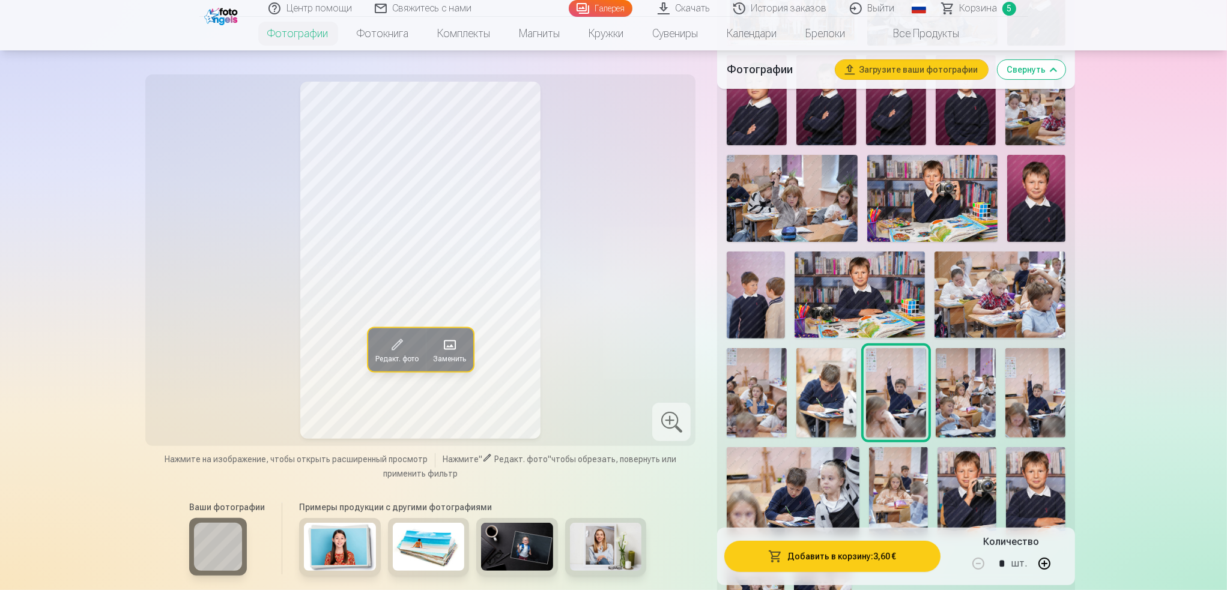
scroll to position [480, 0]
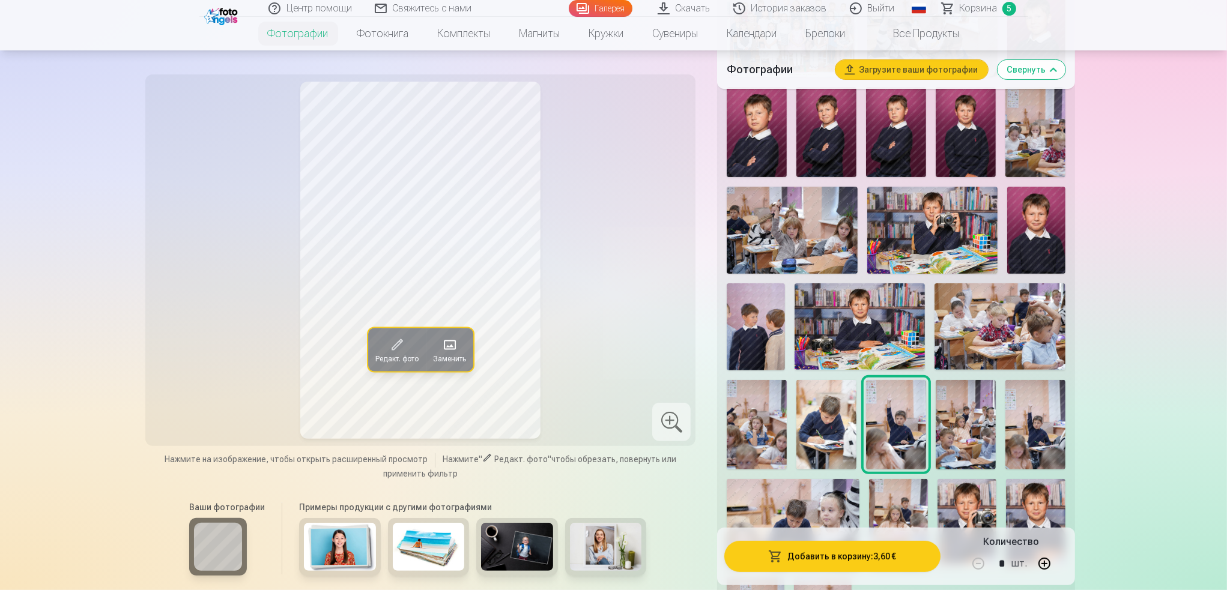
click at [747, 347] on img at bounding box center [756, 326] width 58 height 87
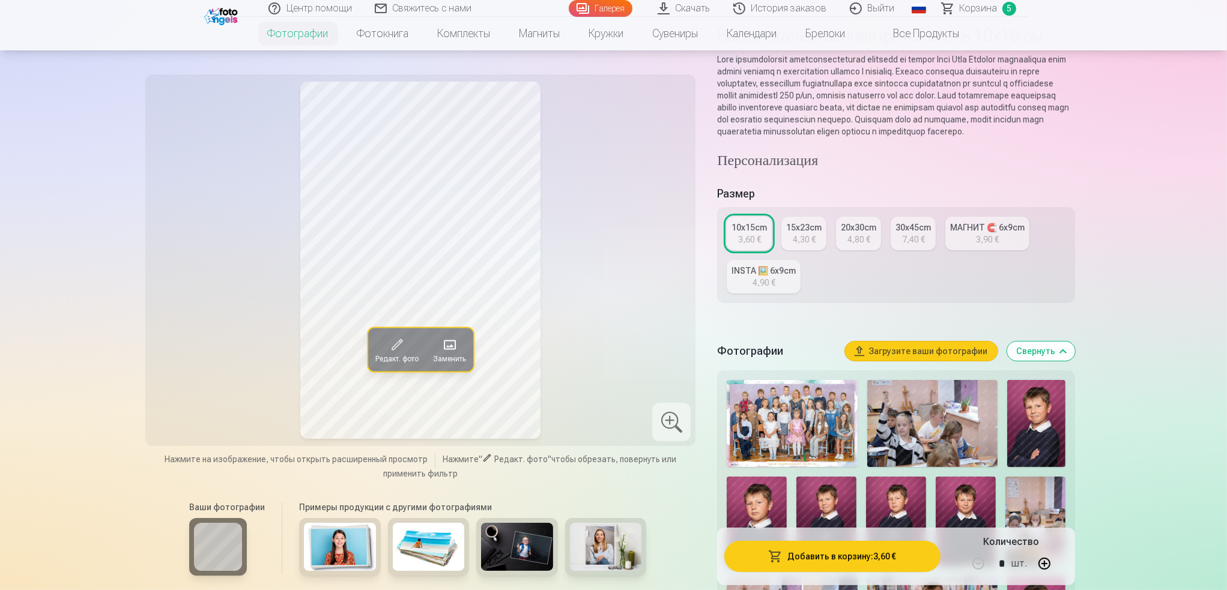
scroll to position [0, 0]
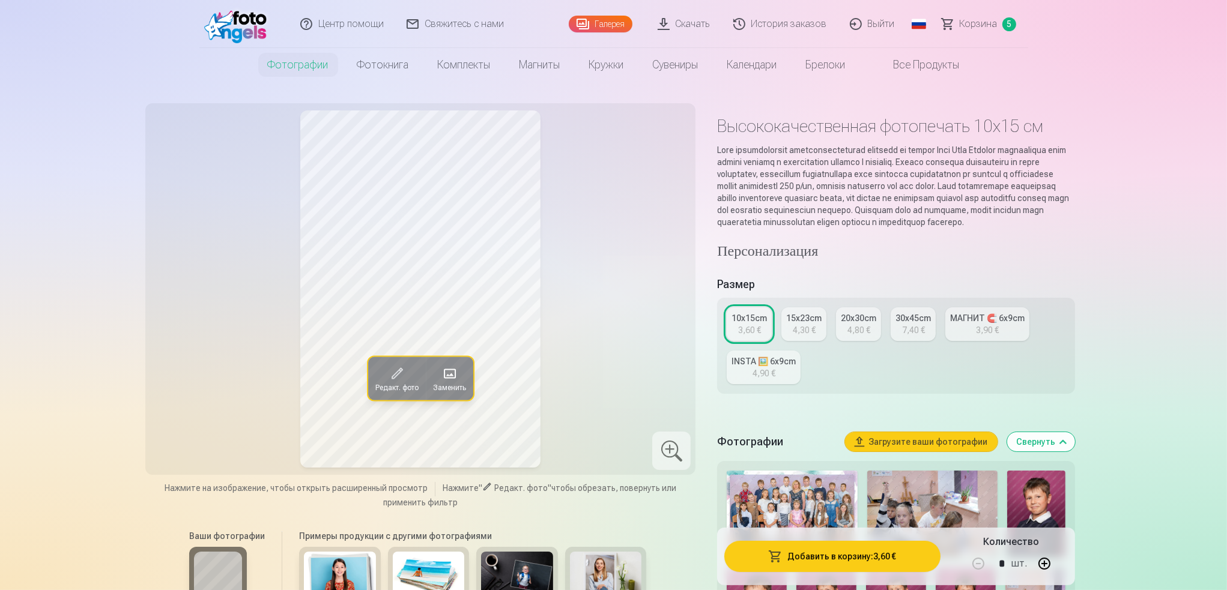
click at [812, 324] on div "15x23cm" at bounding box center [803, 318] width 35 height 12
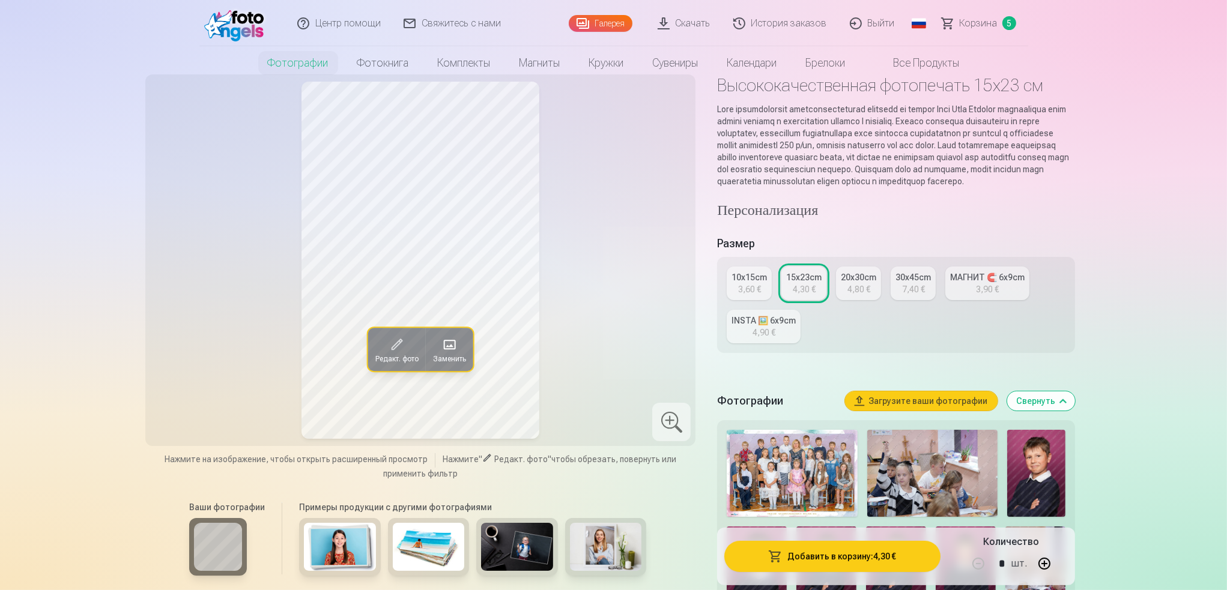
scroll to position [240, 0]
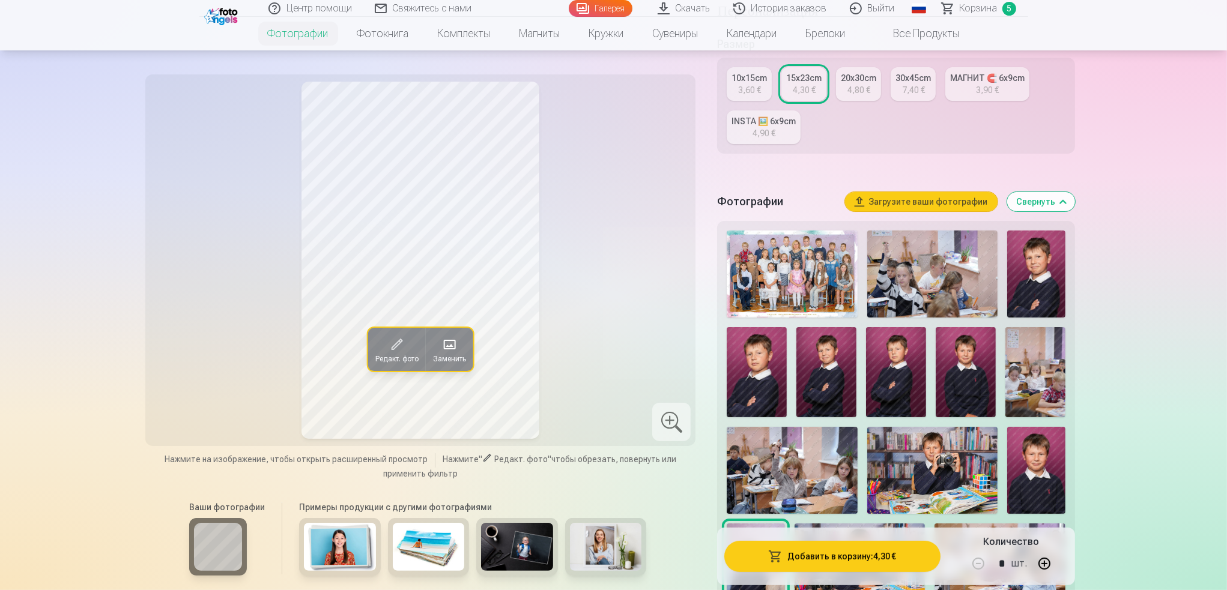
click at [758, 296] on img at bounding box center [792, 274] width 130 height 87
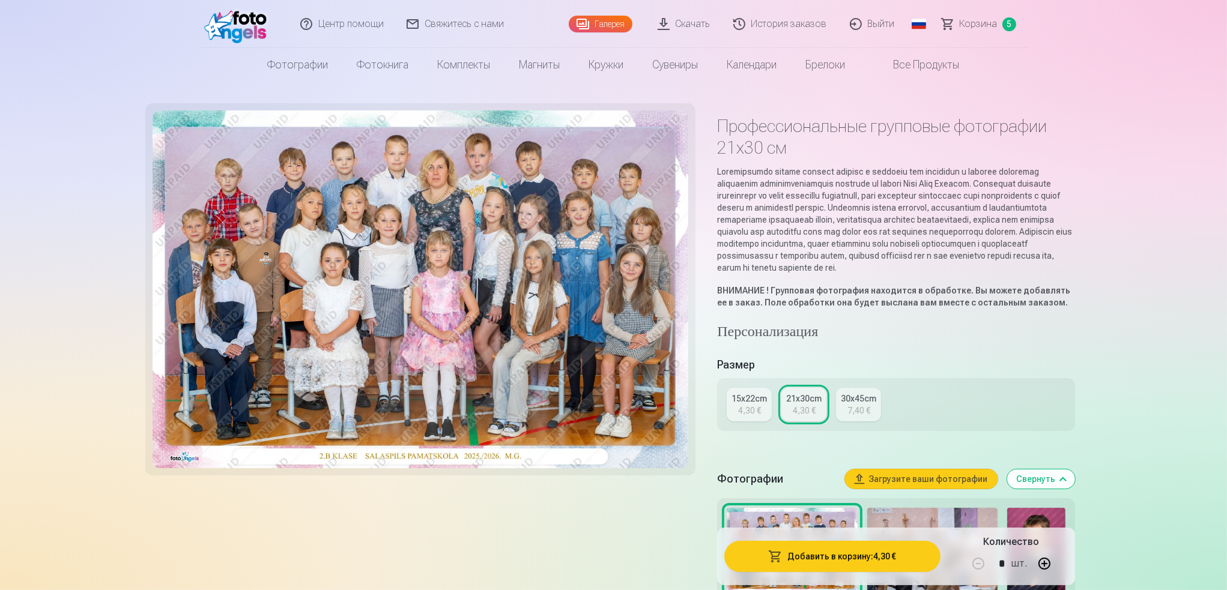
click at [844, 557] on button "Добавить в корзину : 4,30 €" at bounding box center [832, 556] width 216 height 31
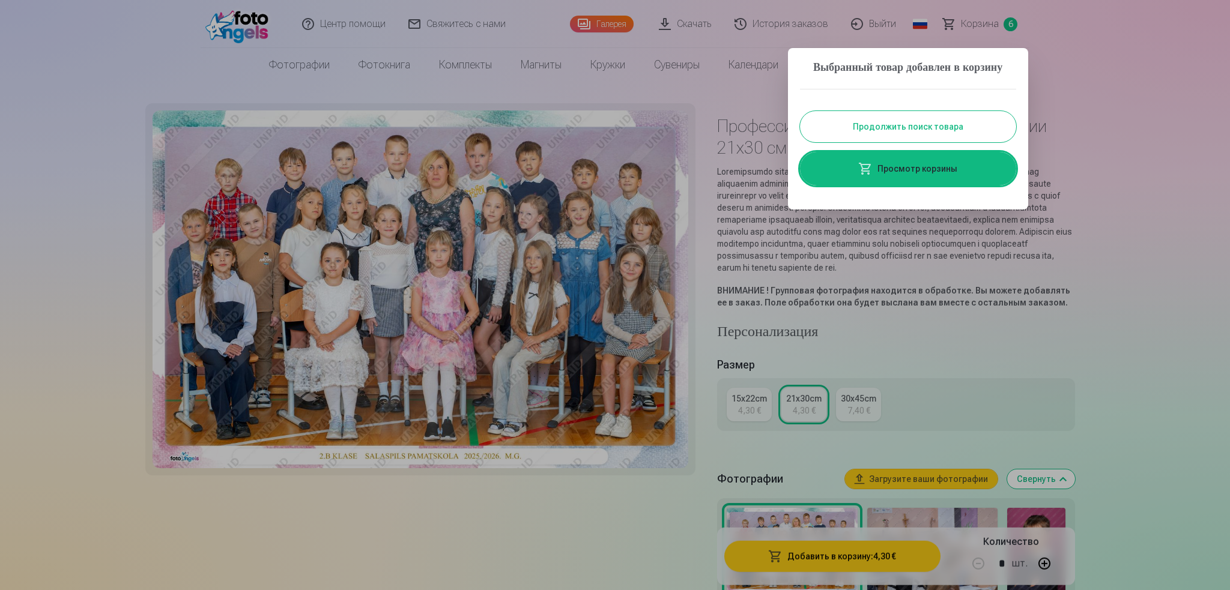
click at [930, 142] on button "Продолжить поиск товара" at bounding box center [908, 126] width 216 height 31
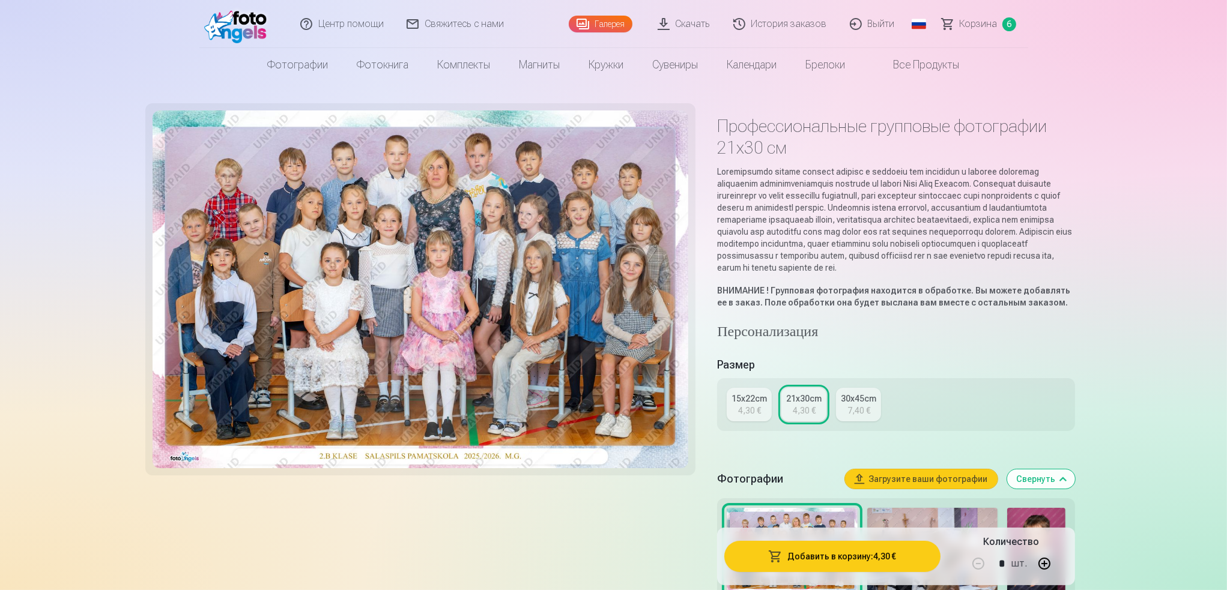
click at [1013, 26] on span "6" at bounding box center [1009, 24] width 14 height 14
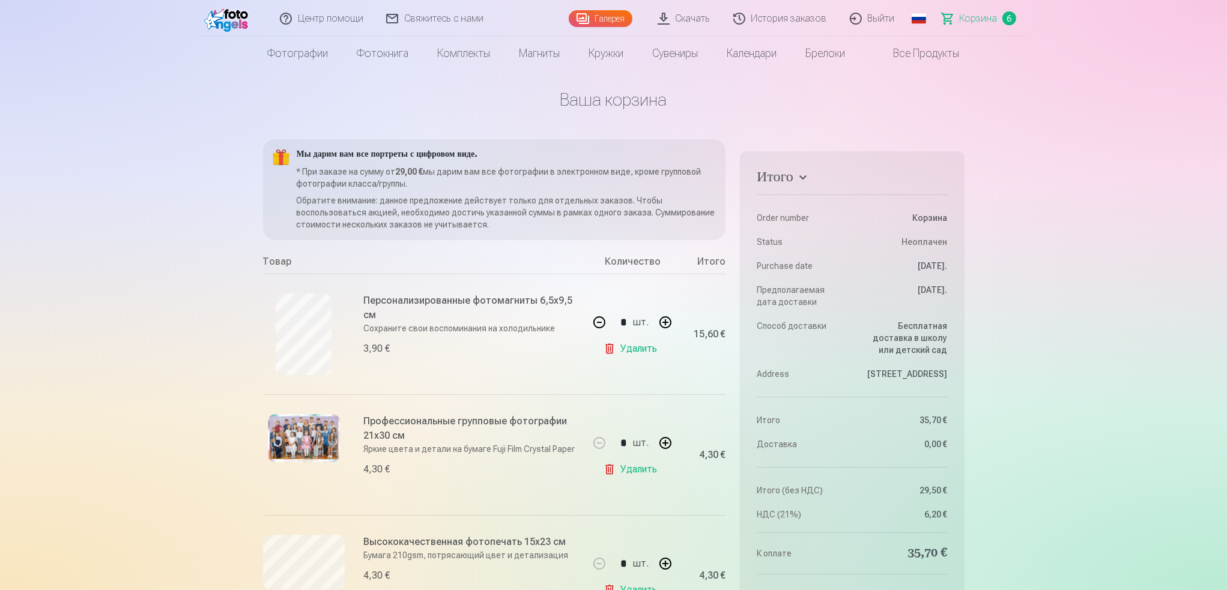
scroll to position [180, 0]
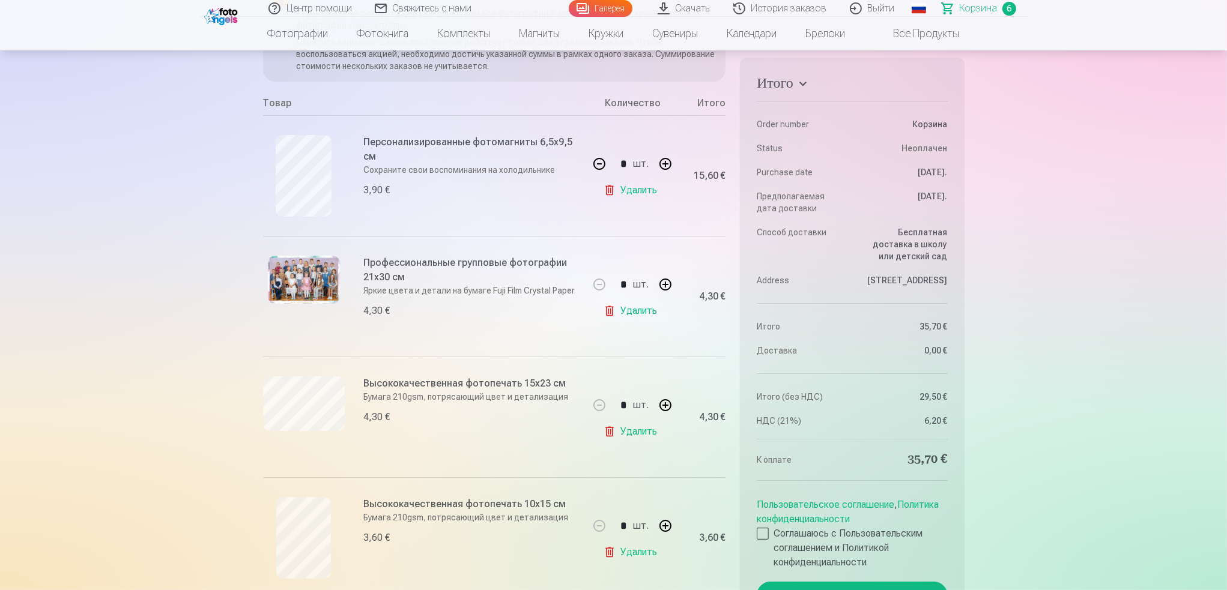
click at [635, 306] on link "Удалить" at bounding box center [633, 311] width 58 height 24
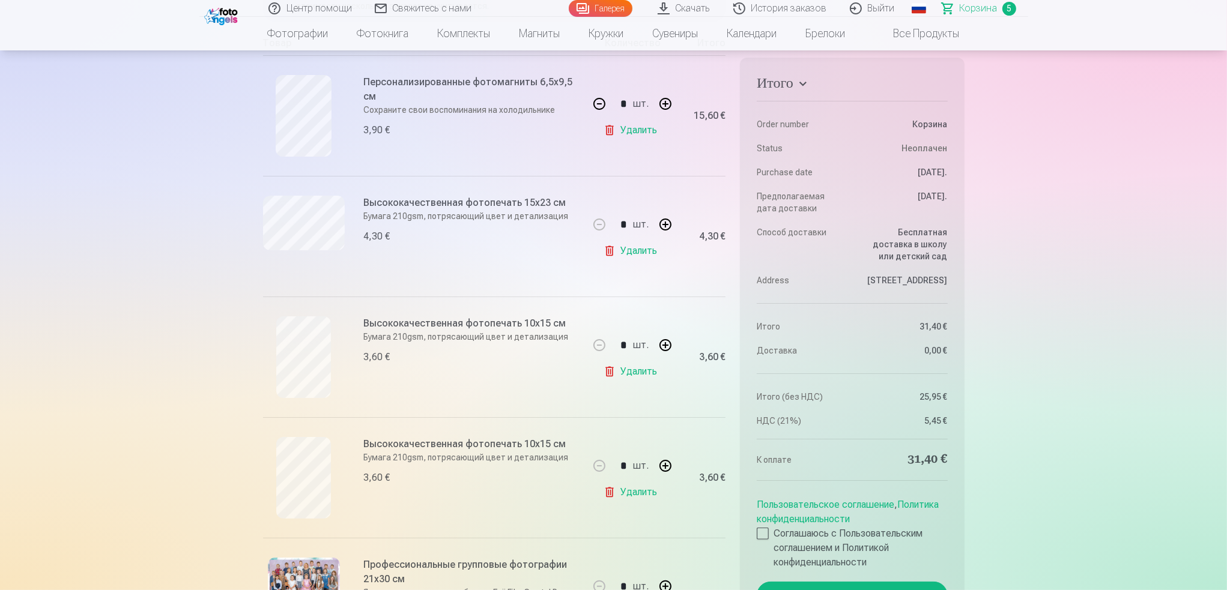
scroll to position [60, 0]
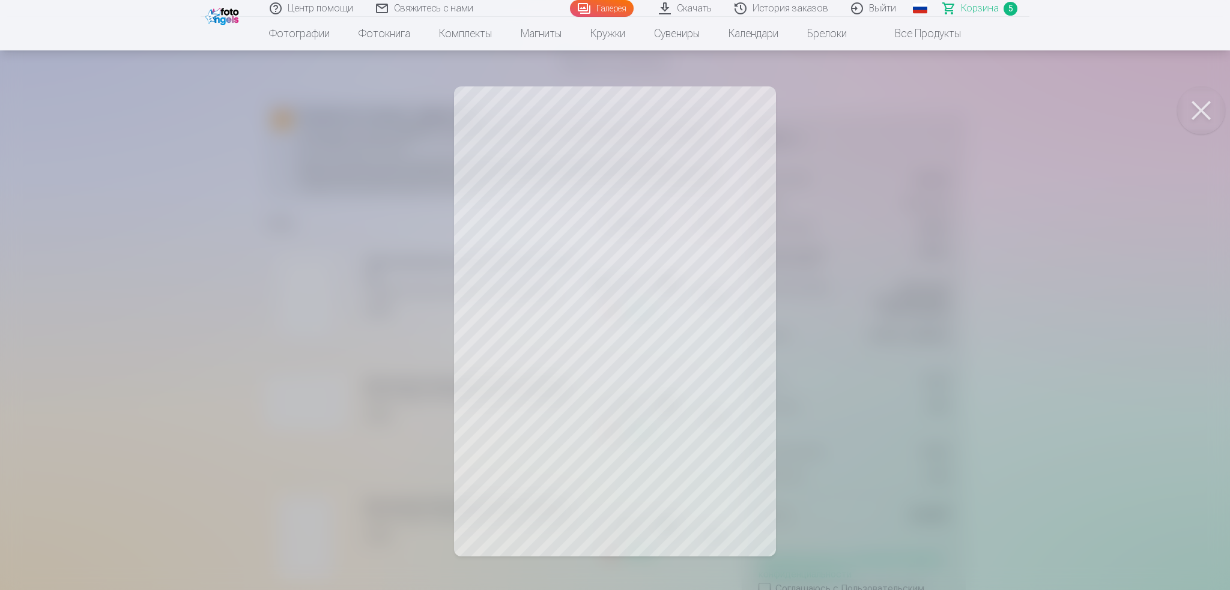
click at [957, 372] on div at bounding box center [615, 295] width 1230 height 590
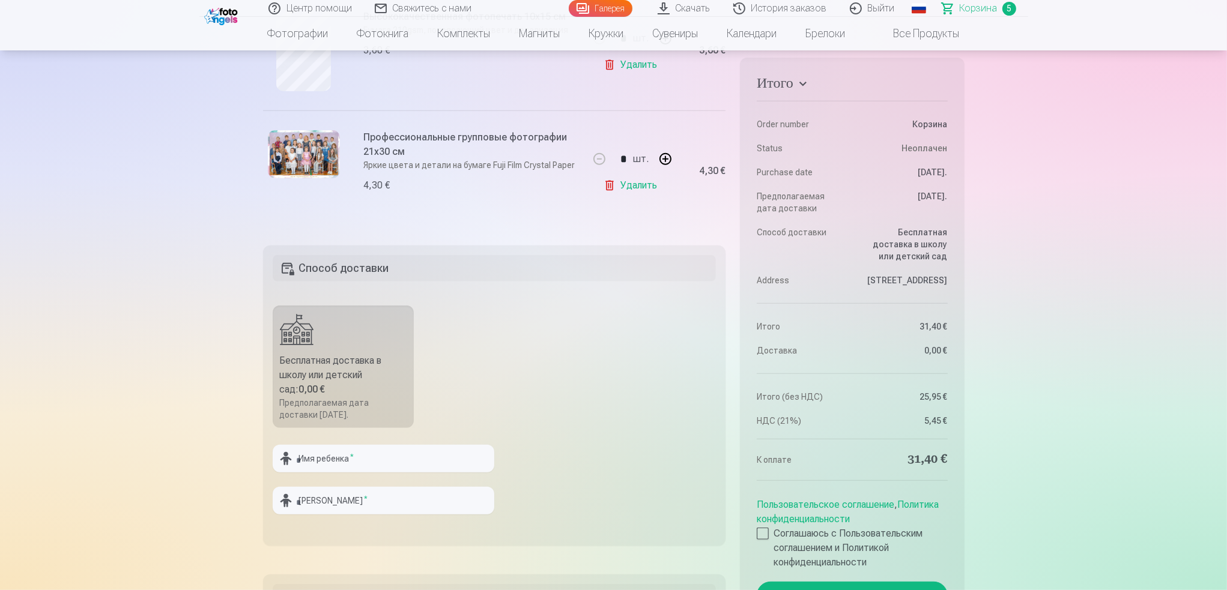
scroll to position [721, 0]
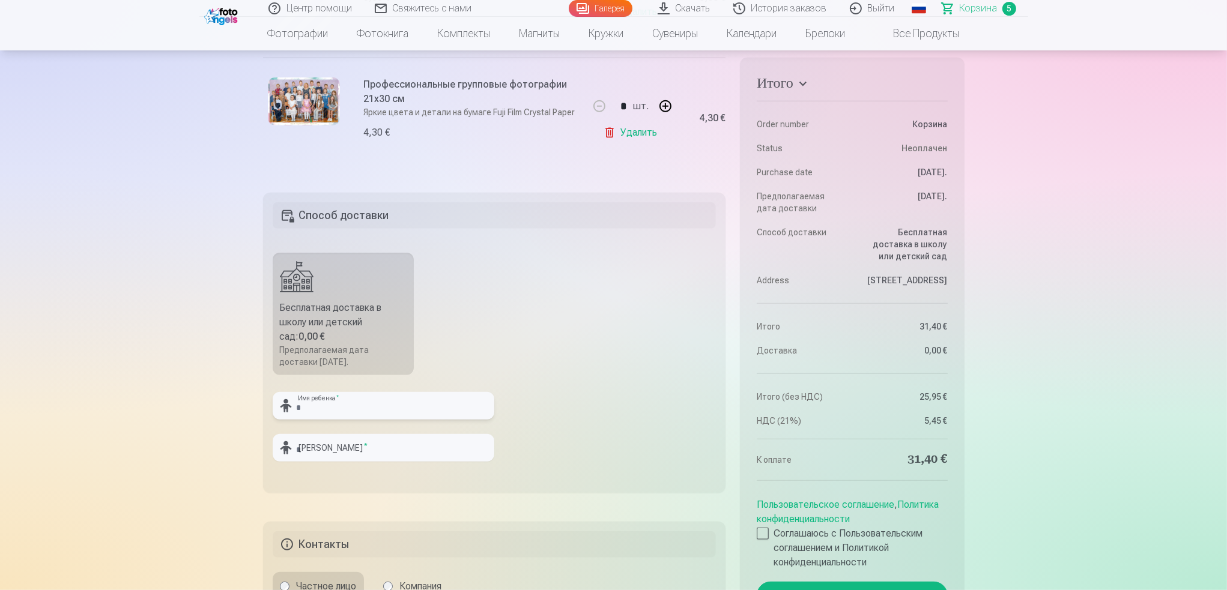
click at [382, 407] on input "text" at bounding box center [384, 406] width 222 height 28
click at [373, 398] on input "text" at bounding box center [384, 406] width 222 height 28
type input "*******"
click at [344, 449] on input "text" at bounding box center [384, 448] width 222 height 28
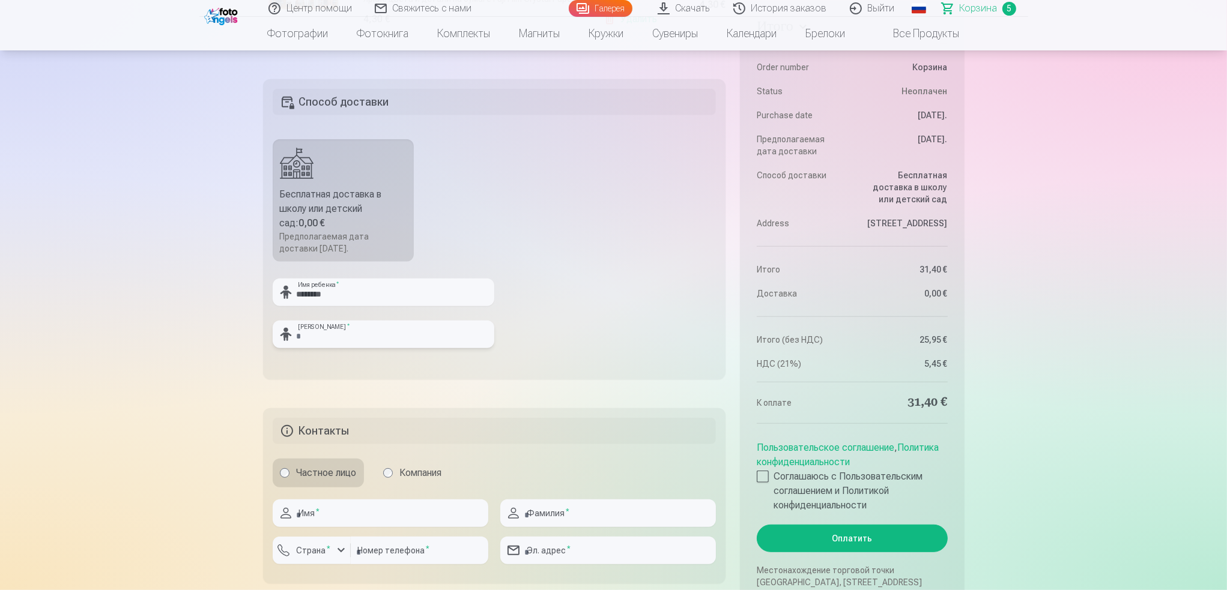
scroll to position [841, 0]
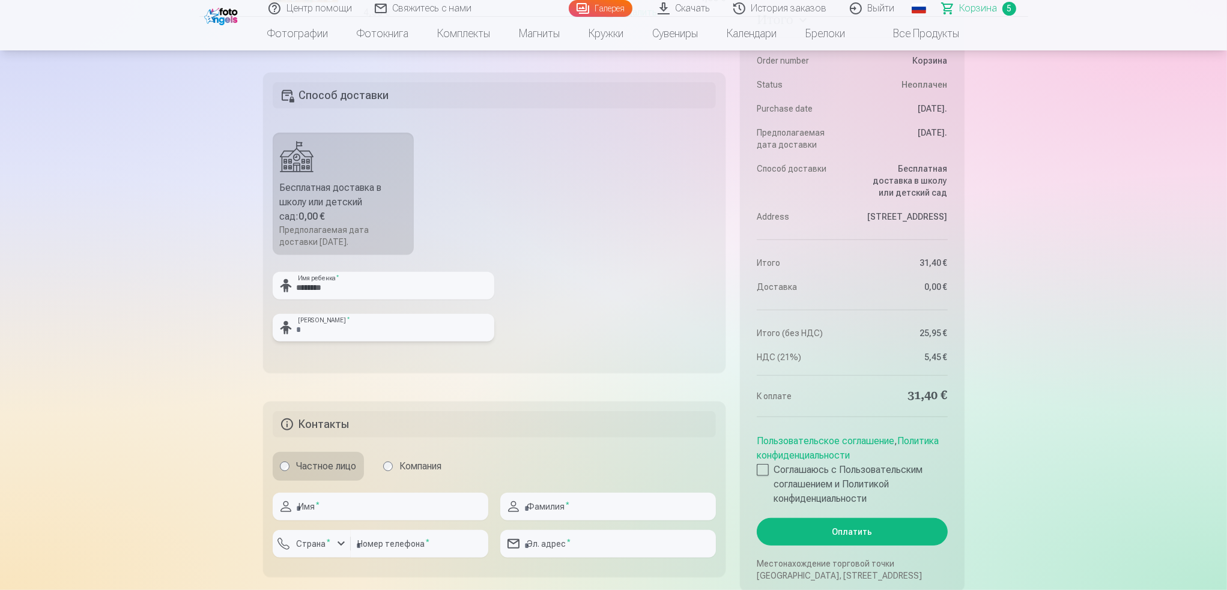
click at [353, 327] on input "text" at bounding box center [384, 328] width 222 height 28
type input "********"
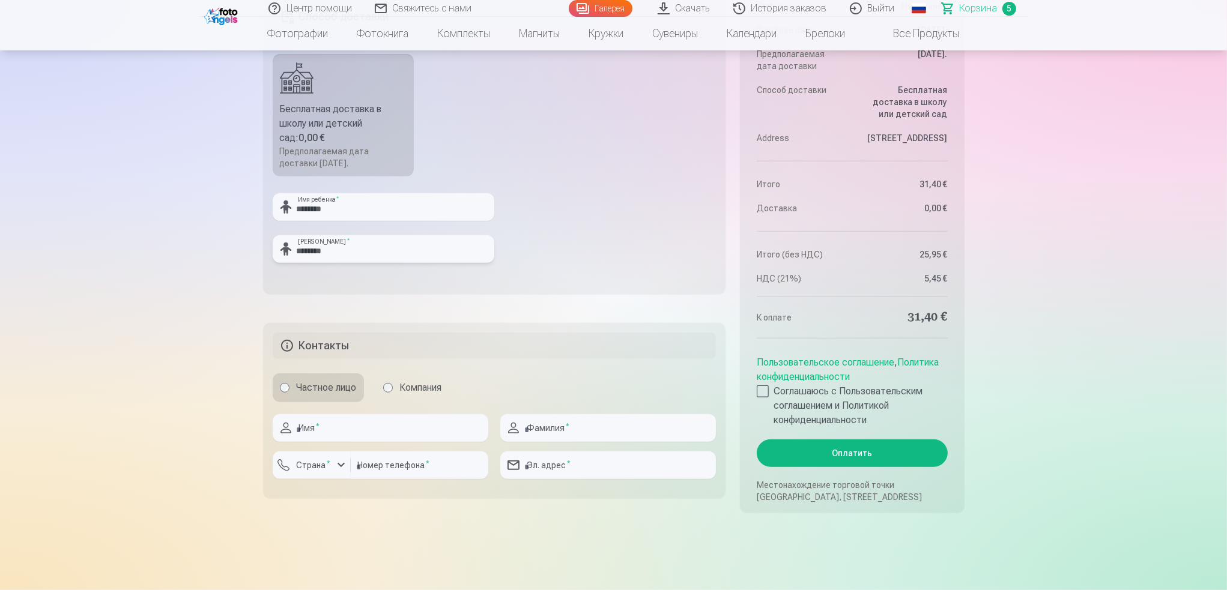
scroll to position [961, 0]
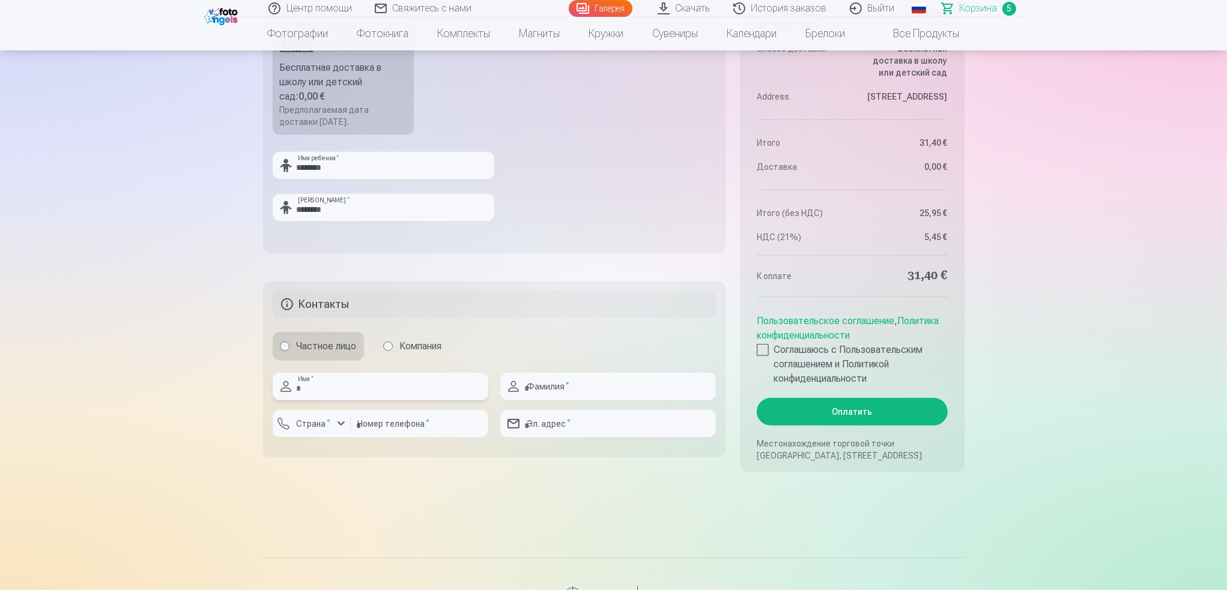
click at [351, 385] on input "text" at bounding box center [381, 387] width 216 height 28
type input "******"
type input "********"
type input "**********"
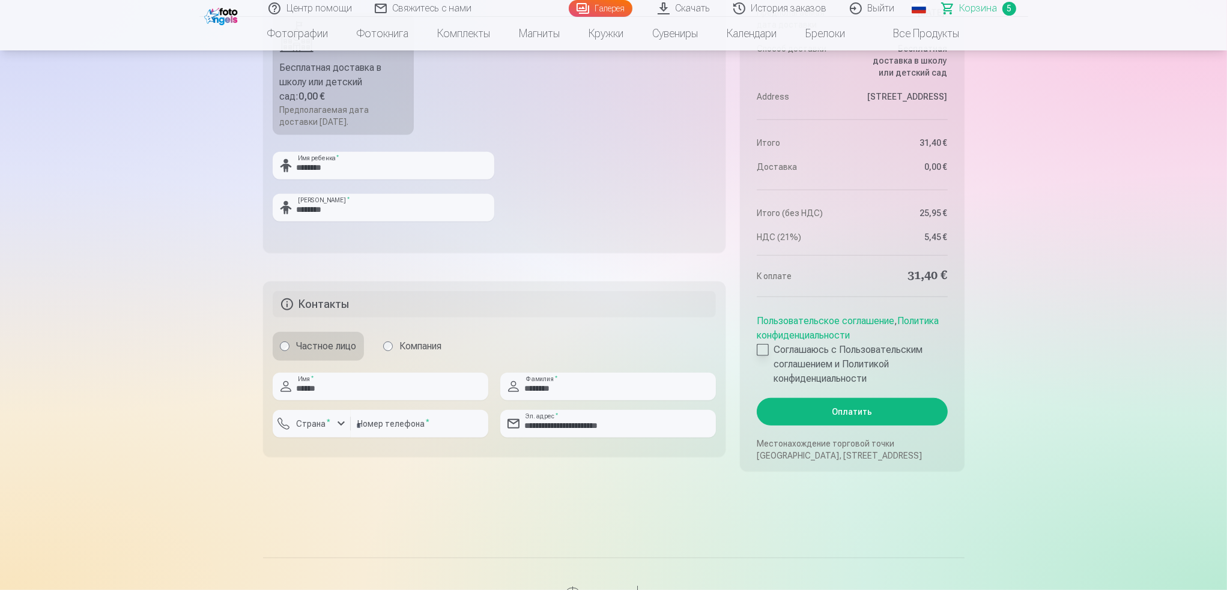
click at [765, 351] on div at bounding box center [763, 350] width 12 height 12
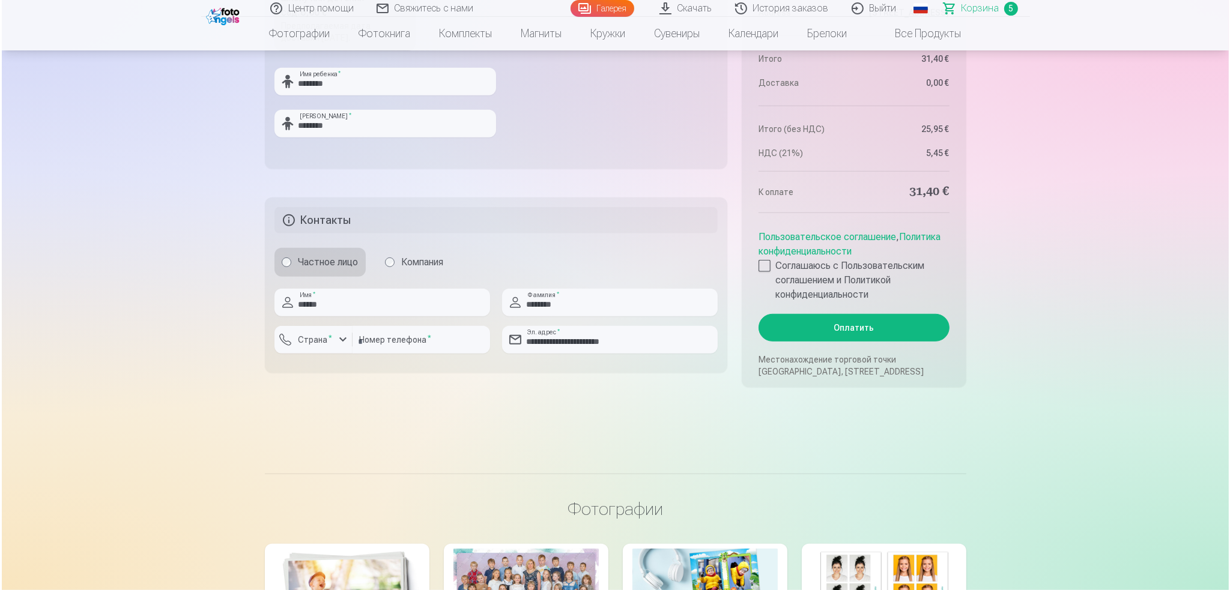
scroll to position [1081, 0]
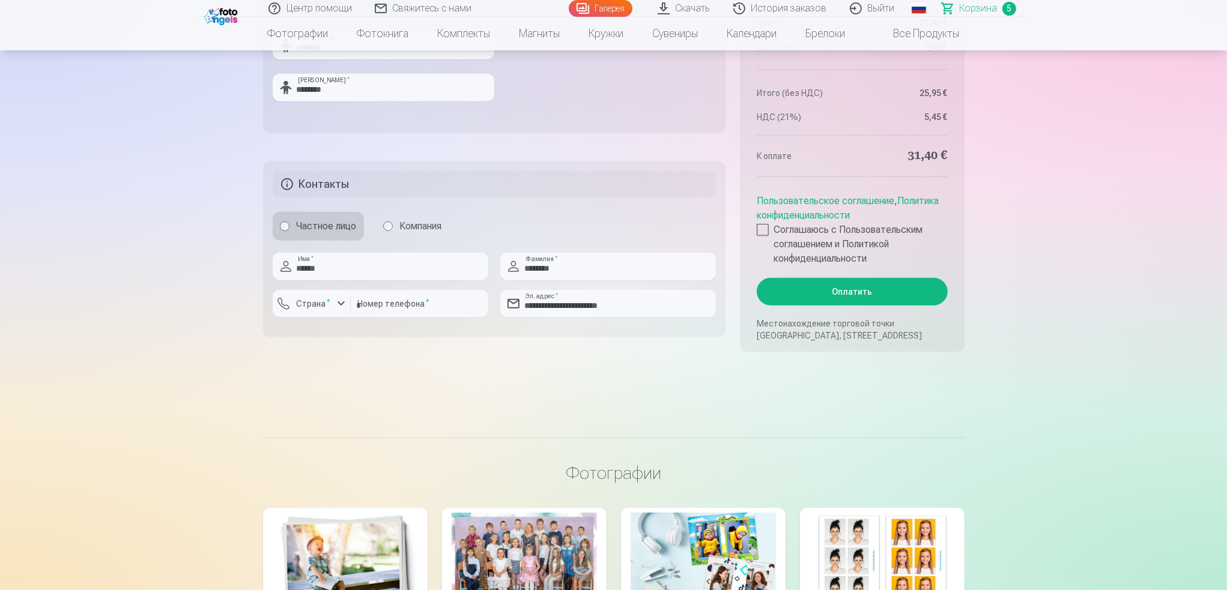
drag, startPoint x: 865, startPoint y: 297, endPoint x: 904, endPoint y: 310, distance: 41.6
click at [865, 297] on button "Оплатить" at bounding box center [852, 292] width 190 height 28
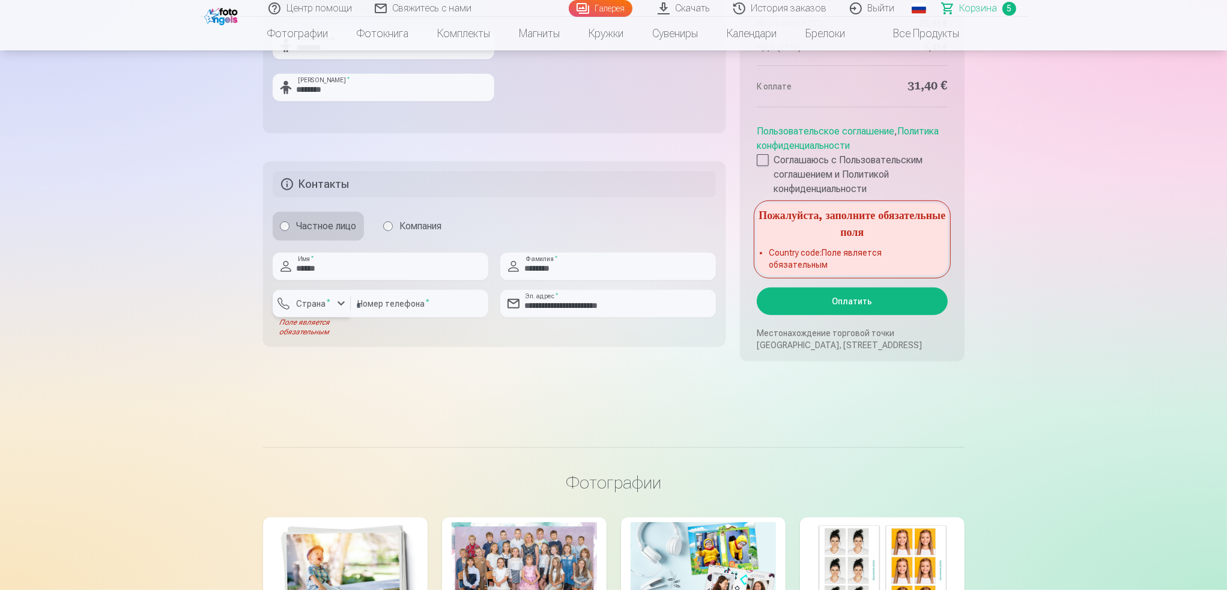
click at [341, 303] on div "button" at bounding box center [341, 304] width 14 height 14
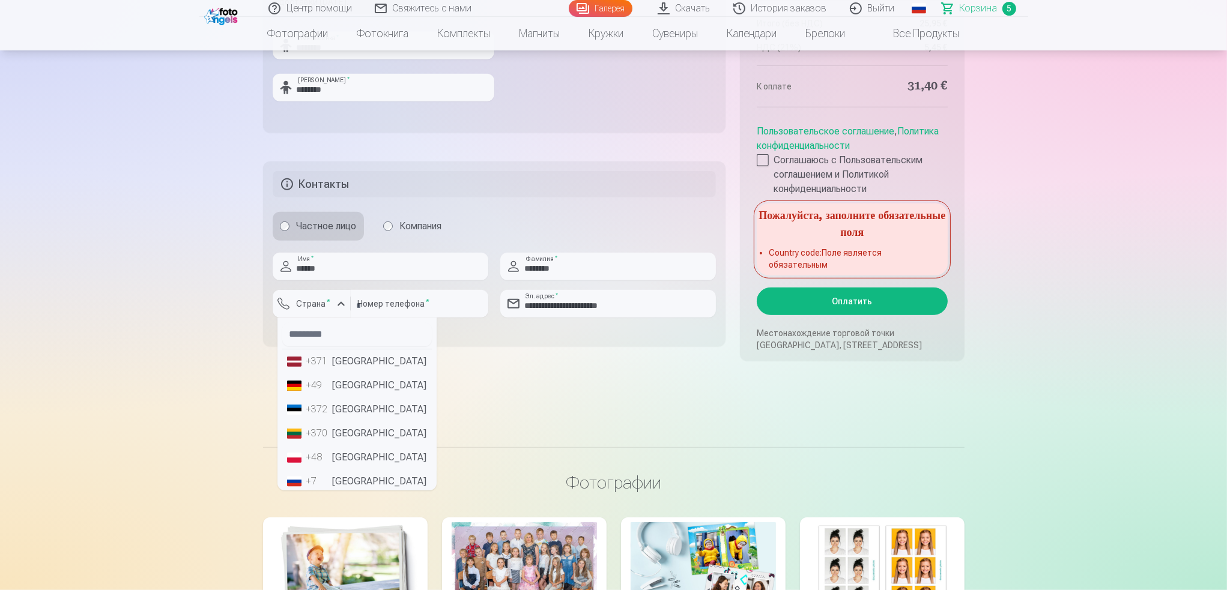
click at [342, 362] on li "+371 Латвия" at bounding box center [357, 362] width 150 height 24
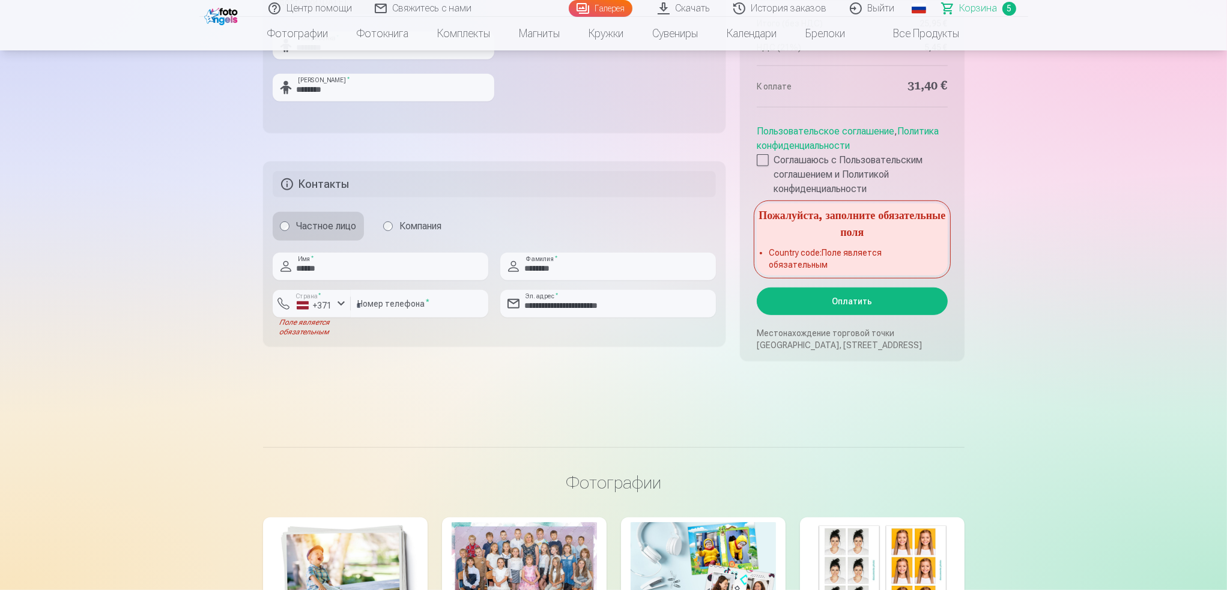
click at [874, 309] on button "Оплатить" at bounding box center [852, 302] width 190 height 28
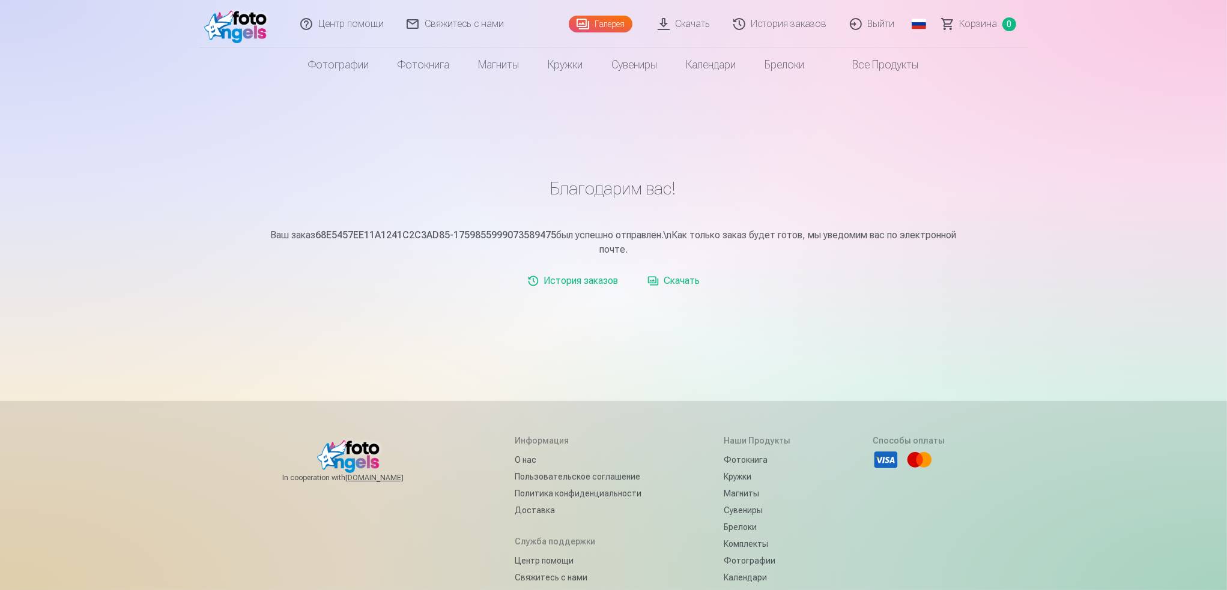
click at [687, 19] on link "Скачать" at bounding box center [685, 24] width 76 height 48
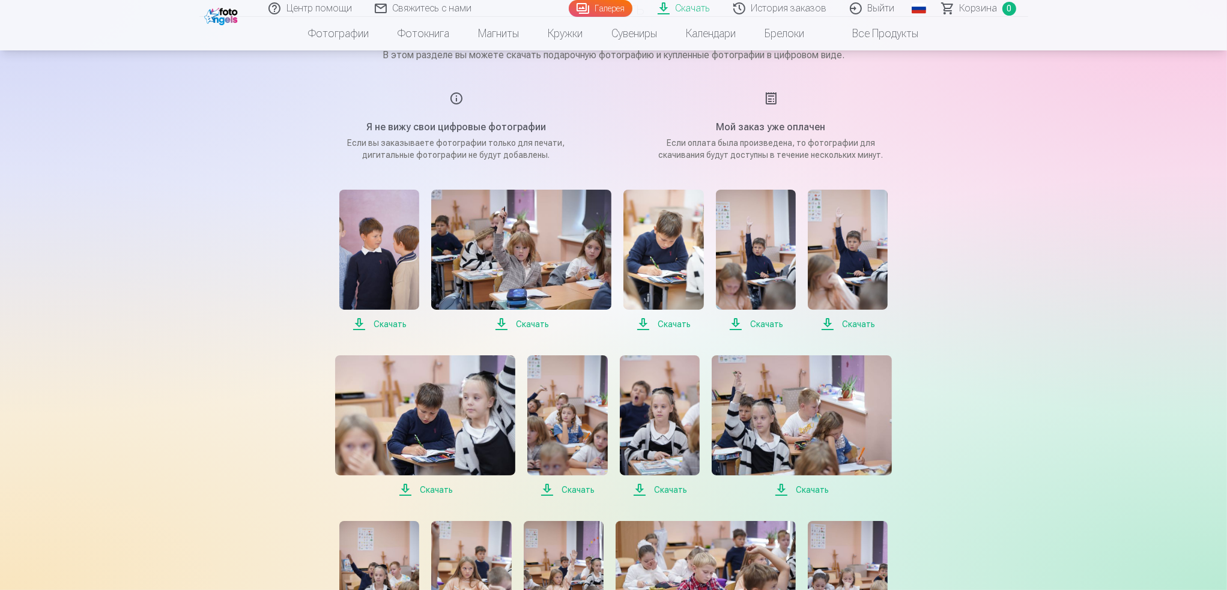
scroll to position [180, 0]
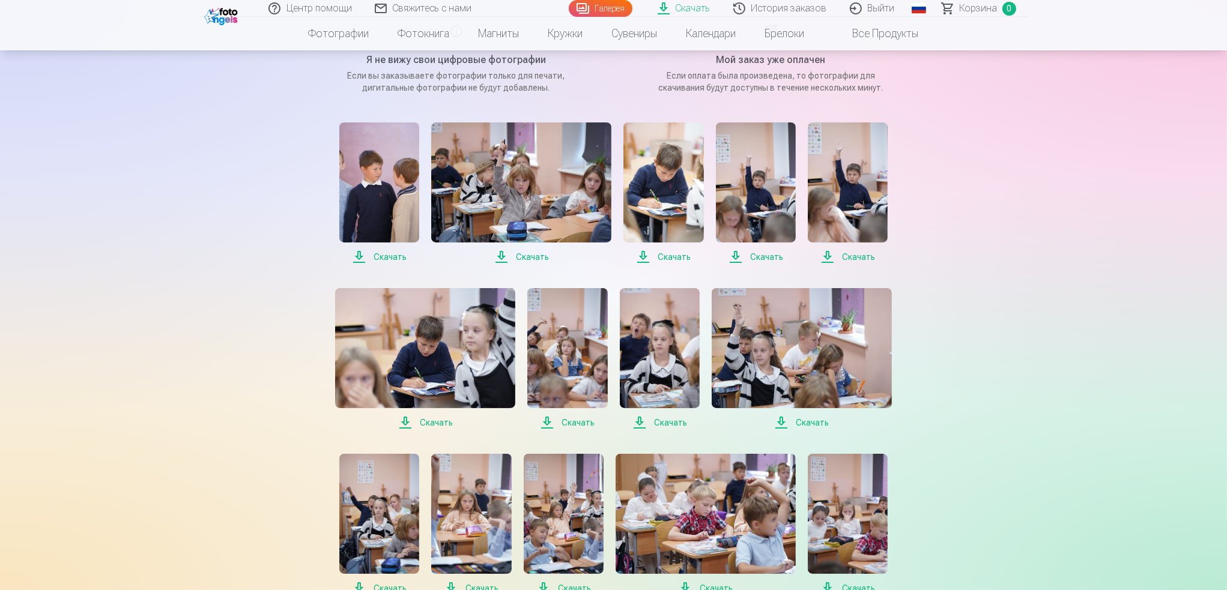
click at [374, 252] on span "Скачать" at bounding box center [379, 257] width 80 height 14
click at [529, 253] on span "Скачать" at bounding box center [521, 257] width 180 height 14
click at [668, 256] on span "Скачать" at bounding box center [663, 257] width 80 height 14
click at [760, 259] on span "Скачать" at bounding box center [756, 257] width 80 height 14
click at [857, 258] on span "Скачать" at bounding box center [848, 257] width 80 height 14
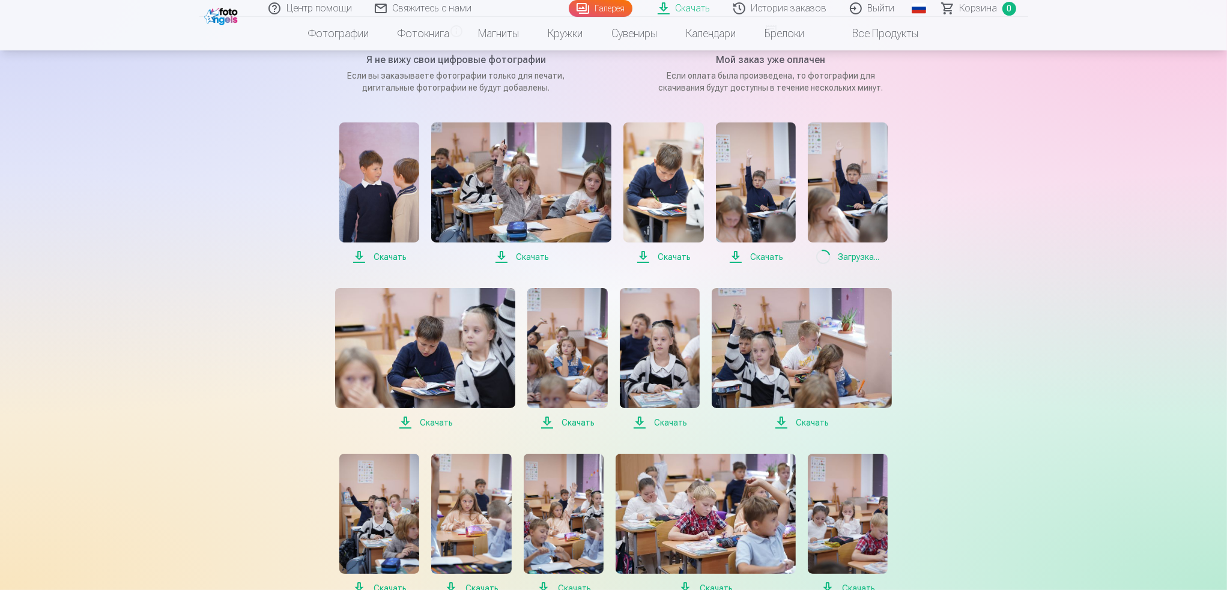
click at [437, 420] on span "Скачать" at bounding box center [425, 423] width 180 height 14
click at [567, 424] on span "Скачать" at bounding box center [567, 423] width 80 height 14
drag, startPoint x: 656, startPoint y: 422, endPoint x: 712, endPoint y: 425, distance: 55.3
click at [658, 422] on span "Скачать" at bounding box center [660, 423] width 80 height 14
click at [797, 426] on span "Скачать" at bounding box center [802, 423] width 180 height 14
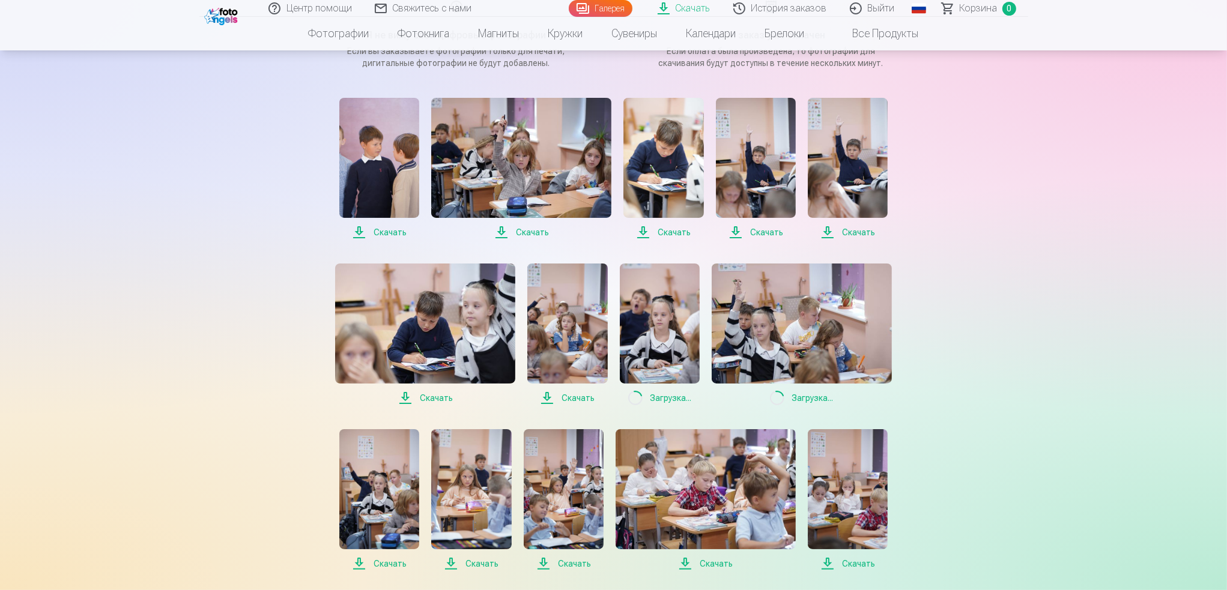
scroll to position [360, 0]
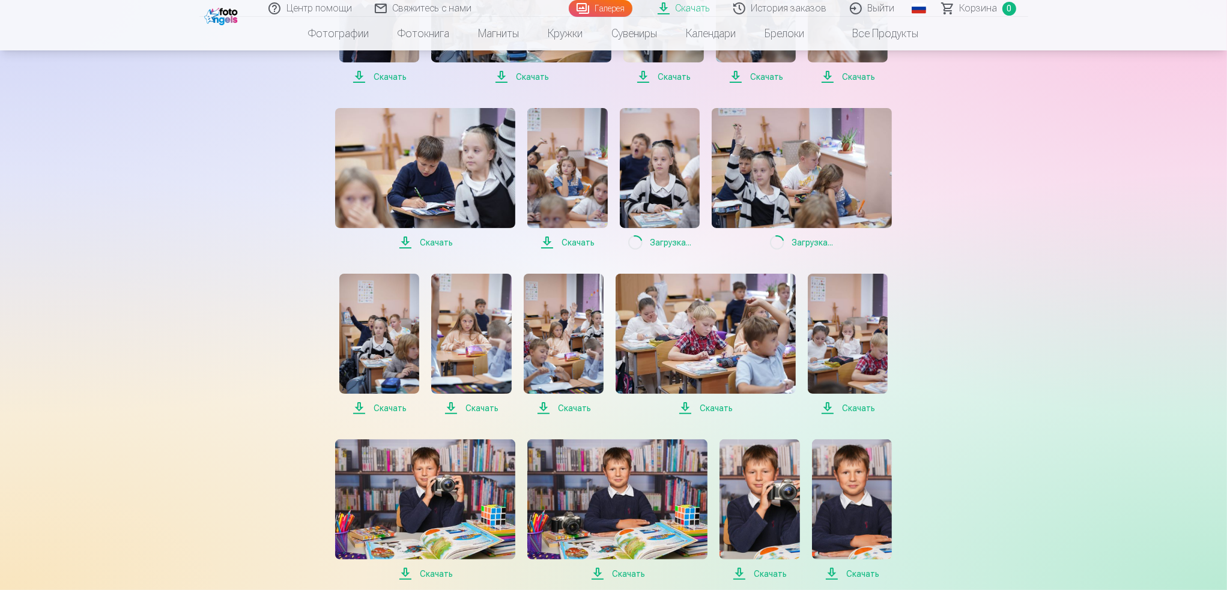
click at [380, 403] on span "Скачать" at bounding box center [379, 408] width 80 height 14
click at [468, 408] on span "Скачать" at bounding box center [471, 408] width 80 height 14
click at [579, 408] on span "Скачать" at bounding box center [564, 408] width 80 height 14
click at [707, 411] on span "Скачать" at bounding box center [706, 408] width 180 height 14
click at [853, 413] on span "Скачать" at bounding box center [848, 408] width 80 height 14
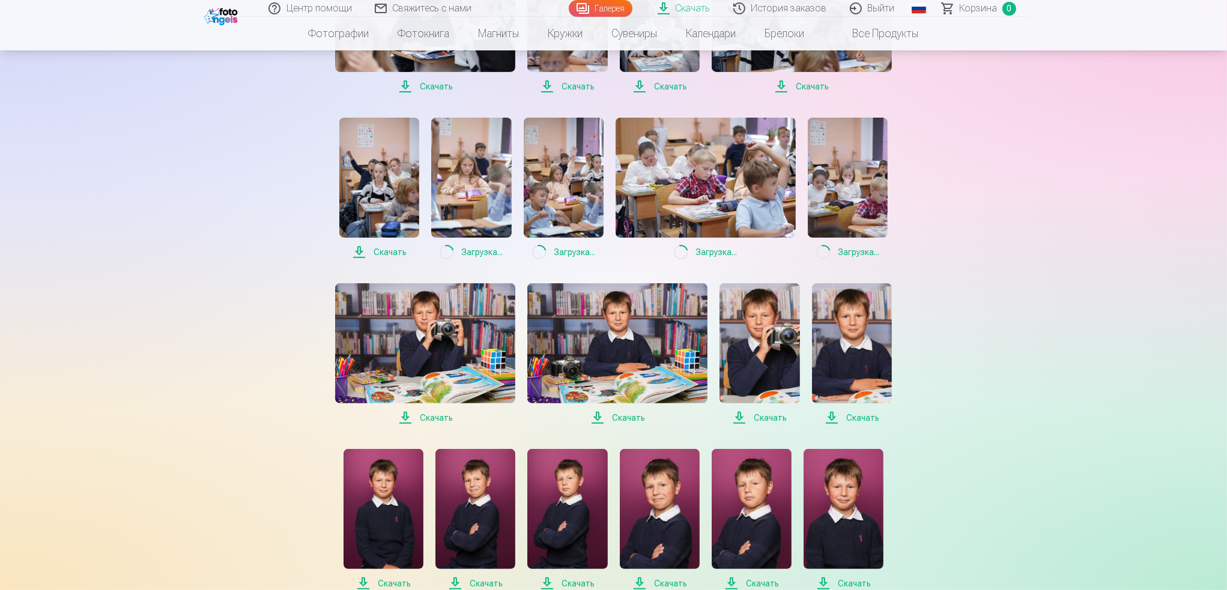
scroll to position [601, 0]
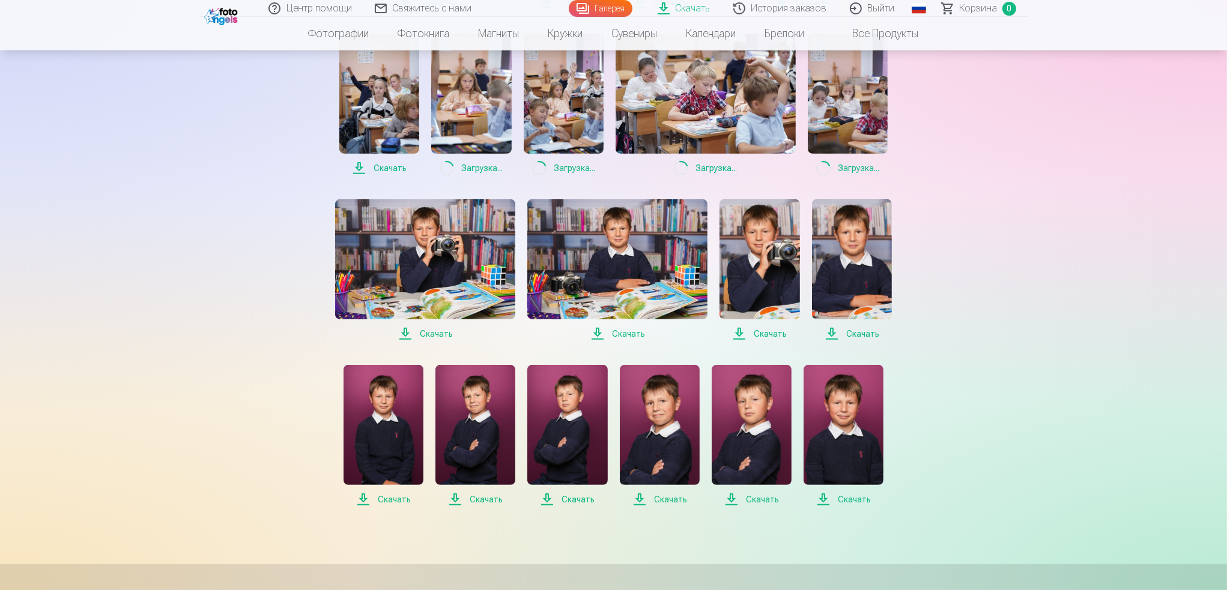
click at [432, 341] on span "Скачать" at bounding box center [425, 334] width 180 height 14
click at [628, 337] on span "Скачать" at bounding box center [617, 334] width 180 height 14
click at [767, 335] on span "Скачать" at bounding box center [759, 334] width 80 height 14
click at [843, 333] on span "Скачать" at bounding box center [852, 334] width 80 height 14
click at [385, 497] on span "Скачать" at bounding box center [384, 499] width 80 height 14
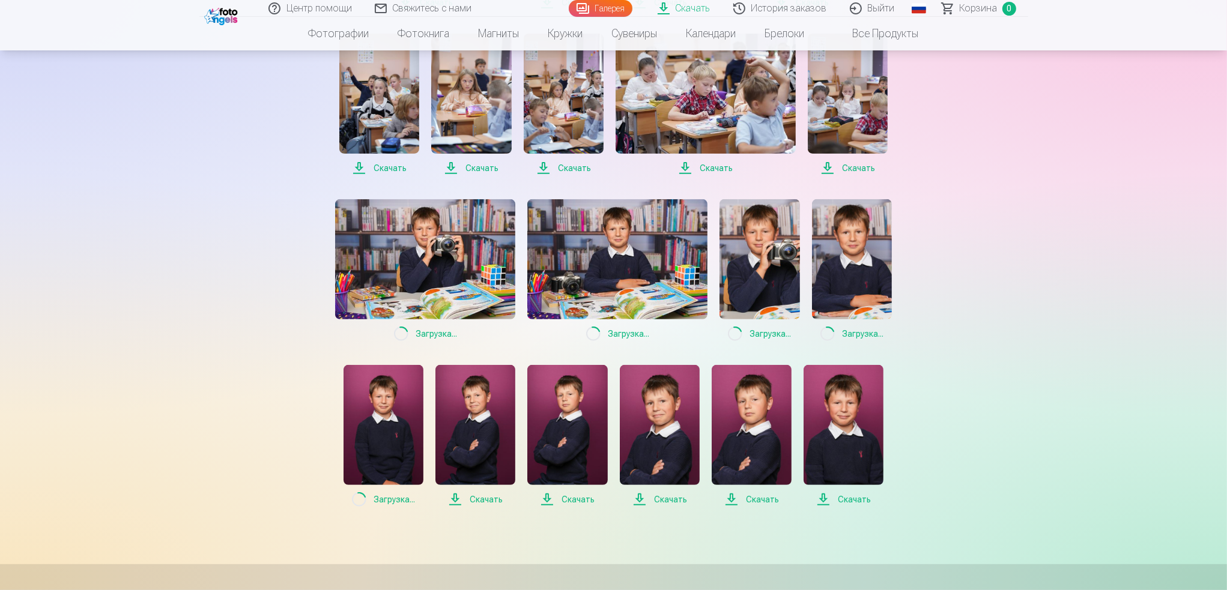
click at [470, 494] on span "Скачать" at bounding box center [475, 499] width 80 height 14
click at [569, 501] on span "Скачать" at bounding box center [567, 499] width 80 height 14
click at [652, 498] on span "Скачать" at bounding box center [660, 499] width 80 height 14
click at [762, 499] on span "Скачать" at bounding box center [752, 499] width 80 height 14
click at [832, 499] on span "Скачать" at bounding box center [844, 499] width 80 height 14
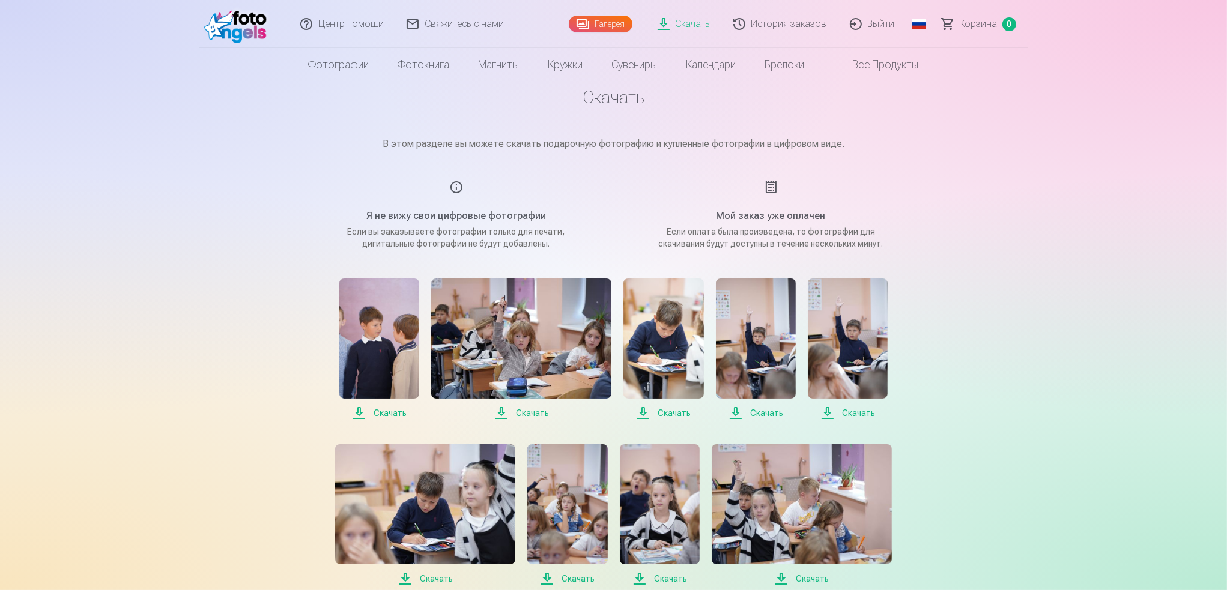
scroll to position [0, 0]
